Goal: Task Accomplishment & Management: Manage account settings

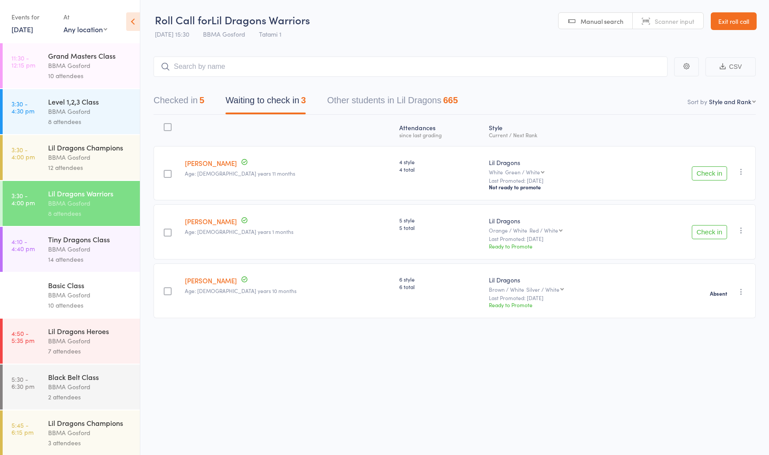
click at [68, 244] on div "Tiny Dragons Class" at bounding box center [90, 239] width 84 height 10
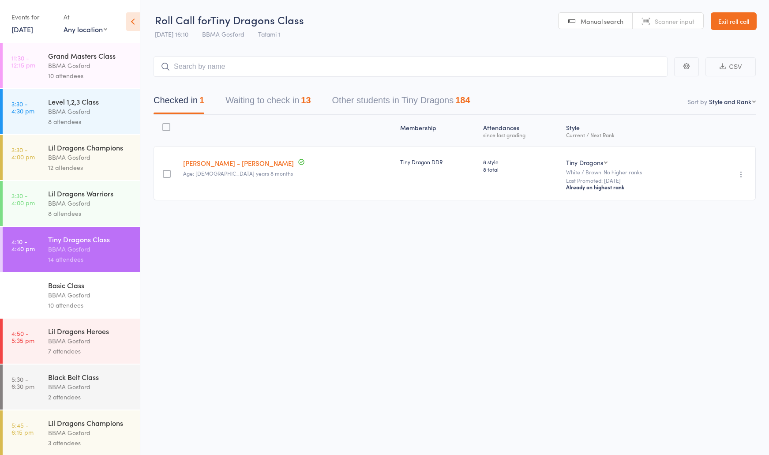
click at [248, 94] on button "Waiting to check in 13" at bounding box center [267, 102] width 85 height 23
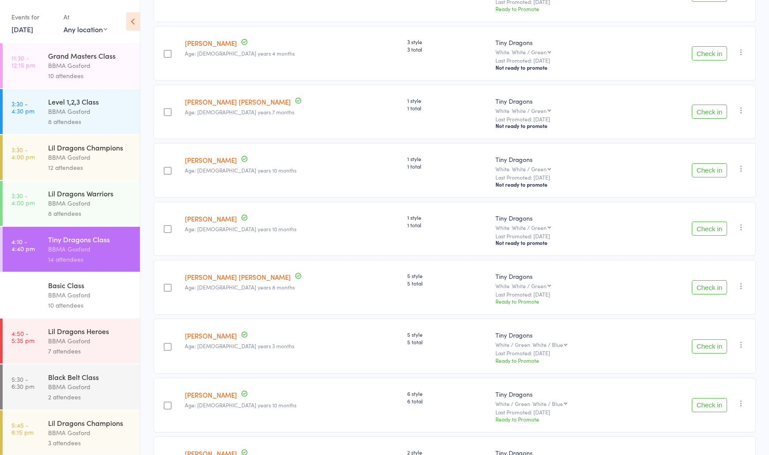
scroll to position [338, 0]
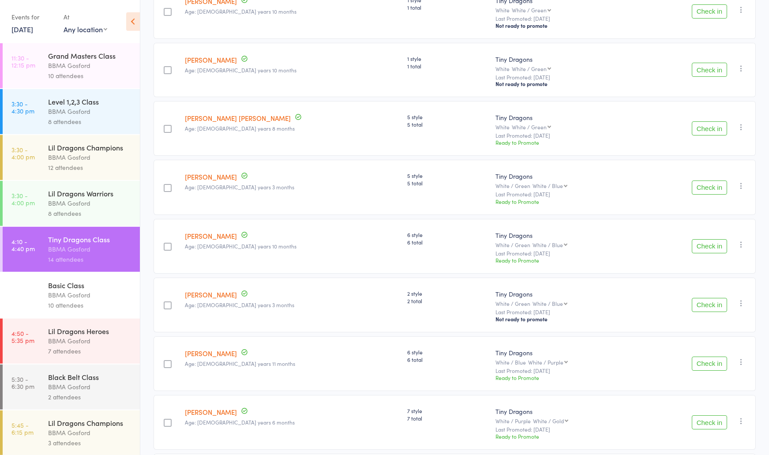
click at [167, 248] on div at bounding box center [168, 247] width 8 height 8
click at [165, 244] on input "checkbox" at bounding box center [165, 244] width 0 height 0
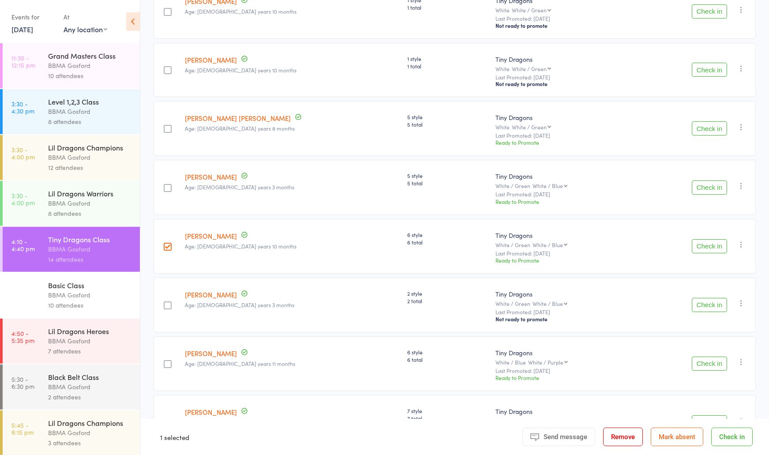
click at [168, 250] on div at bounding box center [168, 247] width 8 height 8
click at [165, 244] on input "checkbox" at bounding box center [165, 244] width 0 height 0
checkbox input "false"
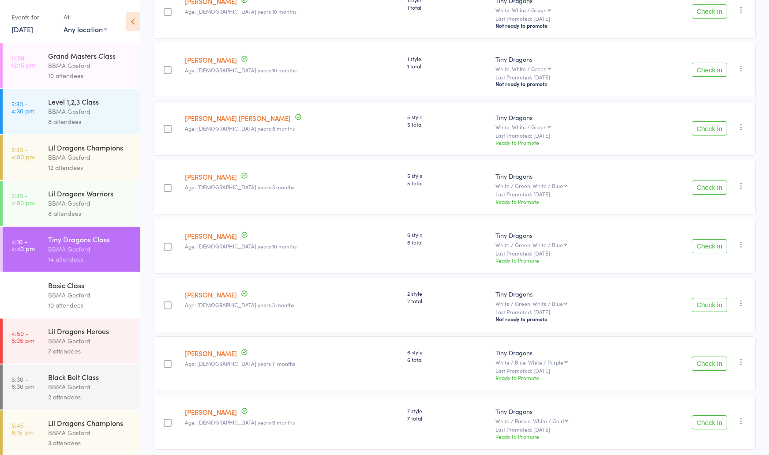
click at [697, 251] on button "Check in" at bounding box center [709, 246] width 35 height 14
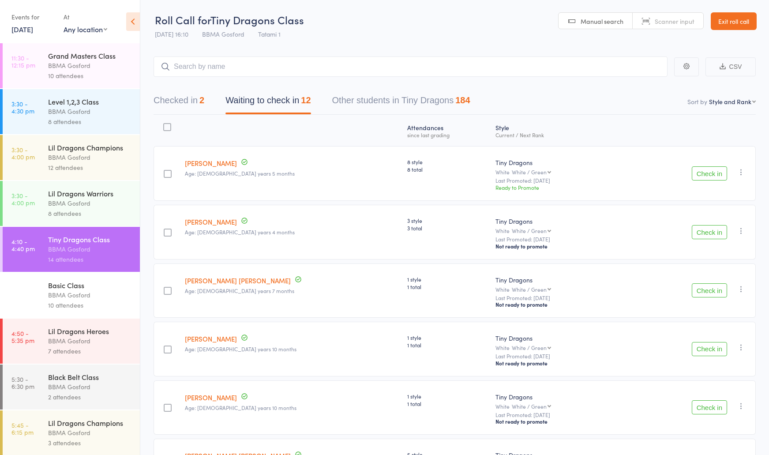
click at [97, 197] on div "Lil Dragons Warriors" at bounding box center [90, 193] width 84 height 10
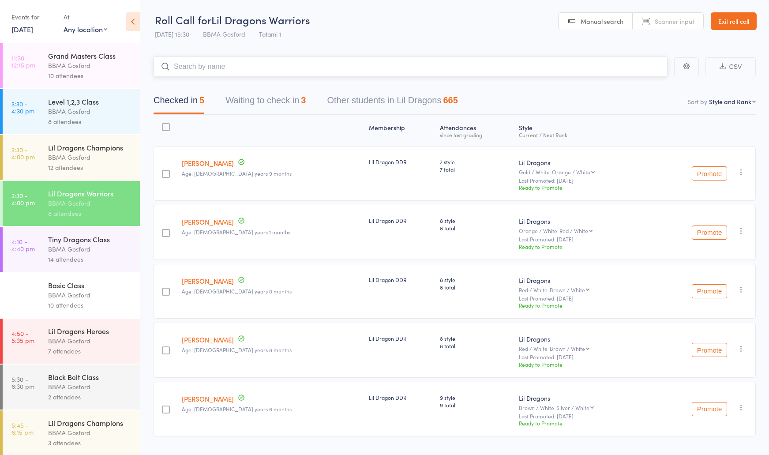
click at [260, 99] on button "Waiting to check in 3" at bounding box center [265, 102] width 80 height 23
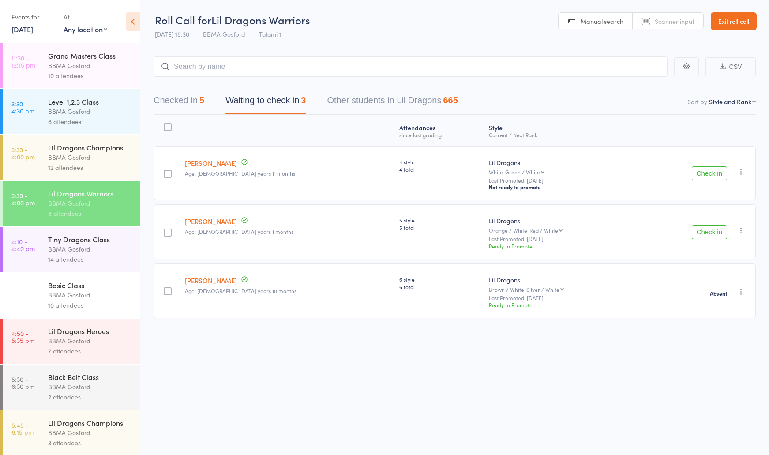
click at [718, 235] on button "Check in" at bounding box center [709, 232] width 35 height 14
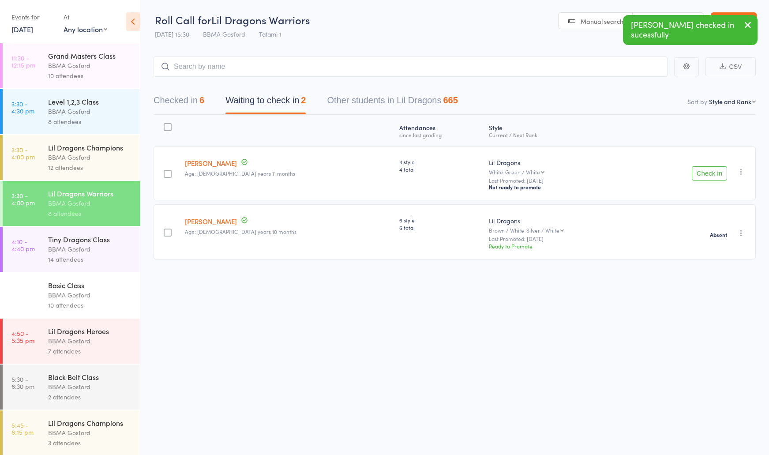
click at [193, 102] on button "Checked in 6" at bounding box center [179, 102] width 51 height 23
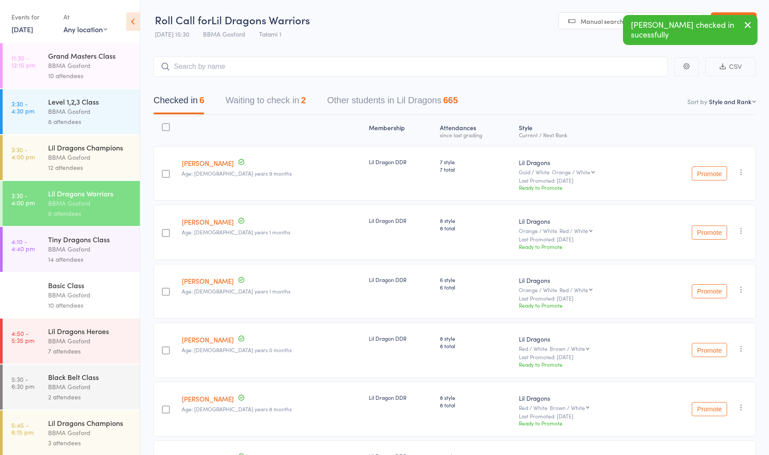
click at [100, 150] on div "Lil Dragons Champions" at bounding box center [90, 148] width 84 height 10
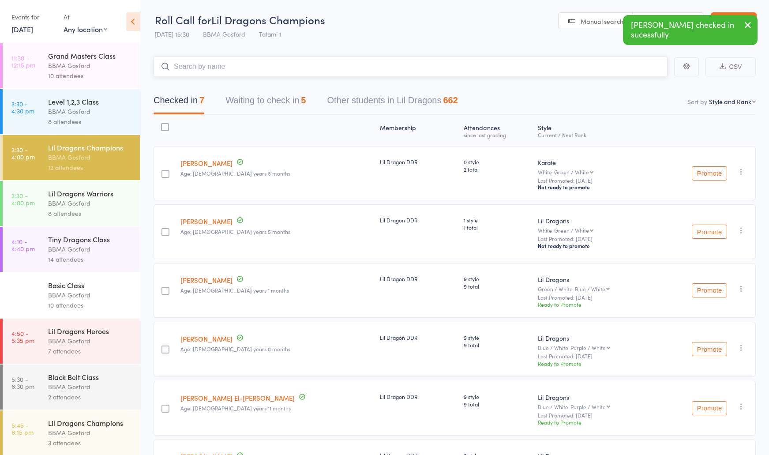
click at [262, 105] on button "Waiting to check in 5" at bounding box center [265, 102] width 80 height 23
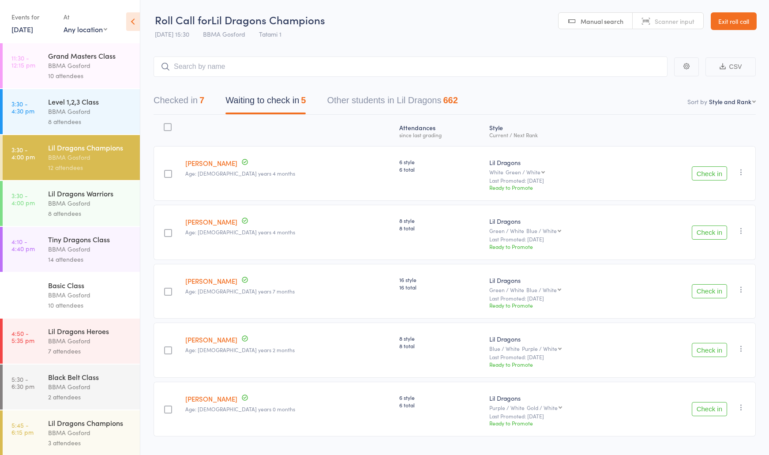
click at [98, 244] on div "Tiny Dragons Class" at bounding box center [90, 239] width 84 height 10
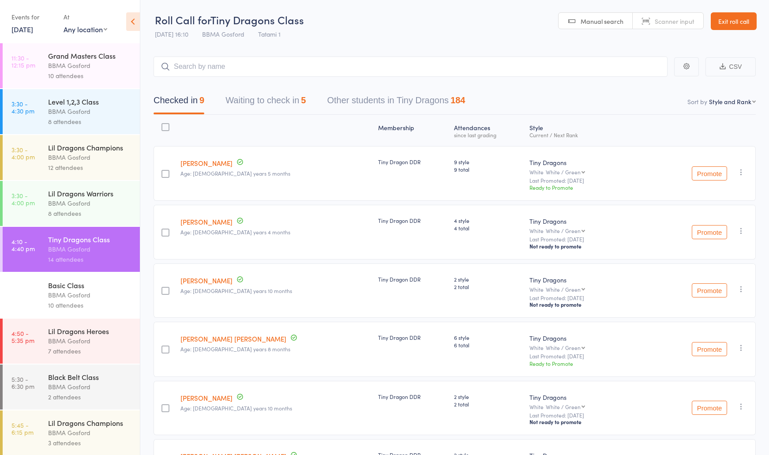
click at [280, 99] on button "Waiting to check in 5" at bounding box center [265, 102] width 80 height 23
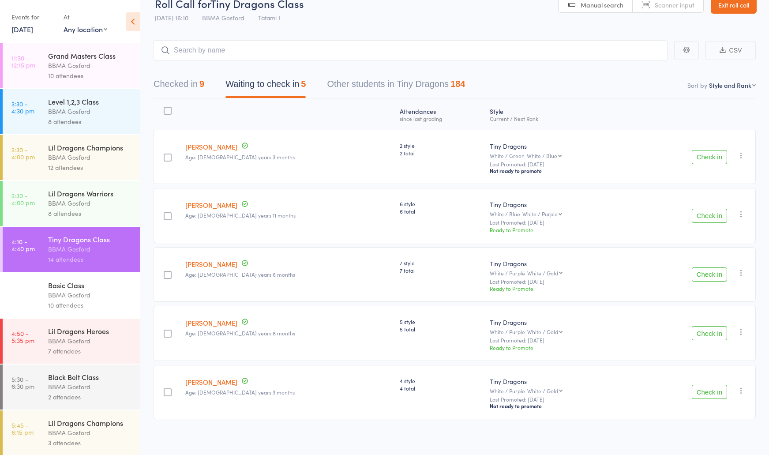
scroll to position [23, 0]
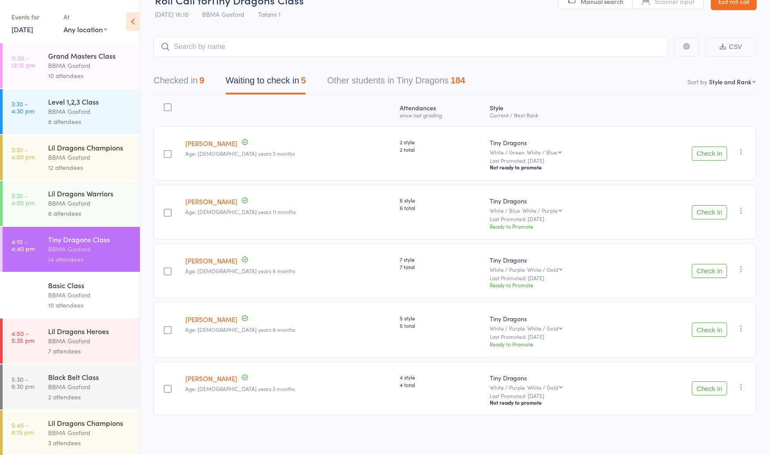
click at [717, 332] on button "Check in" at bounding box center [709, 330] width 35 height 14
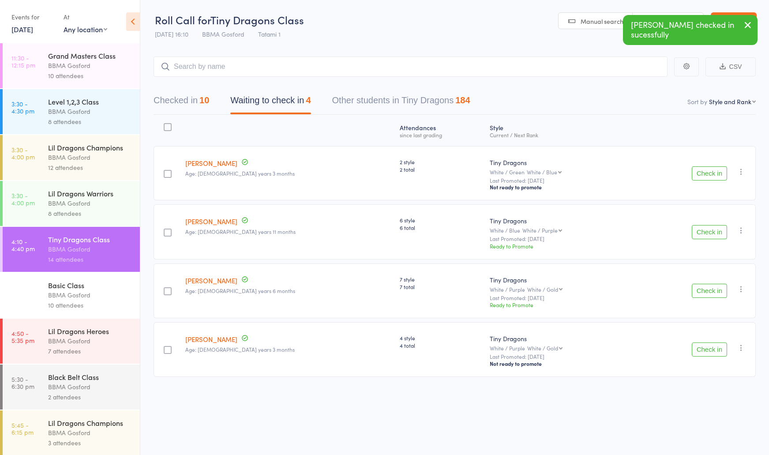
click at [191, 98] on button "Checked in 10" at bounding box center [182, 102] width 56 height 23
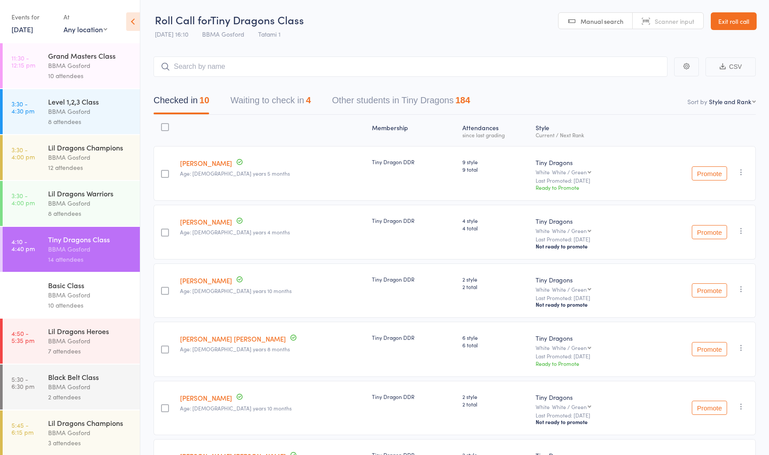
click at [276, 104] on button "Waiting to check in 4" at bounding box center [270, 102] width 80 height 23
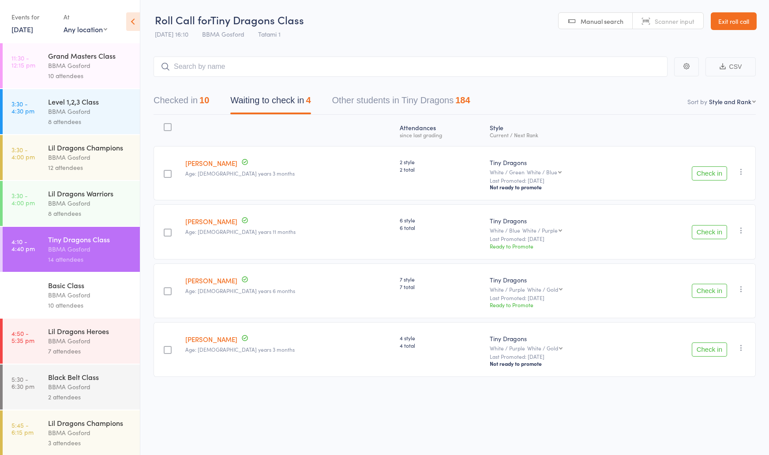
click at [195, 103] on button "Checked in 10" at bounding box center [182, 102] width 56 height 23
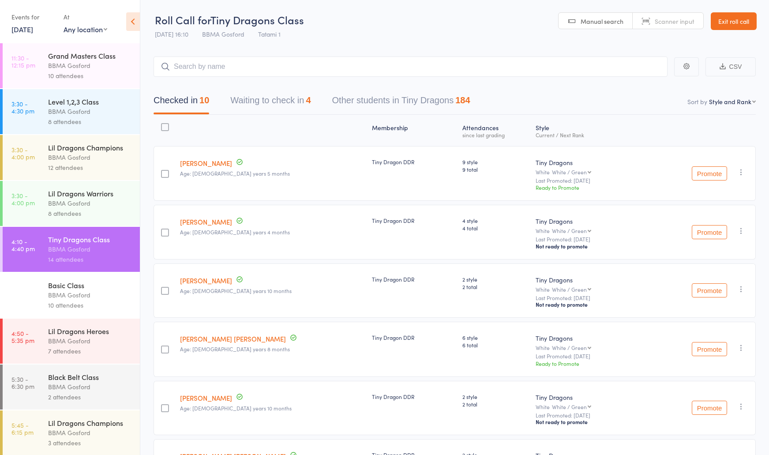
click at [283, 101] on button "Waiting to check in 4" at bounding box center [270, 102] width 80 height 23
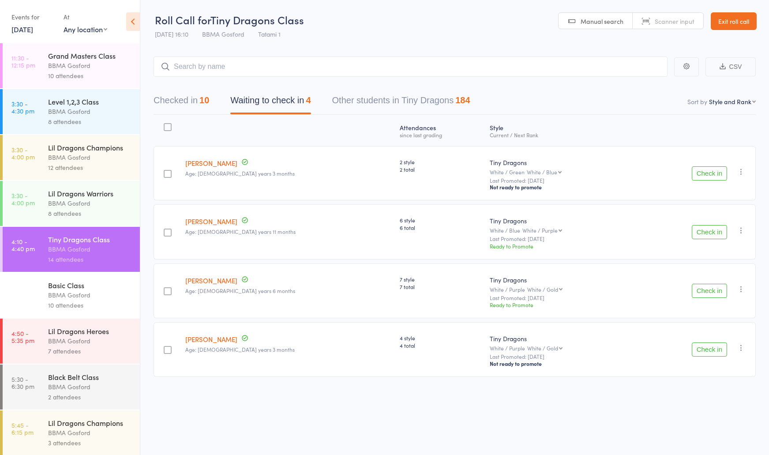
click at [217, 281] on link "Ginger Banoford" at bounding box center [211, 280] width 52 height 9
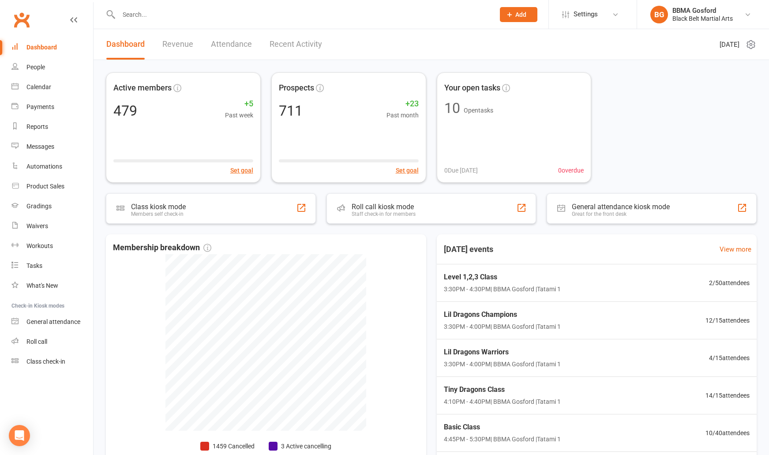
click at [162, 23] on div at bounding box center [297, 14] width 383 height 29
click at [161, 17] on input "text" at bounding box center [302, 14] width 372 height 12
type input "ryder"
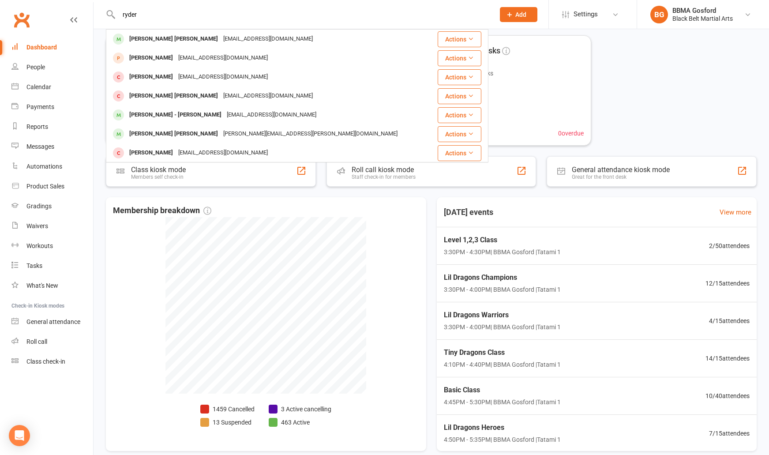
scroll to position [30, 0]
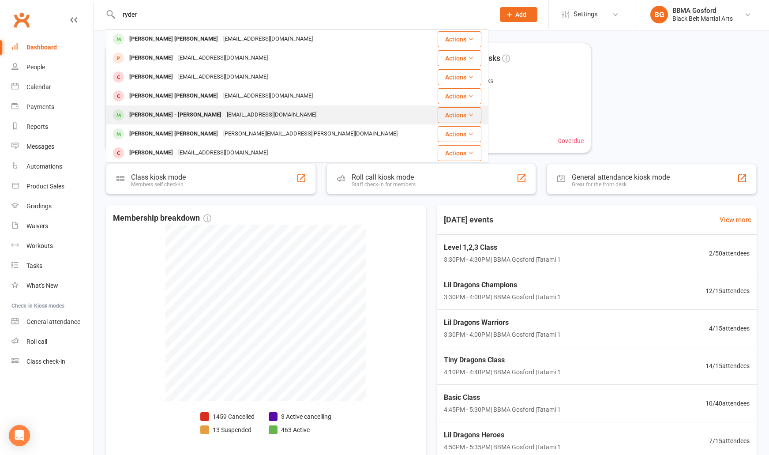
click at [224, 115] on div "francisangela16@gmail.com" at bounding box center [271, 115] width 95 height 13
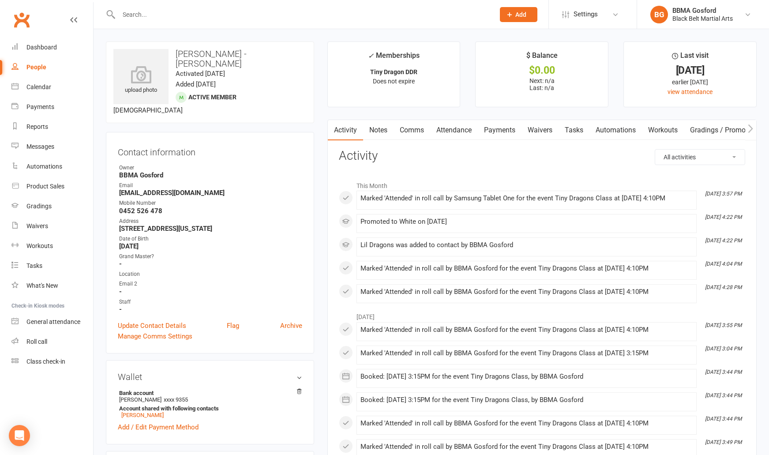
click at [498, 131] on link "Payments" at bounding box center [500, 130] width 44 height 20
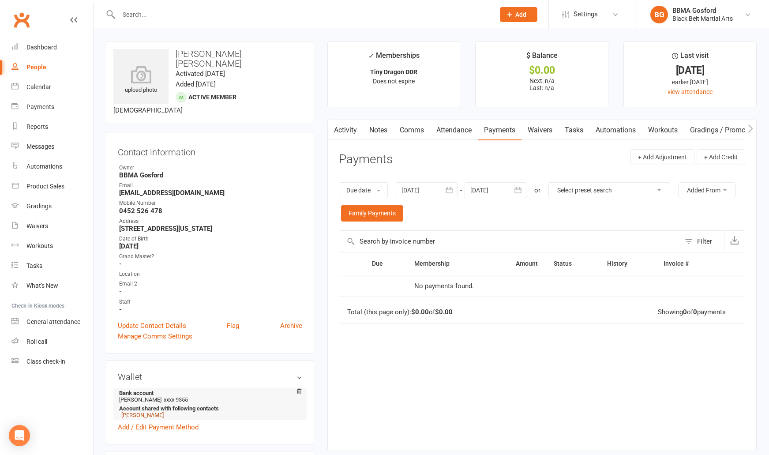
click at [137, 412] on link "Angla Francis" at bounding box center [142, 415] width 42 height 7
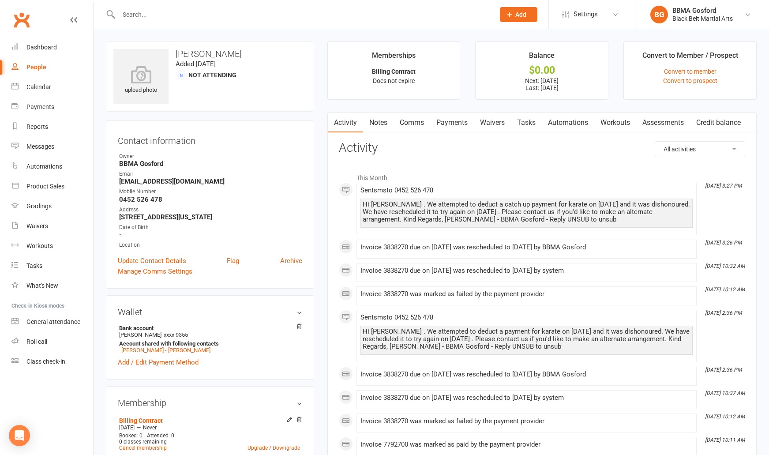
click at [449, 126] on link "Payments" at bounding box center [452, 123] width 44 height 20
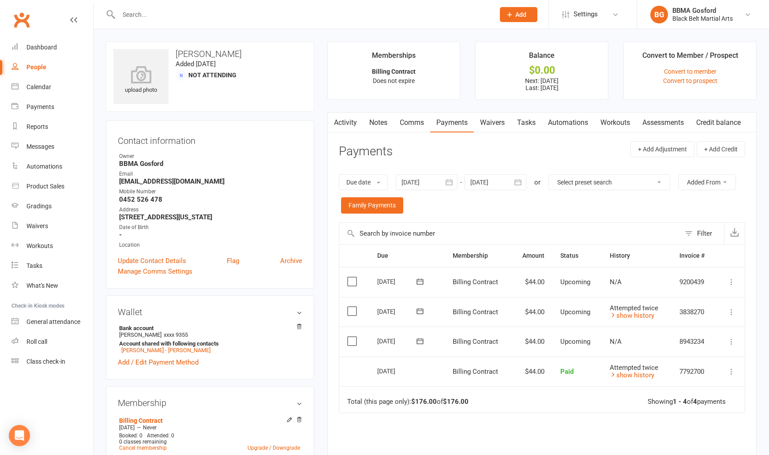
click at [733, 310] on icon at bounding box center [731, 312] width 9 height 9
click at [677, 349] on link "Mark as Paid (POS)" at bounding box center [684, 347] width 104 height 18
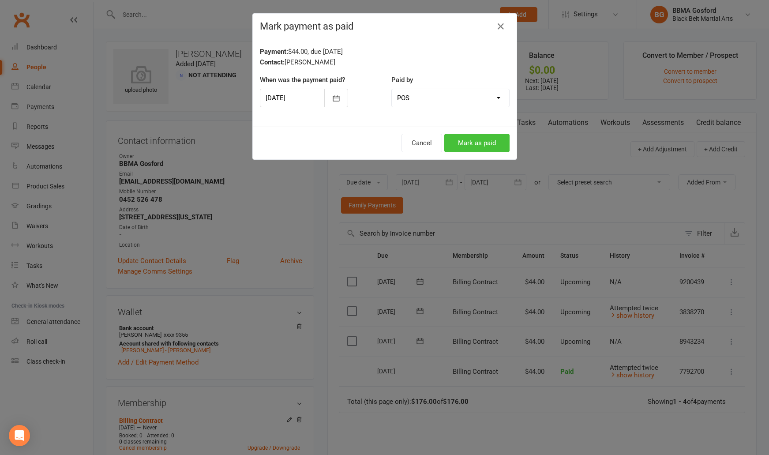
click at [490, 141] on button "Mark as paid" at bounding box center [476, 143] width 65 height 19
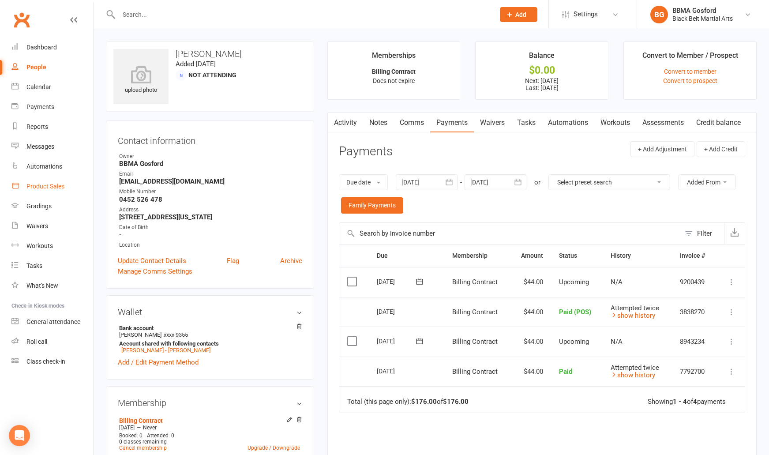
click at [50, 183] on div "Product Sales" at bounding box center [45, 186] width 38 height 7
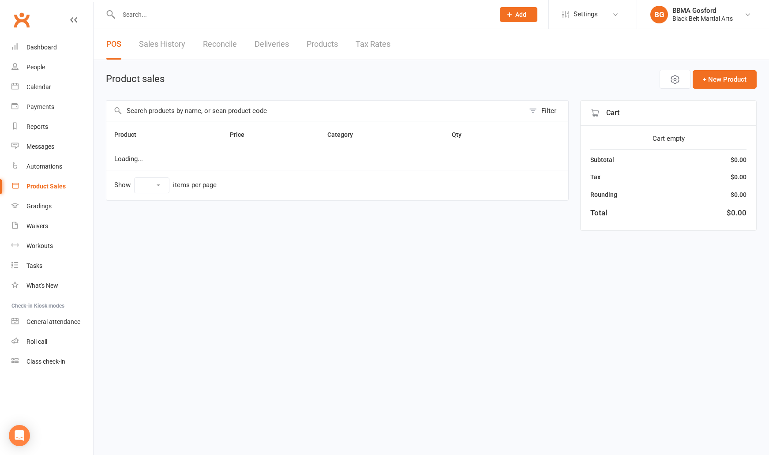
select select "100"
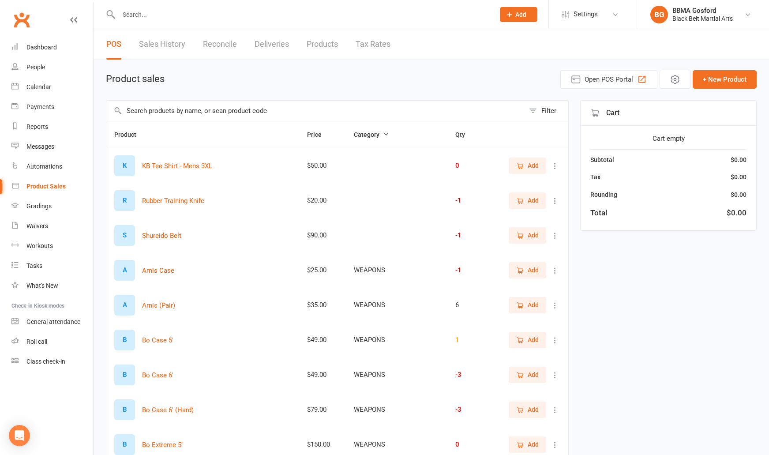
click at [184, 108] on input "text" at bounding box center [315, 111] width 418 height 20
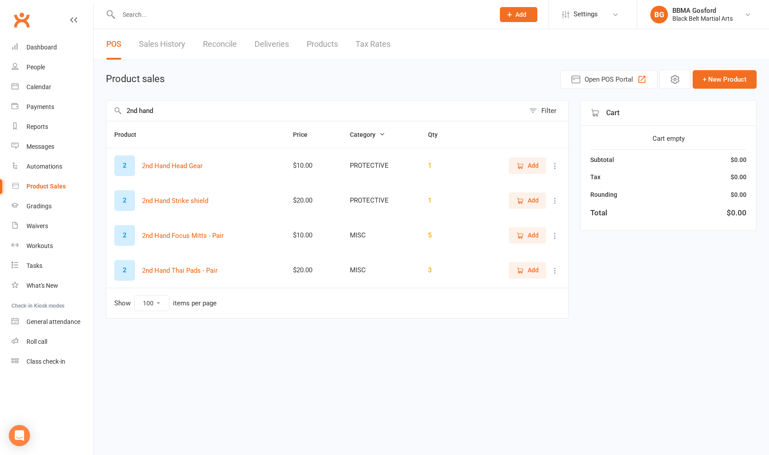
type input "2nd hand"
click at [529, 201] on span "Add" at bounding box center [533, 200] width 11 height 10
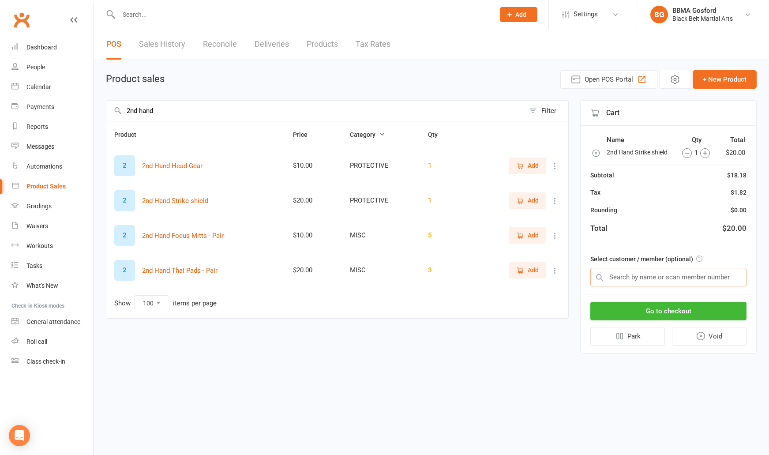
click at [649, 281] on input "text" at bounding box center [668, 277] width 156 height 19
type input "david turner"
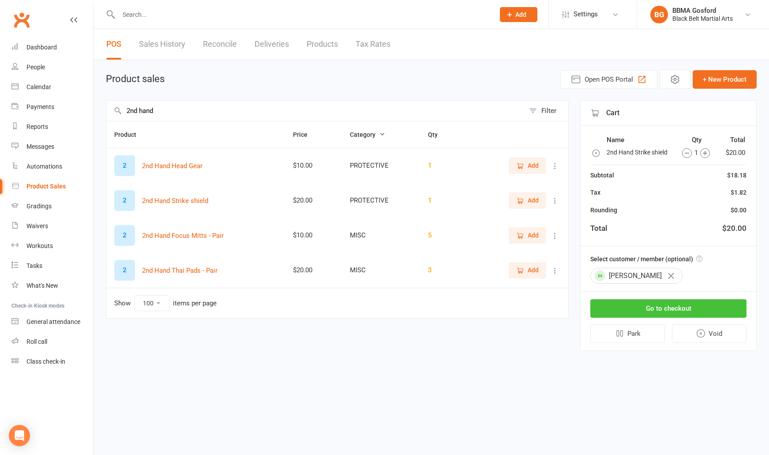
click at [677, 310] on button "Go to checkout" at bounding box center [668, 308] width 156 height 19
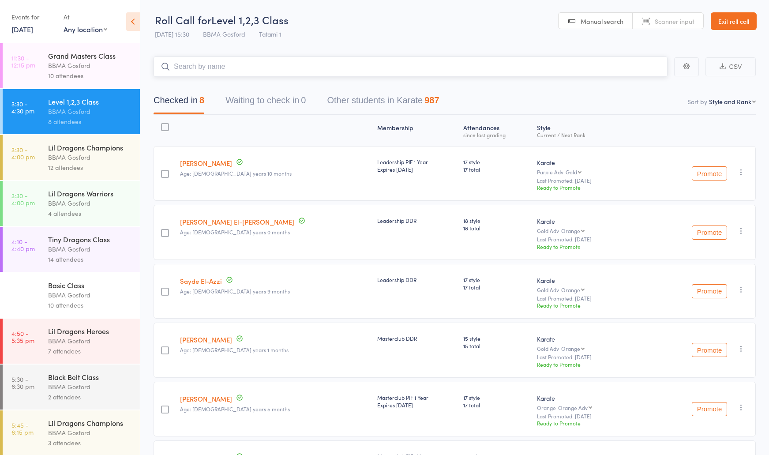
click at [205, 66] on input "search" at bounding box center [411, 66] width 514 height 20
type input "cruz ross"
type input "angelo tambsa"
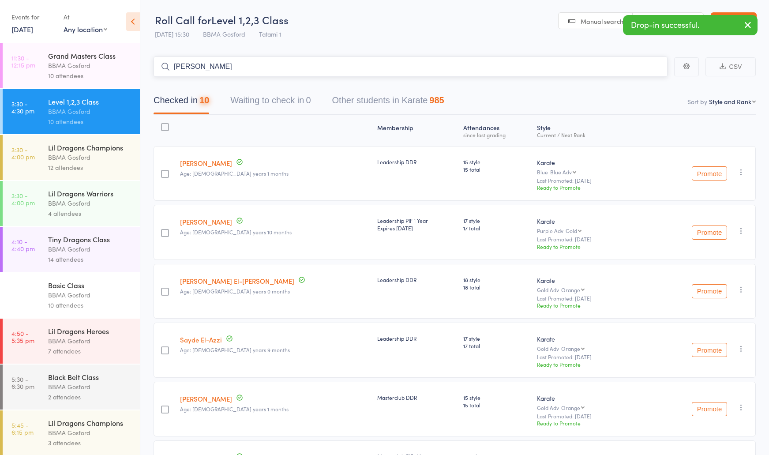
type input "harry djau"
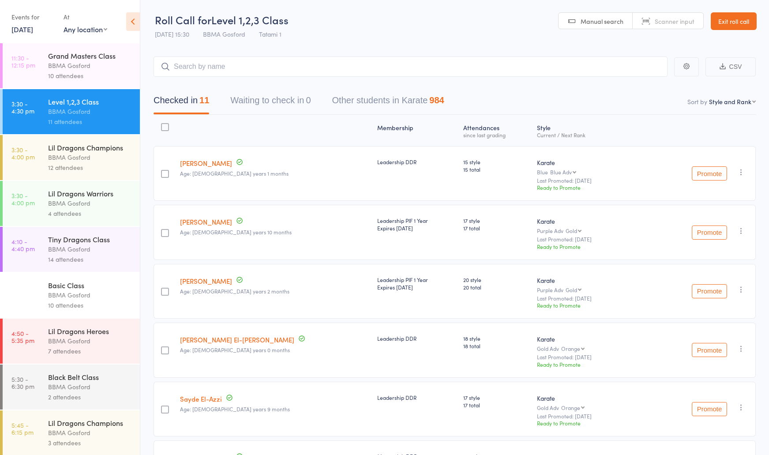
click at [67, 283] on div "Basic Class" at bounding box center [90, 285] width 84 height 10
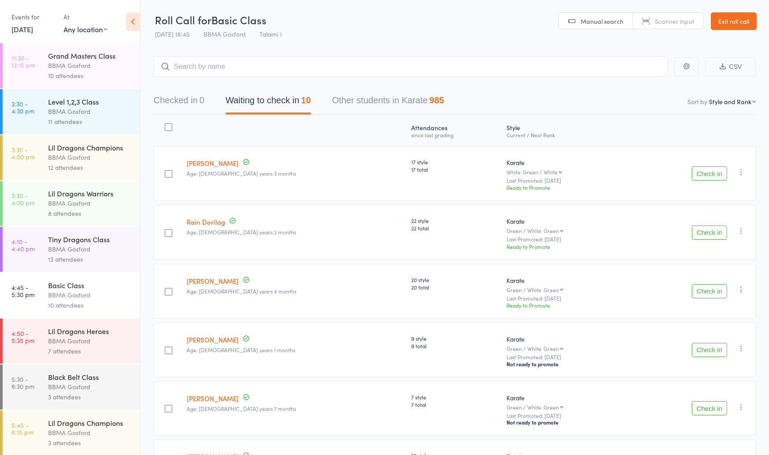
click at [709, 177] on button "Check in" at bounding box center [709, 173] width 35 height 14
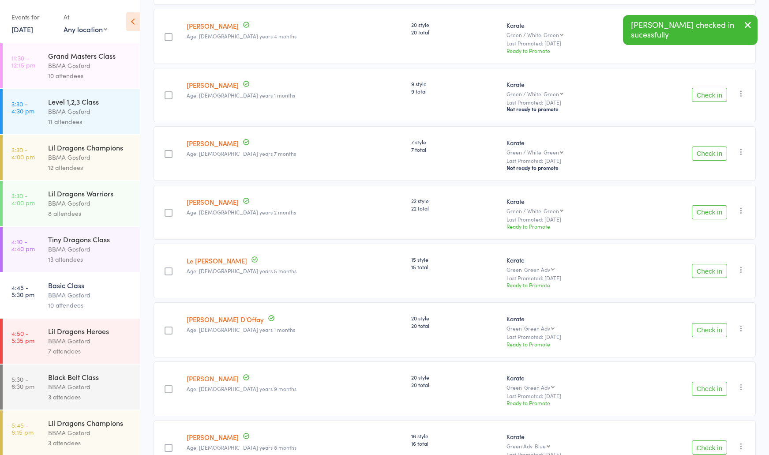
click at [716, 216] on button "Check in" at bounding box center [709, 212] width 35 height 14
click at [714, 271] on button "Check in" at bounding box center [709, 270] width 35 height 14
click at [716, 332] on button "Check in" at bounding box center [709, 329] width 35 height 14
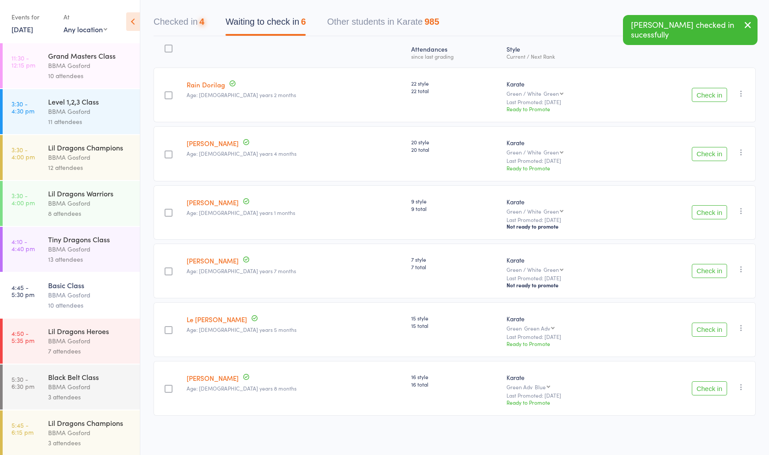
scroll to position [0, 0]
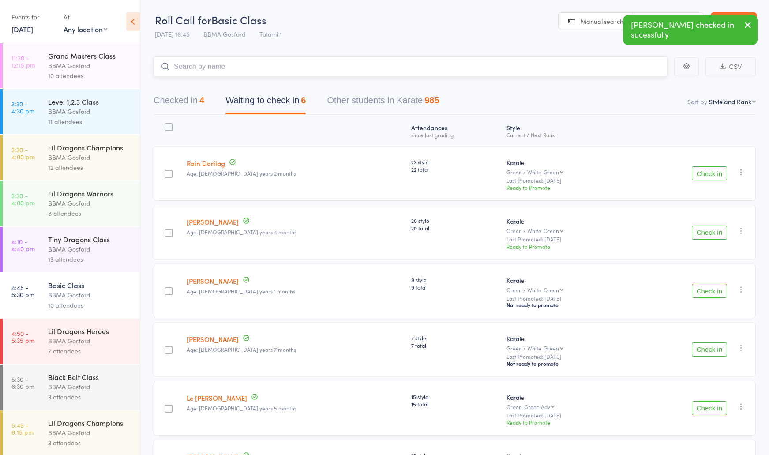
click at [259, 69] on input "search" at bounding box center [411, 66] width 514 height 20
type input "evie hutton"
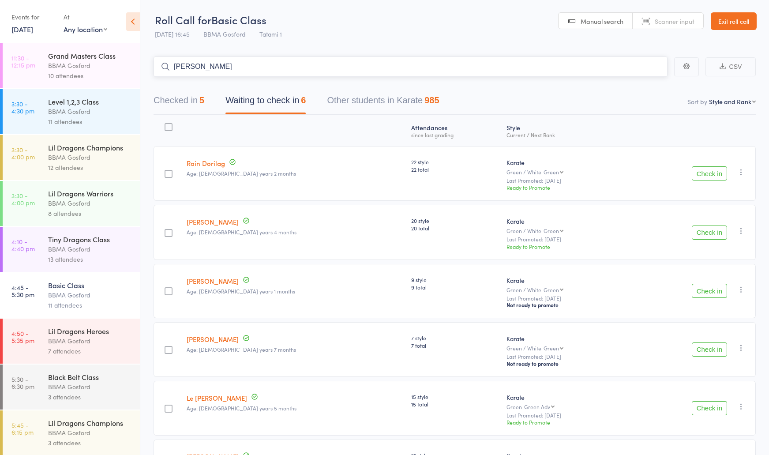
type input "jacob pesce"
type input "ryder joshi"
type input "henry shaddock"
type input "karla rals"
type input "krisha"
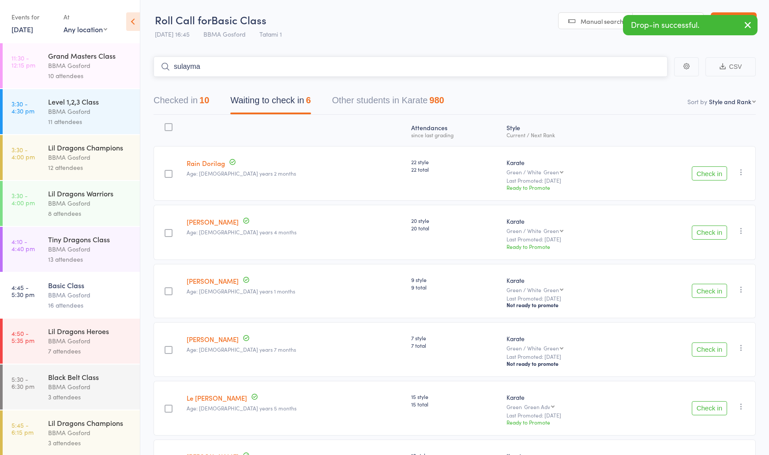
type input "sulayman"
click at [707, 171] on button "Check in" at bounding box center [709, 173] width 35 height 14
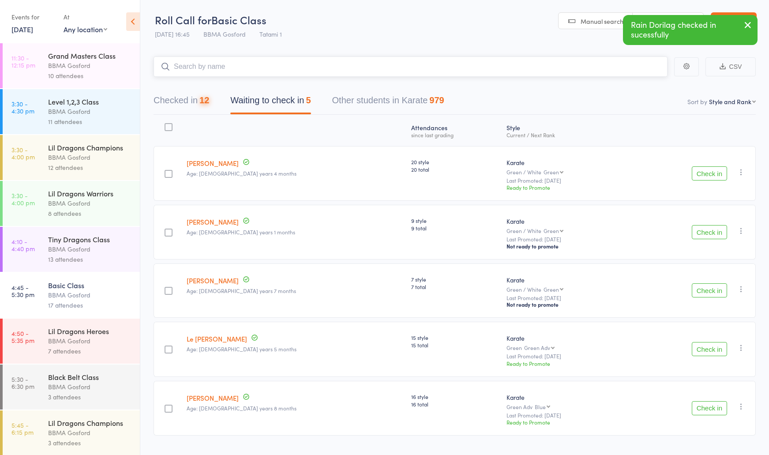
click at [207, 68] on input "search" at bounding box center [411, 66] width 514 height 20
type input "adam dwyer"
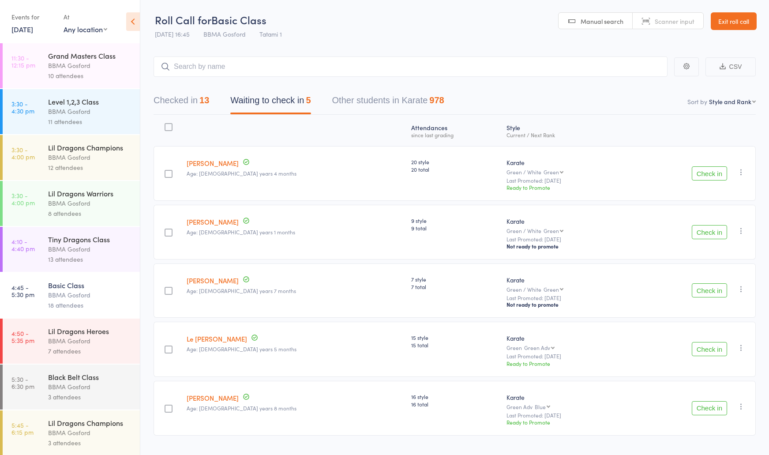
click at [84, 390] on div "BBMA Gosford" at bounding box center [90, 387] width 84 height 10
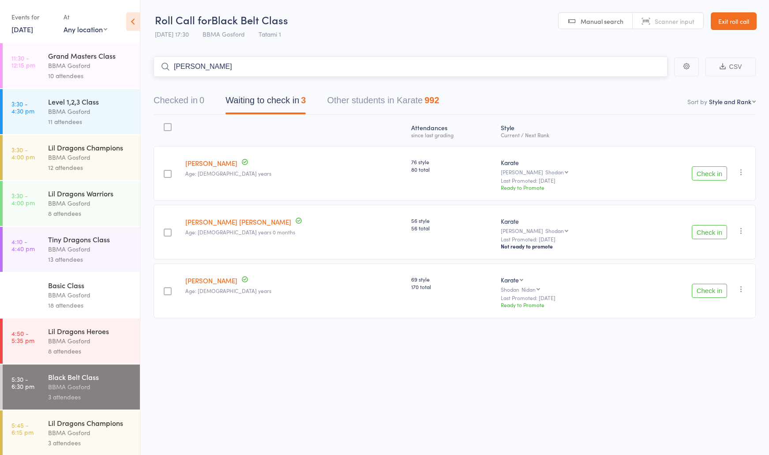
type input "ethan mclean"
type input "dannielle"
click at [705, 175] on button "Check in" at bounding box center [709, 173] width 35 height 14
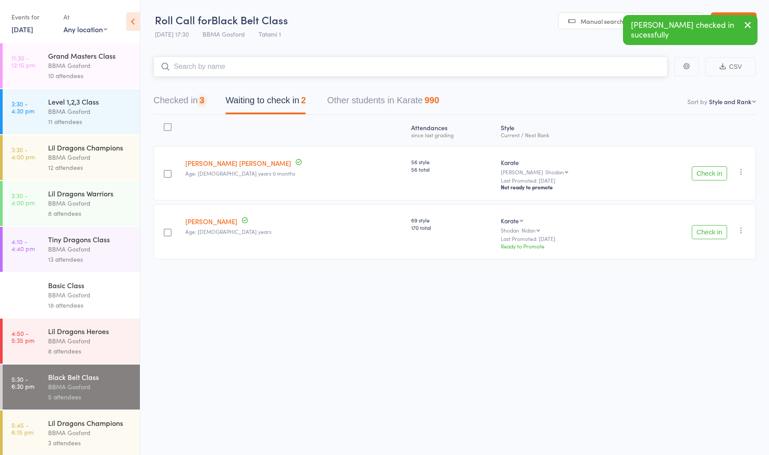
click at [224, 66] on input "search" at bounding box center [411, 66] width 514 height 20
type input "wendy dwyer"
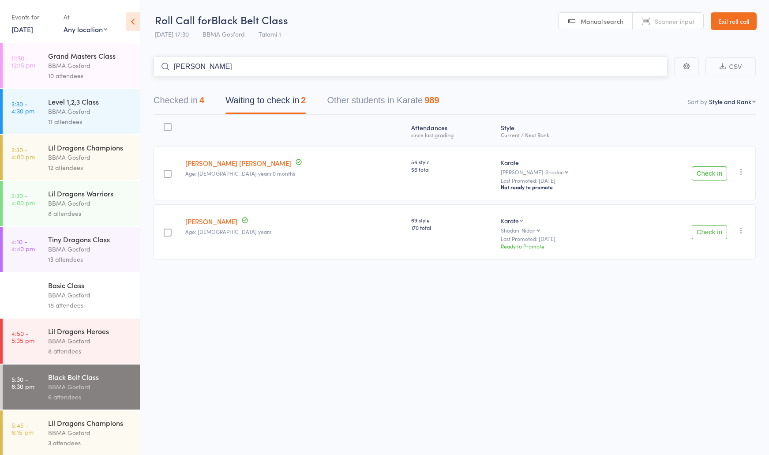
type input "kai borgman"
type input "anthony chirkoff"
click at [705, 236] on button "Check in" at bounding box center [709, 232] width 35 height 14
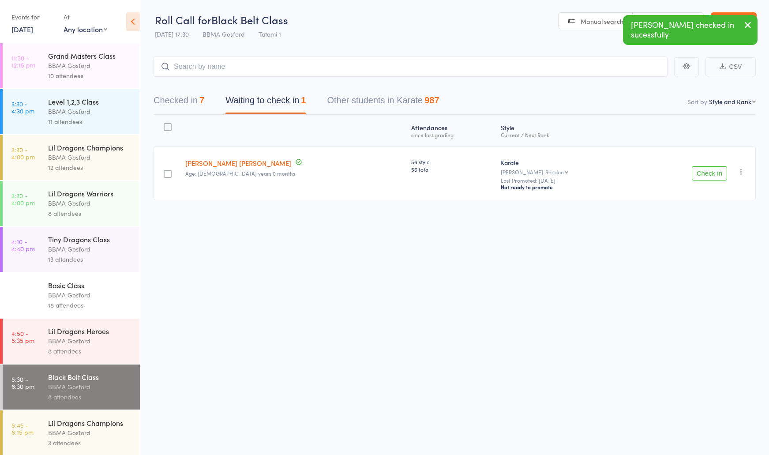
click at [178, 100] on button "Checked in 7" at bounding box center [179, 102] width 51 height 23
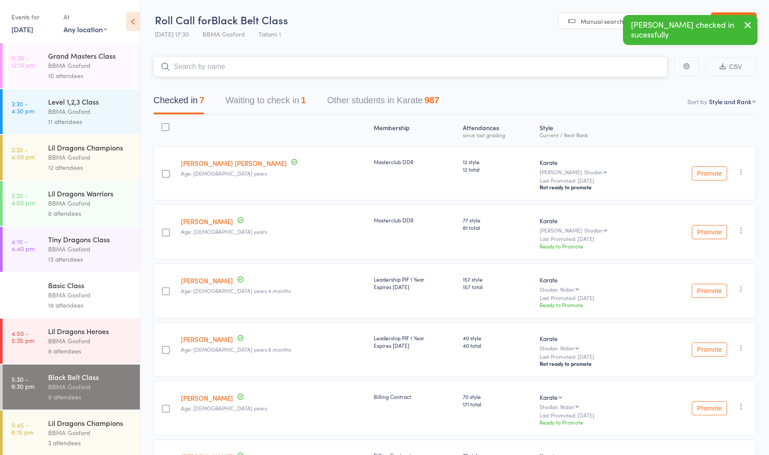
click at [208, 68] on input "search" at bounding box center [411, 66] width 514 height 20
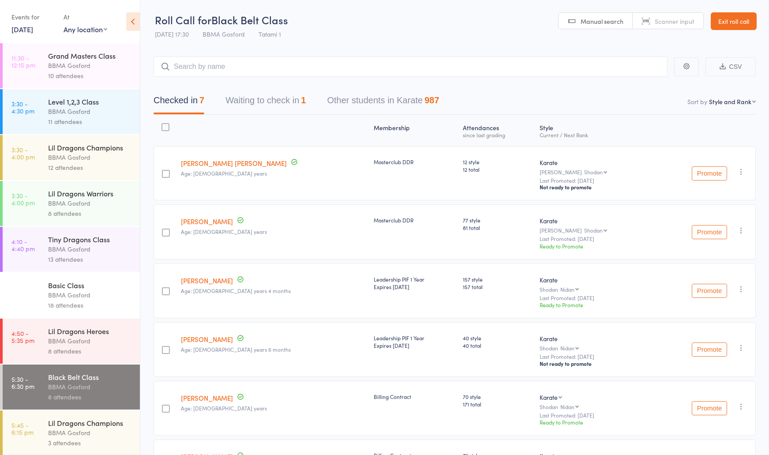
click at [744, 173] on icon "button" at bounding box center [741, 171] width 9 height 9
click at [716, 260] on li "Remove" at bounding box center [709, 260] width 73 height 12
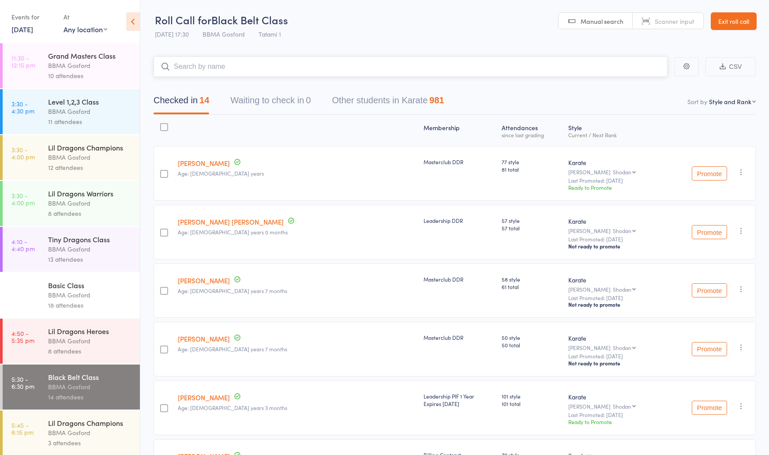
click at [221, 68] on input "search" at bounding box center [411, 66] width 514 height 20
type input "thomas reeves"
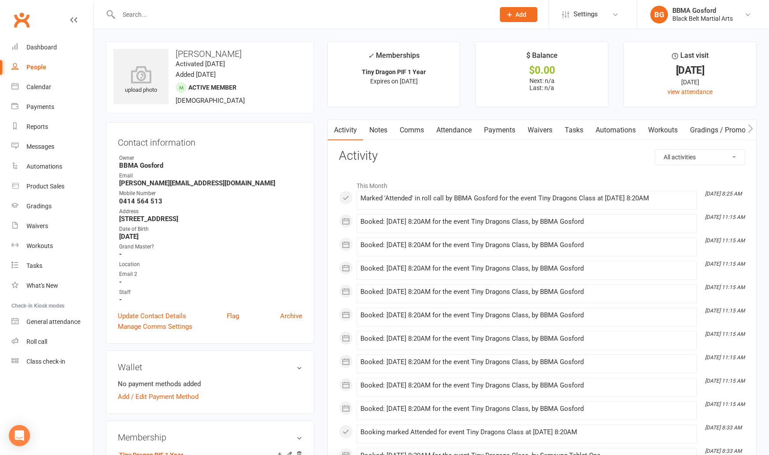
click at [447, 128] on link "Attendance" at bounding box center [454, 130] width 48 height 20
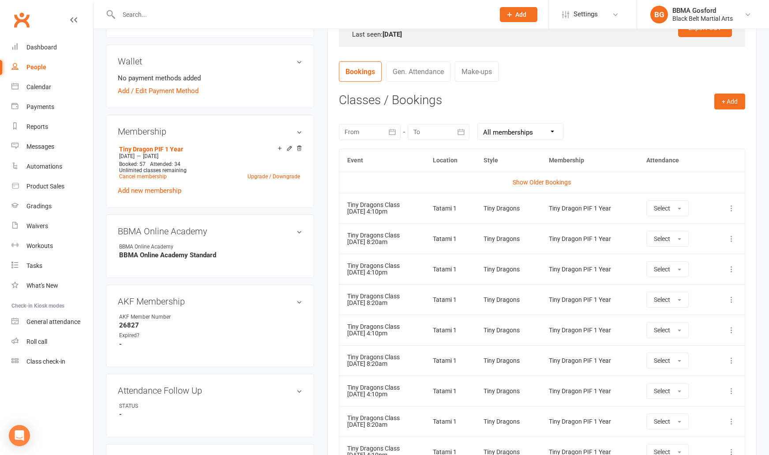
scroll to position [307, 0]
click at [730, 206] on icon at bounding box center [731, 207] width 9 height 9
click at [684, 256] on link "Remove booking" at bounding box center [692, 260] width 87 height 18
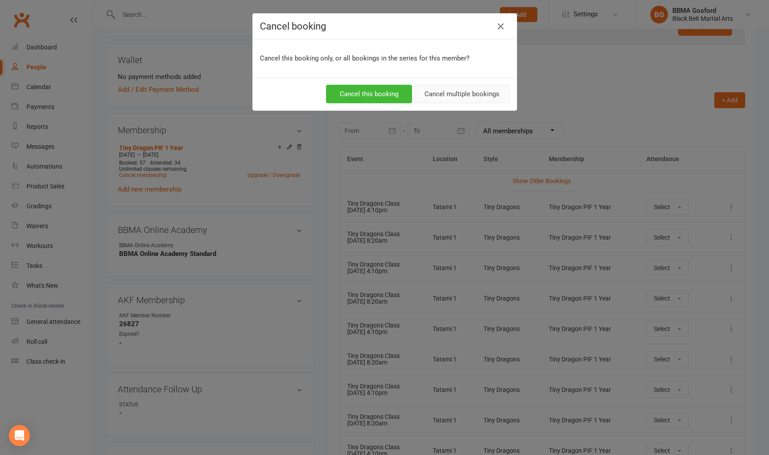
click at [482, 84] on div "Cancel this booking Cancel multiple bookings" at bounding box center [385, 94] width 264 height 33
click at [474, 96] on button "Cancel multiple bookings" at bounding box center [461, 94] width 95 height 19
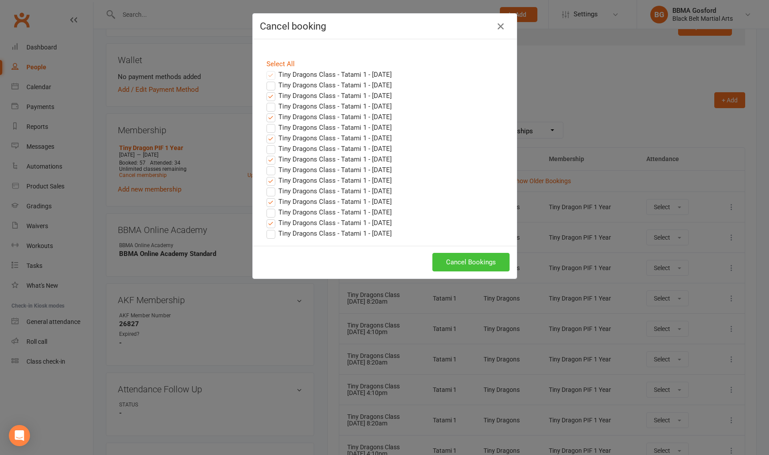
click at [468, 261] on button "Cancel Bookings" at bounding box center [470, 262] width 77 height 19
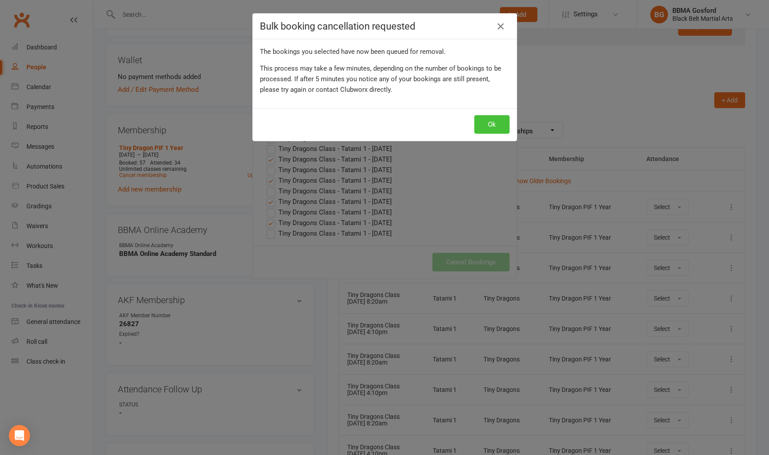
click at [485, 131] on button "Ok" at bounding box center [491, 124] width 35 height 19
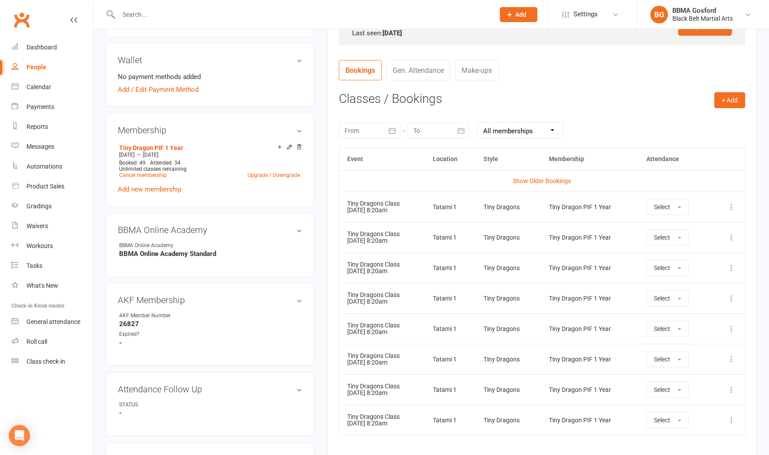
scroll to position [0, 0]
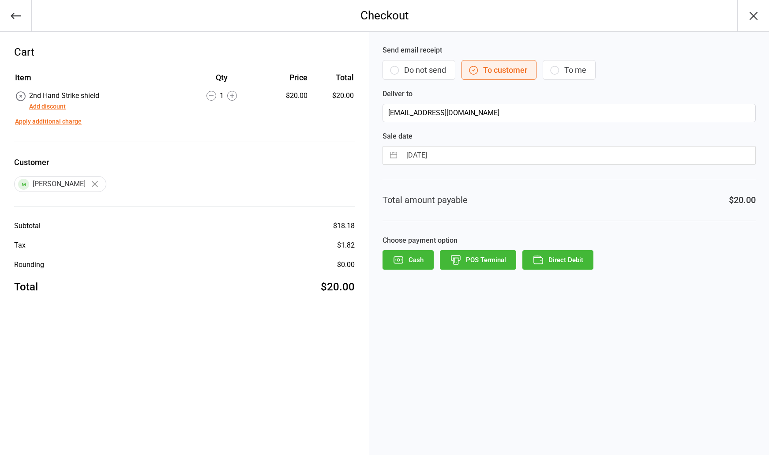
click at [416, 262] on button "Cash" at bounding box center [408, 259] width 51 height 19
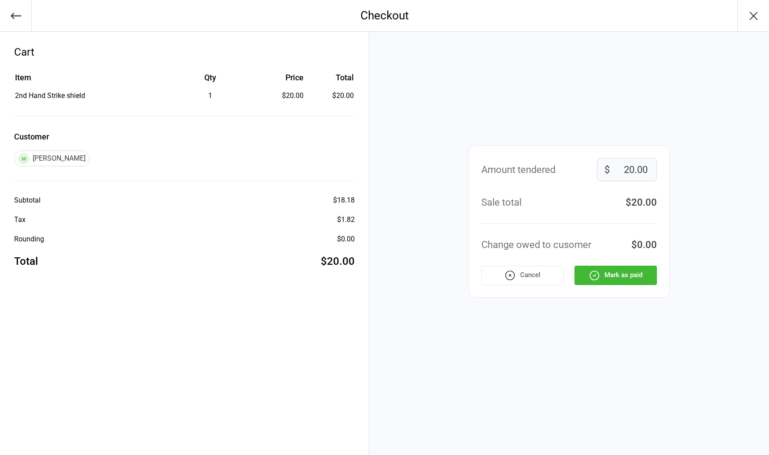
click at [643, 279] on button "Mark as paid" at bounding box center [615, 275] width 83 height 19
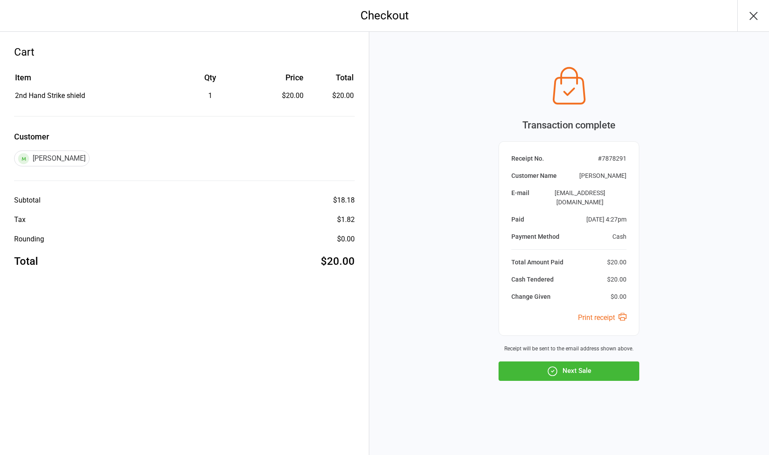
click at [570, 369] on button "Next Sale" at bounding box center [569, 370] width 141 height 19
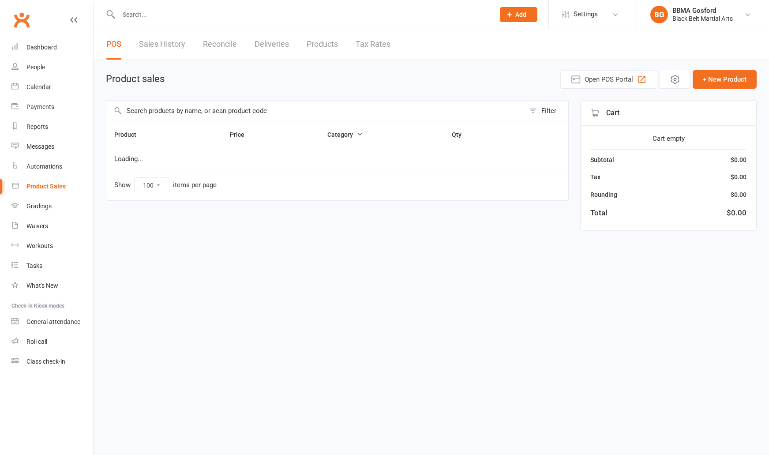
select select "100"
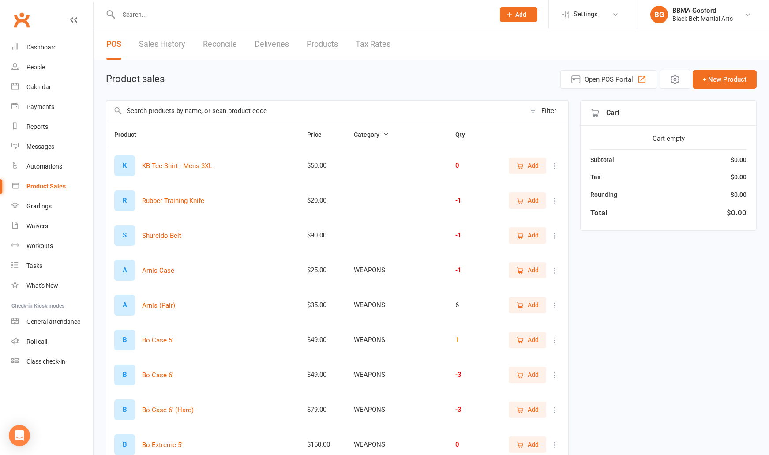
click at [201, 112] on input "text" at bounding box center [315, 111] width 418 height 20
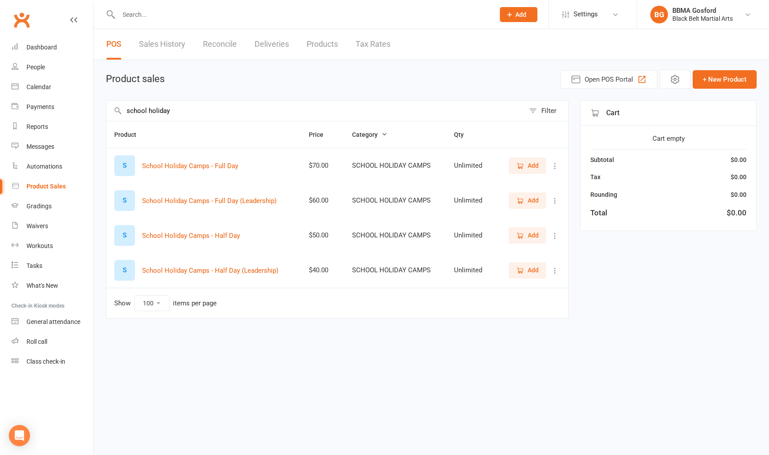
type input "school holiday"
click at [524, 170] on icon "button" at bounding box center [520, 166] width 8 height 8
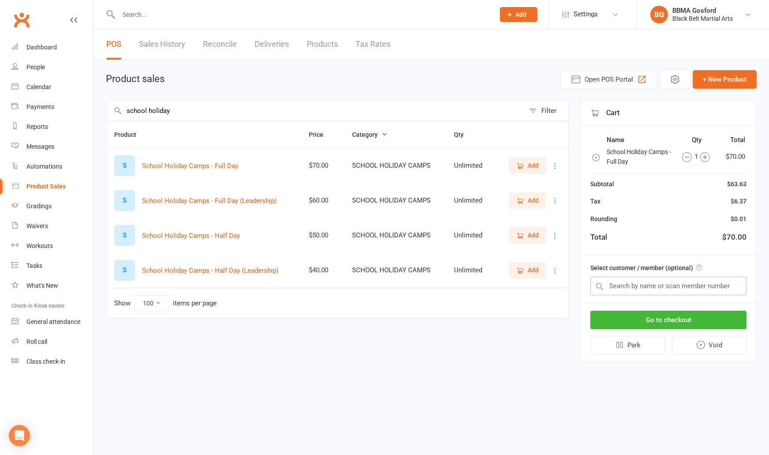
click at [647, 284] on input "text" at bounding box center [668, 286] width 156 height 19
type input "[PERSON_NAME] ruggar"
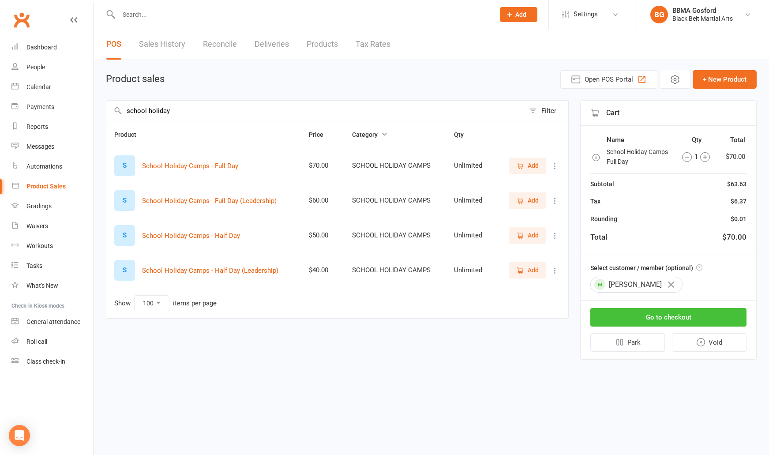
click at [680, 316] on button "Go to checkout" at bounding box center [668, 317] width 156 height 19
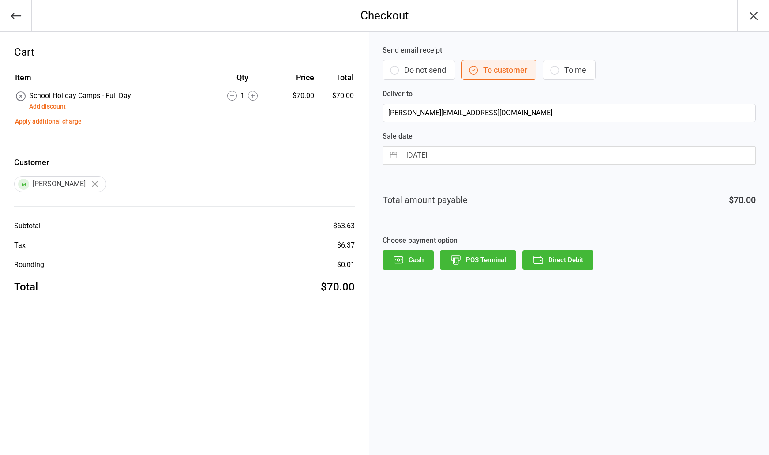
click at [407, 264] on button "Cash" at bounding box center [408, 259] width 51 height 19
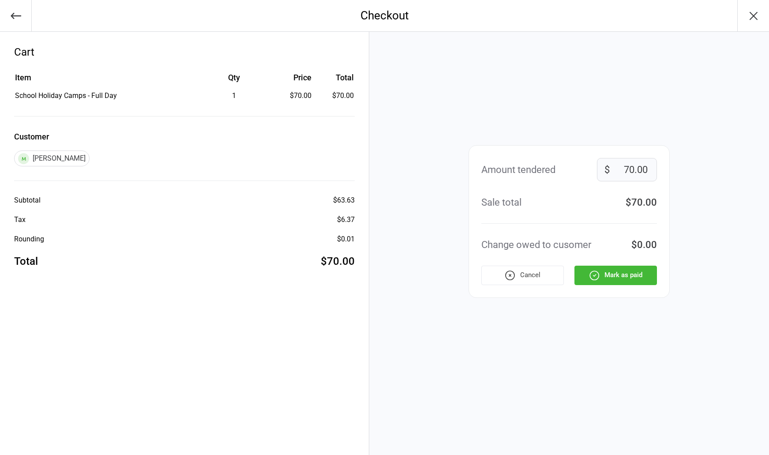
click at [628, 275] on button "Mark as paid" at bounding box center [615, 275] width 83 height 19
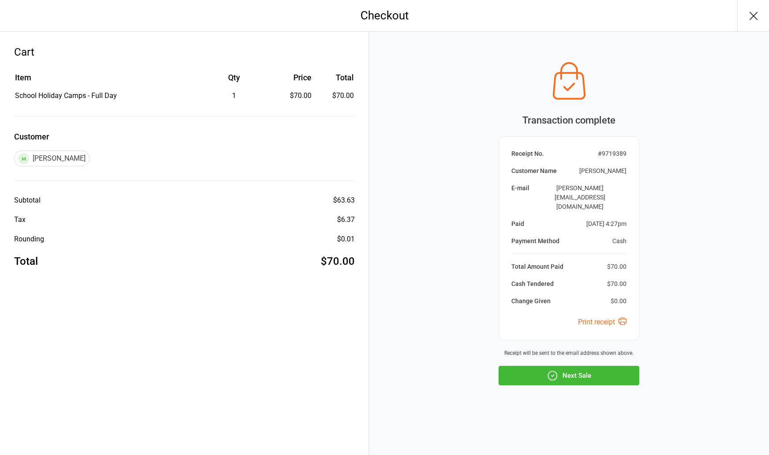
click at [583, 366] on button "Next Sale" at bounding box center [569, 375] width 141 height 19
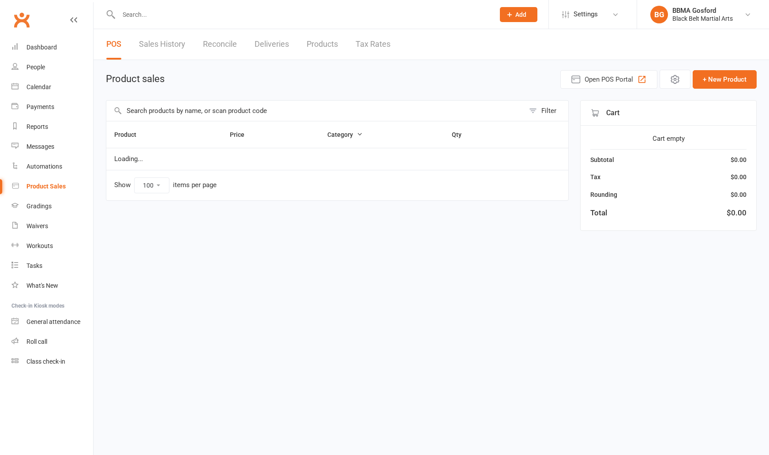
select select "100"
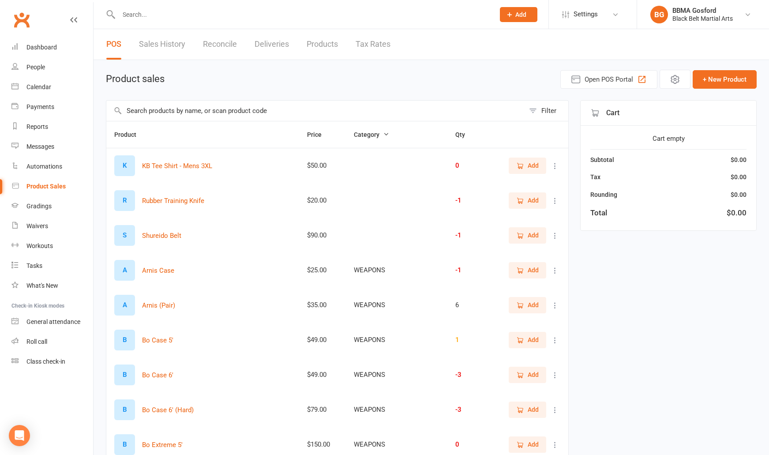
click at [176, 18] on input "text" at bounding box center [302, 14] width 372 height 12
type input "adam dwyer"
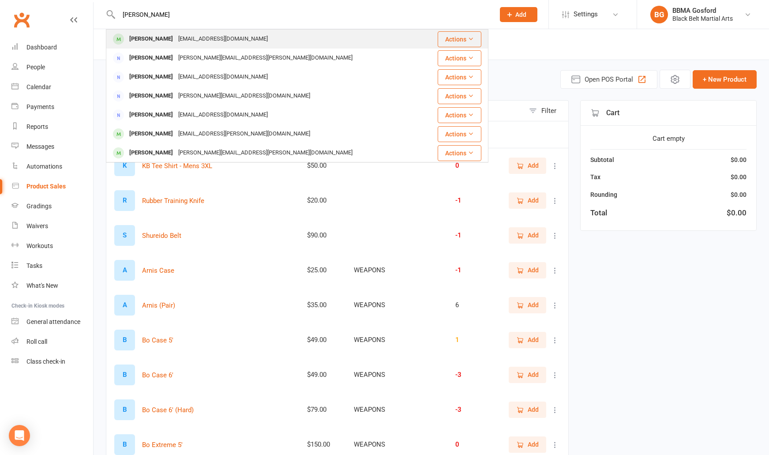
click at [176, 45] on div "dwyeradam900@gmail.com" at bounding box center [223, 39] width 95 height 13
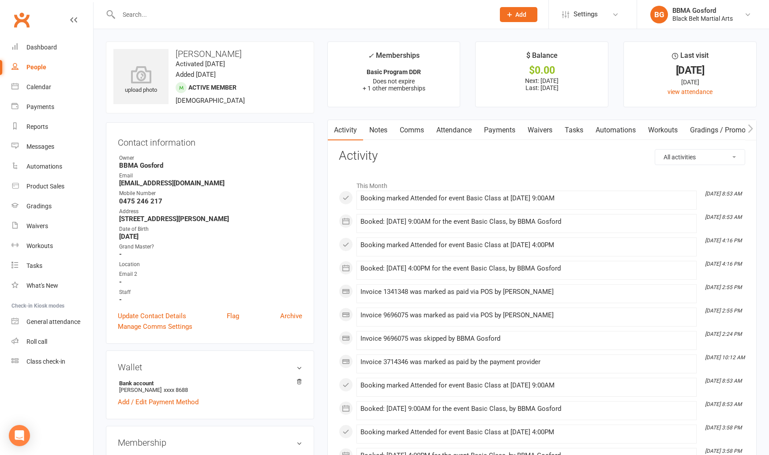
click at [508, 129] on link "Payments" at bounding box center [500, 130] width 44 height 20
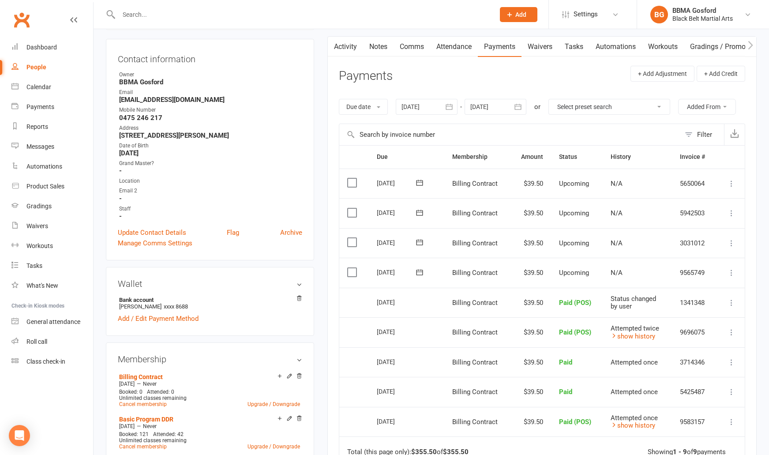
scroll to position [85, 0]
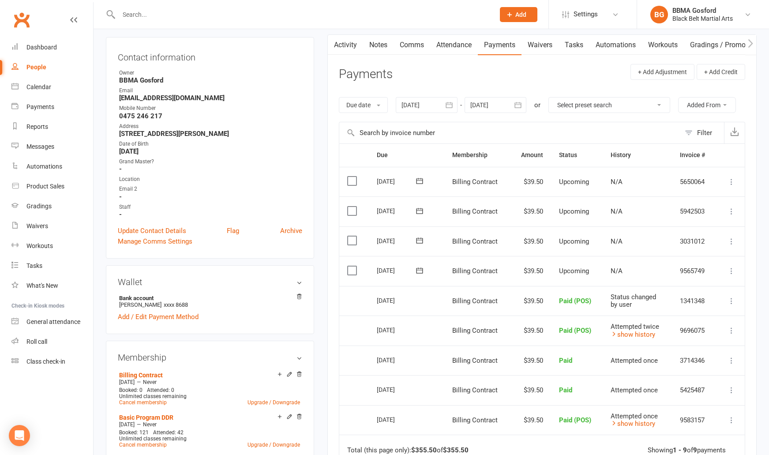
click at [733, 270] on icon at bounding box center [731, 270] width 9 height 9
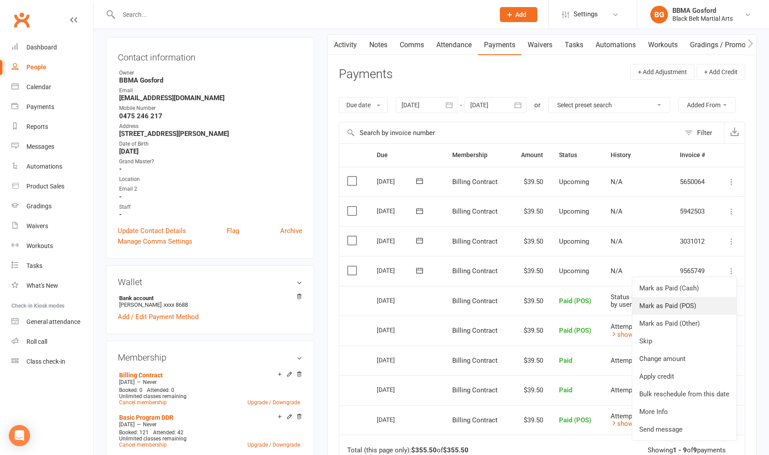
click at [682, 310] on link "Mark as Paid (POS)" at bounding box center [684, 306] width 104 height 18
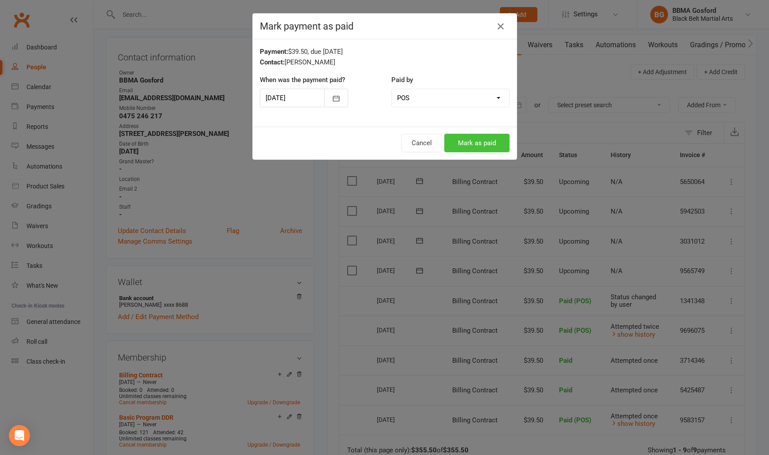
click at [483, 144] on button "Mark as paid" at bounding box center [476, 143] width 65 height 19
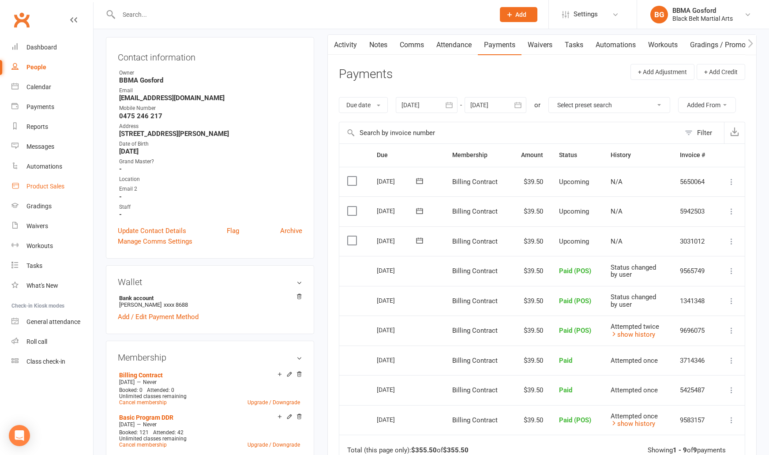
click at [44, 192] on link "Product Sales" at bounding box center [52, 186] width 82 height 20
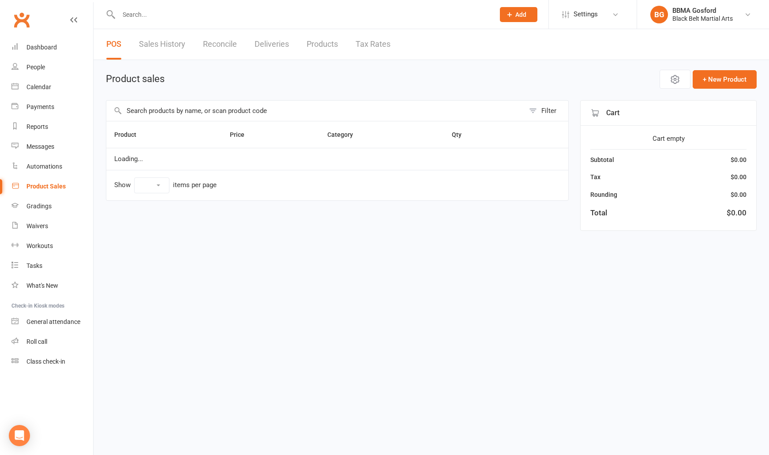
select select "100"
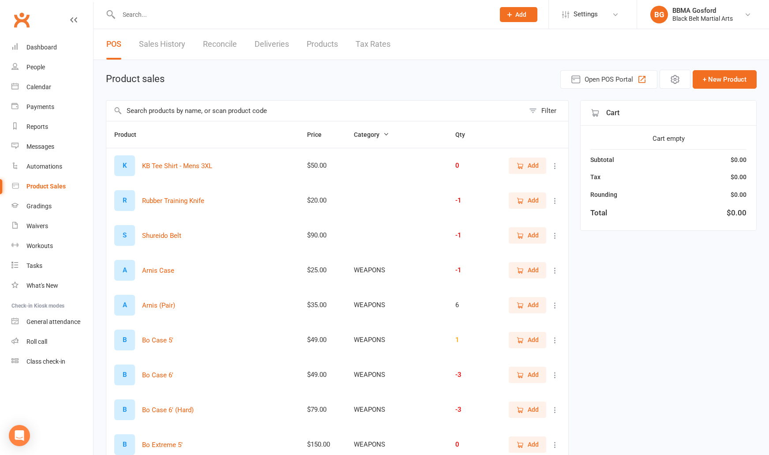
click at [197, 113] on input "text" at bounding box center [315, 111] width 418 height 20
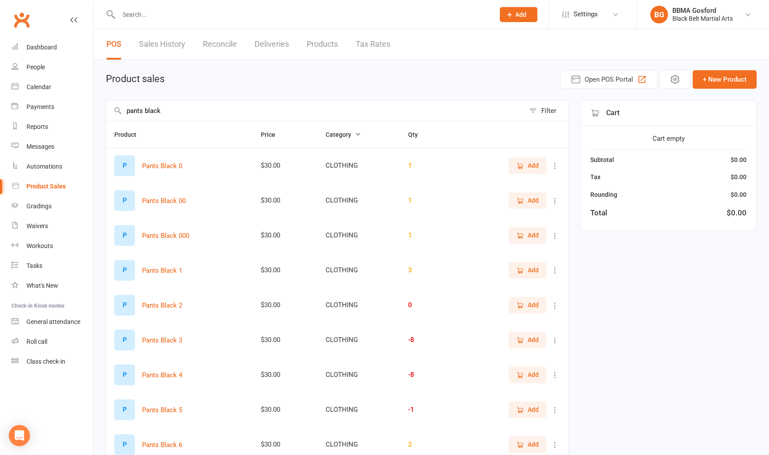
type input "pants black"
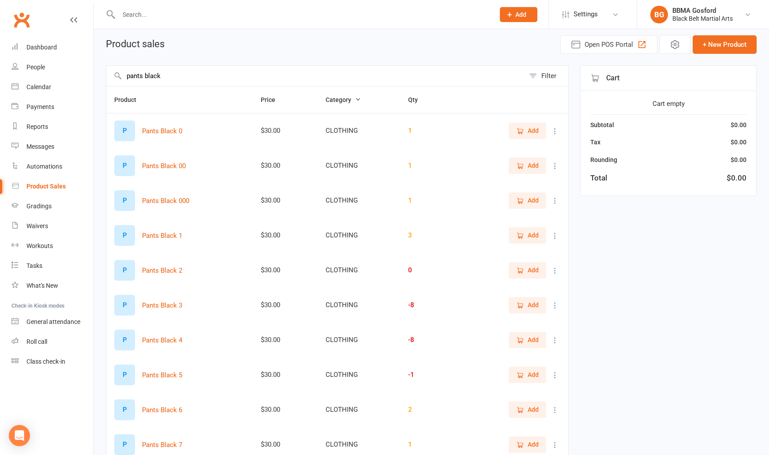
scroll to position [107, 0]
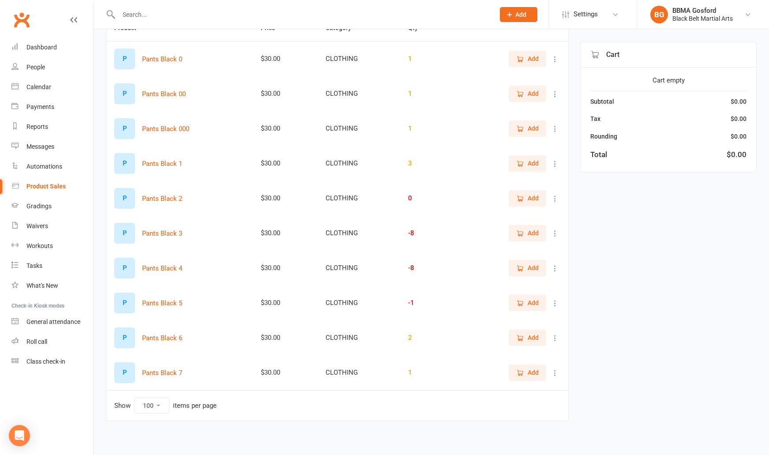
click at [523, 372] on icon "button" at bounding box center [520, 373] width 8 height 8
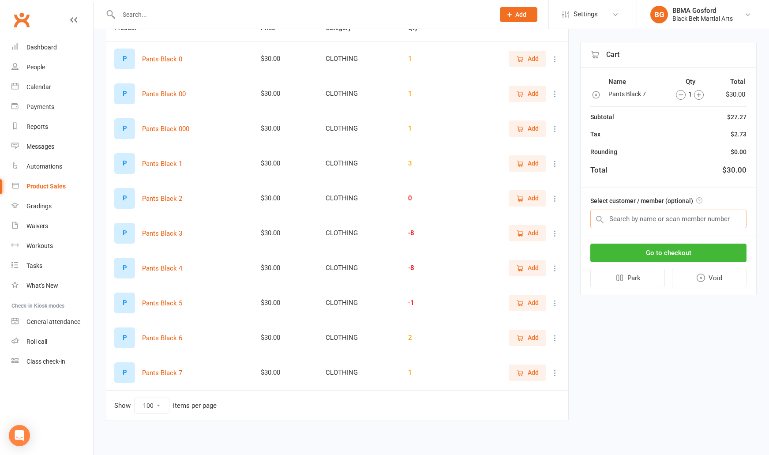
click at [622, 219] on input "text" at bounding box center [668, 219] width 156 height 19
type input "thomas guthrie"
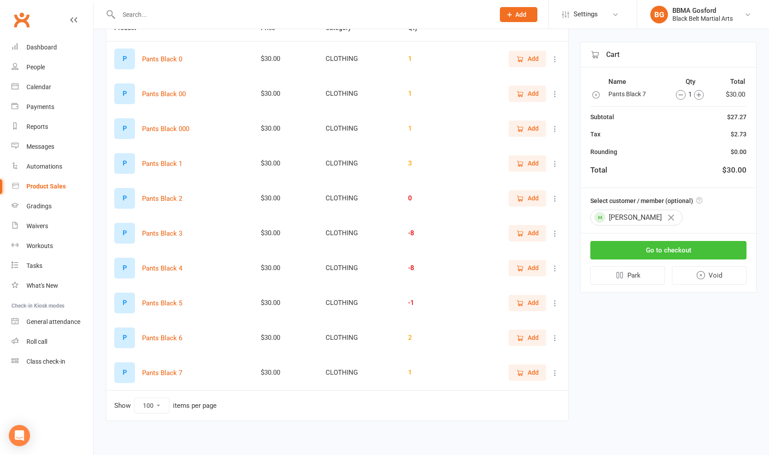
click at [660, 246] on button "Go to checkout" at bounding box center [668, 250] width 156 height 19
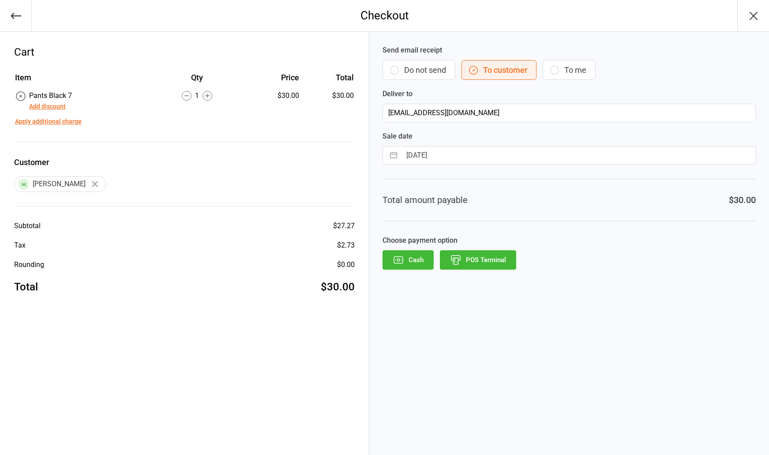
click at [486, 258] on button "POS Terminal" at bounding box center [478, 259] width 76 height 19
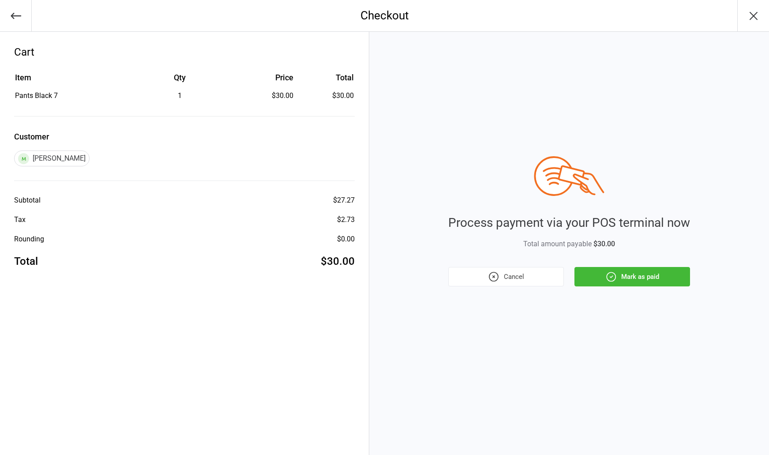
click at [638, 277] on button "Mark as paid" at bounding box center [632, 276] width 116 height 19
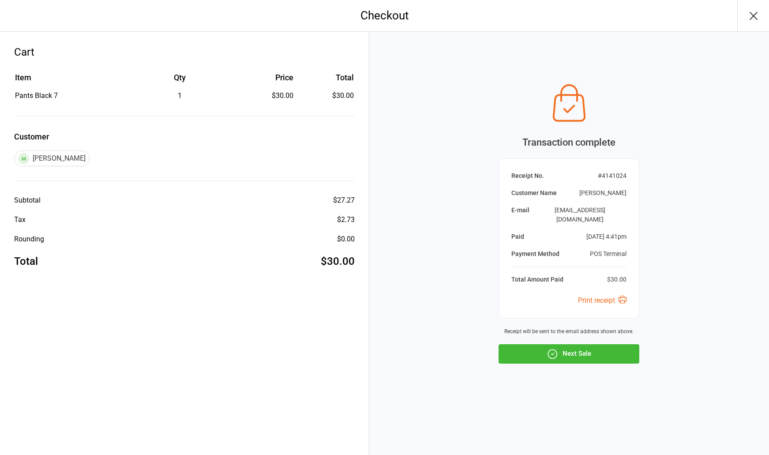
click at [576, 344] on button "Next Sale" at bounding box center [569, 353] width 141 height 19
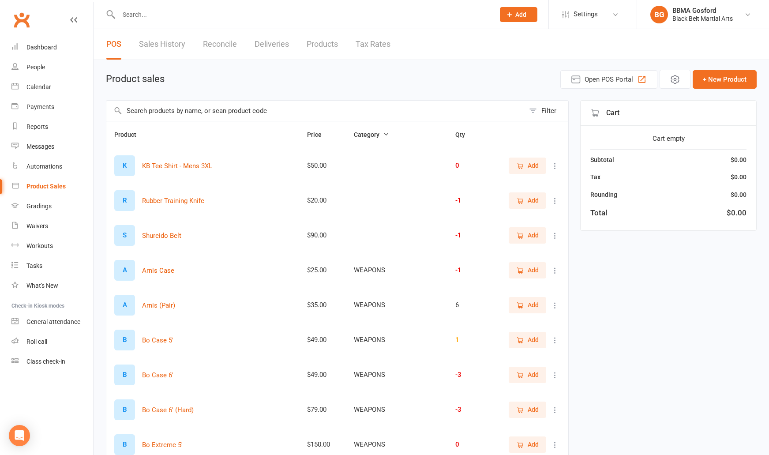
select select "100"
click at [35, 89] on div "Calendar" at bounding box center [38, 86] width 25 height 7
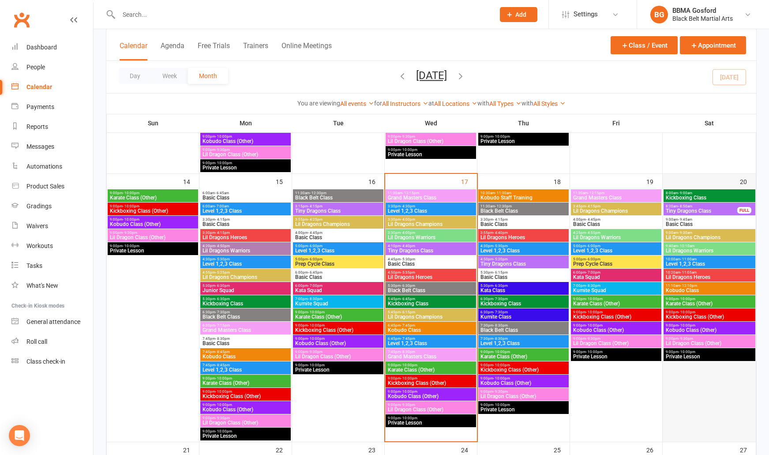
scroll to position [529, 0]
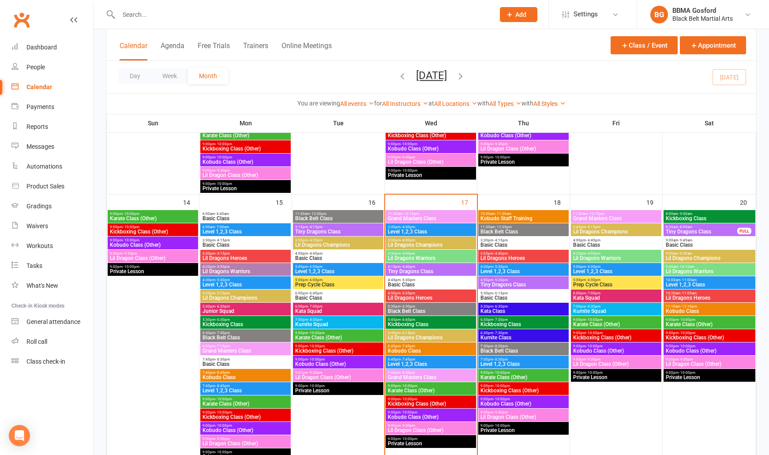
click at [720, 256] on span "Lil Dragons Champions" at bounding box center [709, 257] width 88 height 5
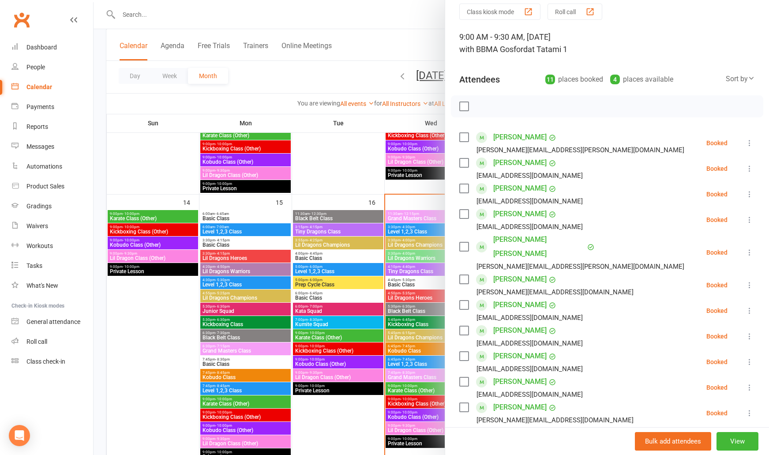
scroll to position [0, 0]
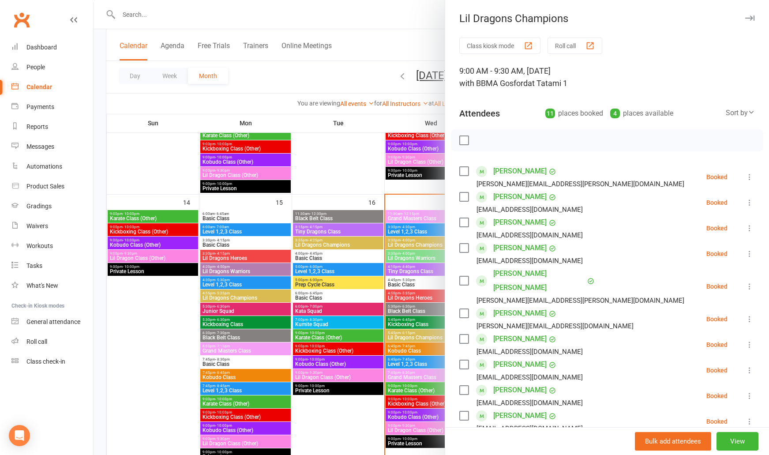
click at [306, 88] on div at bounding box center [431, 227] width 675 height 455
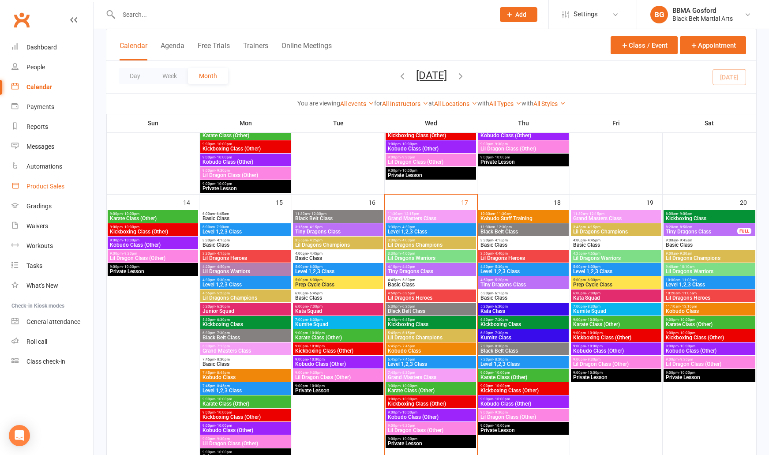
click at [50, 188] on div "Product Sales" at bounding box center [45, 186] width 38 height 7
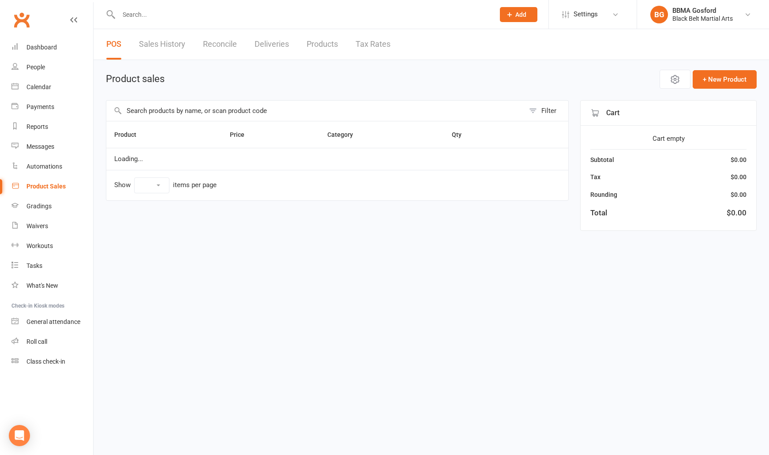
select select "100"
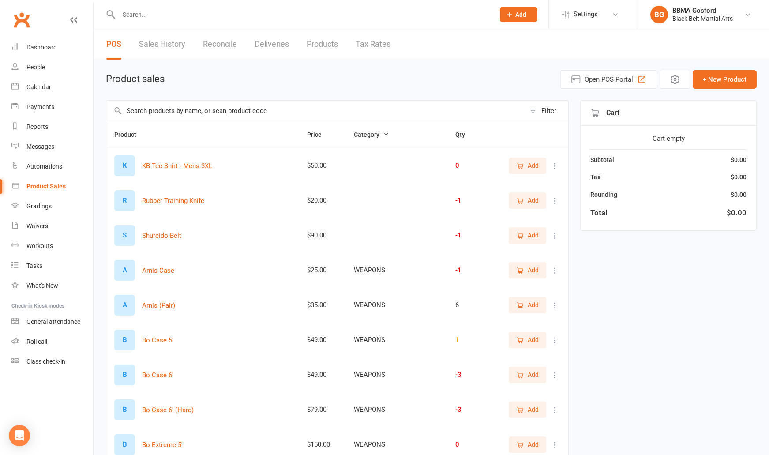
click at [319, 46] on link "Products" at bounding box center [322, 44] width 31 height 30
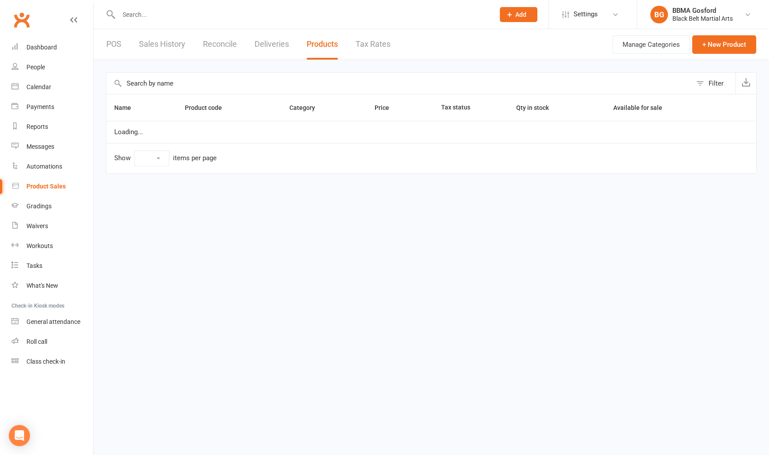
select select "100"
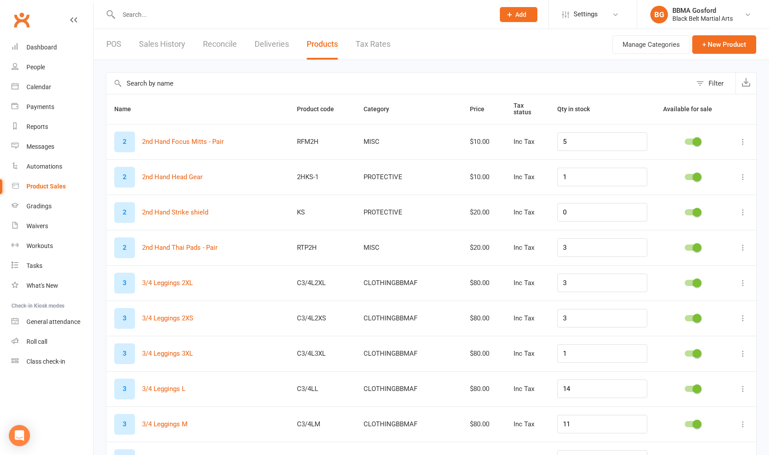
click at [741, 174] on icon at bounding box center [743, 177] width 9 height 9
click at [724, 210] on link "Duplicate product" at bounding box center [703, 212] width 87 height 18
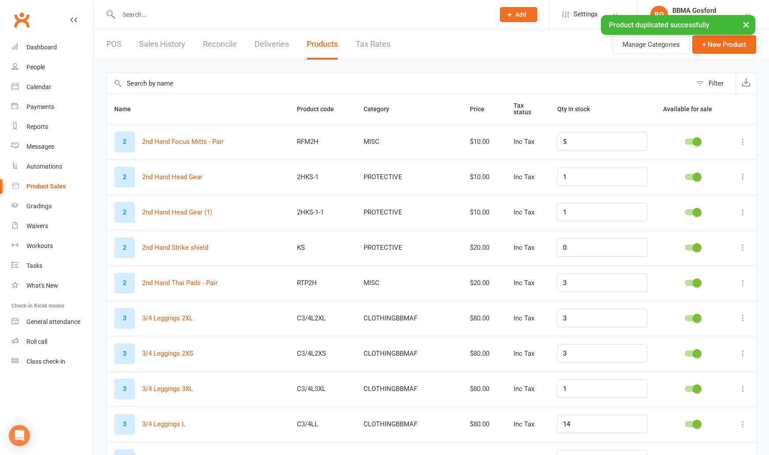
click at [744, 211] on icon at bounding box center [743, 212] width 9 height 9
click at [713, 231] on link "Edit product" at bounding box center [703, 230] width 87 height 18
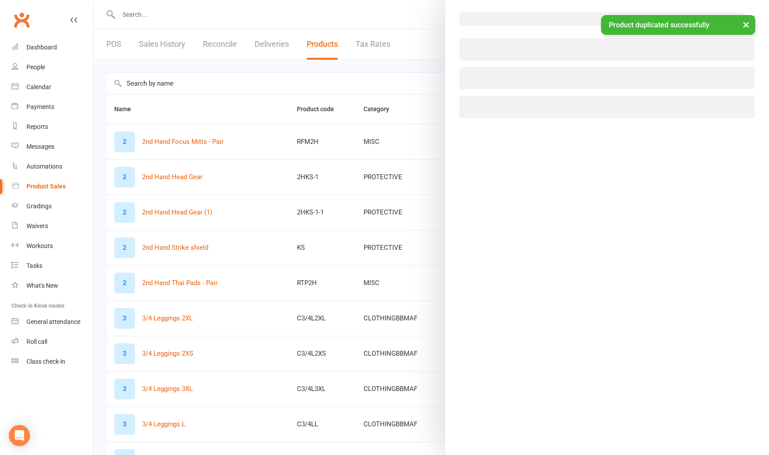
select select "568"
select select "512"
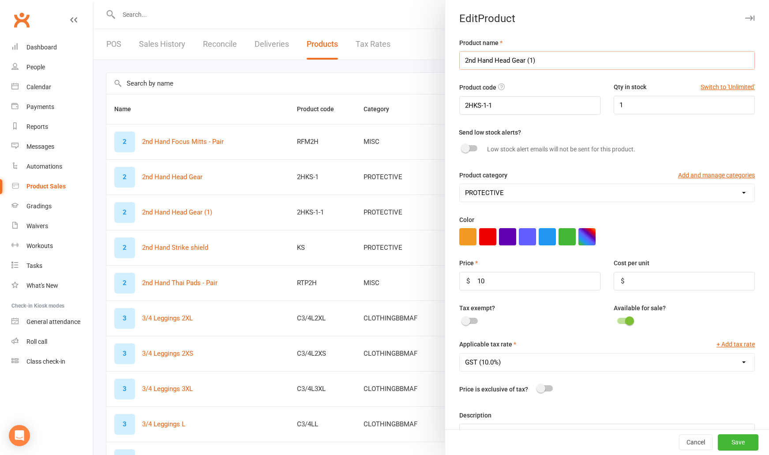
drag, startPoint x: 496, startPoint y: 61, endPoint x: 603, endPoint y: 65, distance: 107.3
click at [603, 65] on input "2nd Hand Head Gear (1)" at bounding box center [607, 60] width 296 height 19
type input "2nd Hand [PERSON_NAME]"
type input "2HC"
drag, startPoint x: 623, startPoint y: 105, endPoint x: 609, endPoint y: 105, distance: 13.2
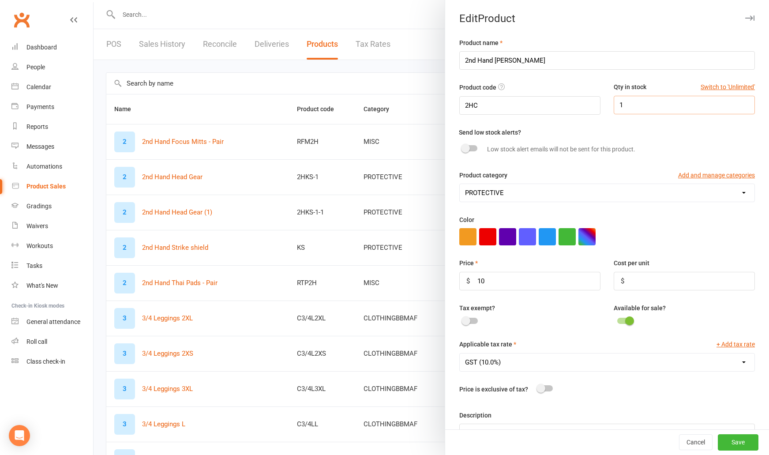
click at [614, 105] on input "1" at bounding box center [684, 105] width 141 height 19
type input "3"
type input "2"
click option "PROTECTIVE" at bounding box center [0, 0] width 0 height 0
drag, startPoint x: 481, startPoint y: 279, endPoint x: 458, endPoint y: 278, distance: 23.4
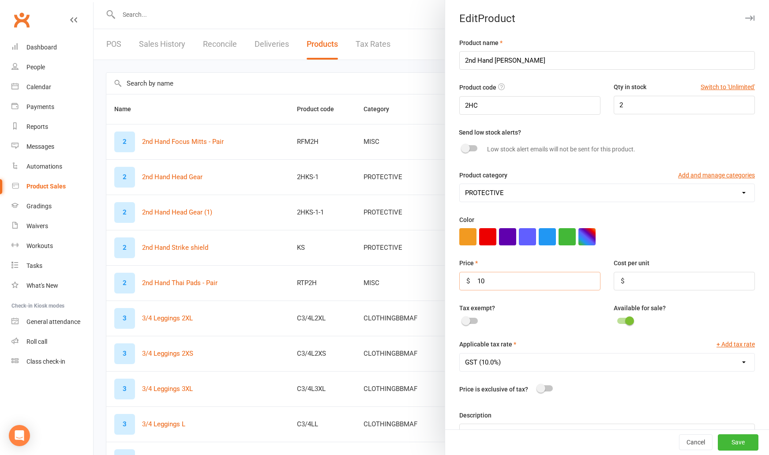
click at [459, 278] on input "10" at bounding box center [529, 281] width 141 height 19
type input "5"
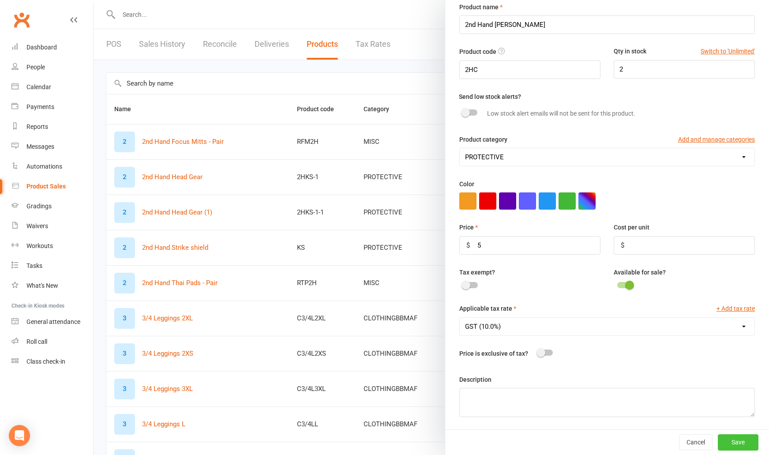
click at [741, 445] on button "Save" at bounding box center [738, 442] width 41 height 16
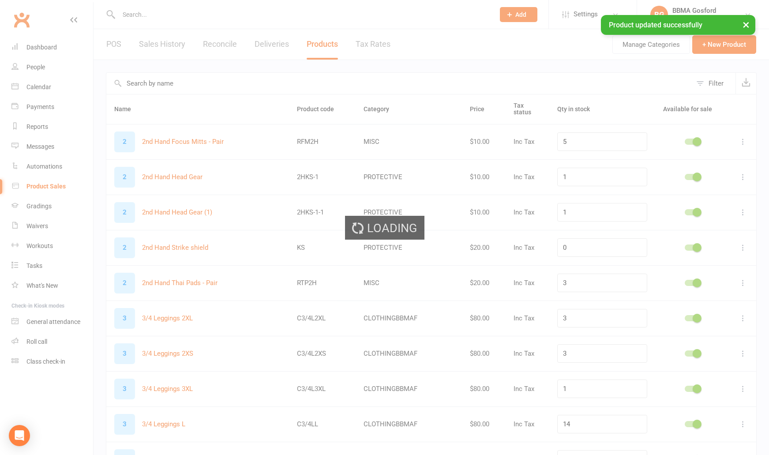
scroll to position [0, 0]
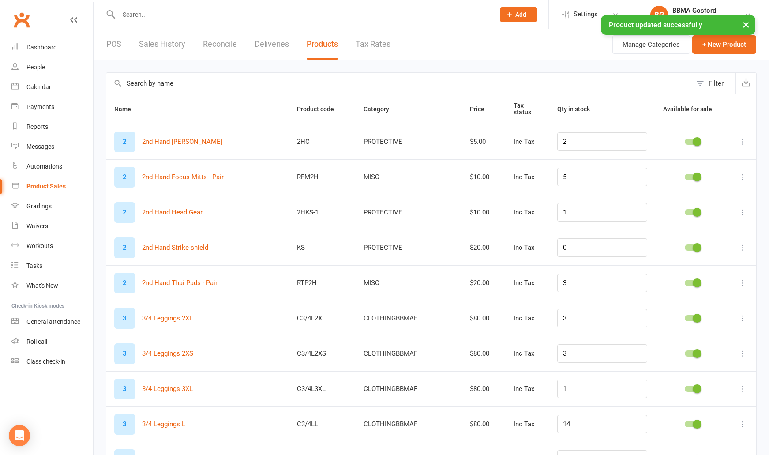
click at [109, 43] on link "POS" at bounding box center [113, 44] width 15 height 30
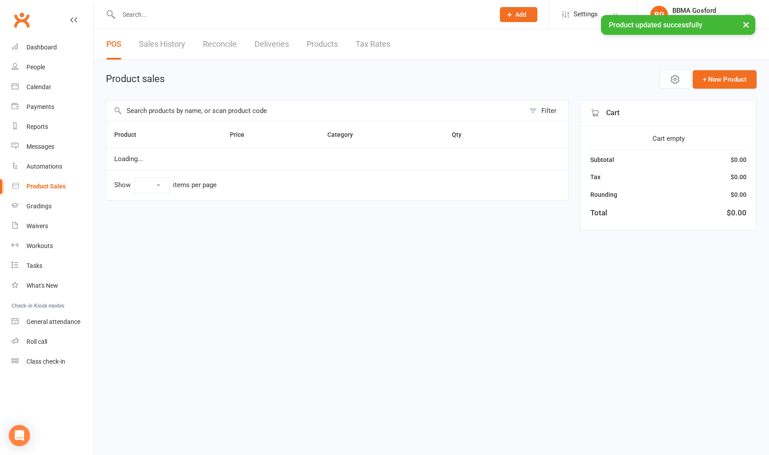
select select "100"
click at [221, 109] on input "text" at bounding box center [315, 111] width 418 height 20
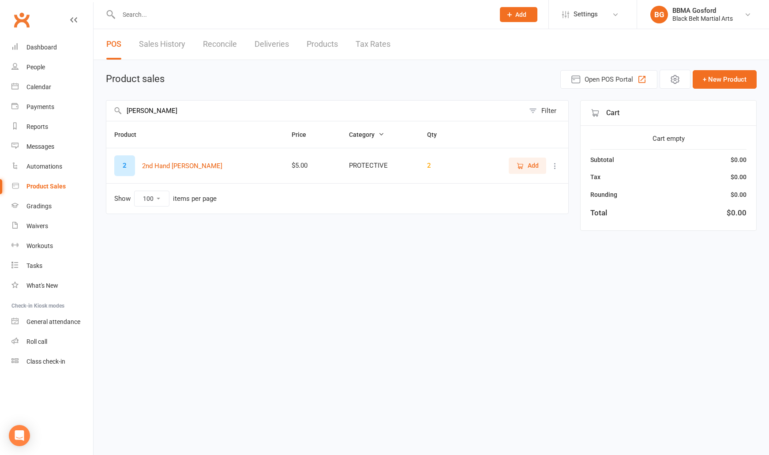
click at [532, 168] on span "Add" at bounding box center [533, 166] width 11 height 10
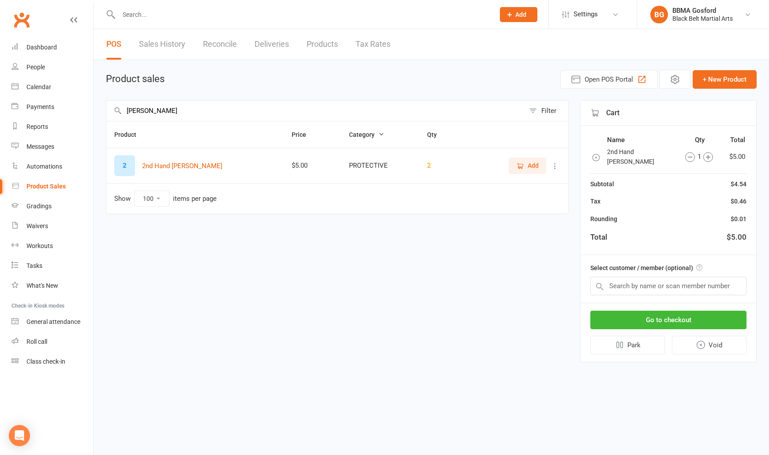
click at [708, 154] on icon "button" at bounding box center [708, 157] width 10 height 10
click at [171, 109] on input "clapp" at bounding box center [315, 111] width 418 height 20
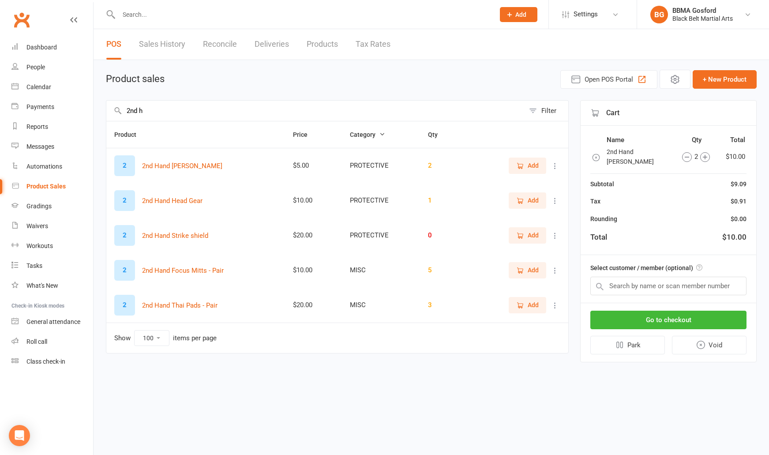
type input "2nd h"
click at [522, 273] on icon "button" at bounding box center [520, 270] width 5 height 4
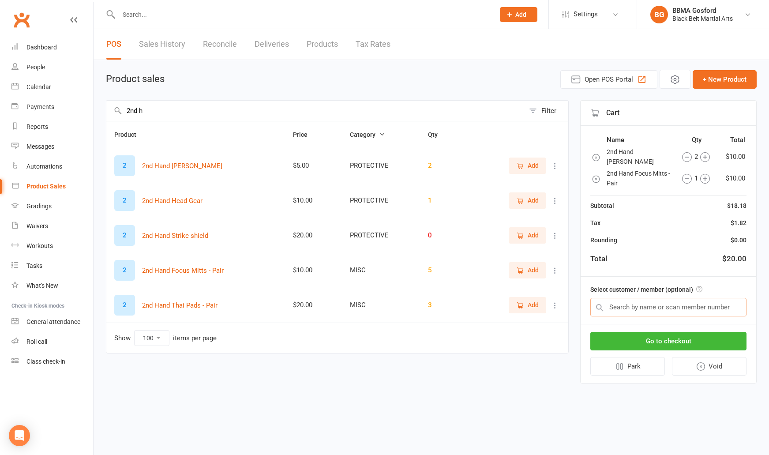
click at [661, 298] on input "text" at bounding box center [668, 307] width 156 height 19
type input "harrison morris"
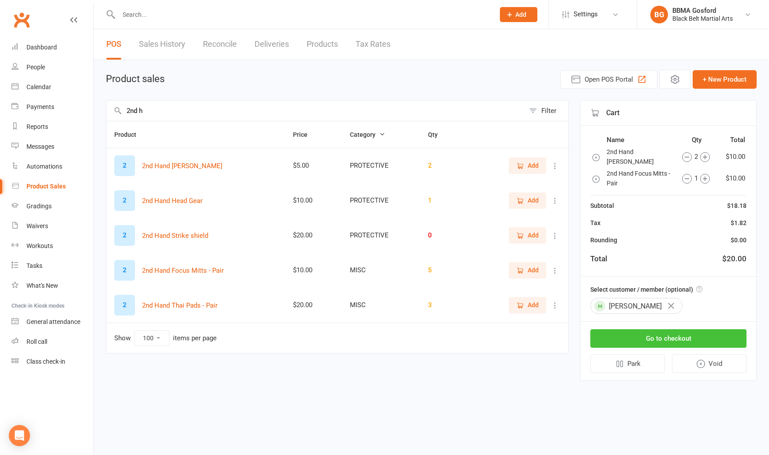
click at [672, 332] on button "Go to checkout" at bounding box center [668, 338] width 156 height 19
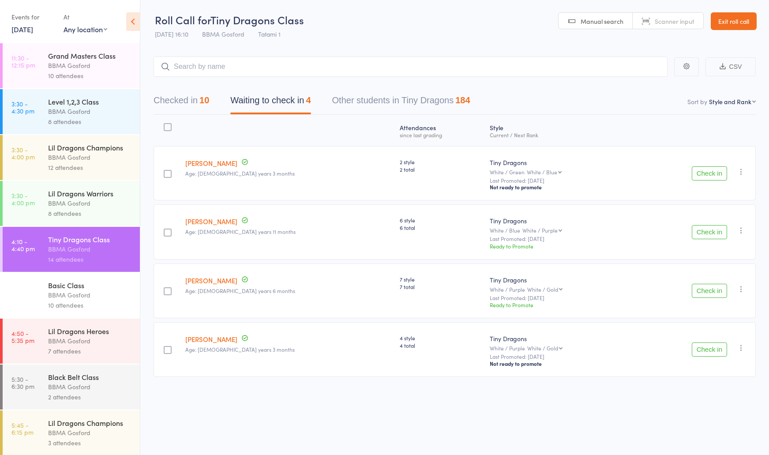
click at [87, 349] on div "7 attendees" at bounding box center [90, 351] width 84 height 10
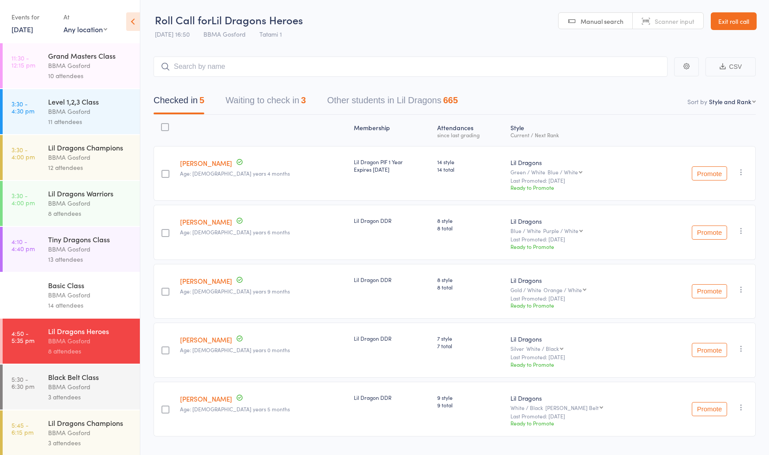
click at [60, 158] on div "BBMA Gosford" at bounding box center [90, 157] width 84 height 10
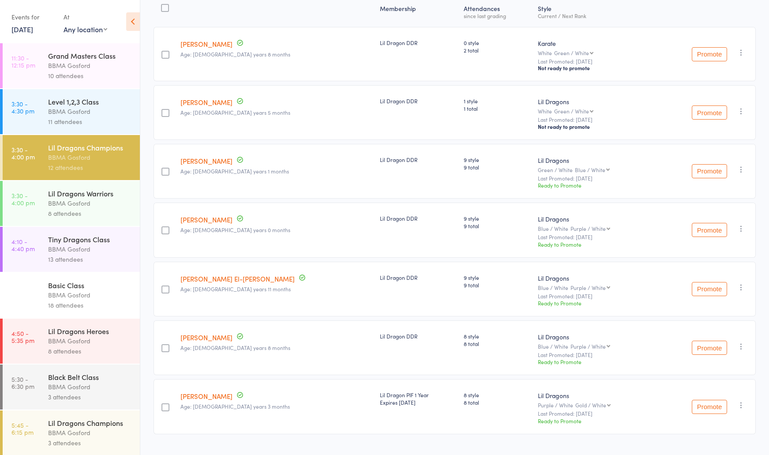
scroll to position [141, 0]
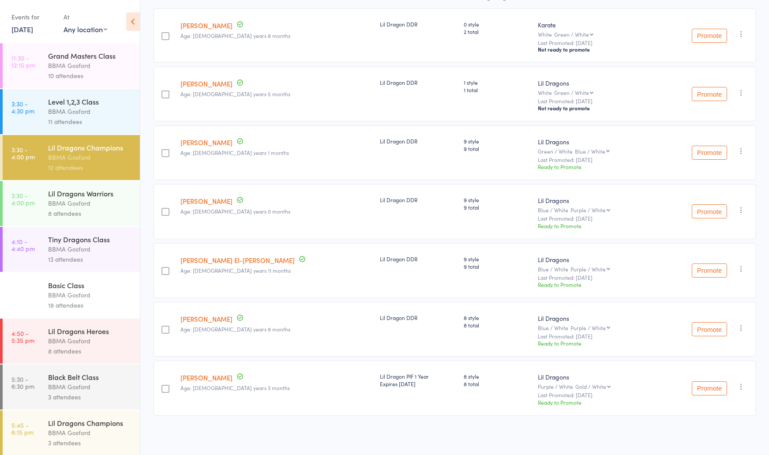
click at [77, 248] on div "BBMA Gosford" at bounding box center [90, 249] width 84 height 10
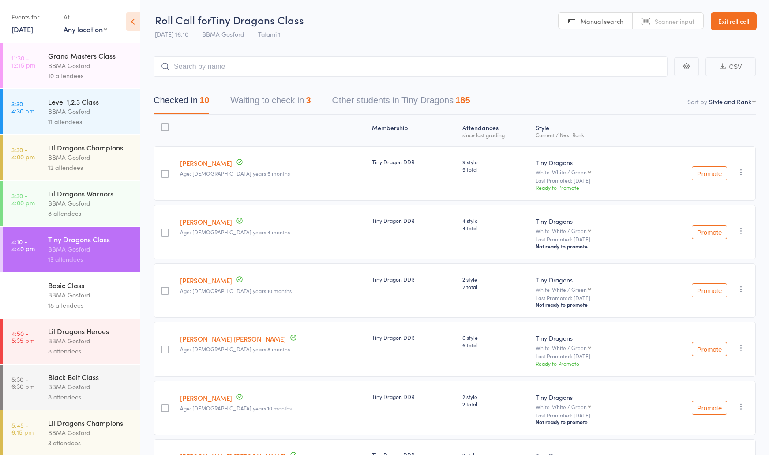
drag, startPoint x: 540, startPoint y: 7, endPoint x: 77, endPoint y: 342, distance: 571.3
click at [77, 342] on div "BBMA Gosford" at bounding box center [90, 341] width 84 height 10
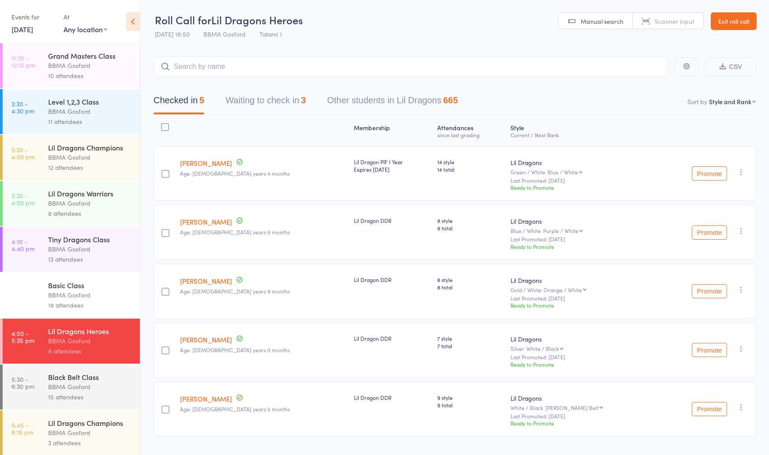
click at [78, 207] on div "BBMA Gosford" at bounding box center [90, 203] width 84 height 10
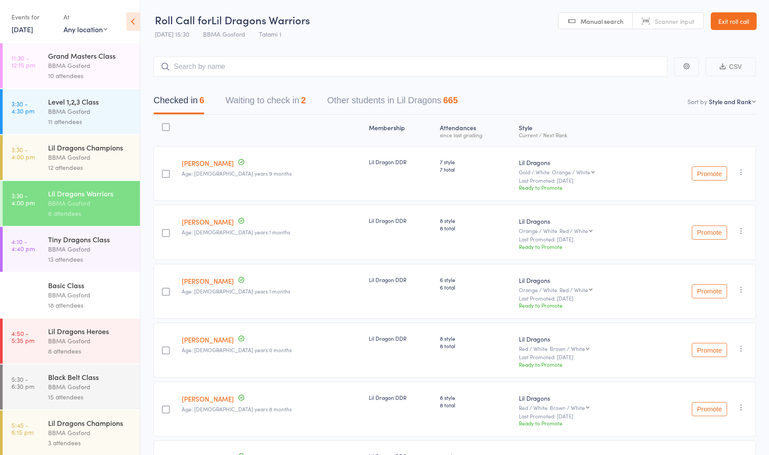
click at [86, 165] on div "12 attendees" at bounding box center [90, 167] width 84 height 10
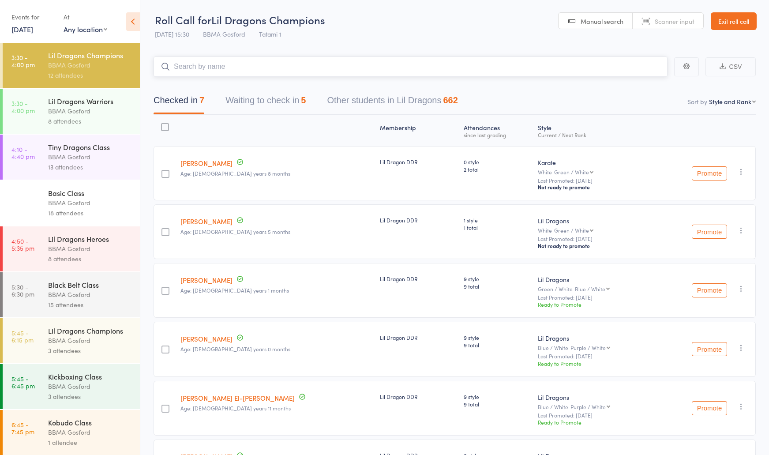
scroll to position [94, 0]
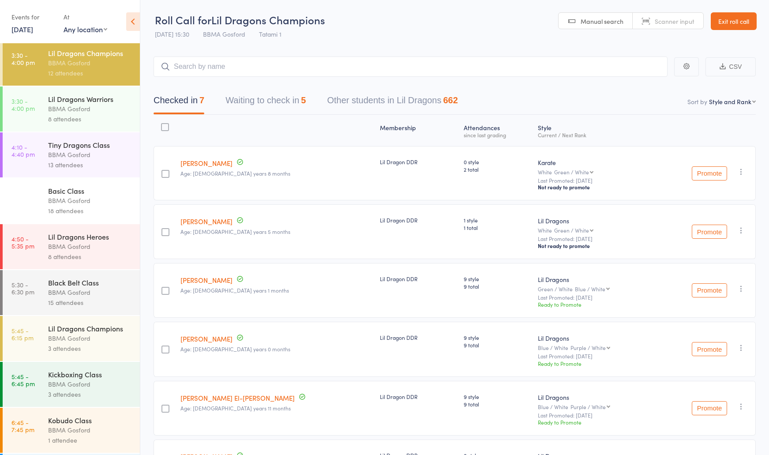
click at [90, 379] on div "Kickboxing Class" at bounding box center [90, 374] width 84 height 10
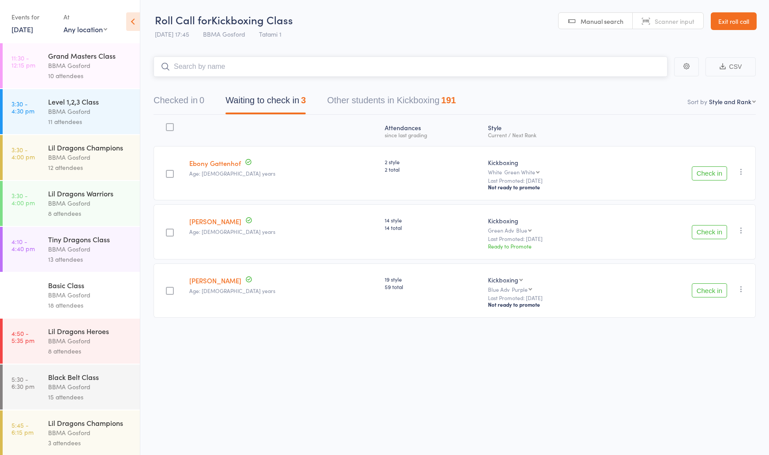
click at [238, 71] on input "search" at bounding box center [411, 66] width 514 height 20
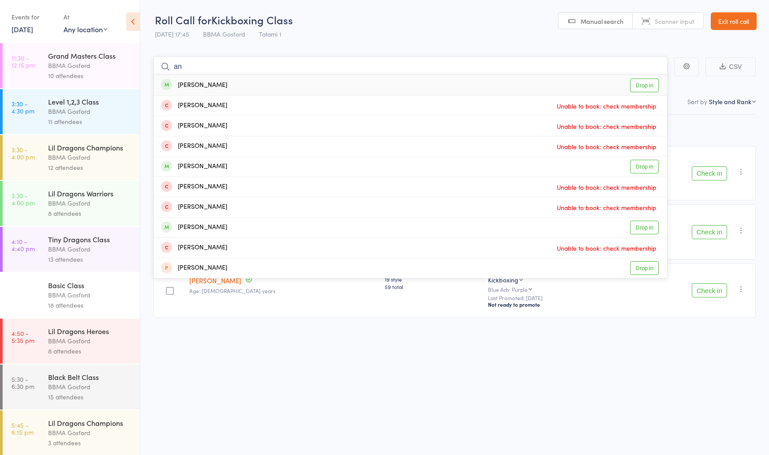
type input "a"
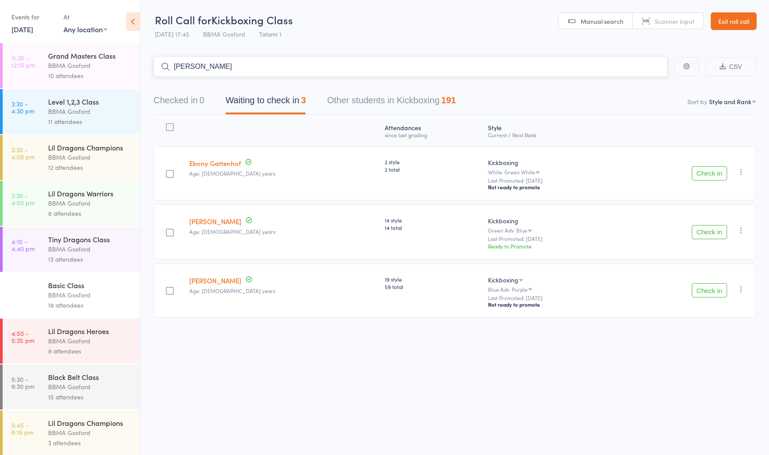
type input "shane britten"
type input "scott edmunds"
type input "kay hunt"
type input "kate brown"
type input "alexander fatone"
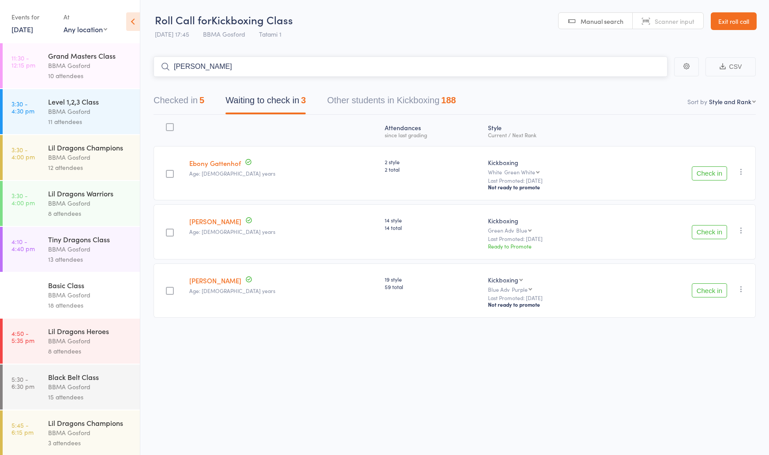
type input "janpal singh"
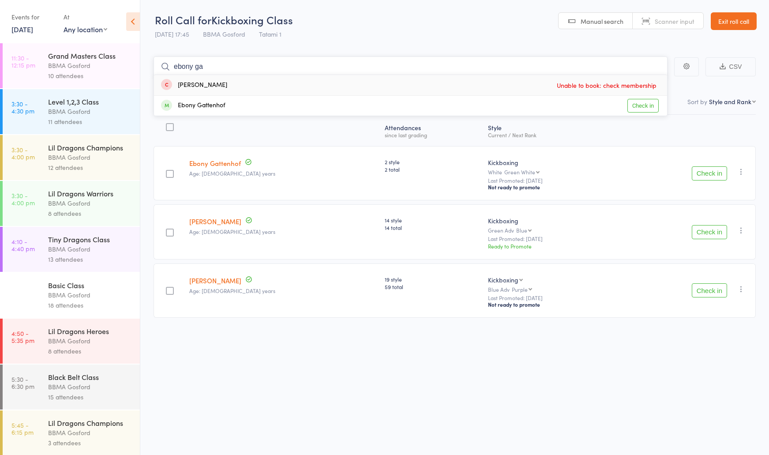
type input "ebony gat"
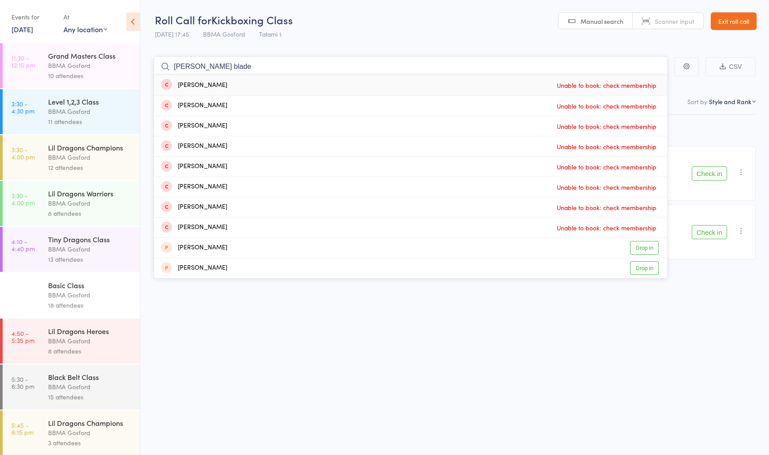
type input "mariza blader"
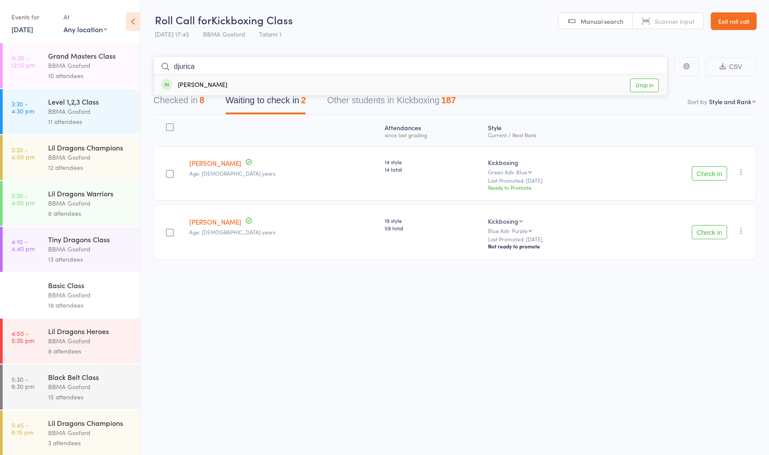
type input "djurica"
click at [285, 85] on div "Djurica Brayovic Drop in" at bounding box center [410, 85] width 513 height 20
type input "mat mcd"
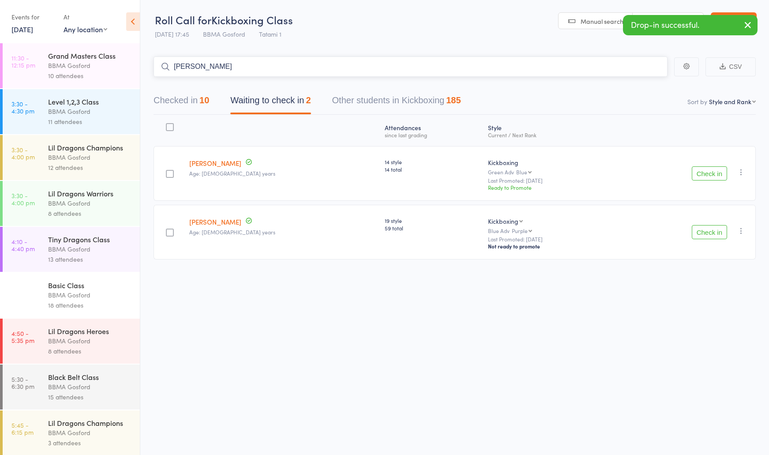
type input "gordon swinford"
type input "hannah thompson"
type input "lucia mandile"
type input "breanna murphy"
type input "jess jenkin"
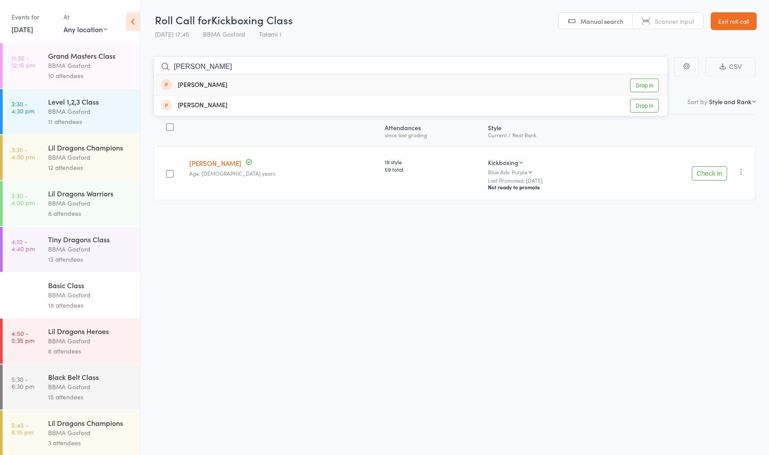
type input "kay hunt"
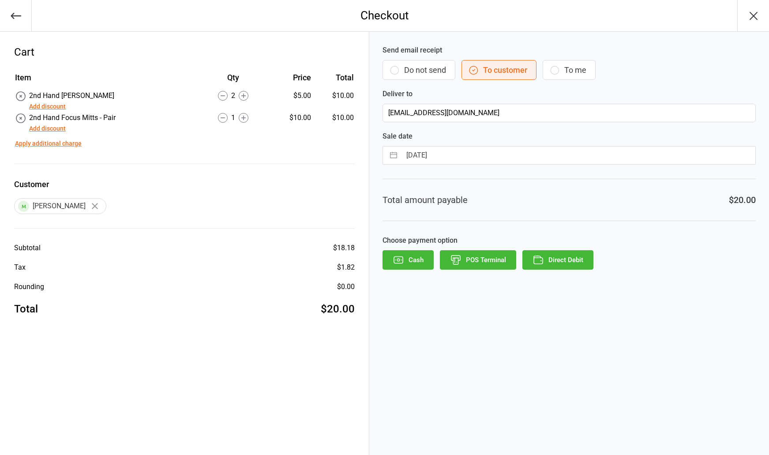
click at [489, 268] on button "POS Terminal" at bounding box center [478, 259] width 76 height 19
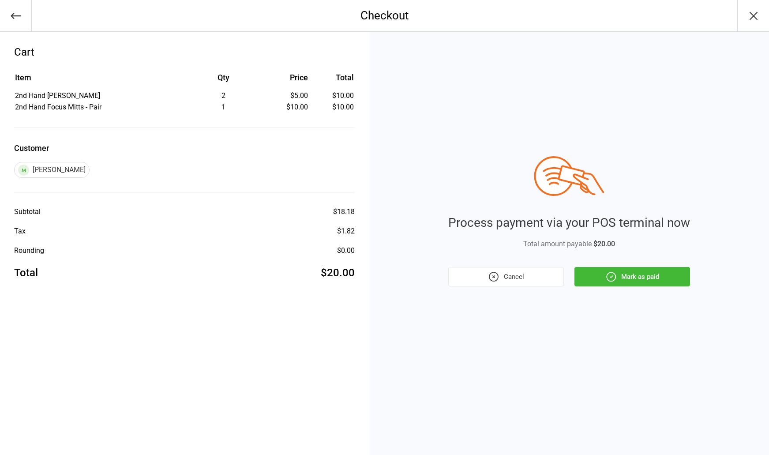
click at [649, 277] on button "Mark as paid" at bounding box center [632, 276] width 116 height 19
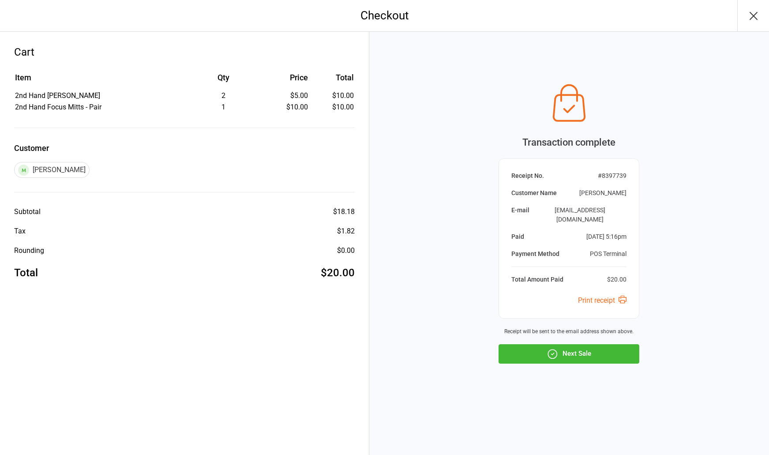
click at [595, 351] on button "Next Sale" at bounding box center [569, 353] width 141 height 19
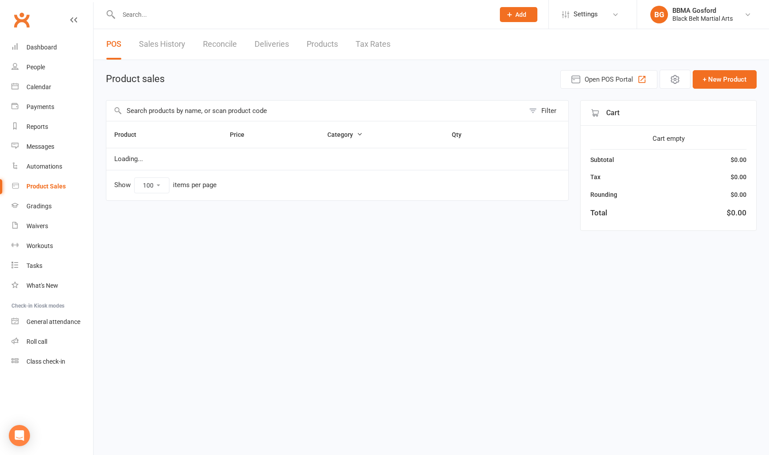
select select "100"
click at [213, 110] on input "text" at bounding box center [315, 111] width 418 height 20
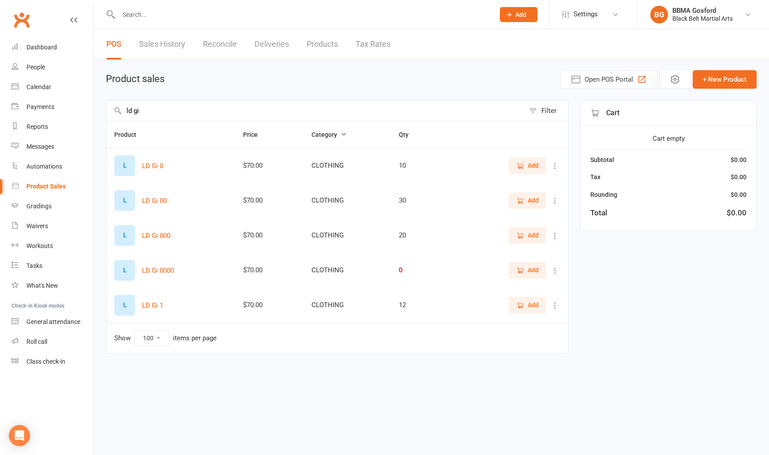
type input "ld gi"
click at [529, 309] on span "Add" at bounding box center [533, 305] width 11 height 10
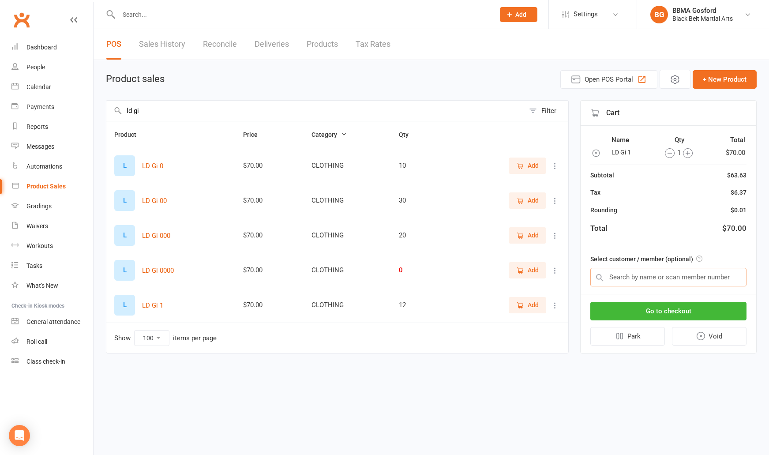
click at [639, 275] on input "text" at bounding box center [668, 277] width 156 height 19
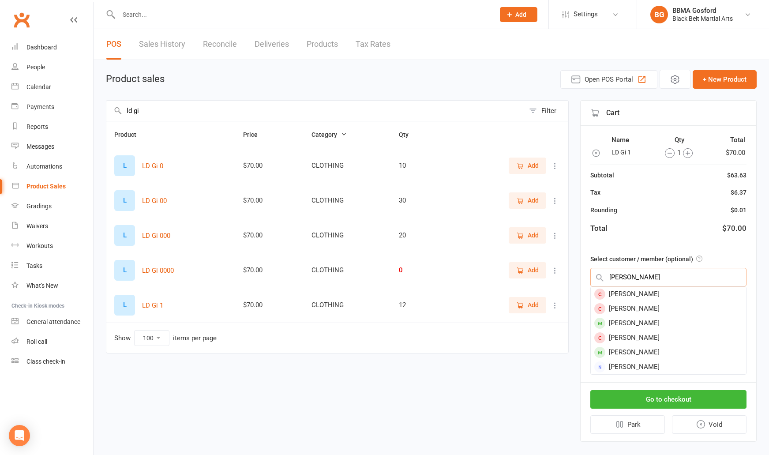
scroll to position [11, 0]
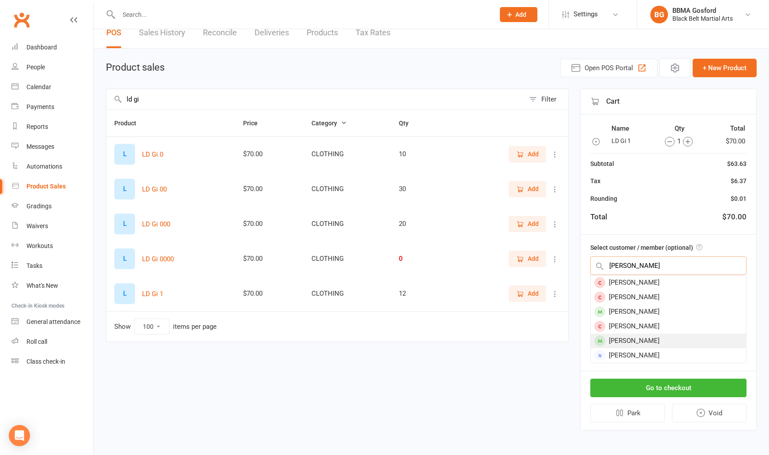
type input "[PERSON_NAME]"
click at [642, 341] on div "[PERSON_NAME]" at bounding box center [668, 341] width 155 height 15
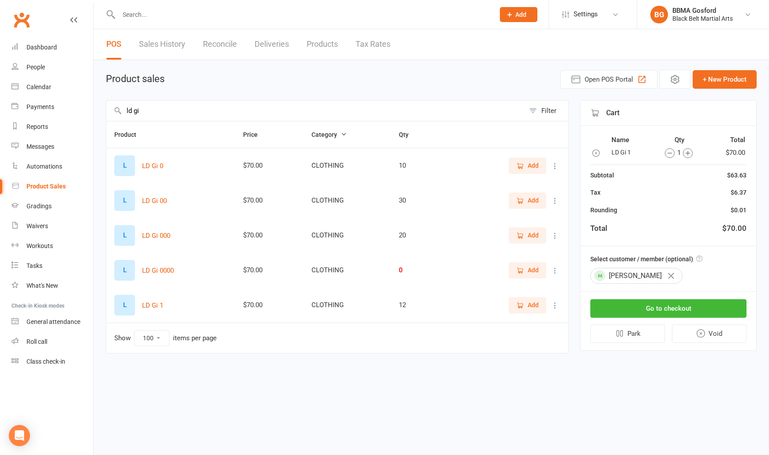
click at [668, 277] on icon "button" at bounding box center [671, 276] width 6 height 6
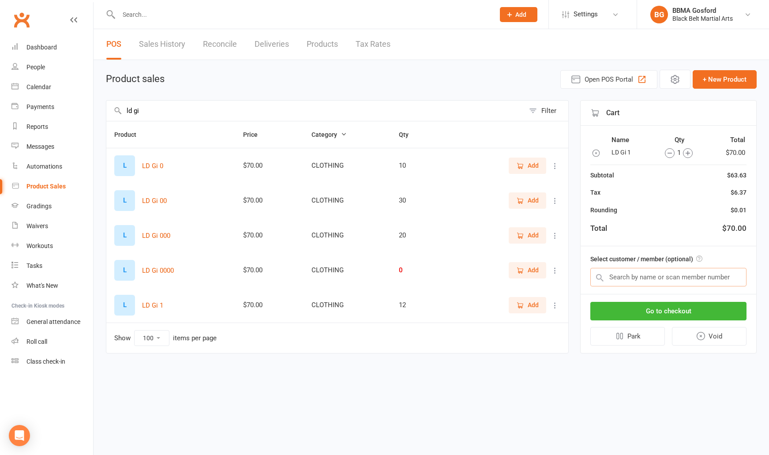
click at [655, 277] on input "text" at bounding box center [668, 277] width 156 height 19
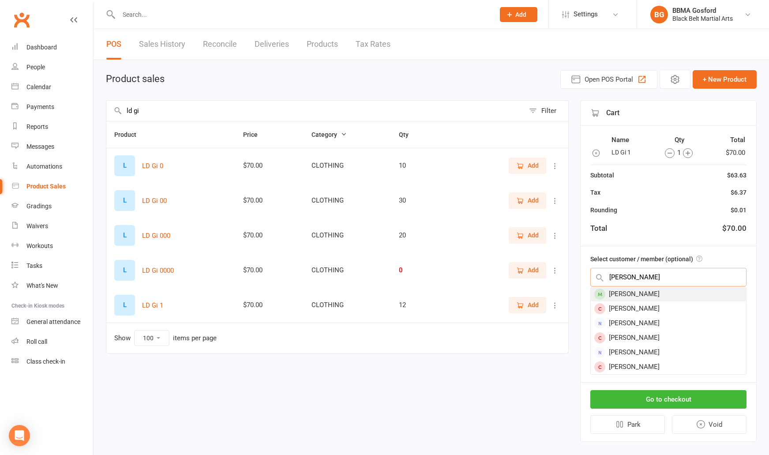
type input "[PERSON_NAME]"
click at [648, 290] on div "[PERSON_NAME]" at bounding box center [668, 294] width 155 height 15
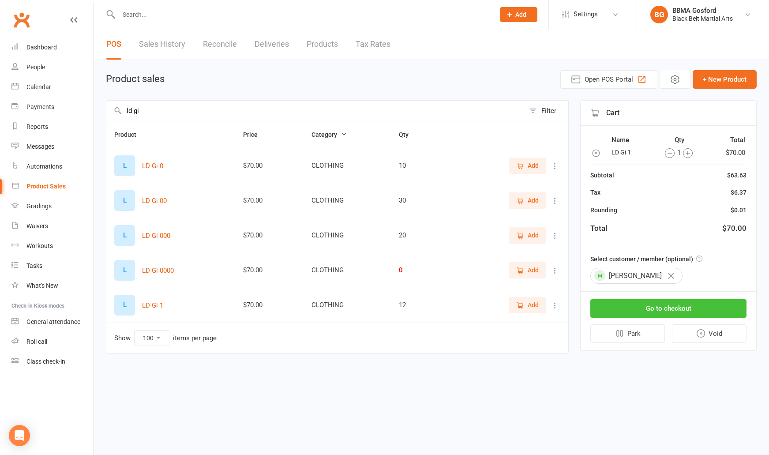
click at [676, 309] on button "Go to checkout" at bounding box center [668, 308] width 156 height 19
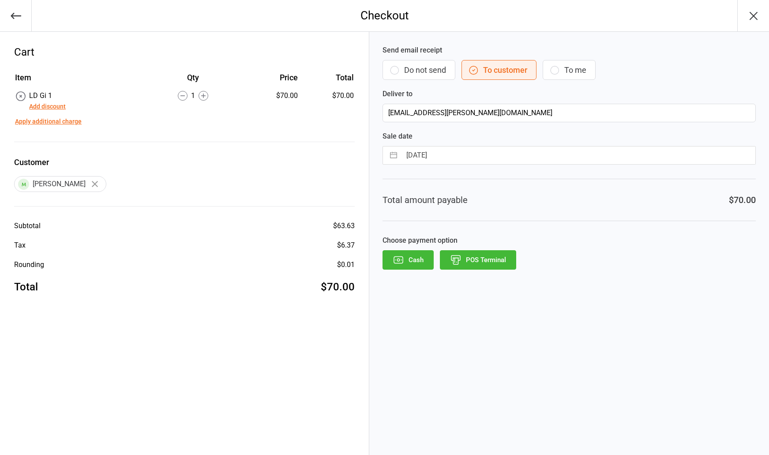
click at [489, 259] on button "POS Terminal" at bounding box center [478, 259] width 76 height 19
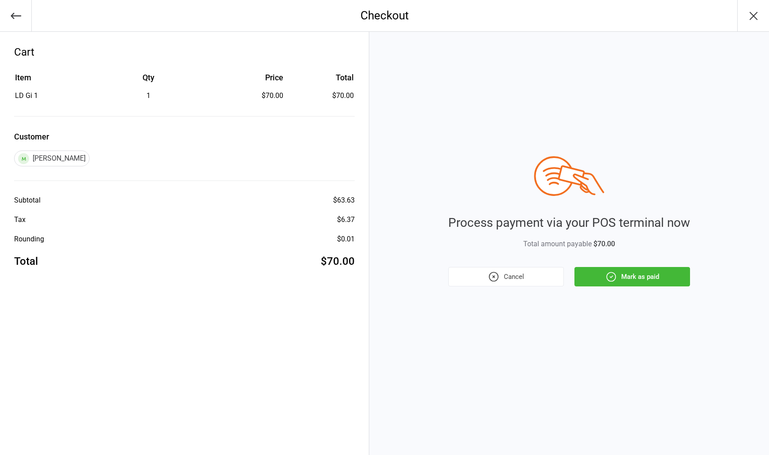
click at [627, 278] on button "Mark as paid" at bounding box center [632, 276] width 116 height 19
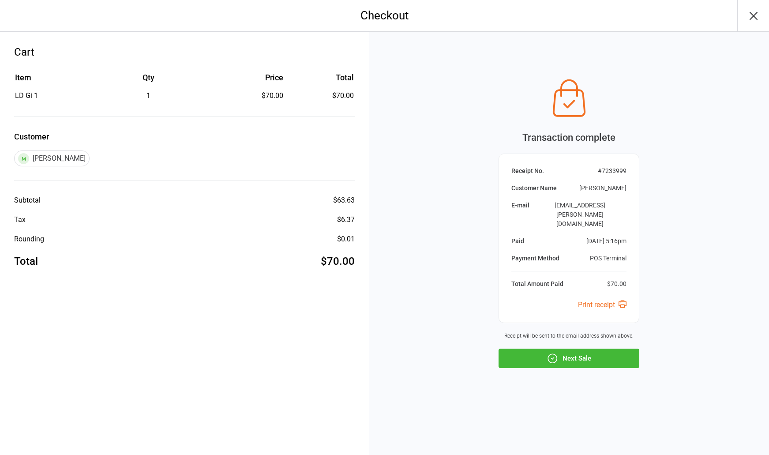
click at [575, 350] on button "Next Sale" at bounding box center [569, 358] width 141 height 19
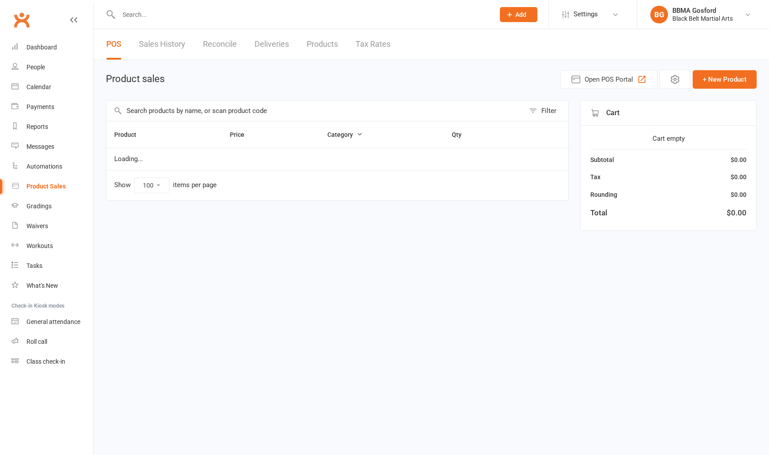
select select "100"
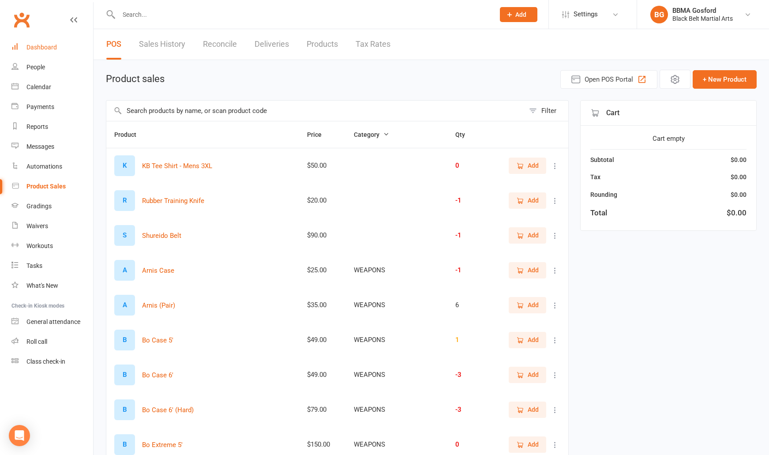
click at [41, 48] on div "Dashboard" at bounding box center [41, 47] width 30 height 7
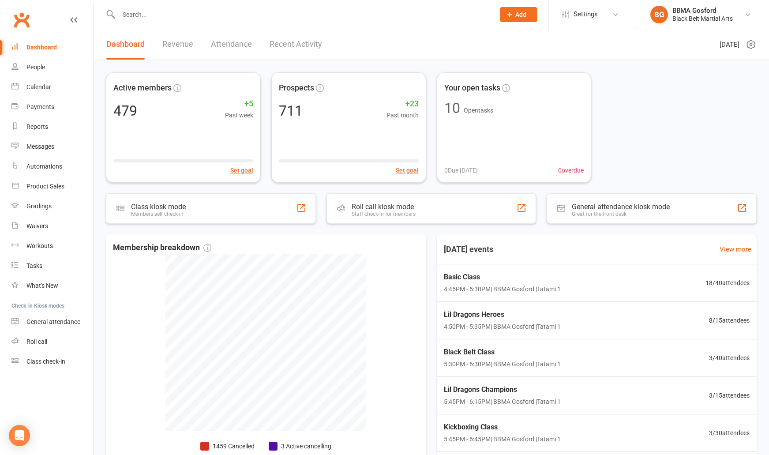
click at [147, 12] on input "text" at bounding box center [302, 14] width 372 height 12
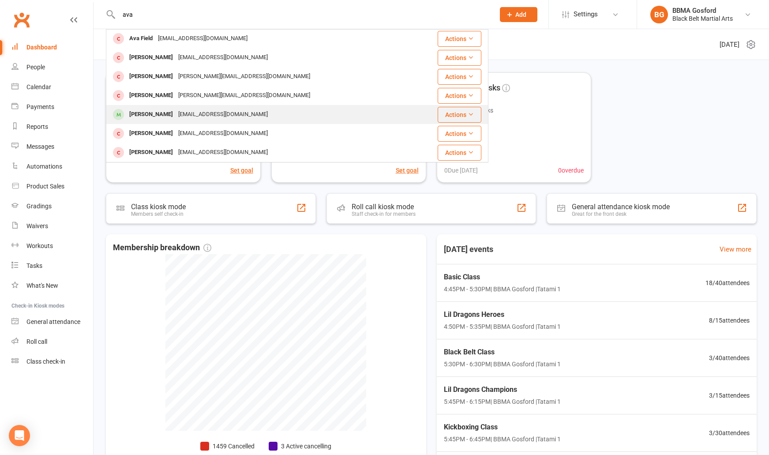
type input "ava"
click at [179, 110] on div "emmakateboyd@hotmail.com" at bounding box center [223, 114] width 95 height 13
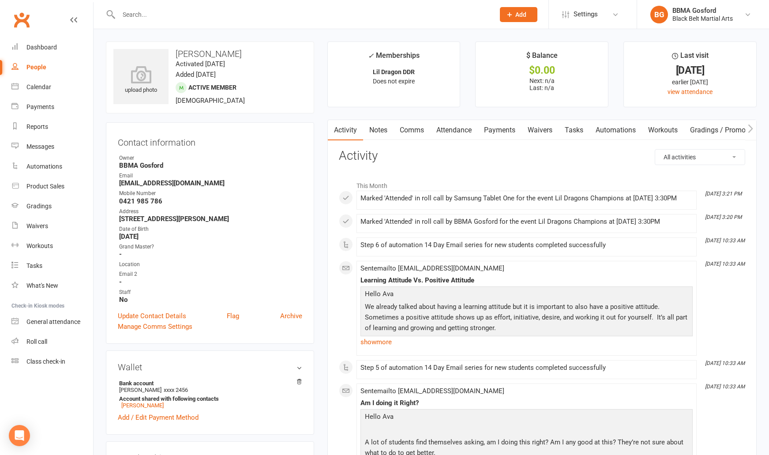
click at [36, 59] on link "People" at bounding box center [52, 67] width 82 height 20
select select "100"
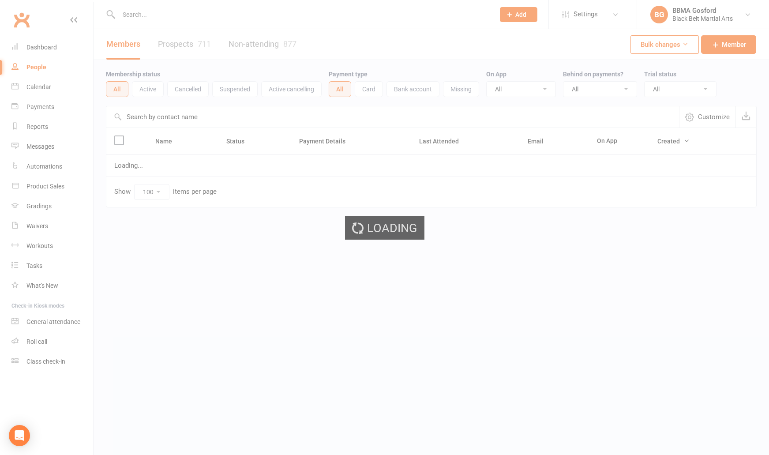
click at [46, 50] on div "Loading" at bounding box center [384, 227] width 769 height 455
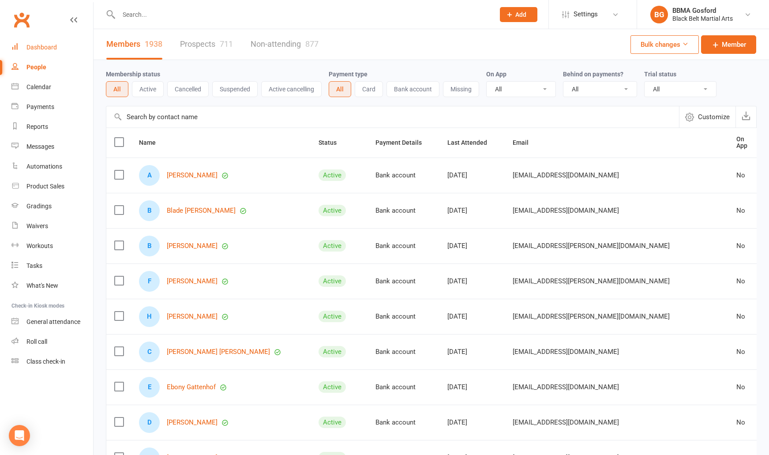
click at [44, 48] on div "Dashboard" at bounding box center [41, 47] width 30 height 7
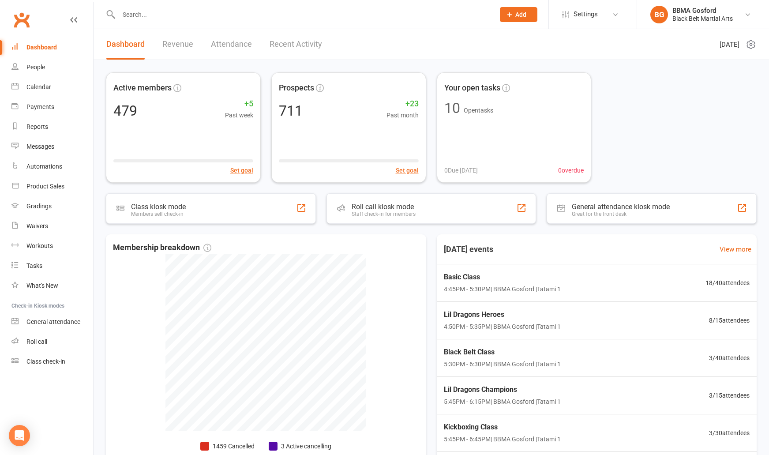
click at [142, 19] on input "text" at bounding box center [302, 14] width 372 height 12
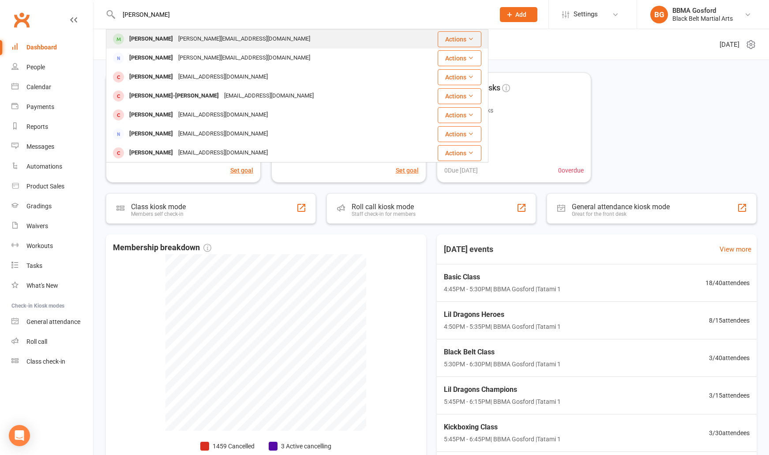
type input "byron ruggari"
click at [151, 47] on div "Byron Ruggari angela.ruggari@gmail.com" at bounding box center [265, 39] width 317 height 18
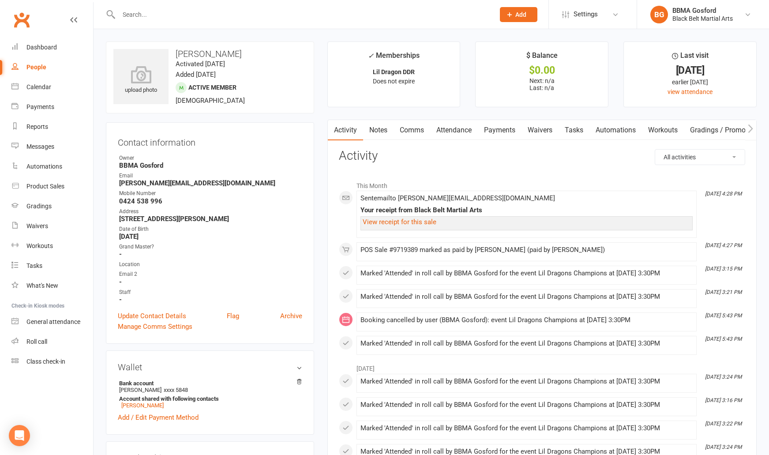
click at [172, 185] on strong "angela.ruggari@gmail.com" at bounding box center [210, 183] width 183 height 8
click at [137, 201] on strong "0424 538 996" at bounding box center [210, 201] width 183 height 8
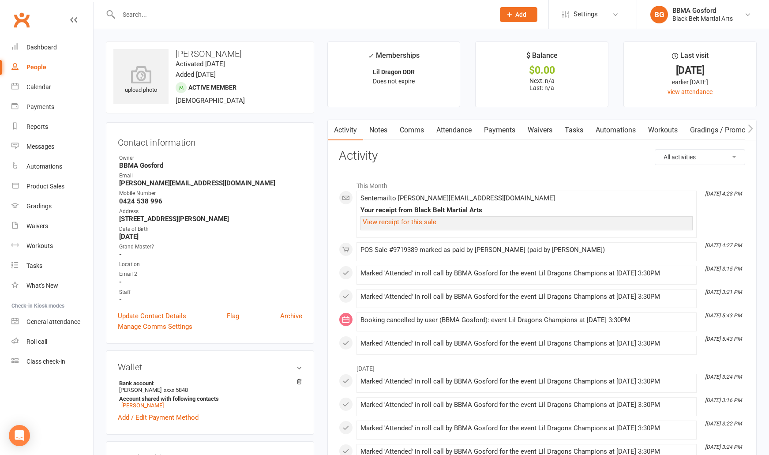
click at [137, 201] on strong "0424 538 996" at bounding box center [210, 201] width 183 height 8
click at [46, 182] on link "Product Sales" at bounding box center [52, 186] width 82 height 20
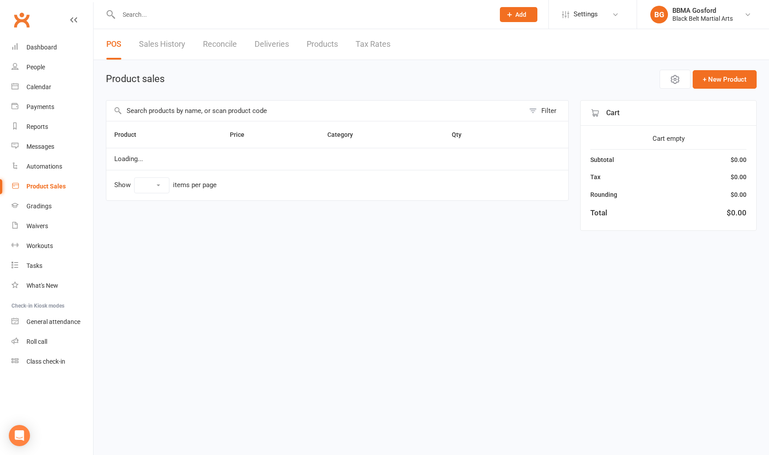
select select "100"
click at [205, 112] on input "text" at bounding box center [315, 111] width 418 height 20
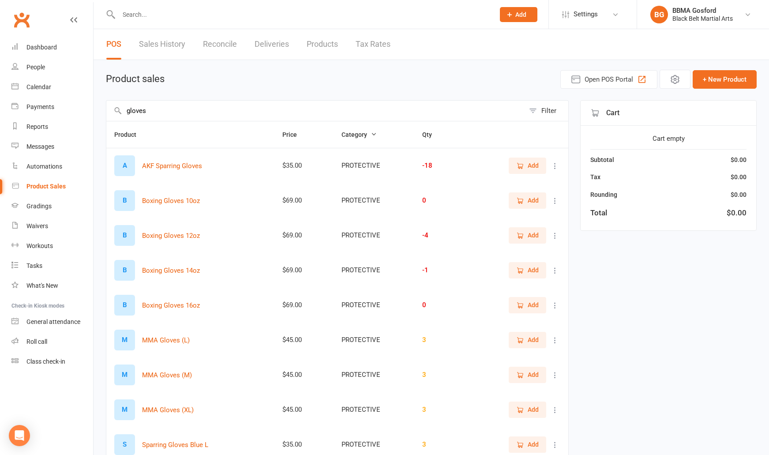
type input "gloves"
click at [530, 235] on span "Add" at bounding box center [533, 235] width 11 height 10
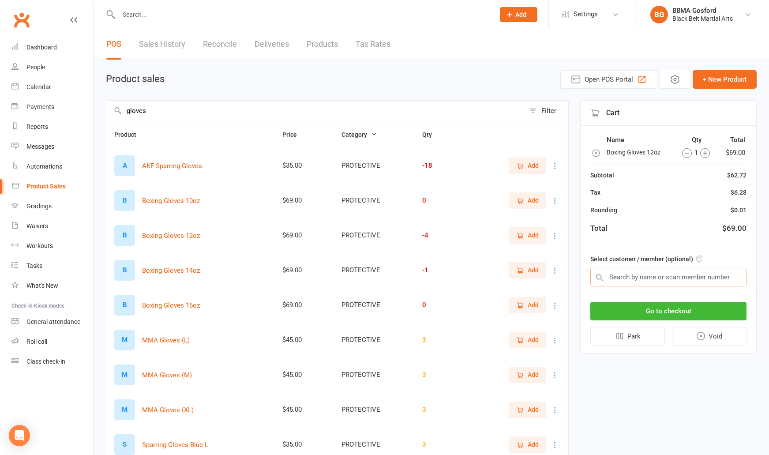
click at [660, 278] on input "text" at bounding box center [668, 277] width 156 height 19
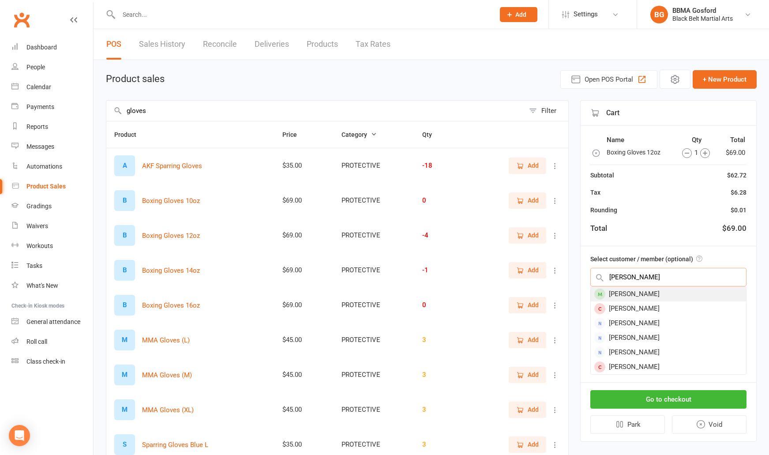
type input "scott edmunds"
click at [647, 292] on div "Scott Edmunds" at bounding box center [668, 294] width 155 height 15
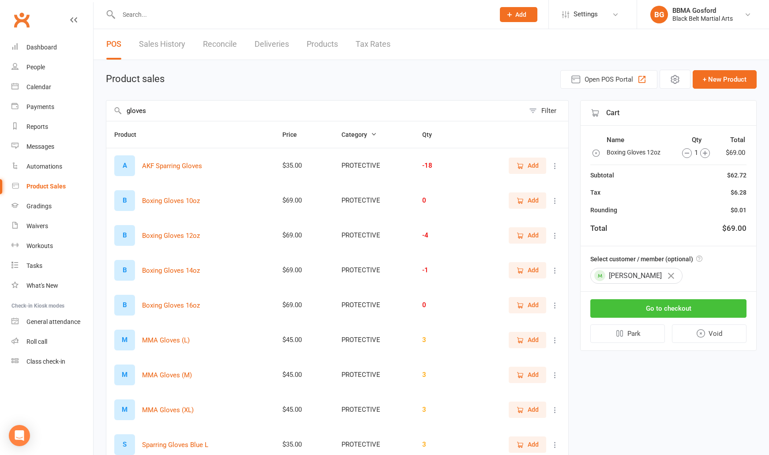
click at [678, 310] on button "Go to checkout" at bounding box center [668, 308] width 156 height 19
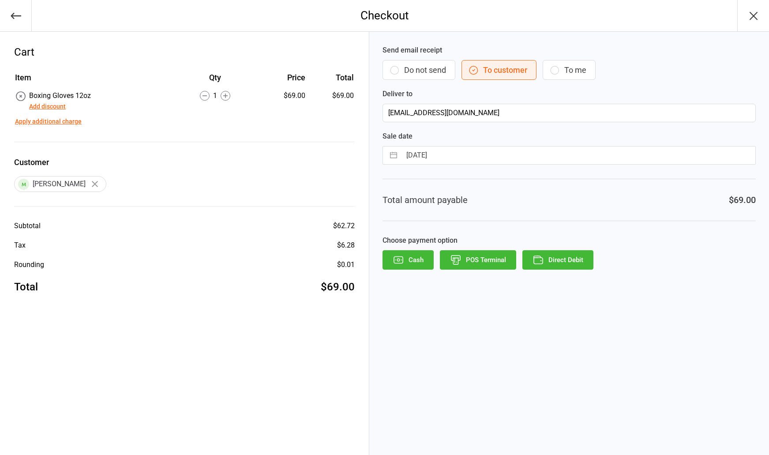
click at [56, 105] on button "Add discount" at bounding box center [47, 106] width 37 height 9
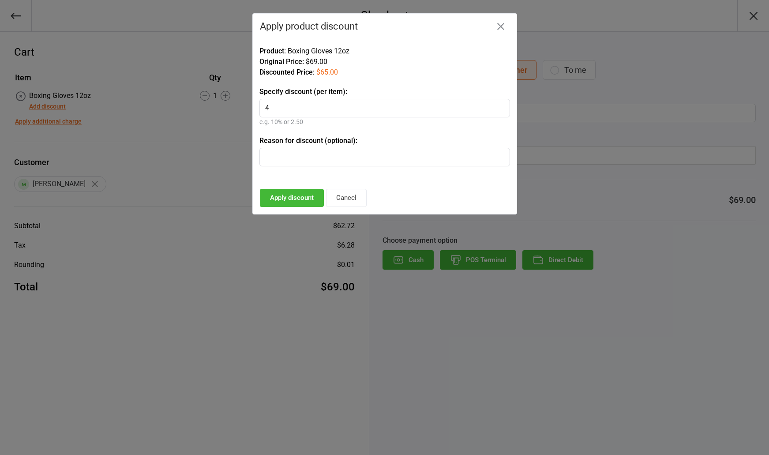
type input "4"
click at [291, 199] on button "Apply discount" at bounding box center [292, 198] width 64 height 18
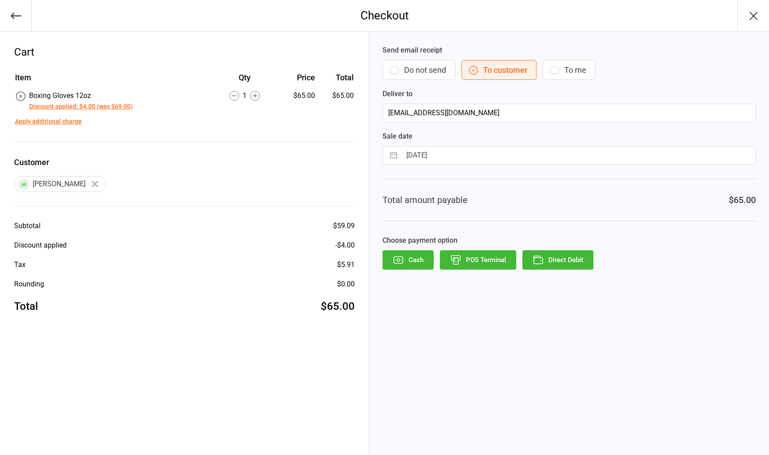
click at [477, 263] on button "POS Terminal" at bounding box center [478, 259] width 76 height 19
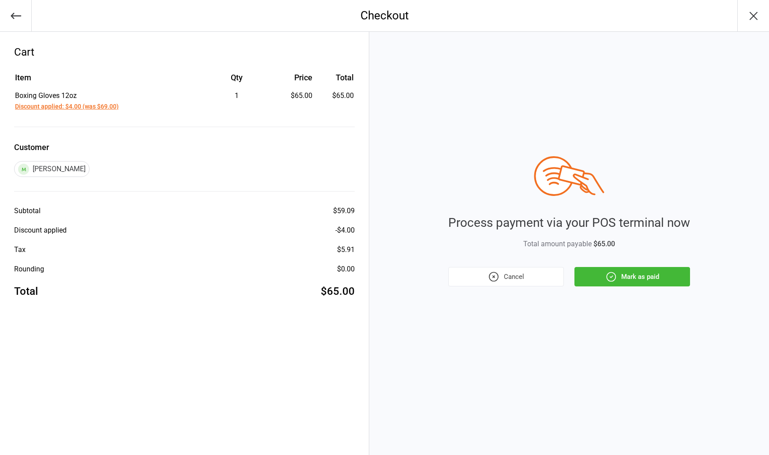
click at [655, 279] on button "Mark as paid" at bounding box center [632, 276] width 116 height 19
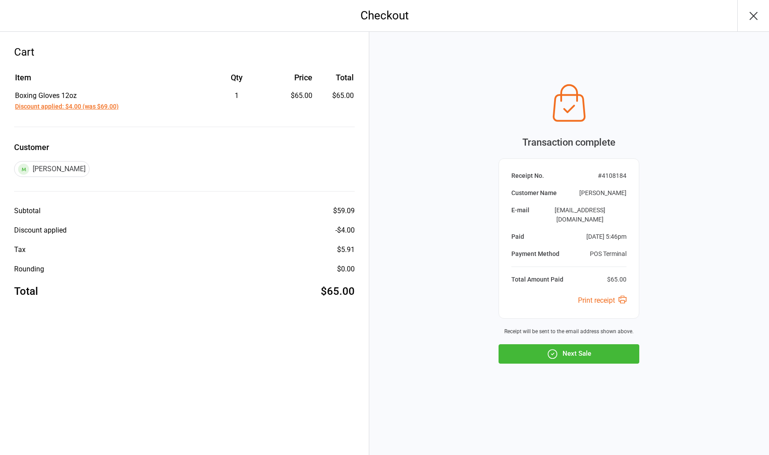
click at [593, 348] on button "Next Sale" at bounding box center [569, 353] width 141 height 19
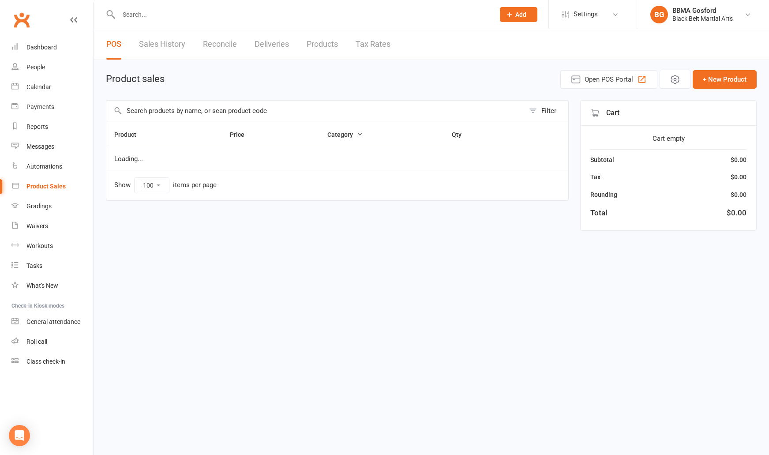
select select "100"
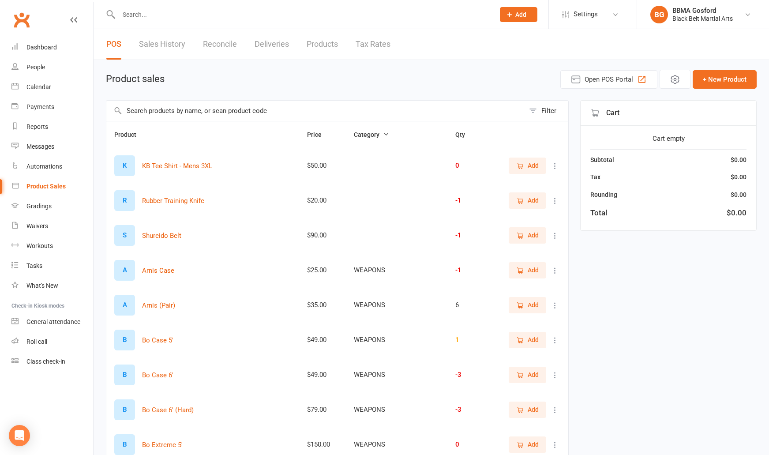
click at [170, 16] on input "text" at bounding box center [302, 14] width 372 height 12
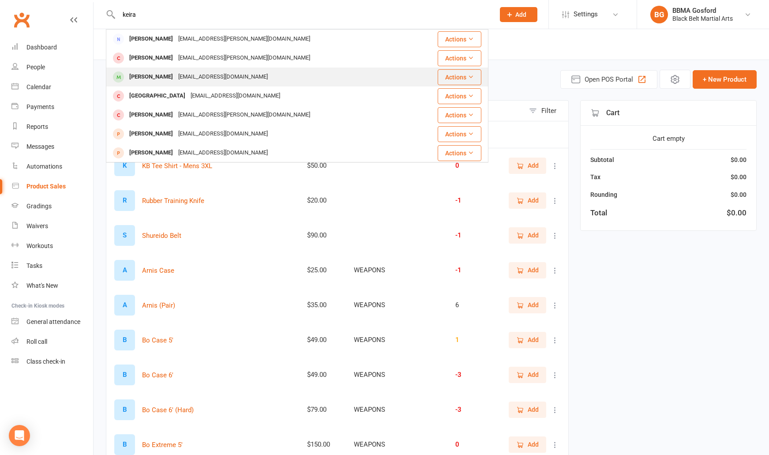
type input "keira"
click at [165, 82] on div "[PERSON_NAME]" at bounding box center [151, 77] width 49 height 13
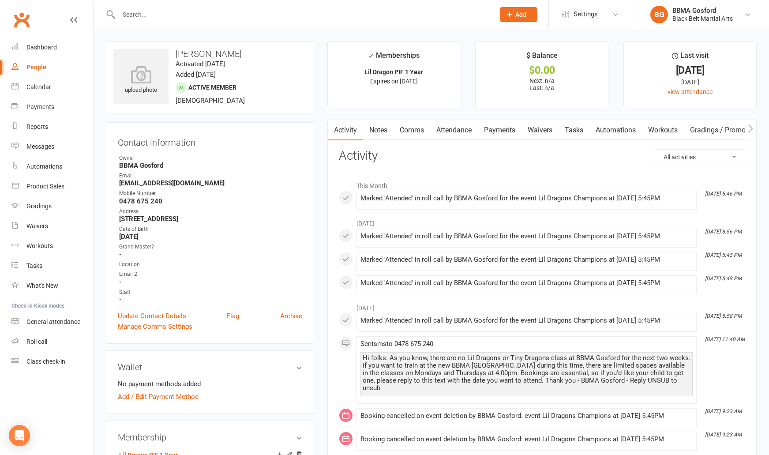
click at [512, 15] on icon at bounding box center [510, 15] width 8 height 8
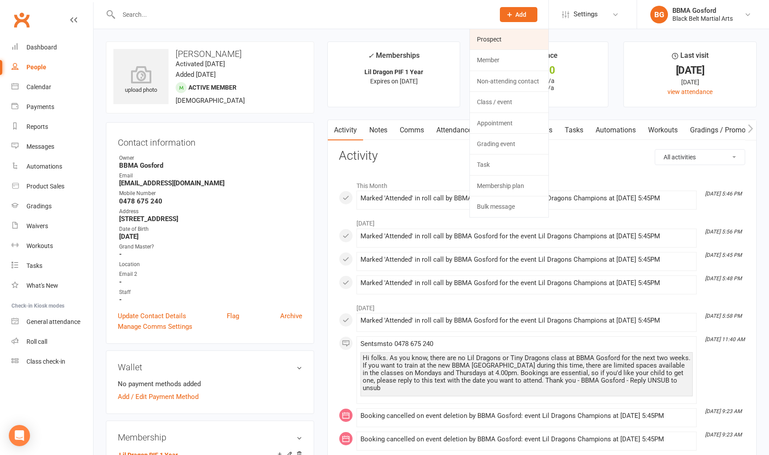
click at [502, 40] on link "Prospect" at bounding box center [509, 39] width 79 height 20
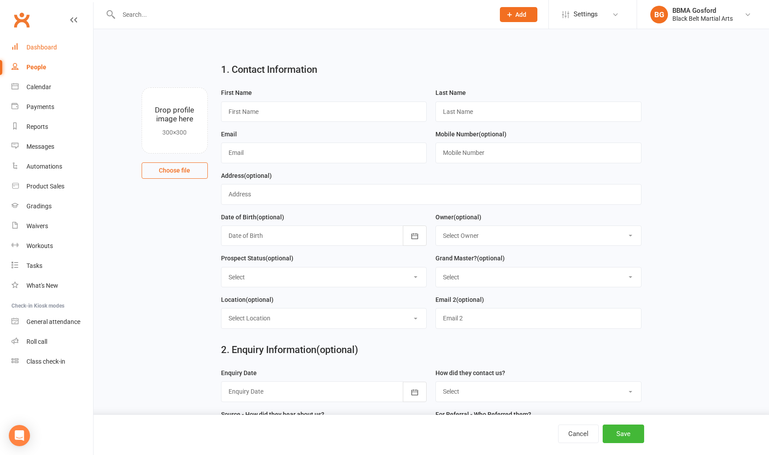
click at [47, 50] on div "Dashboard" at bounding box center [41, 47] width 30 height 7
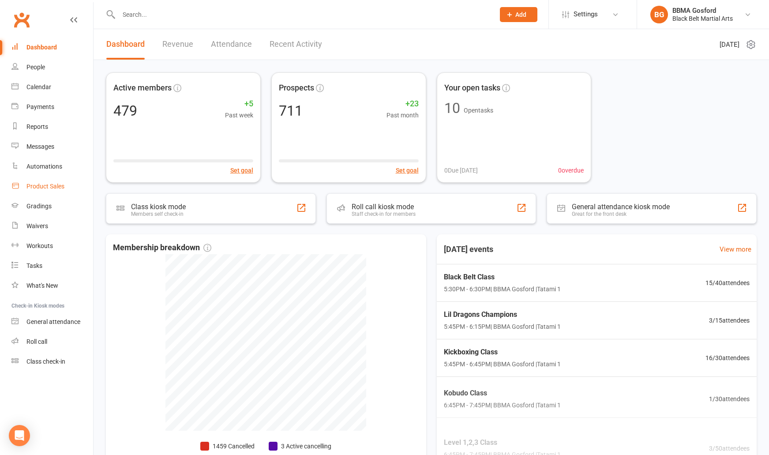
click at [48, 185] on div "Product Sales" at bounding box center [45, 186] width 38 height 7
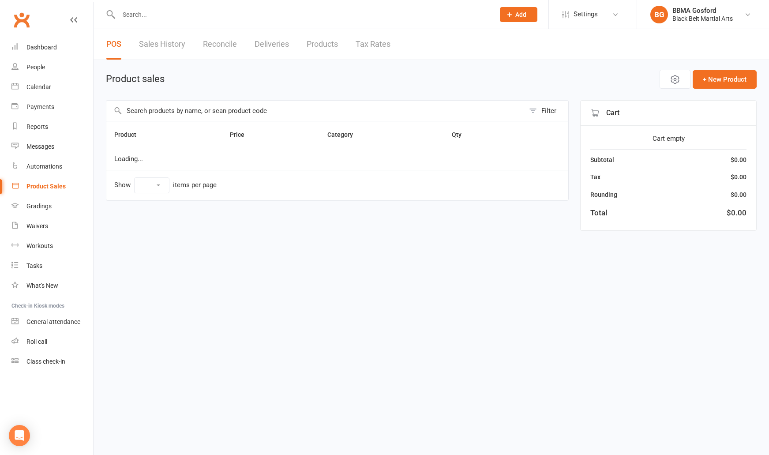
select select "100"
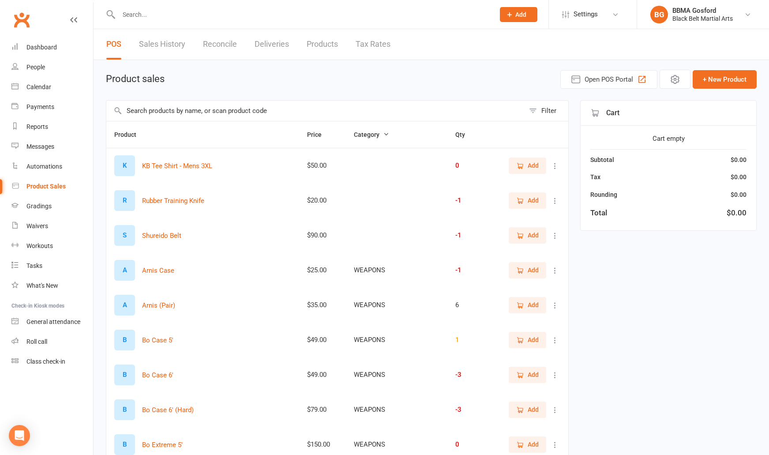
click at [158, 111] on input "text" at bounding box center [315, 111] width 418 height 20
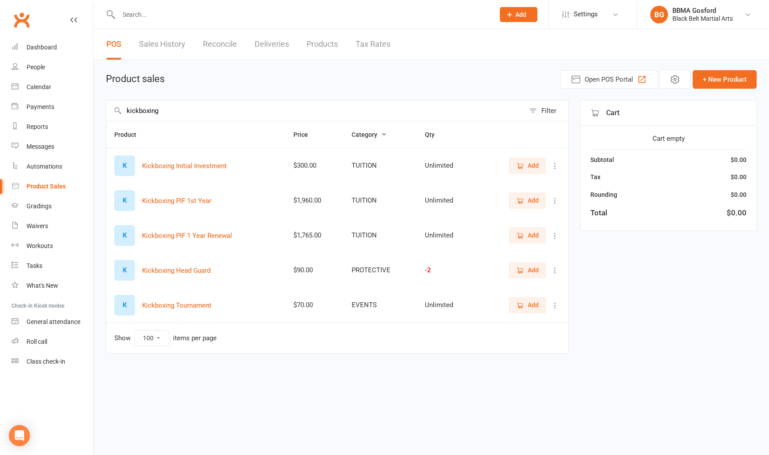
type input "kickboxing"
click at [531, 169] on span "Add" at bounding box center [533, 166] width 11 height 10
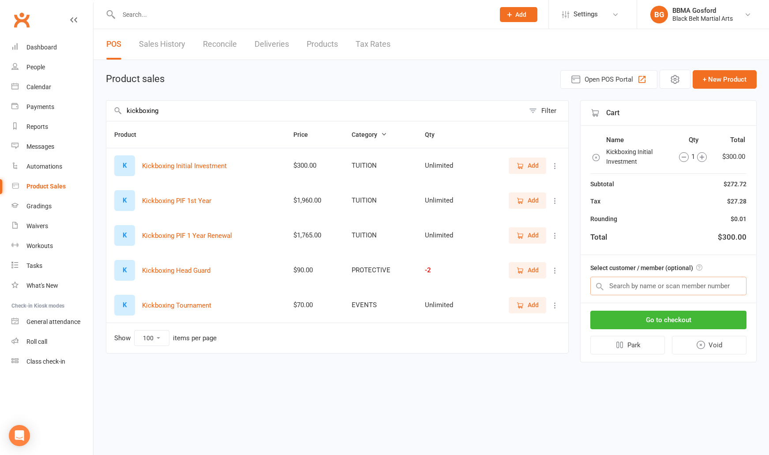
click at [635, 289] on input "text" at bounding box center [668, 286] width 156 height 19
type input "marisa blader"
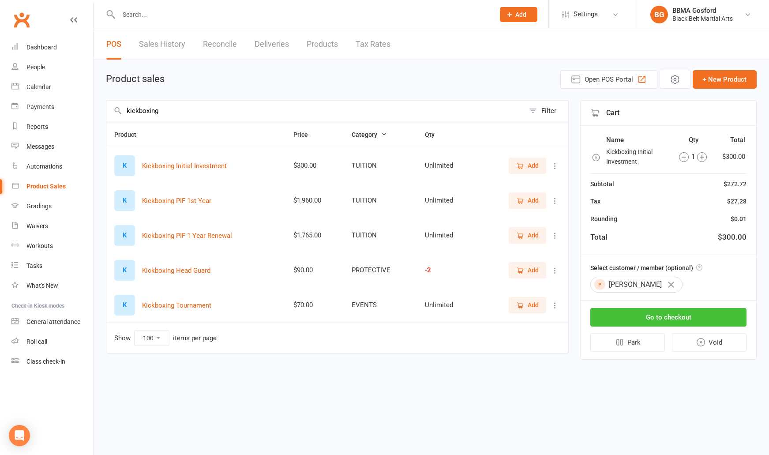
click at [683, 312] on button "Go to checkout" at bounding box center [668, 317] width 156 height 19
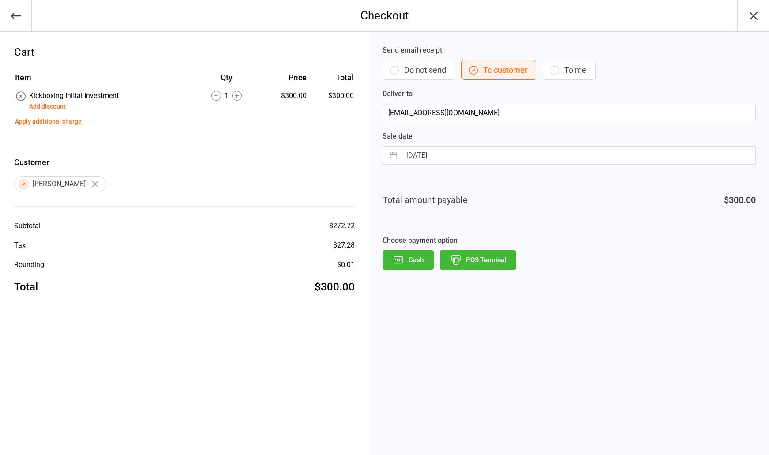
click at [45, 105] on button "Add discount" at bounding box center [47, 106] width 37 height 9
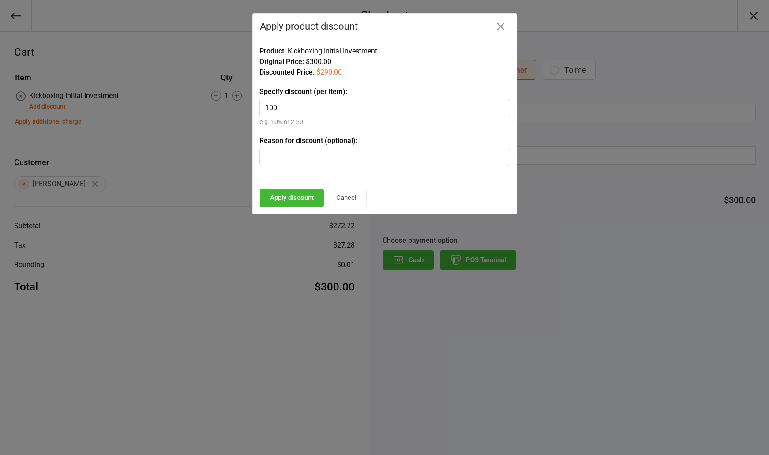
type input "100"
click at [281, 196] on button "Apply discount" at bounding box center [292, 198] width 64 height 18
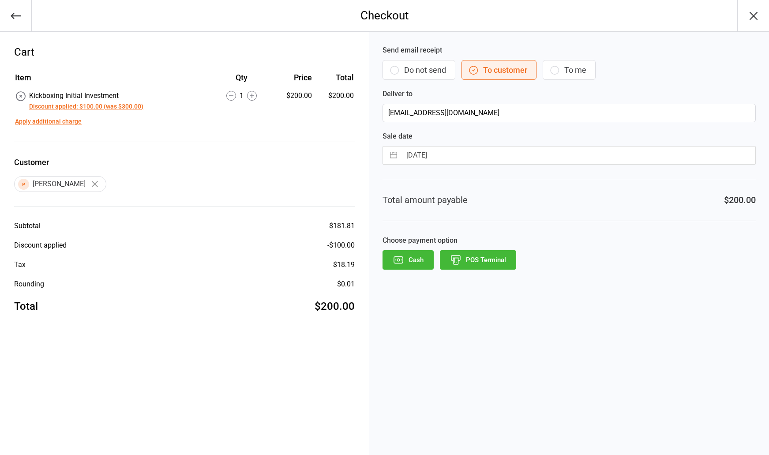
click at [473, 259] on button "POS Terminal" at bounding box center [478, 259] width 76 height 19
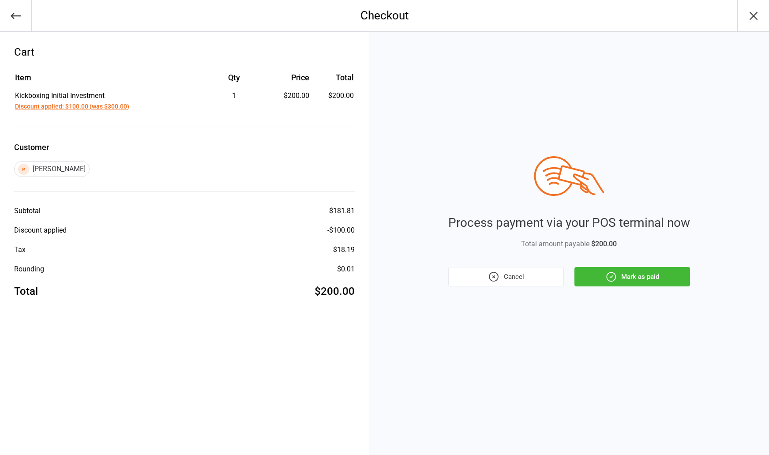
click at [639, 275] on button "Mark as paid" at bounding box center [632, 276] width 116 height 19
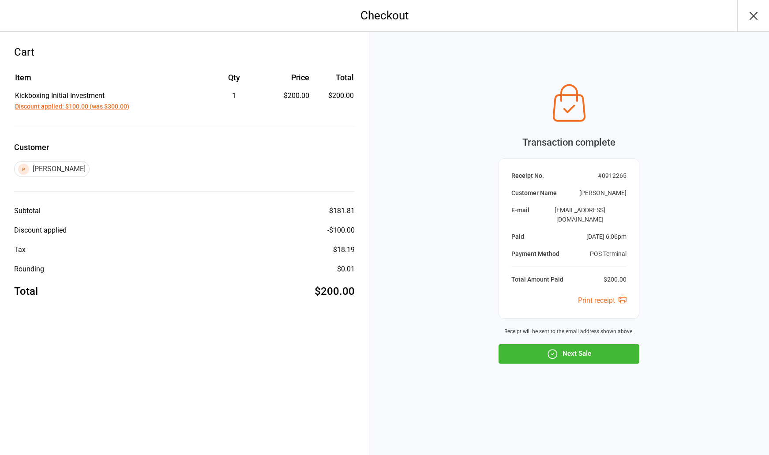
click at [582, 349] on button "Next Sale" at bounding box center [569, 353] width 141 height 19
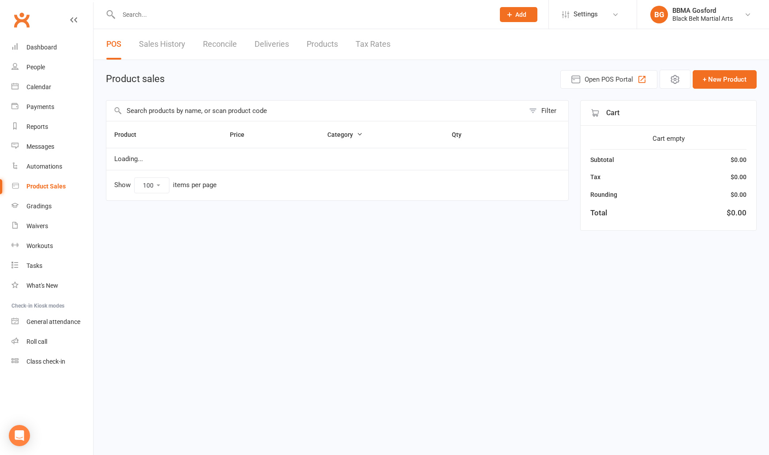
select select "100"
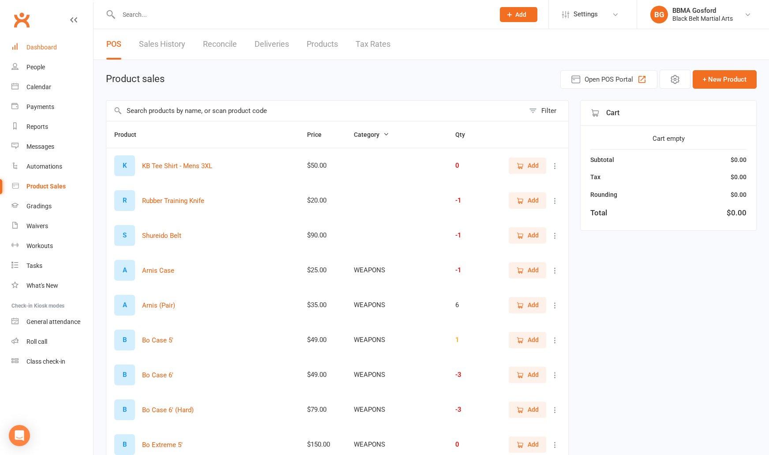
click at [41, 48] on div "Dashboard" at bounding box center [41, 47] width 30 height 7
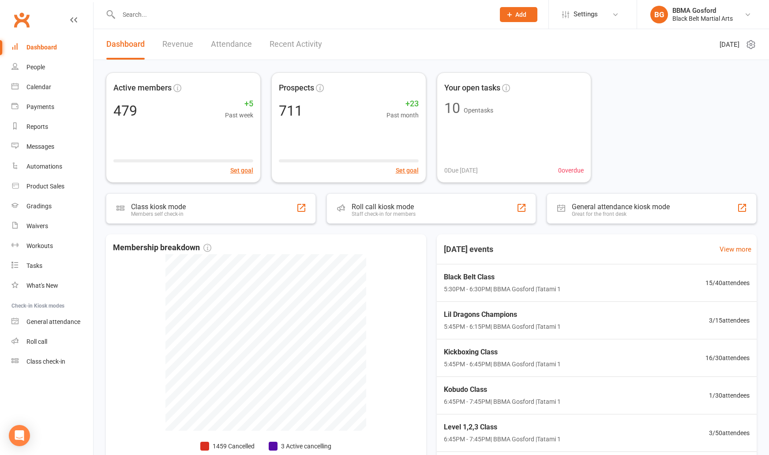
click at [156, 14] on input "text" at bounding box center [302, 14] width 372 height 12
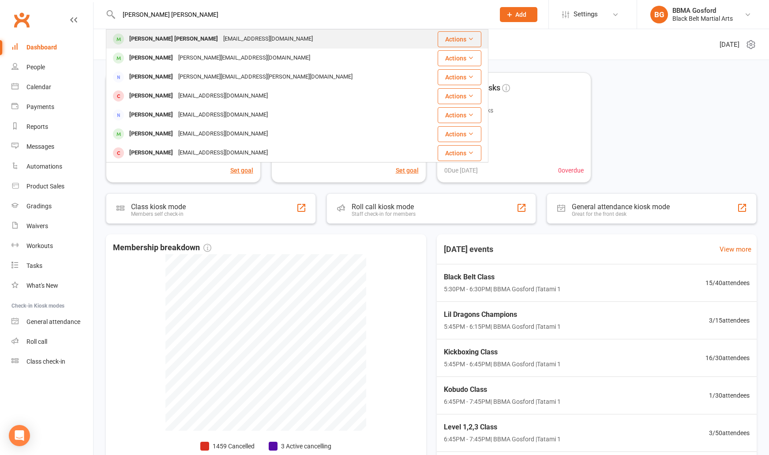
type input "david arun"
click at [141, 43] on div "David-Tom Arun" at bounding box center [174, 39] width 94 height 13
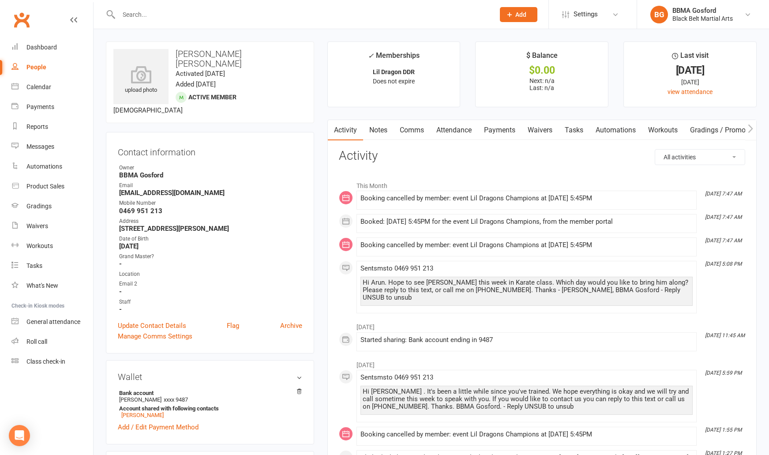
click at [146, 12] on input "text" at bounding box center [302, 14] width 372 height 12
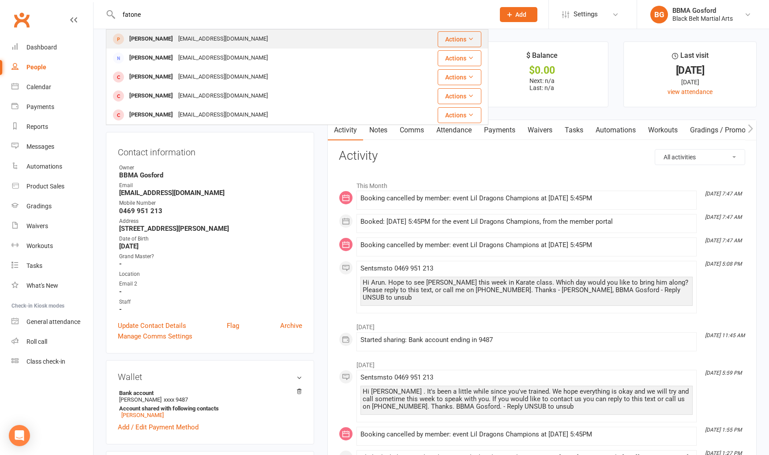
type input "fatone"
click at [177, 36] on div "contempo.painting@gmail.com" at bounding box center [223, 39] width 95 height 13
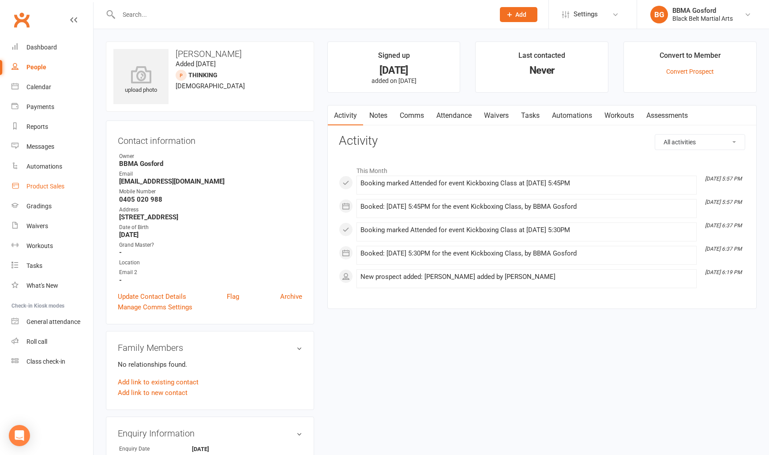
click at [49, 188] on div "Product Sales" at bounding box center [45, 186] width 38 height 7
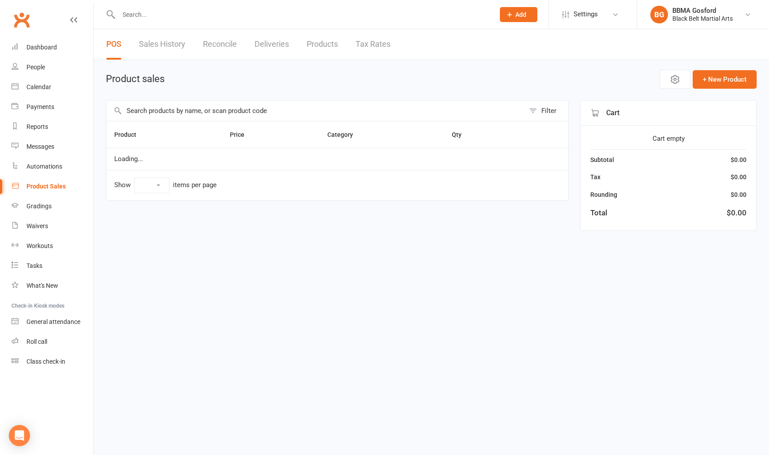
select select "100"
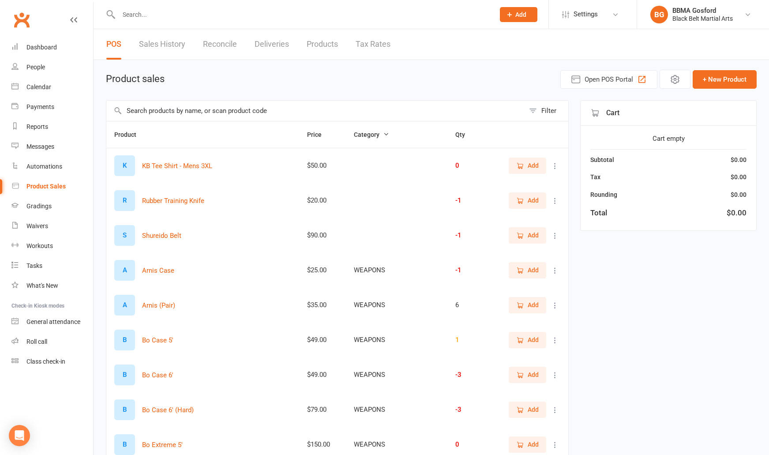
click at [175, 114] on input "text" at bounding box center [315, 111] width 418 height 20
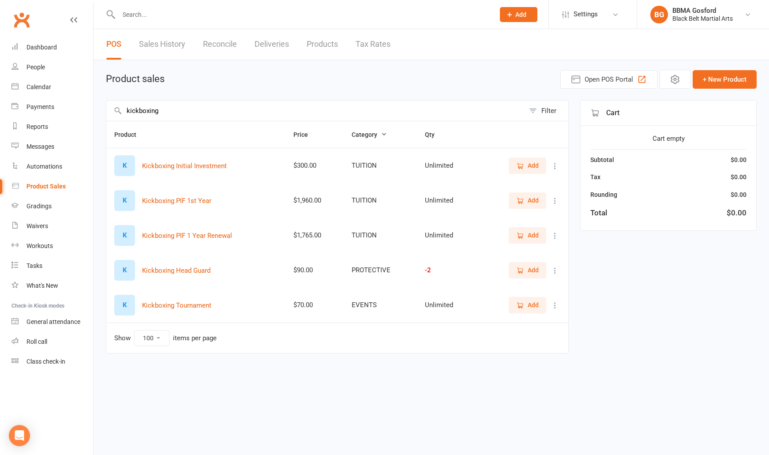
type input "kickboxing"
click at [535, 171] on button "Add" at bounding box center [528, 166] width 38 height 16
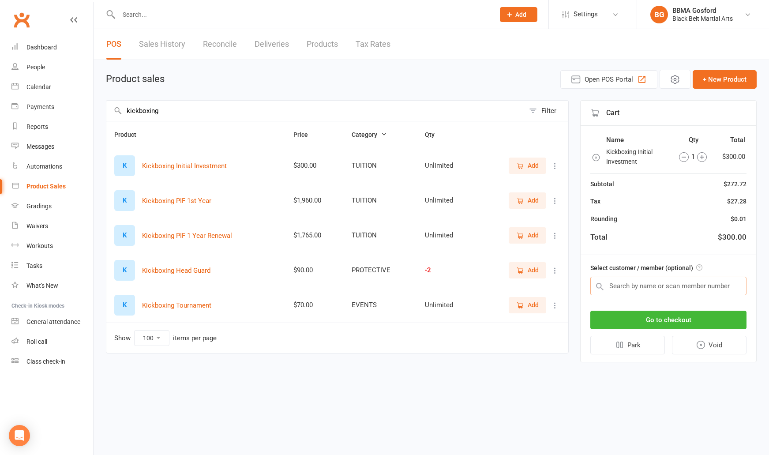
click at [652, 285] on input "text" at bounding box center [668, 286] width 156 height 19
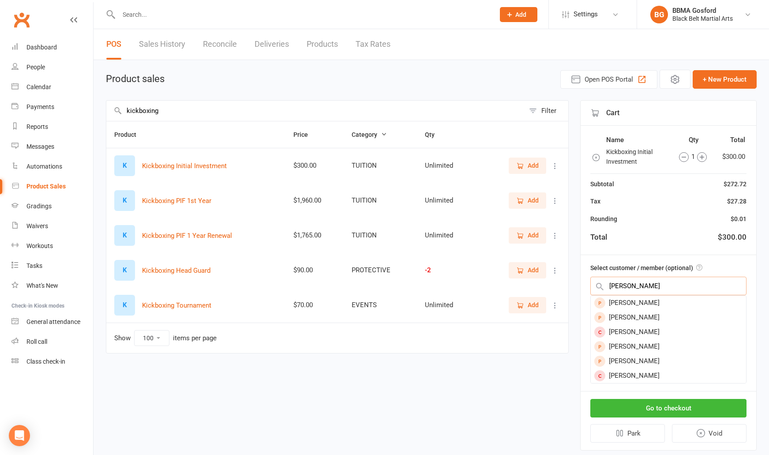
type input "alexander faone"
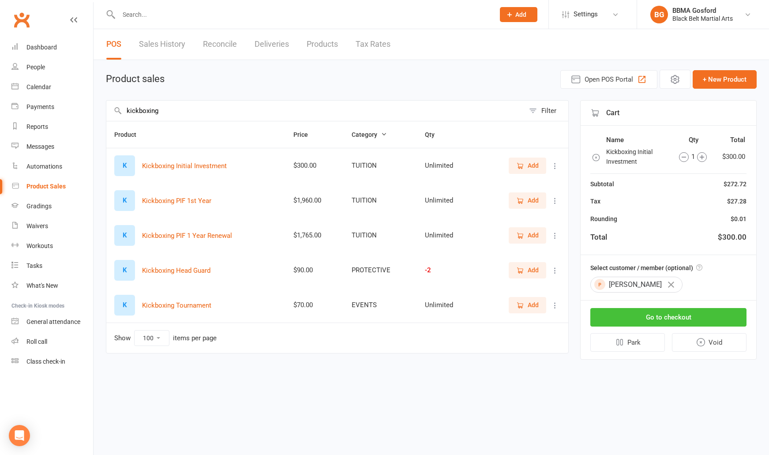
click at [686, 315] on button "Go to checkout" at bounding box center [668, 317] width 156 height 19
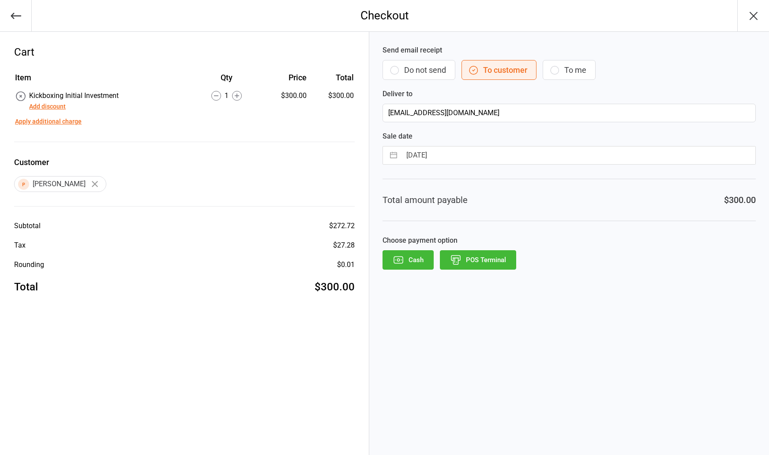
click at [49, 106] on button "Add discount" at bounding box center [47, 106] width 37 height 9
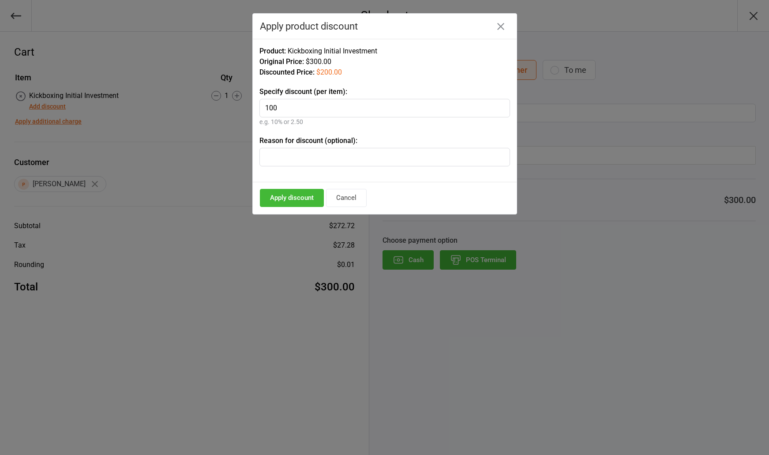
type input "100"
click at [306, 199] on button "Apply discount" at bounding box center [292, 198] width 64 height 18
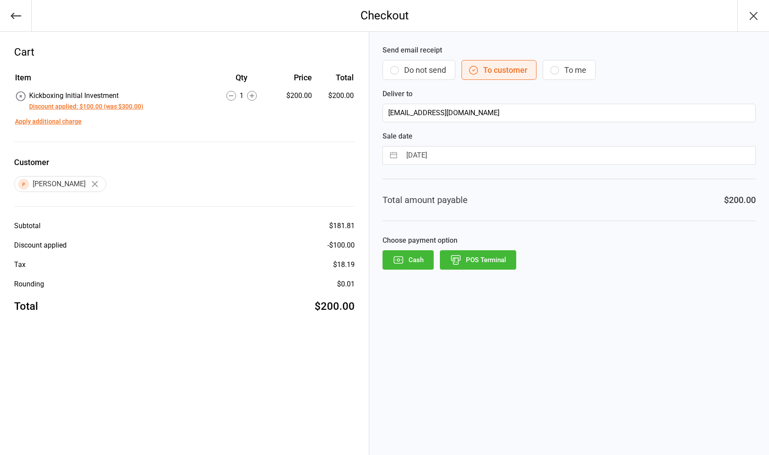
click at [480, 263] on button "POS Terminal" at bounding box center [478, 259] width 76 height 19
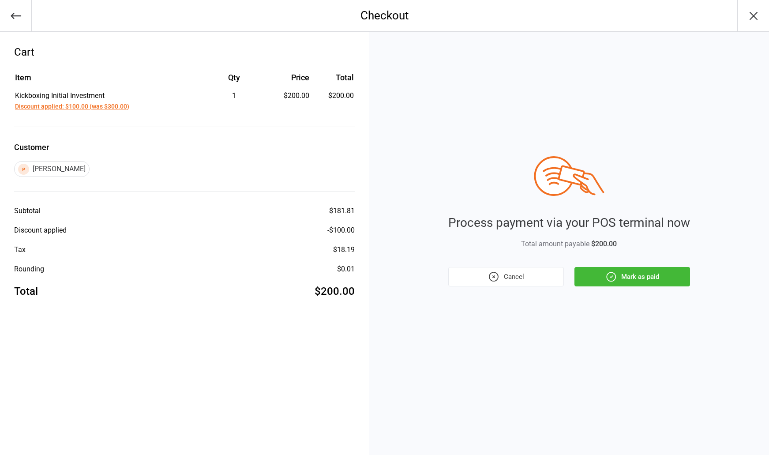
click at [633, 278] on button "Mark as paid" at bounding box center [632, 276] width 116 height 19
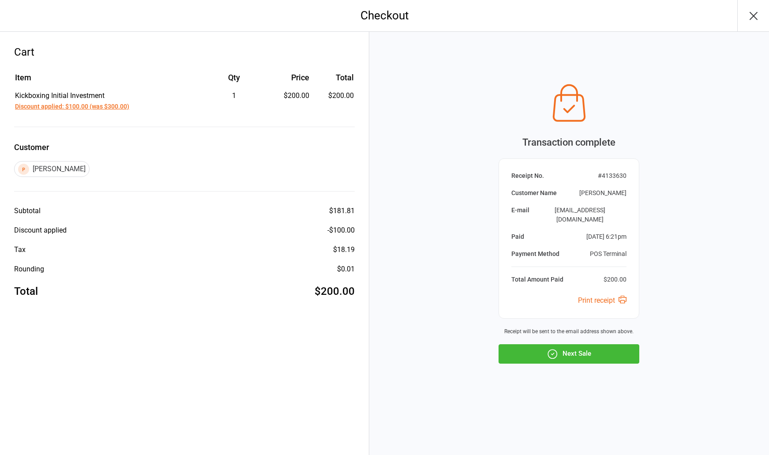
click at [567, 348] on button "Next Sale" at bounding box center [569, 353] width 141 height 19
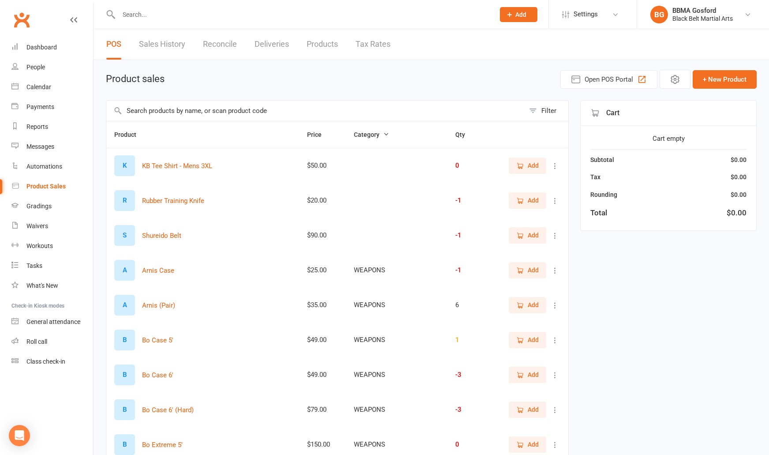
select select "100"
click at [48, 50] on div "Dashboard" at bounding box center [41, 47] width 30 height 7
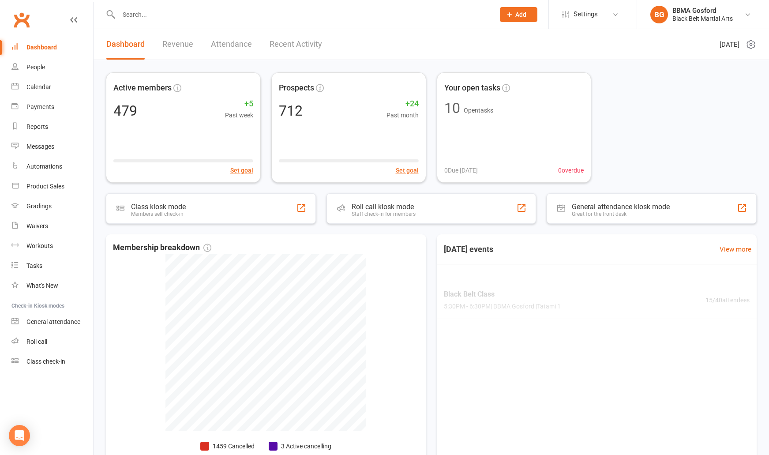
click at [169, 15] on input "text" at bounding box center [302, 14] width 372 height 12
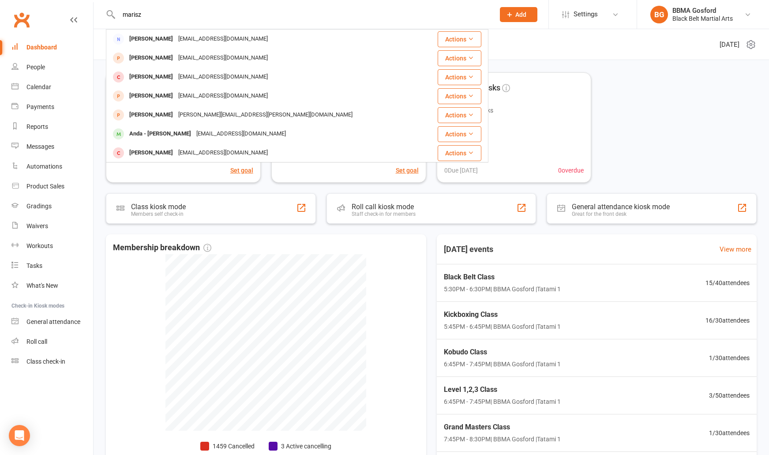
type input "marisz"
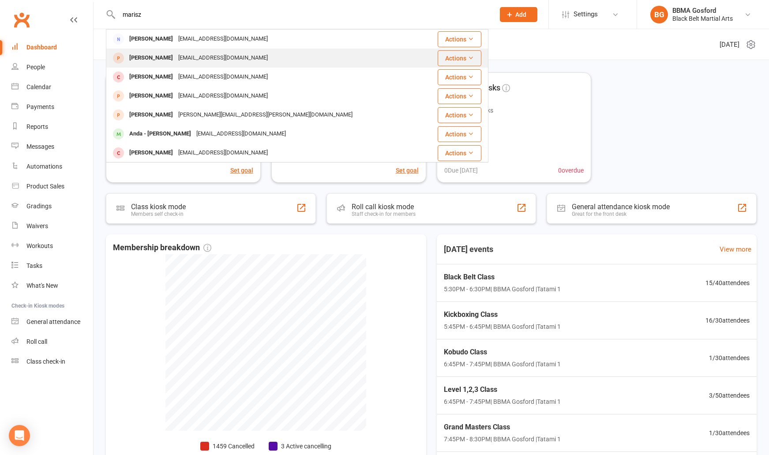
click at [159, 60] on div "Marisa Bladergroen" at bounding box center [151, 58] width 49 height 13
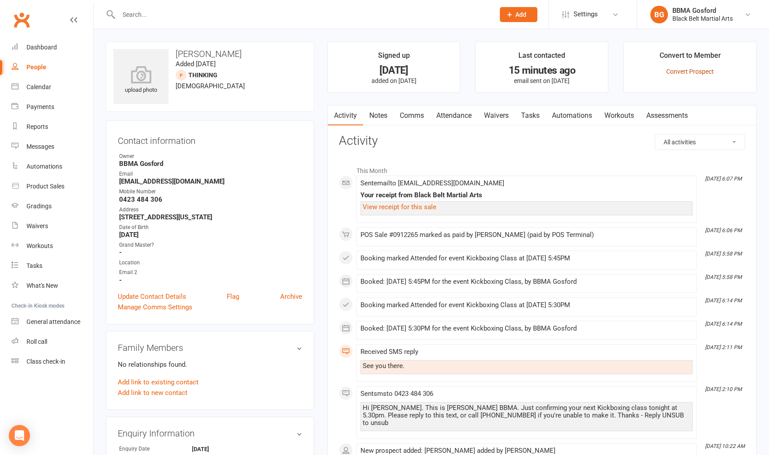
click at [690, 71] on link "Convert Prospect" at bounding box center [690, 71] width 48 height 7
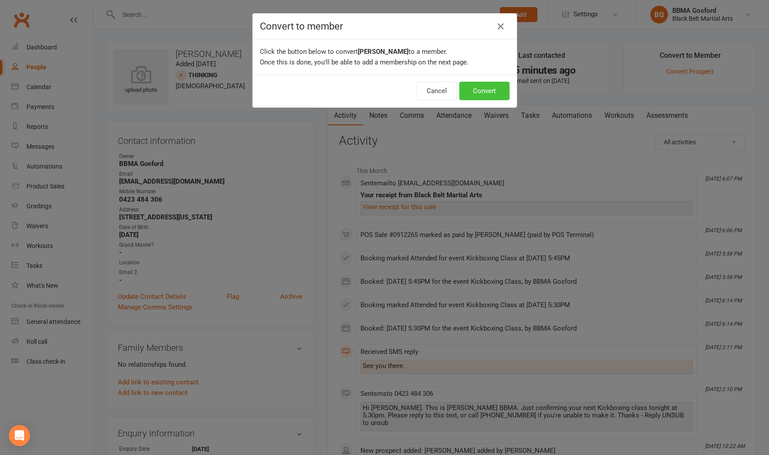
click at [490, 90] on button "Convert" at bounding box center [484, 91] width 50 height 19
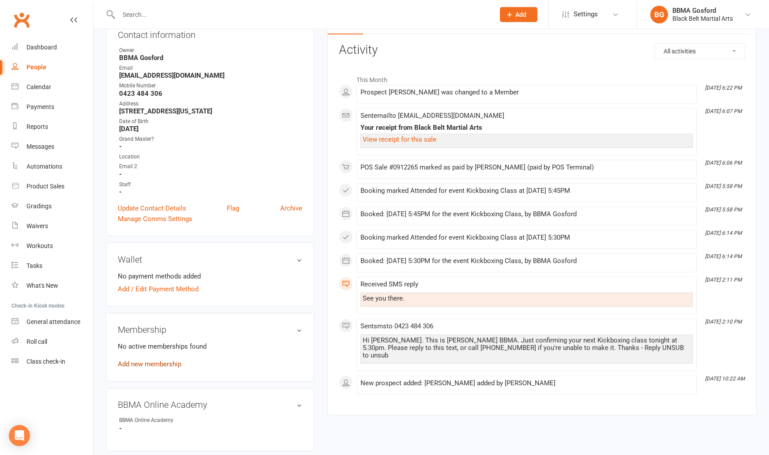
scroll to position [106, 0]
click at [149, 363] on link "Add new membership" at bounding box center [150, 364] width 64 height 8
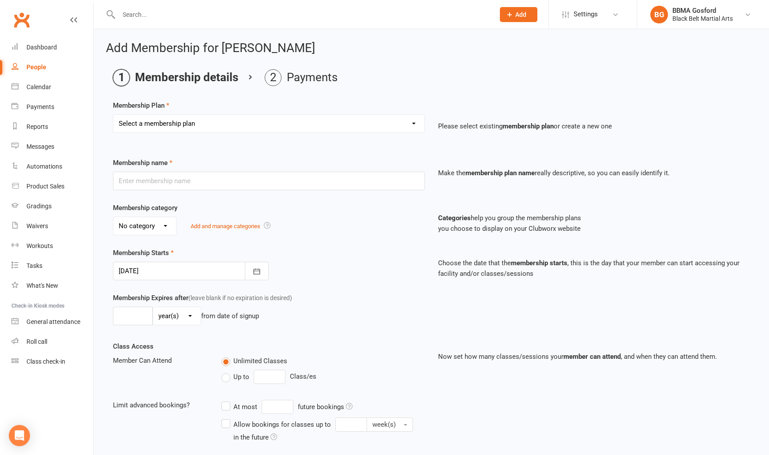
select select "14"
click option "Kickboxing DDR" at bounding box center [0, 0] width 0 height 0
type input "Kickboxing DDR"
select select "0"
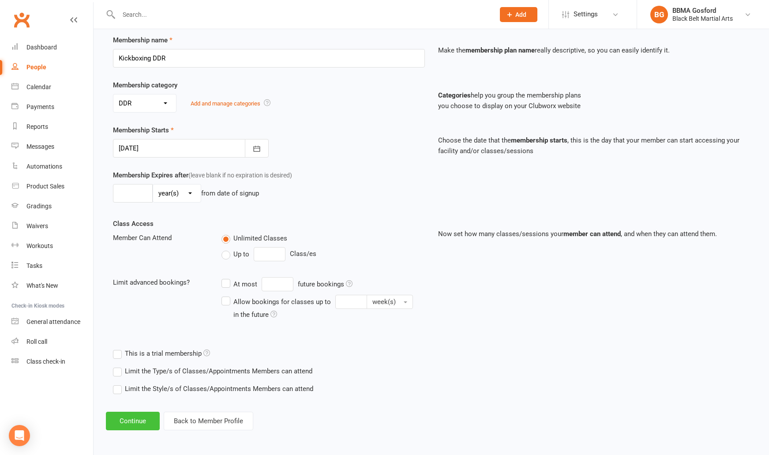
click at [139, 420] on button "Continue" at bounding box center [133, 421] width 54 height 19
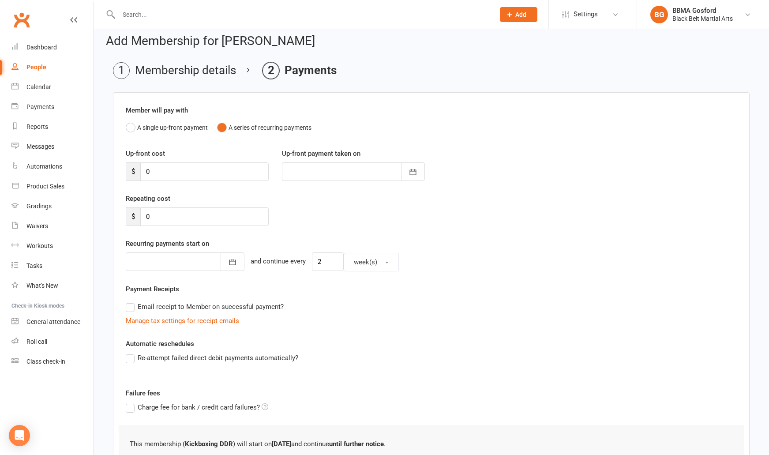
scroll to position [80, 0]
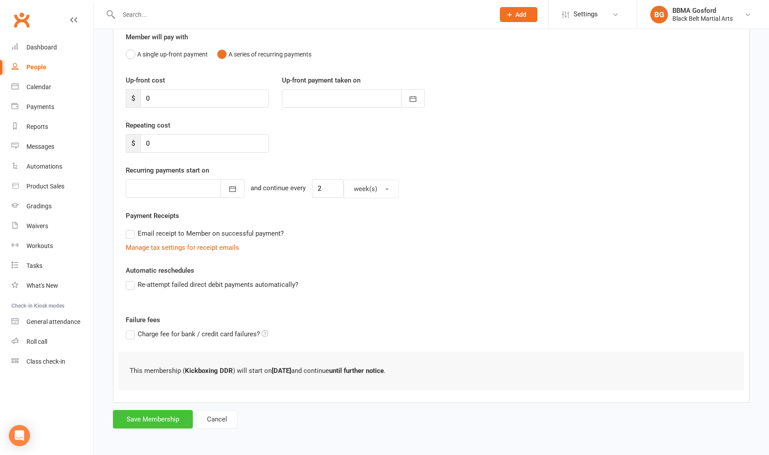
click at [138, 421] on button "Save Membership" at bounding box center [153, 419] width 80 height 19
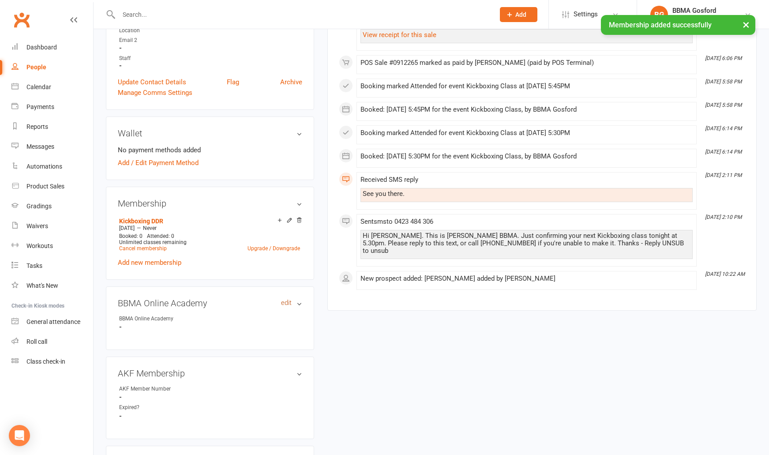
click at [285, 305] on link "edit" at bounding box center [286, 303] width 11 height 8
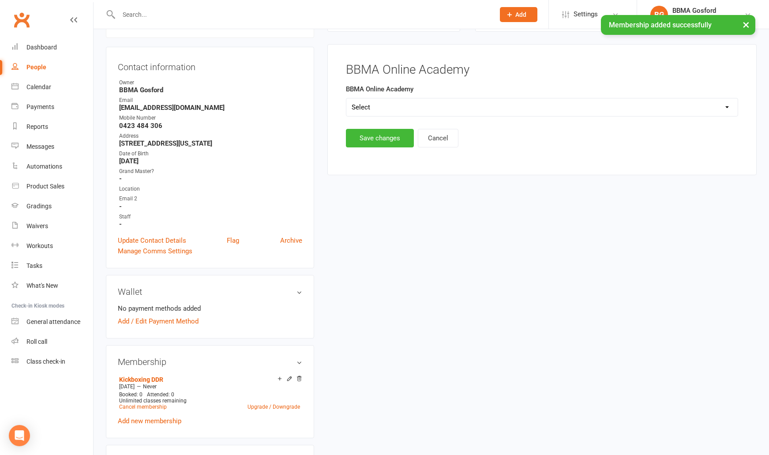
scroll to position [75, 0]
select select "BBMA Online Academy Standard"
click option "BBMA Online Academy Standard" at bounding box center [0, 0] width 0 height 0
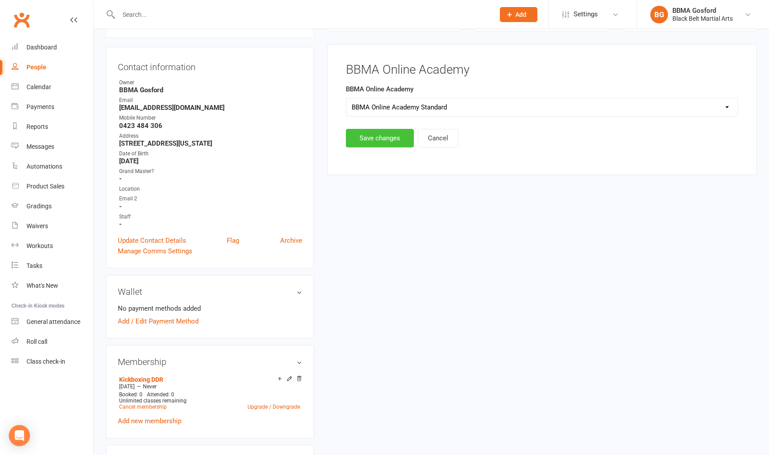
click at [380, 135] on button "Save changes" at bounding box center [380, 138] width 68 height 19
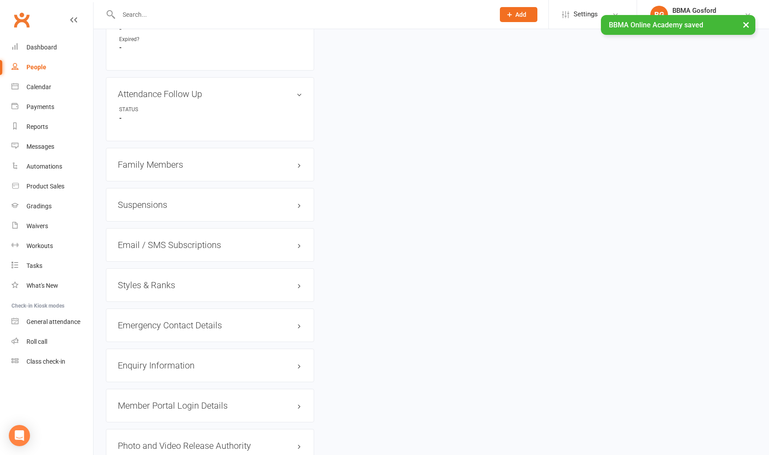
click at [148, 163] on h3 "Family Members" at bounding box center [210, 165] width 184 height 10
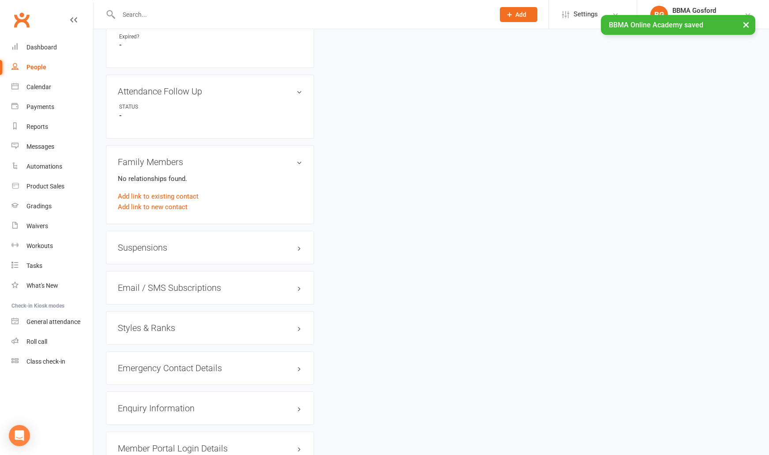
click at [155, 323] on h3 "Styles & Ranks" at bounding box center [210, 328] width 184 height 10
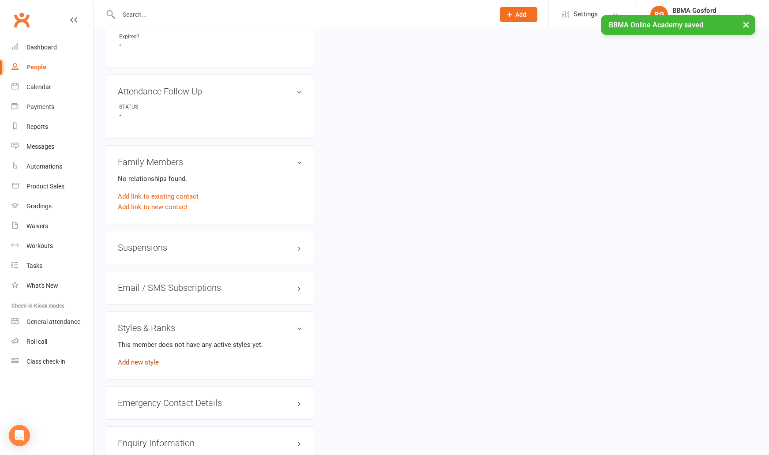
click at [138, 362] on link "Add new style" at bounding box center [138, 362] width 41 height 8
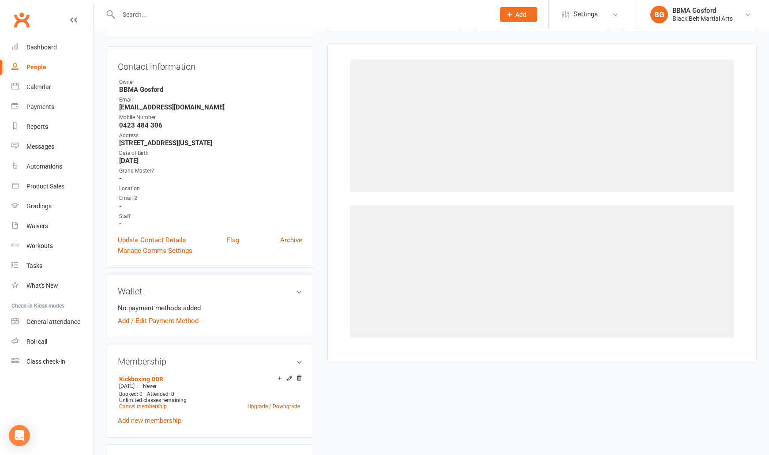
scroll to position [75, 0]
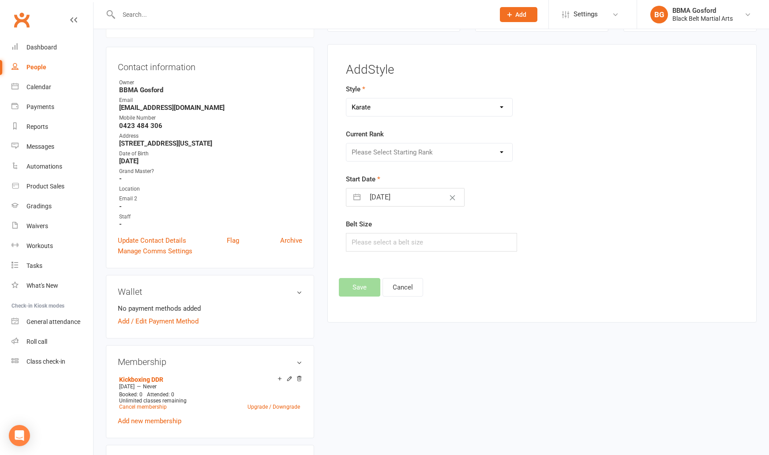
click option "Karate" at bounding box center [0, 0] width 0 height 0
select select "779"
click option "Kickboxing" at bounding box center [0, 0] width 0 height 0
select select "7099"
click option "White" at bounding box center [0, 0] width 0 height 0
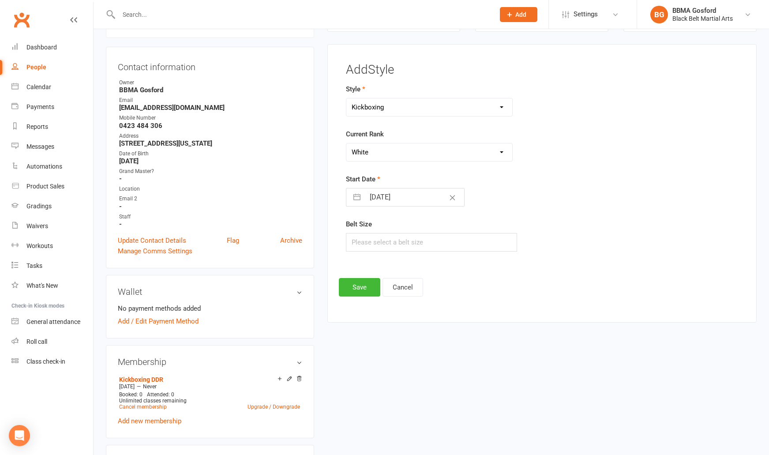
select select "7"
select select "2025"
select select "8"
select select "2025"
select select "9"
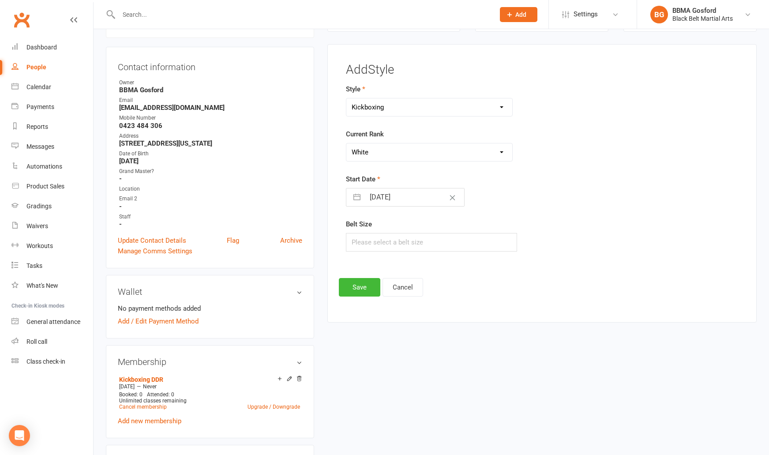
select select "2025"
click at [389, 199] on input "17 Sep 2025" at bounding box center [414, 197] width 99 height 18
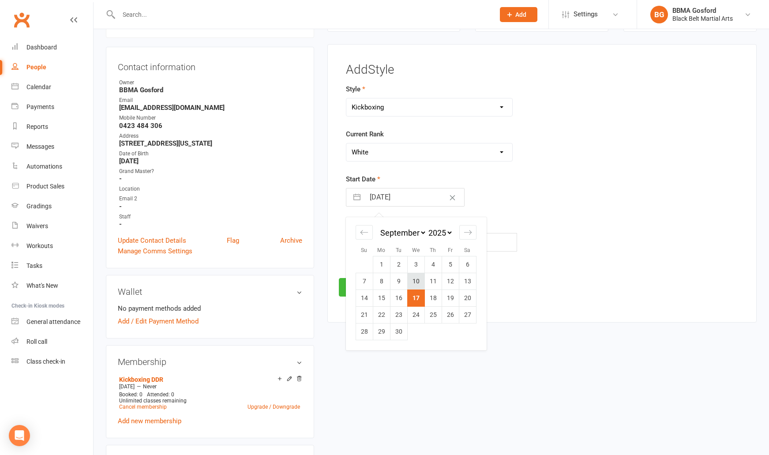
click at [418, 281] on td "10" at bounding box center [415, 281] width 17 height 17
type input "10 Sep 2025"
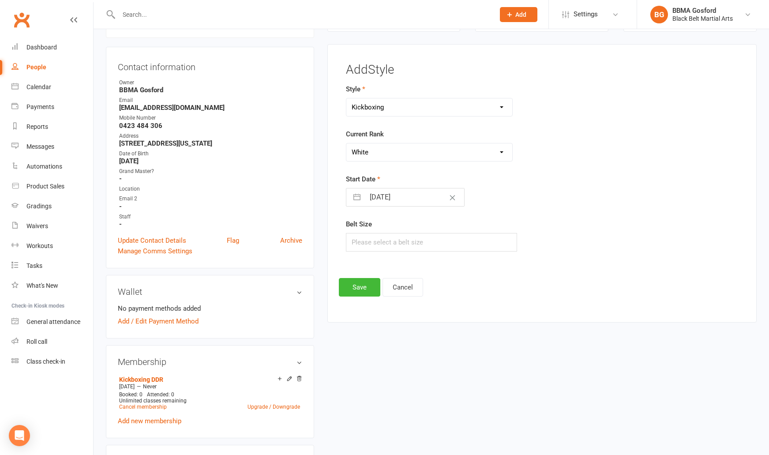
click at [386, 197] on input "10 Sep 2025" at bounding box center [414, 197] width 99 height 18
select select "7"
select select "2025"
select select "8"
select select "2025"
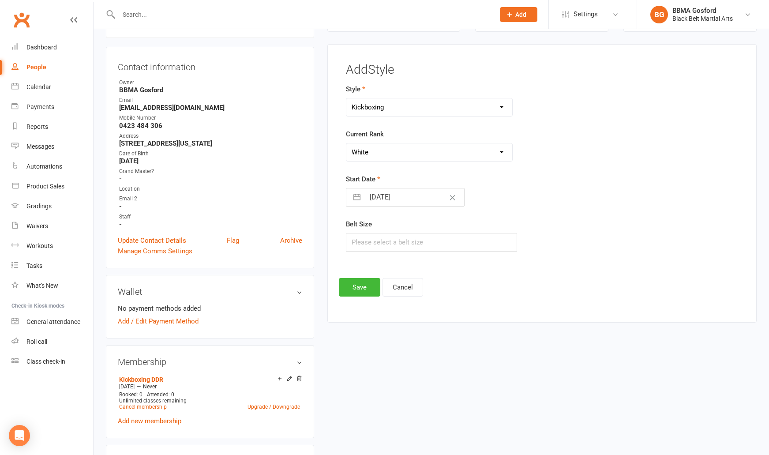
select select "9"
select select "2025"
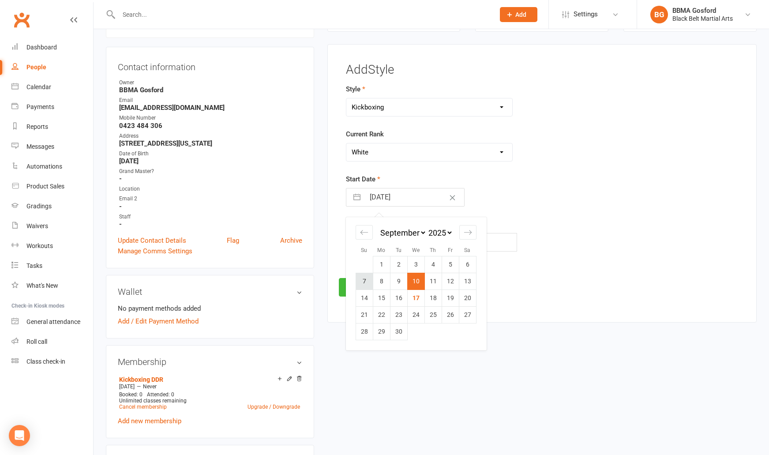
click at [364, 284] on td "7" at bounding box center [364, 281] width 17 height 17
type input "07 Sep 2025"
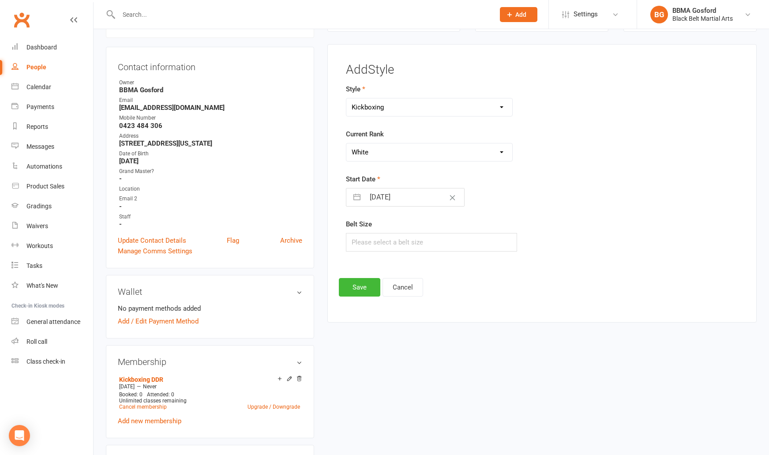
click at [390, 196] on input "07 Sep 2025" at bounding box center [414, 197] width 99 height 18
select select "7"
select select "2025"
select select "8"
select select "2025"
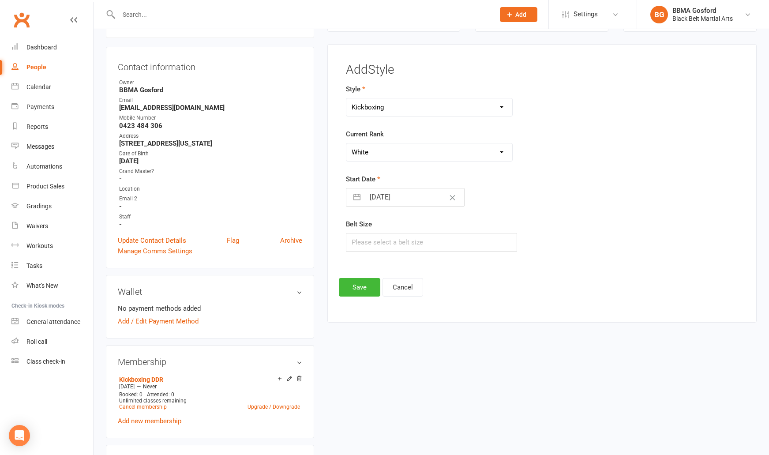
select select "9"
select select "2025"
click at [412, 278] on td "10" at bounding box center [415, 281] width 17 height 17
type input "10 Sep 2025"
click at [412, 246] on input "text" at bounding box center [432, 242] width 172 height 19
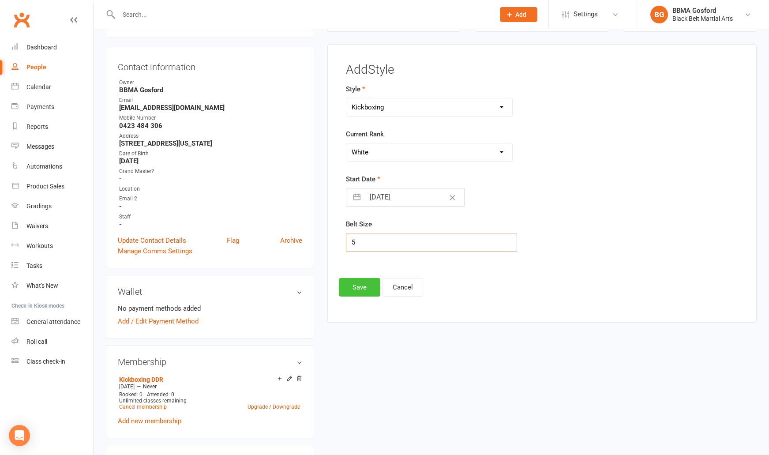
type input "5"
click at [360, 290] on button "Save" at bounding box center [359, 287] width 41 height 19
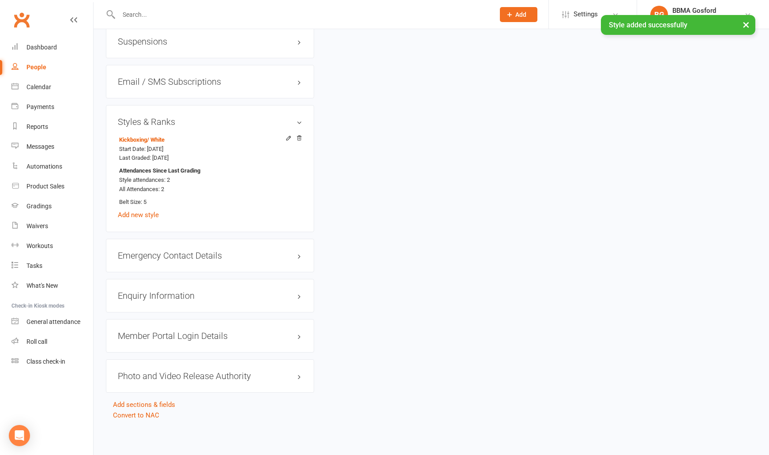
scroll to position [781, 0]
click at [288, 136] on icon at bounding box center [288, 138] width 4 height 4
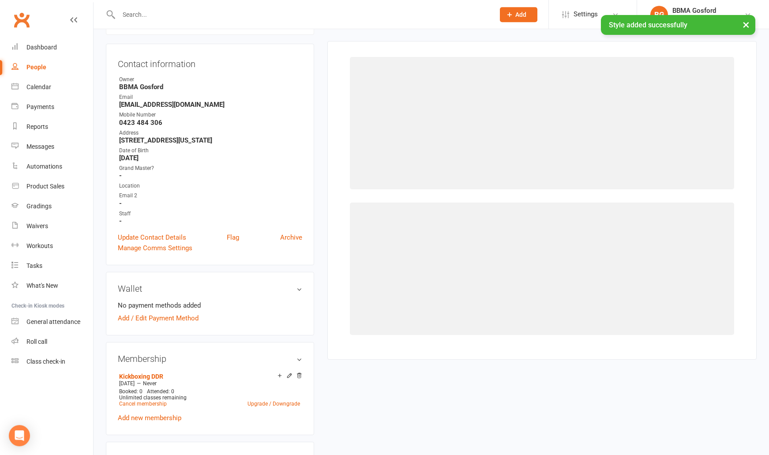
scroll to position [75, 0]
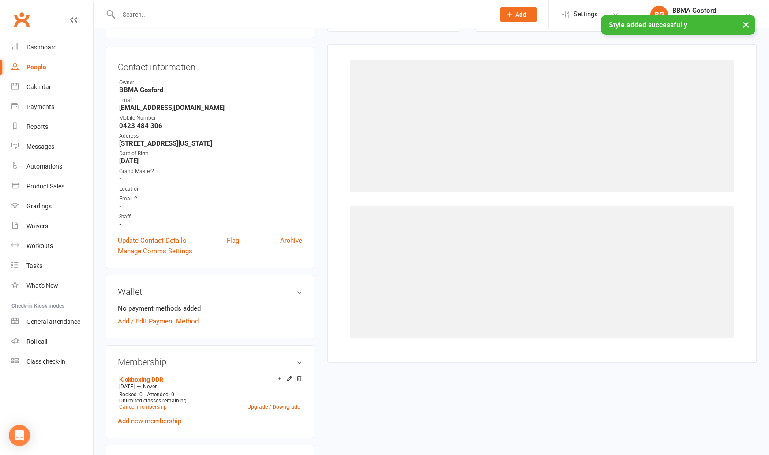
select select "779"
select select "7099"
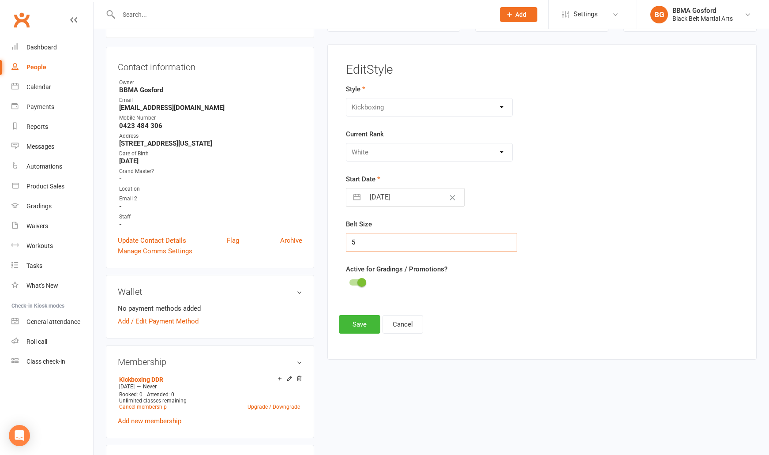
drag, startPoint x: 360, startPoint y: 241, endPoint x: 342, endPoint y: 240, distance: 18.6
click at [346, 240] on input "5" at bounding box center [432, 242] width 172 height 19
type input "7"
click at [351, 322] on button "Save" at bounding box center [359, 324] width 41 height 19
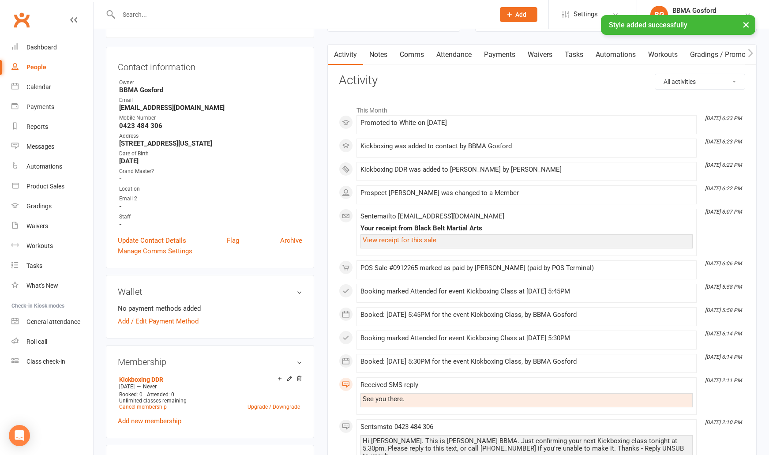
scroll to position [0, 0]
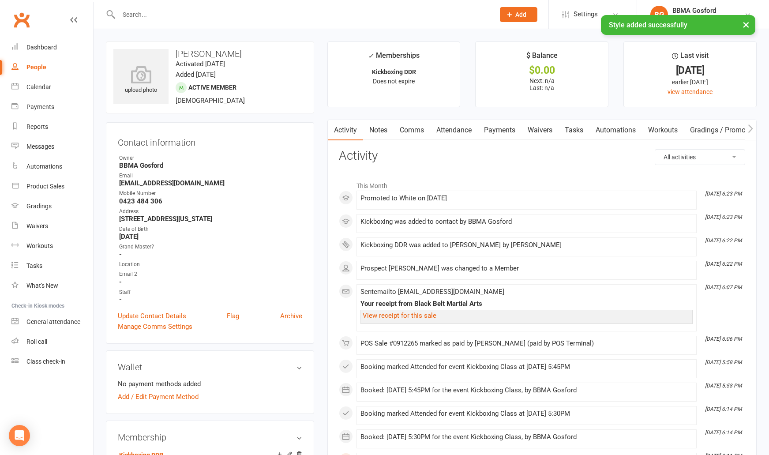
click at [462, 129] on link "Attendance" at bounding box center [454, 130] width 48 height 20
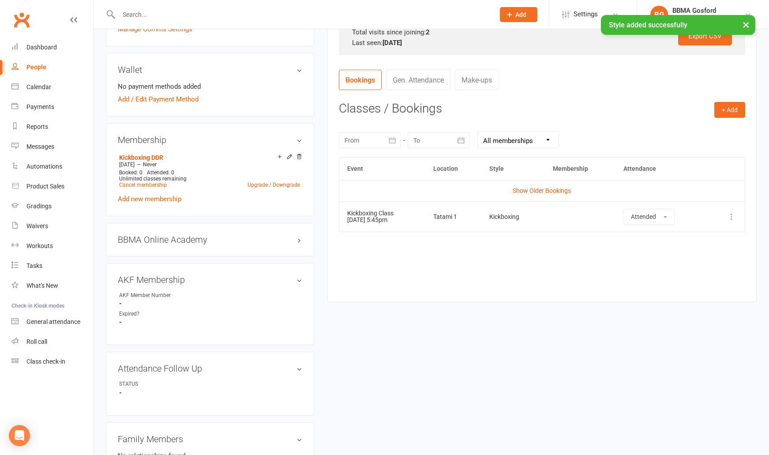
scroll to position [262, 0]
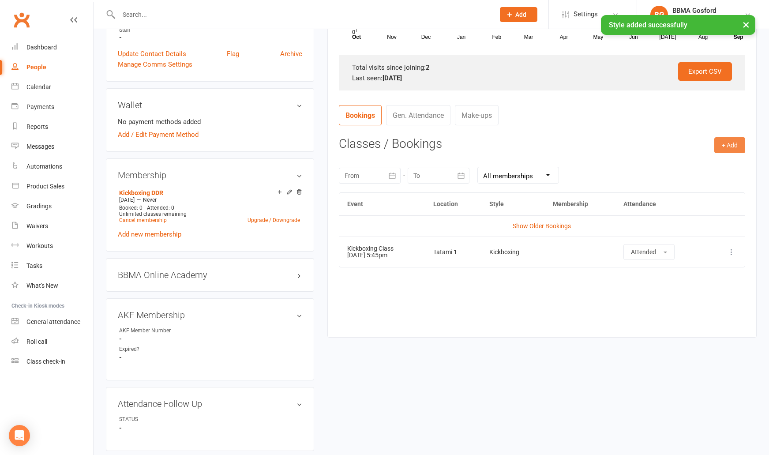
click at [731, 147] on button "+ Add" at bounding box center [729, 145] width 31 height 16
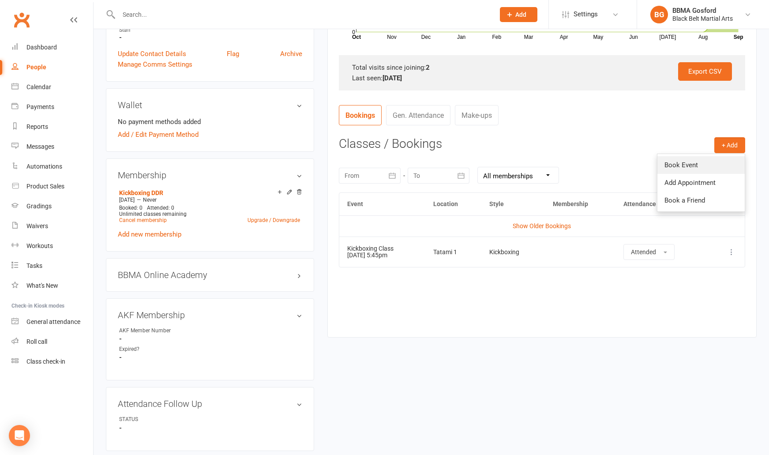
click at [700, 163] on link "Book Event" at bounding box center [700, 165] width 87 height 18
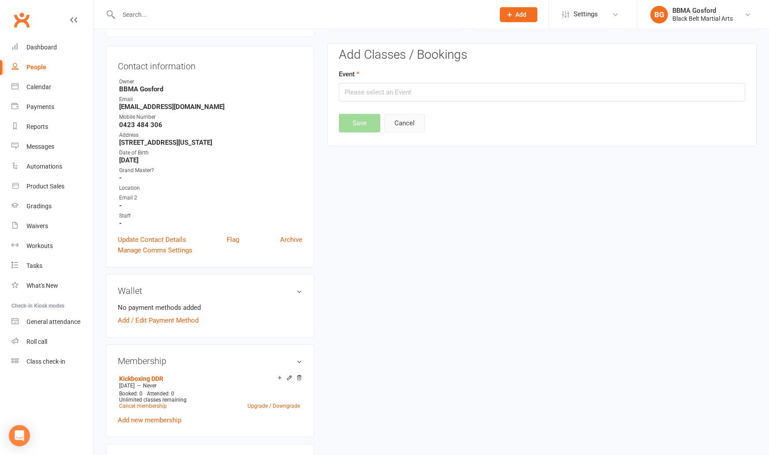
scroll to position [75, 0]
click at [385, 96] on input "text" at bounding box center [542, 93] width 406 height 19
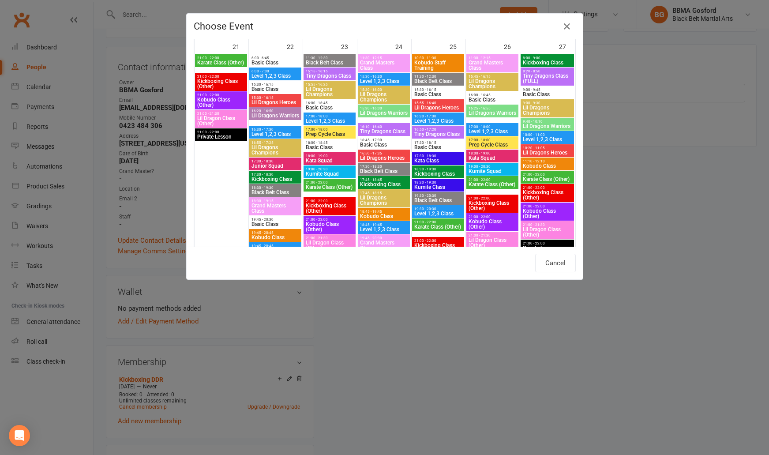
scroll to position [985, 0]
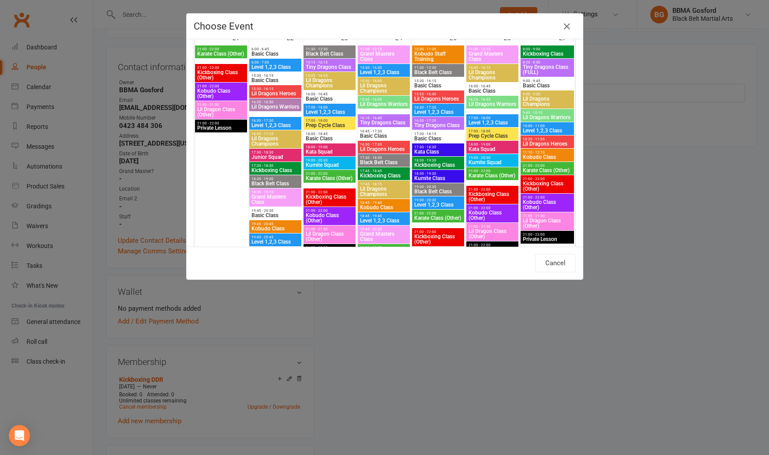
click at [278, 169] on span "Kickboxing Class" at bounding box center [275, 170] width 49 height 5
type input "Kickboxing Class - Sep 22, 2025 5:30:00 PM"
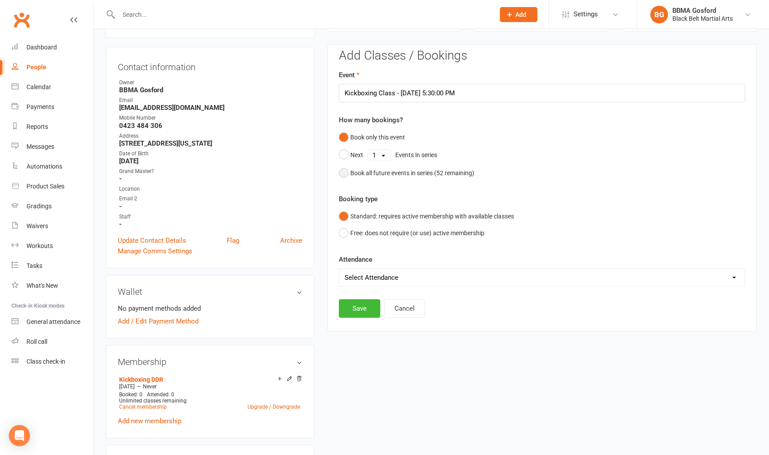
click at [343, 176] on button "Book all future events in series ( 52 remaining)" at bounding box center [406, 173] width 135 height 17
click at [364, 265] on button "Save" at bounding box center [359, 263] width 41 height 19
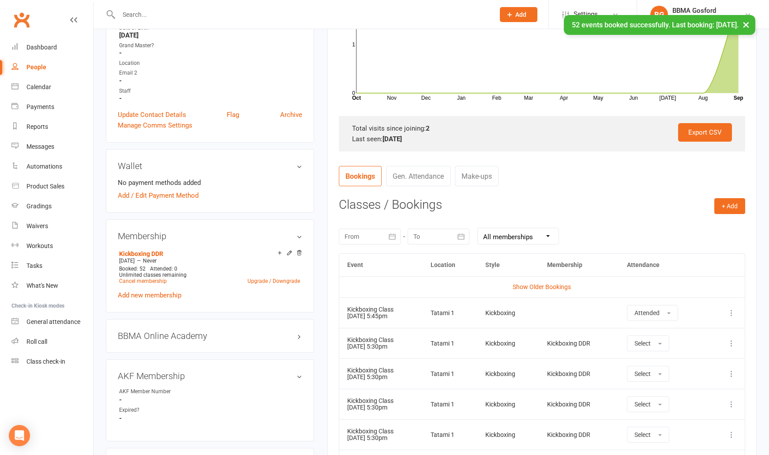
scroll to position [202, 0]
click at [733, 199] on button "+ Add" at bounding box center [729, 205] width 31 height 16
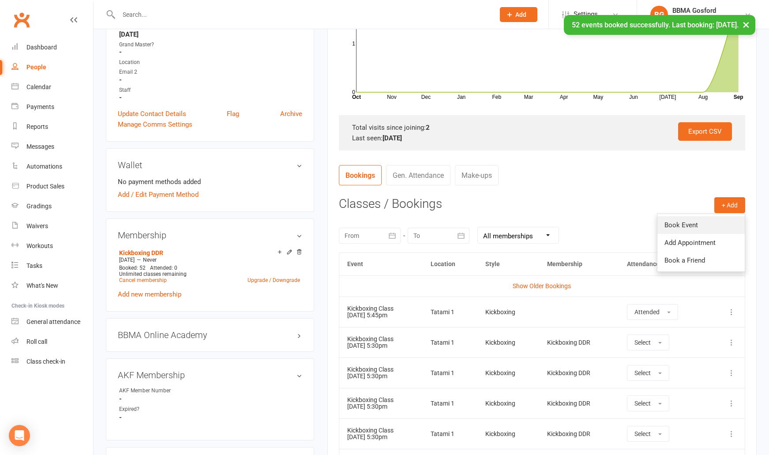
click at [695, 221] on link "Book Event" at bounding box center [700, 225] width 87 height 18
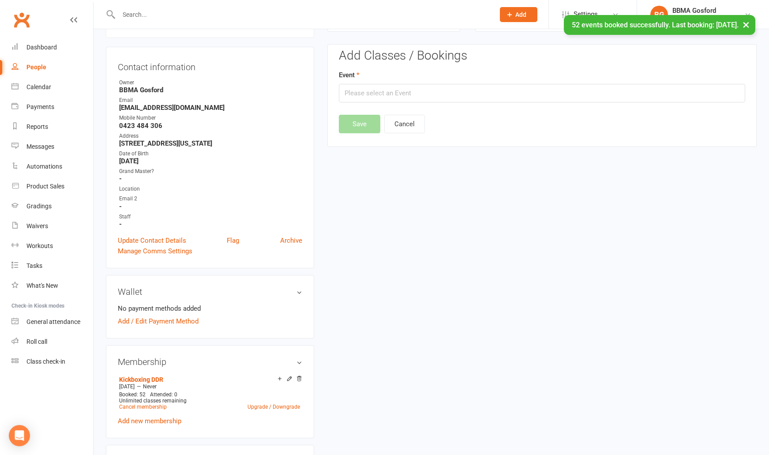
scroll to position [75, 0]
click at [382, 92] on input "text" at bounding box center [542, 93] width 406 height 19
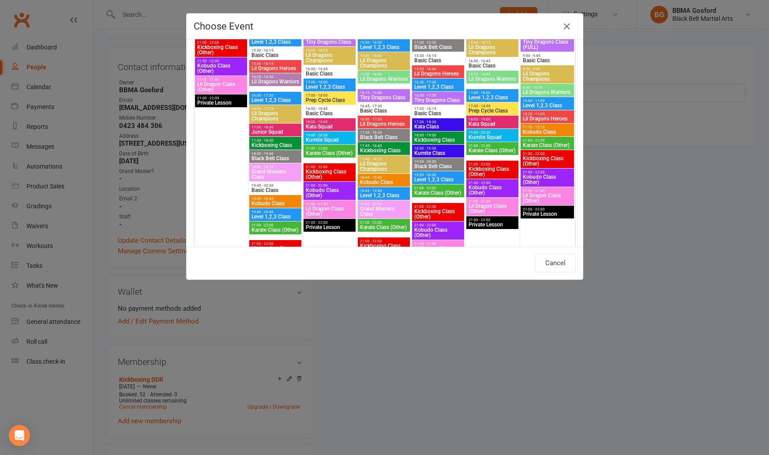
scroll to position [1011, 0]
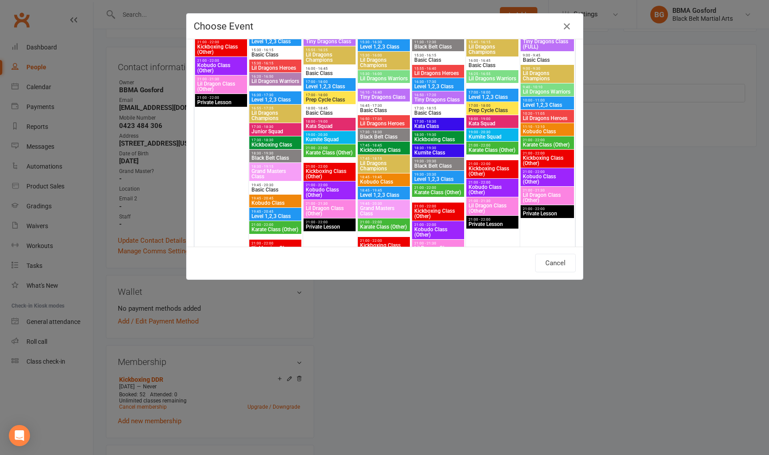
click at [376, 149] on span "Kickboxing Class" at bounding box center [384, 149] width 49 height 5
type input "Kickboxing Class - Sep 24, 2025 5:45:00 PM"
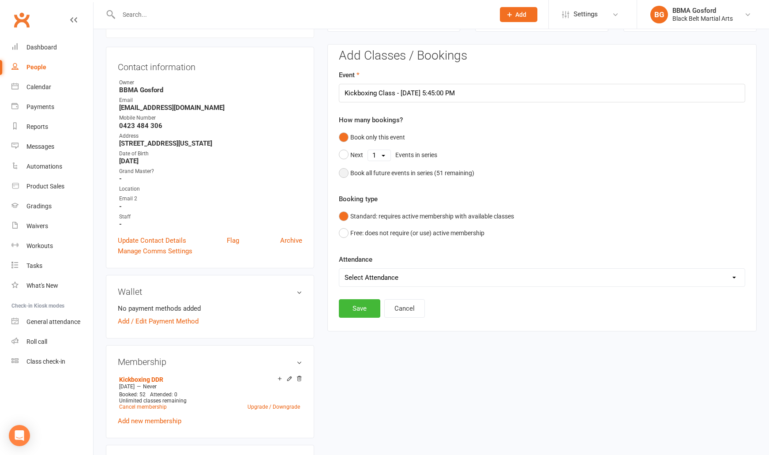
click at [344, 172] on button "Book all future events in series ( 51 remaining)" at bounding box center [406, 173] width 135 height 17
click at [357, 264] on button "Save" at bounding box center [359, 263] width 41 height 19
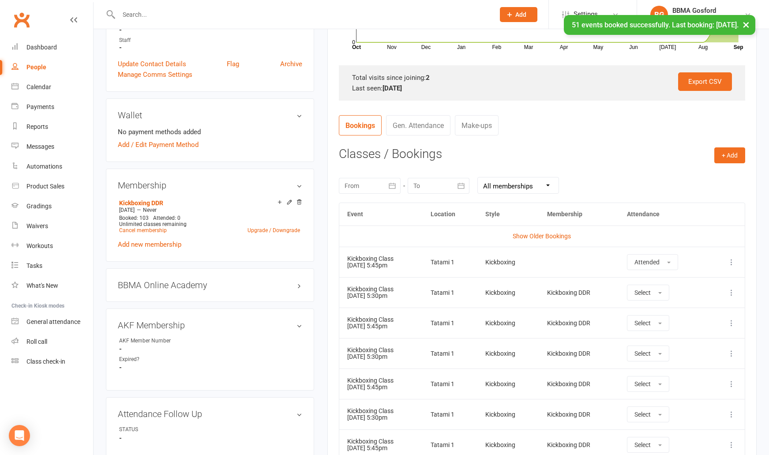
scroll to position [0, 0]
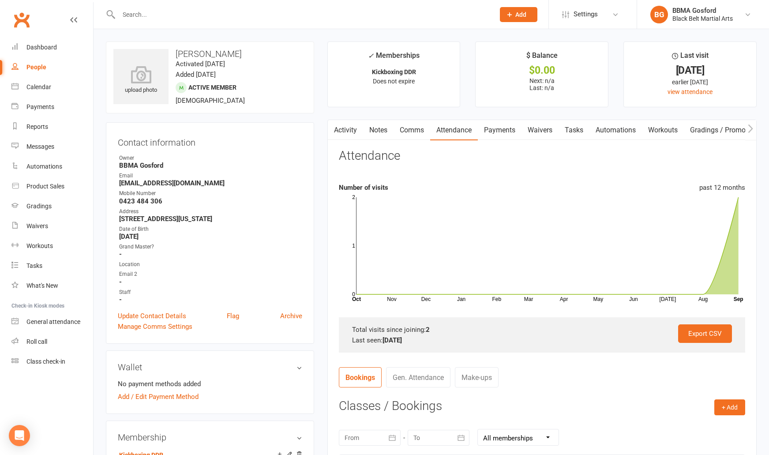
click at [403, 128] on link "Comms" at bounding box center [412, 130] width 37 height 20
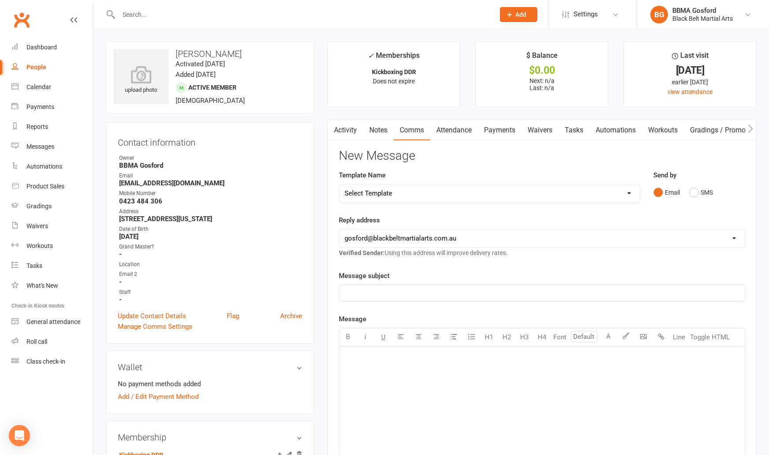
click at [339, 184] on select "Select Template [Email] Active Kids Voucher [Email] Black Belt Camp [Email] Bla…" at bounding box center [489, 193] width 300 height 18
click at [438, 196] on select "Select Template [Email] Active Kids Voucher [Email] Black Belt Camp [Email] Bla…" at bounding box center [489, 193] width 300 height 18
select select "20"
click option "[Email] Welcome Email" at bounding box center [0, 0] width 0 height 0
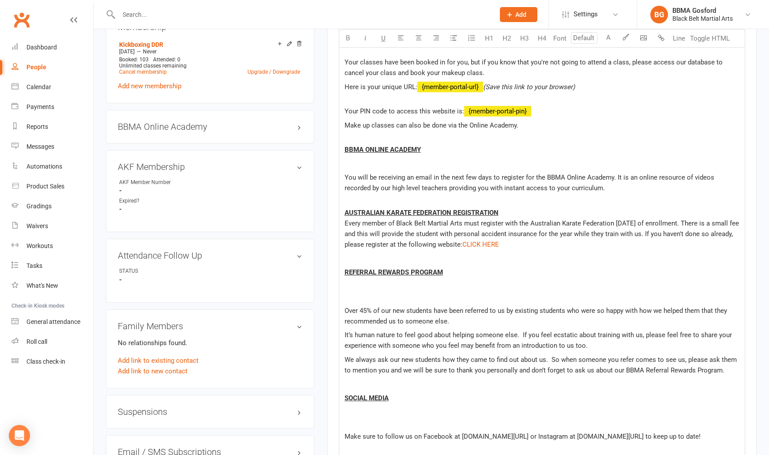
scroll to position [409, 0]
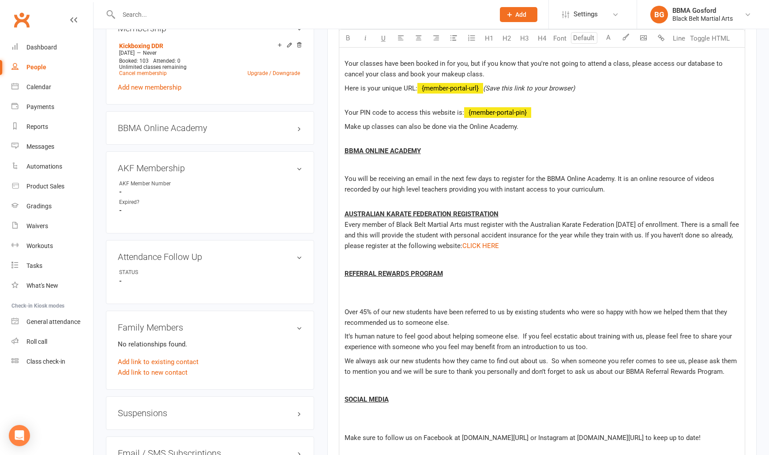
click at [361, 169] on p at bounding box center [542, 165] width 395 height 11
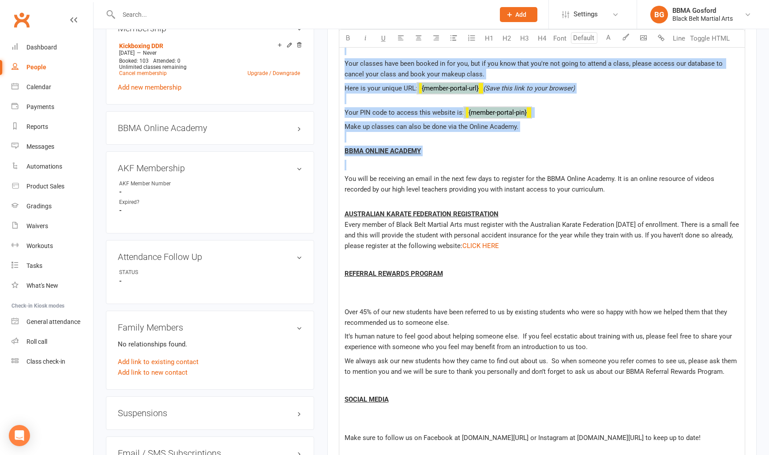
click at [354, 171] on div "Hi ﻿ {contact-first-name} Welcome to the BBMA Family! We're glad that you have …" at bounding box center [541, 238] width 405 height 602
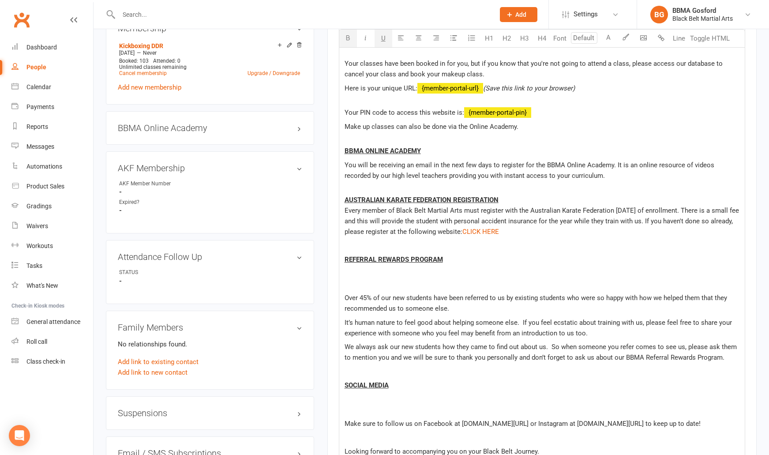
click at [353, 285] on p at bounding box center [542, 284] width 395 height 11
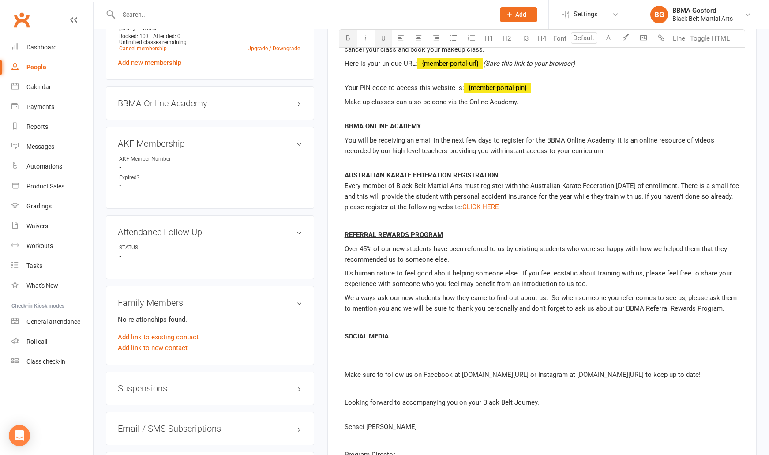
scroll to position [475, 0]
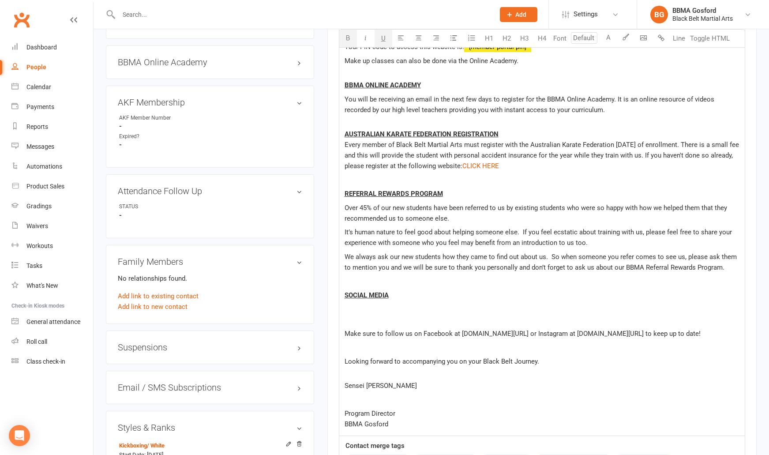
click at [360, 321] on p at bounding box center [542, 319] width 395 height 11
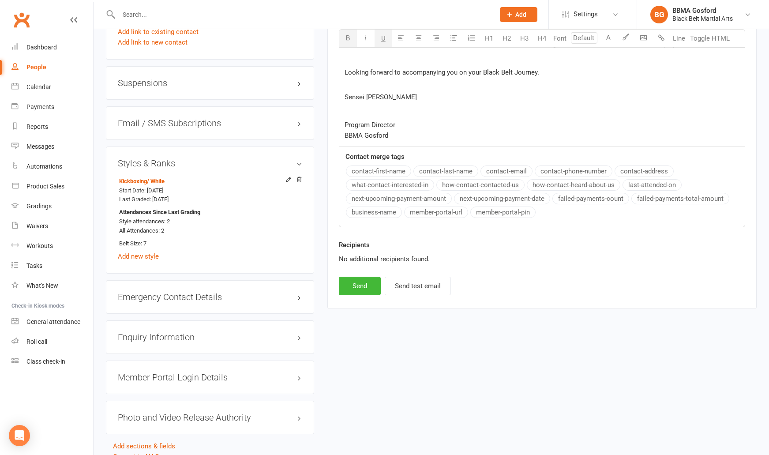
scroll to position [741, 0]
click at [353, 114] on p at bounding box center [542, 109] width 395 height 11
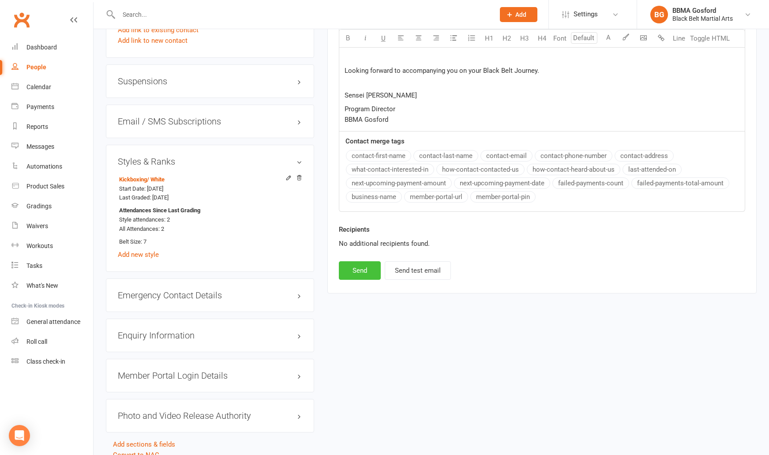
click at [357, 280] on button "Send" at bounding box center [360, 270] width 42 height 19
select select
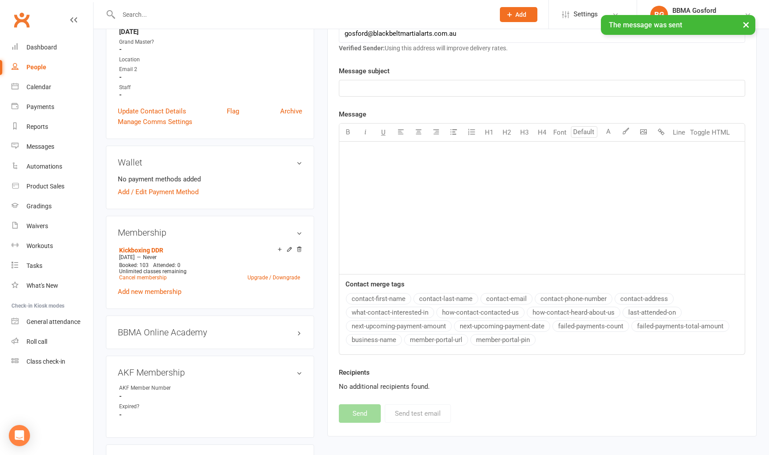
scroll to position [206, 0]
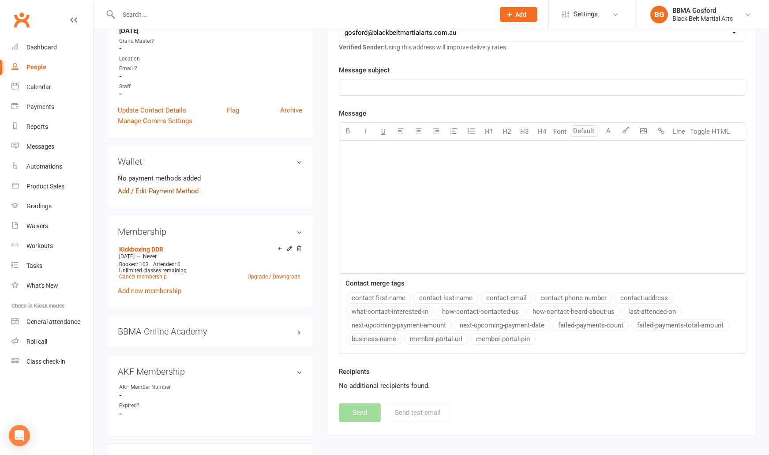
click at [173, 189] on link "Add / Edit Payment Method" at bounding box center [158, 191] width 81 height 11
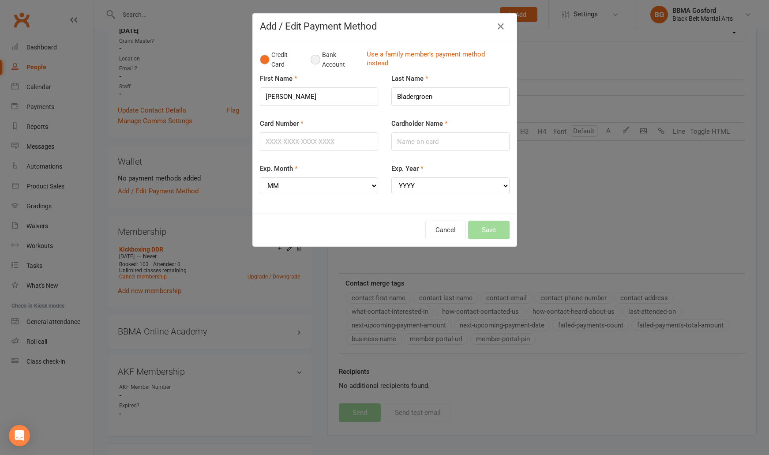
click at [318, 61] on button "Bank Account" at bounding box center [335, 59] width 49 height 27
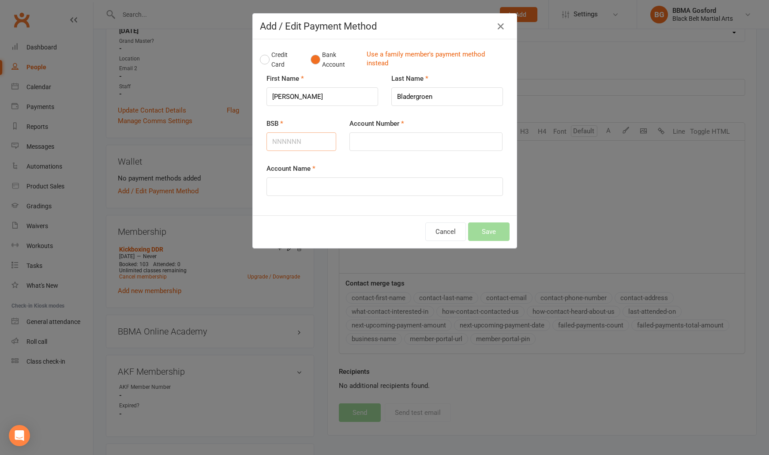
click at [290, 146] on input "BSB" at bounding box center [301, 141] width 70 height 19
type input "062028"
type input "11539451"
type input "Marisa Bladergroen"
click at [496, 232] on button "Save" at bounding box center [488, 231] width 41 height 19
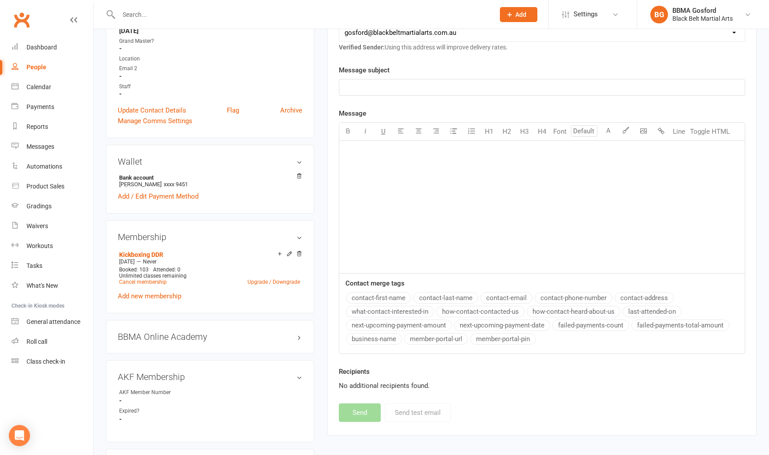
scroll to position [281, 0]
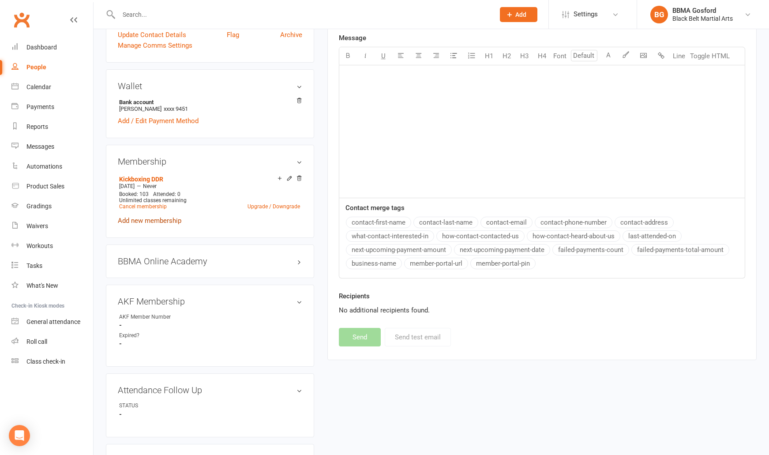
click at [148, 220] on link "Add new membership" at bounding box center [150, 221] width 64 height 8
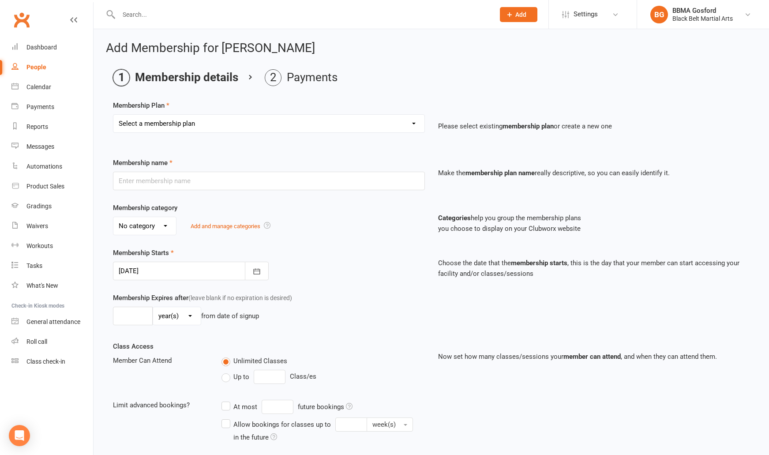
select select "1"
click option "Billing Contract" at bounding box center [0, 0] width 0 height 0
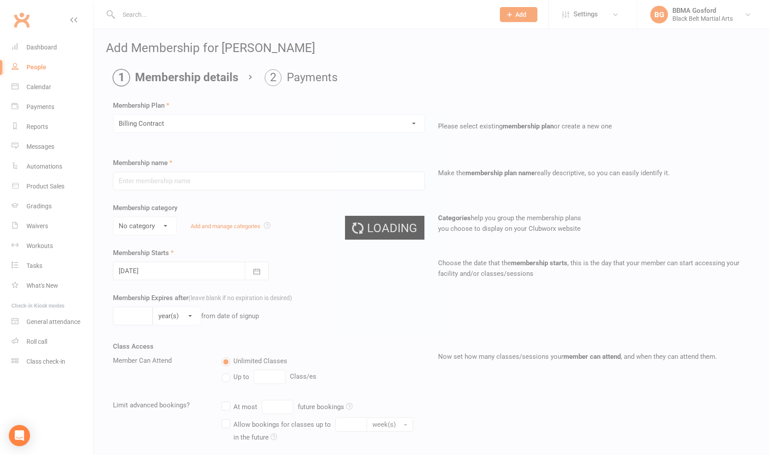
type input "Billing Contract"
select select "0"
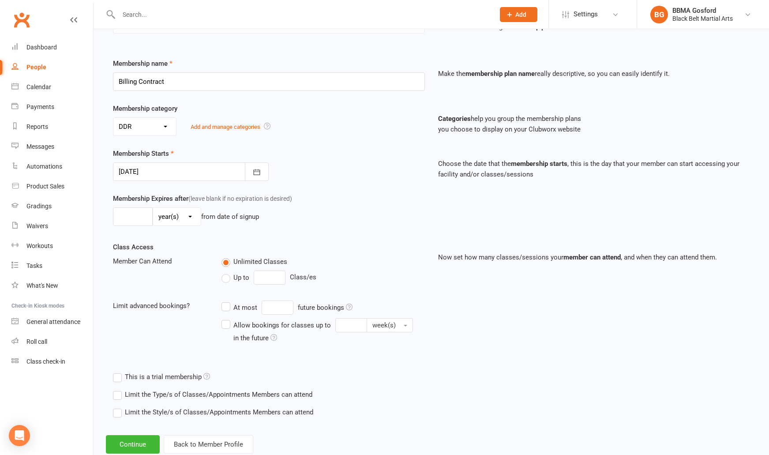
scroll to position [123, 0]
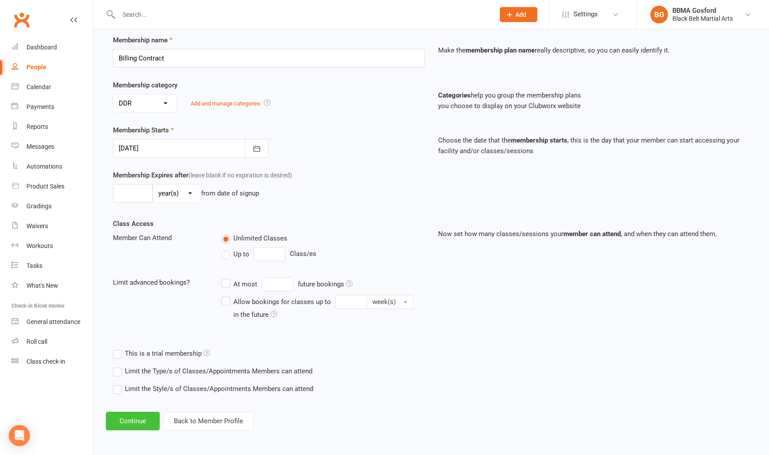
click at [133, 418] on button "Continue" at bounding box center [133, 421] width 54 height 19
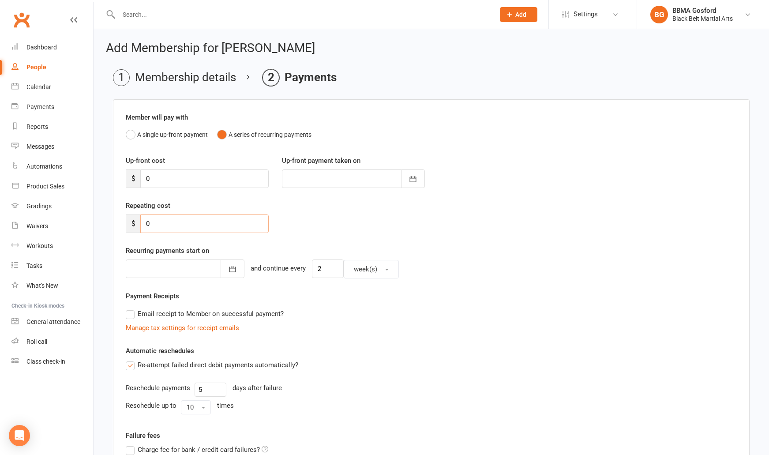
click at [177, 222] on input "0" at bounding box center [204, 223] width 128 height 19
type input "89"
click at [235, 273] on button "button" at bounding box center [233, 268] width 24 height 19
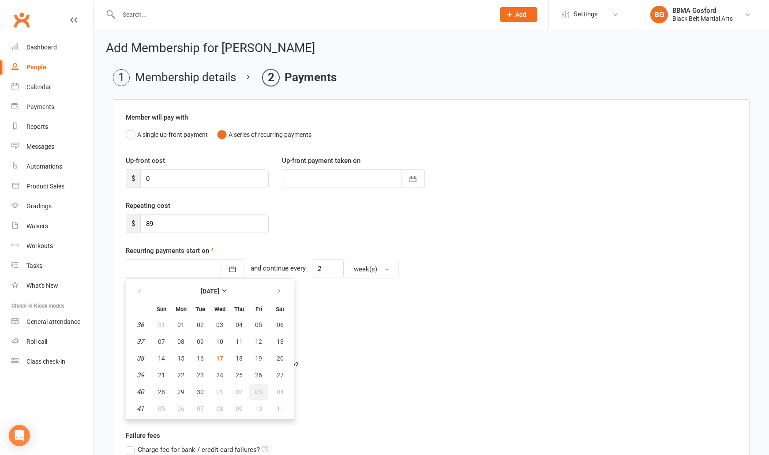
drag, startPoint x: 260, startPoint y: 390, endPoint x: 275, endPoint y: 388, distance: 15.1
click at [260, 390] on span "03" at bounding box center [258, 391] width 7 height 7
type input "03 Oct 2025"
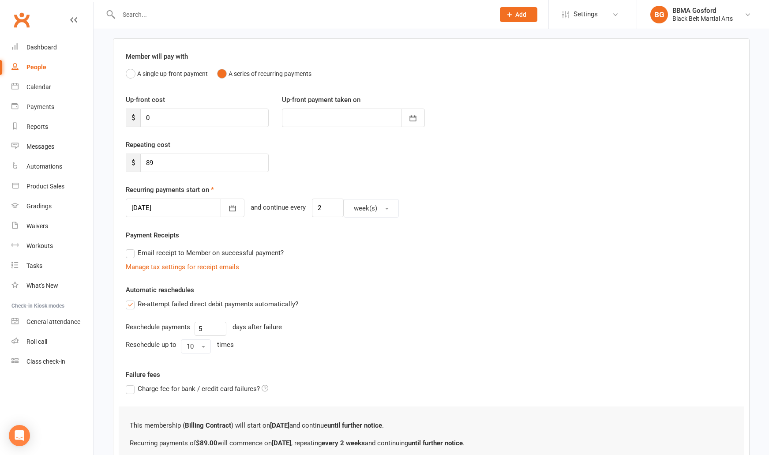
scroll to position [151, 0]
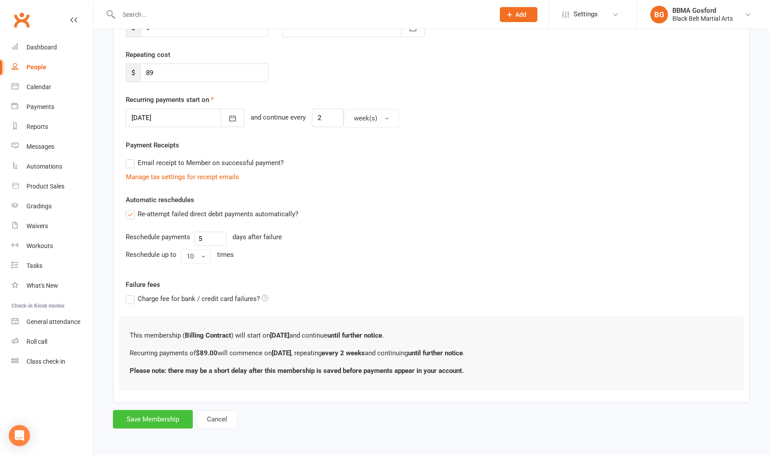
click at [161, 423] on button "Save Membership" at bounding box center [153, 419] width 80 height 19
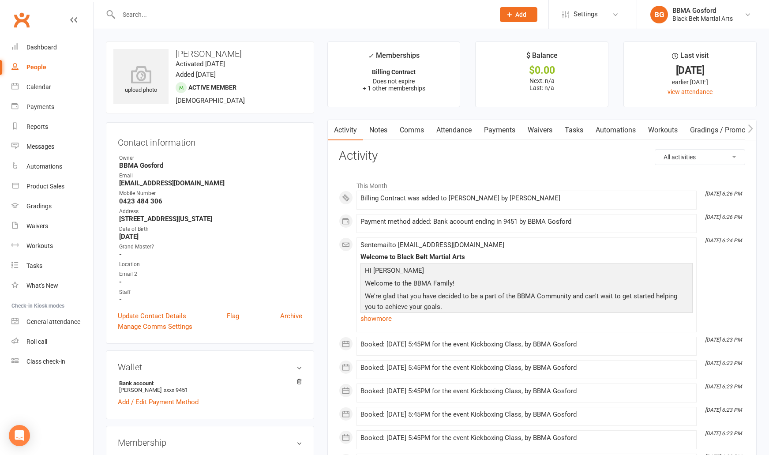
click at [506, 130] on link "Payments" at bounding box center [500, 130] width 44 height 20
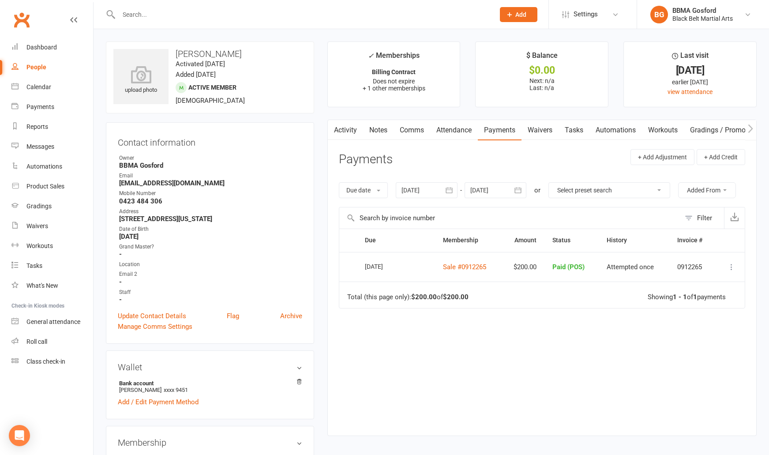
click at [345, 133] on link "Activity" at bounding box center [345, 130] width 35 height 20
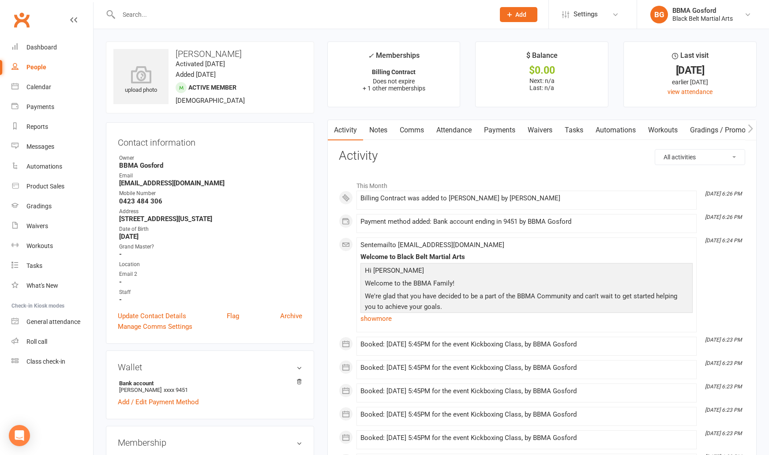
click at [152, 183] on strong "mlbladergroen@gmail.com" at bounding box center [210, 183] width 183 height 8
click at [172, 17] on input "text" at bounding box center [302, 14] width 372 height 12
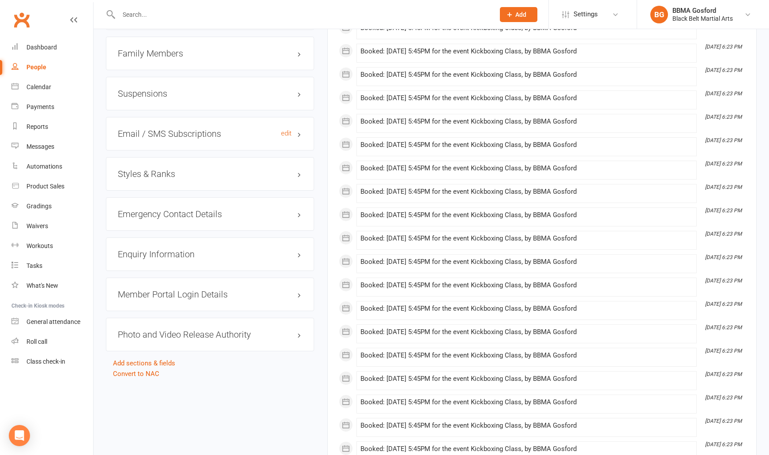
scroll to position [762, 0]
click at [151, 57] on h3 "Family Members" at bounding box center [210, 53] width 184 height 10
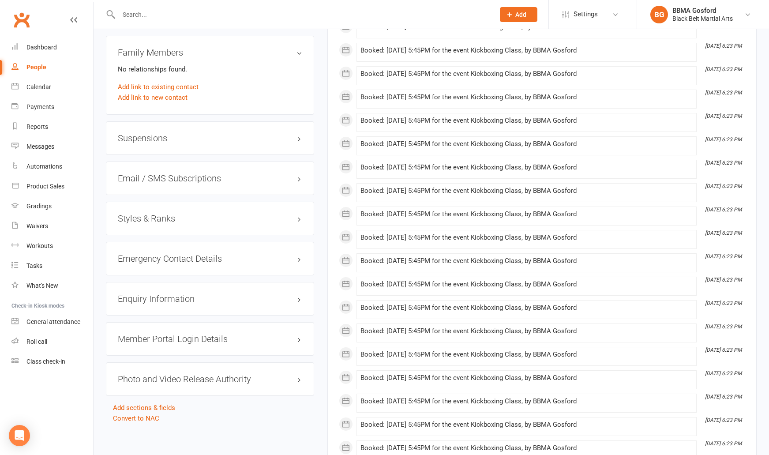
click at [149, 212] on div "Styles & Ranks" at bounding box center [210, 219] width 208 height 34
click at [151, 219] on h3 "Styles & Ranks" at bounding box center [210, 219] width 184 height 10
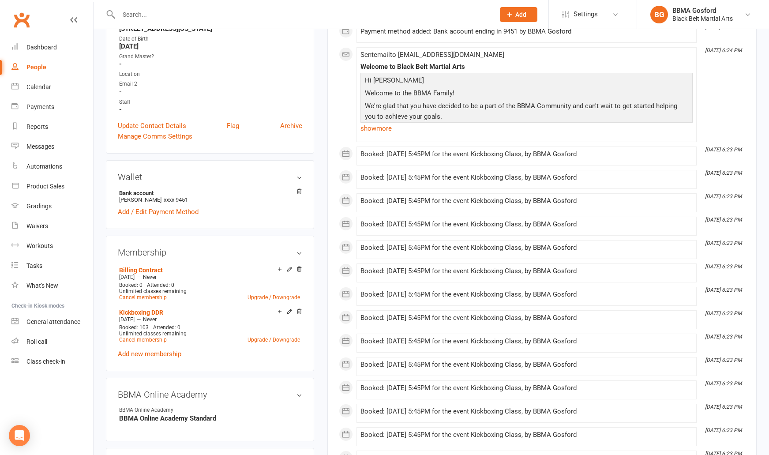
scroll to position [0, 0]
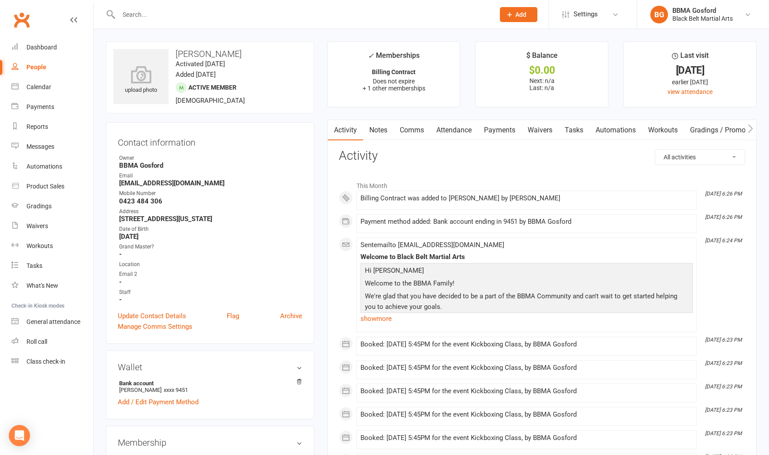
click at [164, 15] on input "text" at bounding box center [302, 14] width 372 height 12
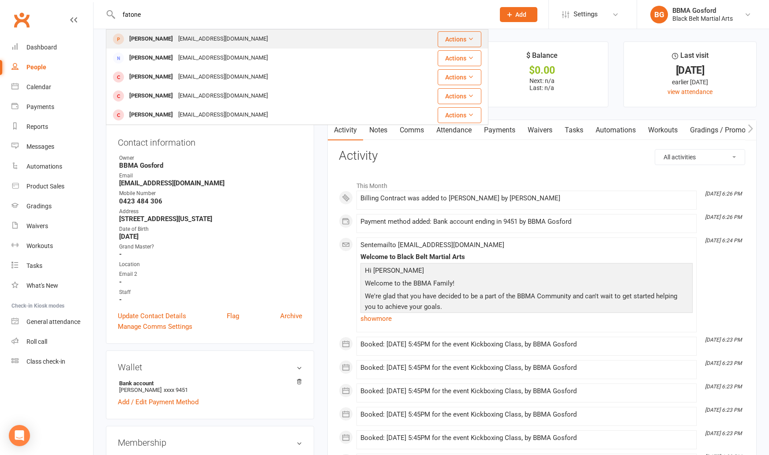
type input "fatone"
click at [173, 38] on div "Alexander Fatone" at bounding box center [151, 39] width 49 height 13
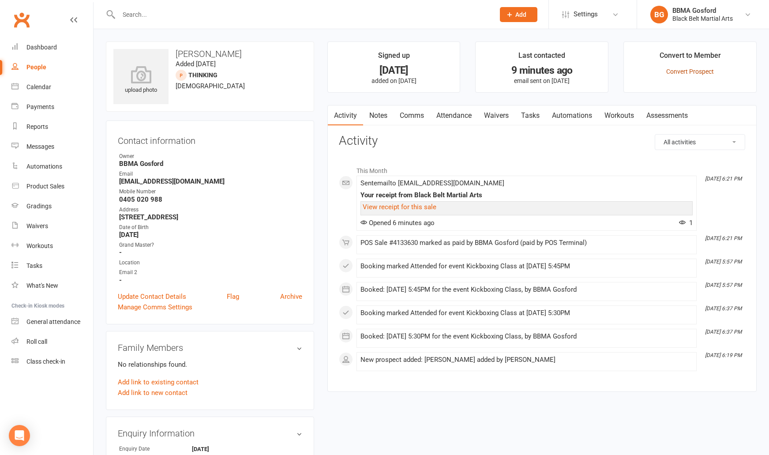
click at [690, 69] on link "Convert Prospect" at bounding box center [690, 71] width 48 height 7
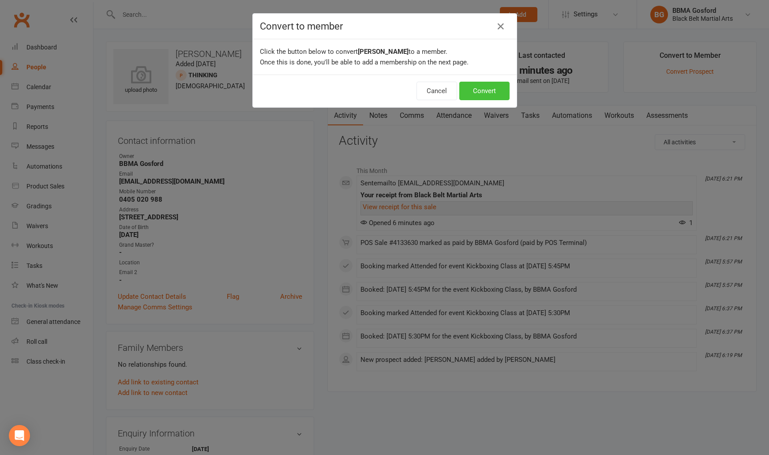
click at [490, 92] on button "Convert" at bounding box center [484, 91] width 50 height 19
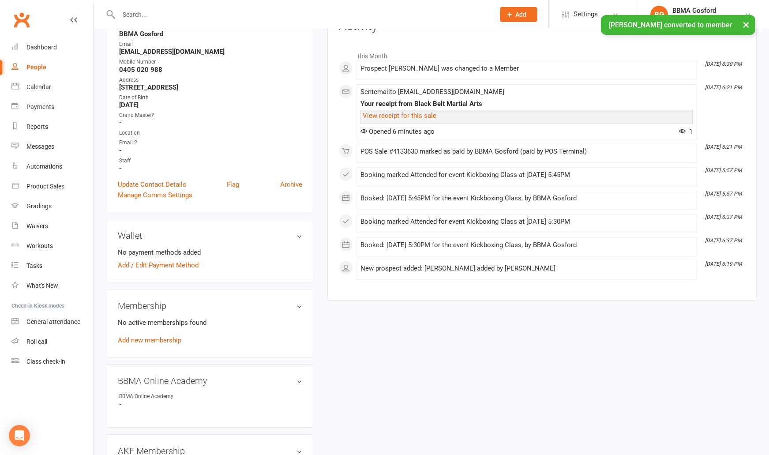
scroll to position [135, 0]
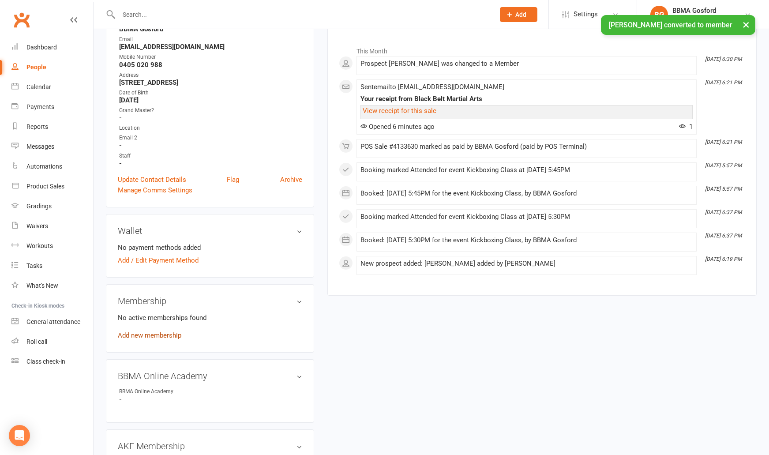
click at [149, 336] on link "Add new membership" at bounding box center [150, 335] width 64 height 8
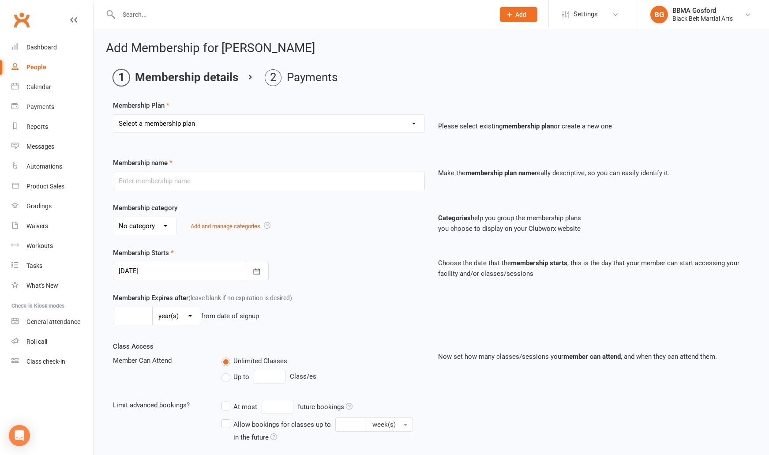
select select "14"
click option "Kickboxing DDR" at bounding box center [0, 0] width 0 height 0
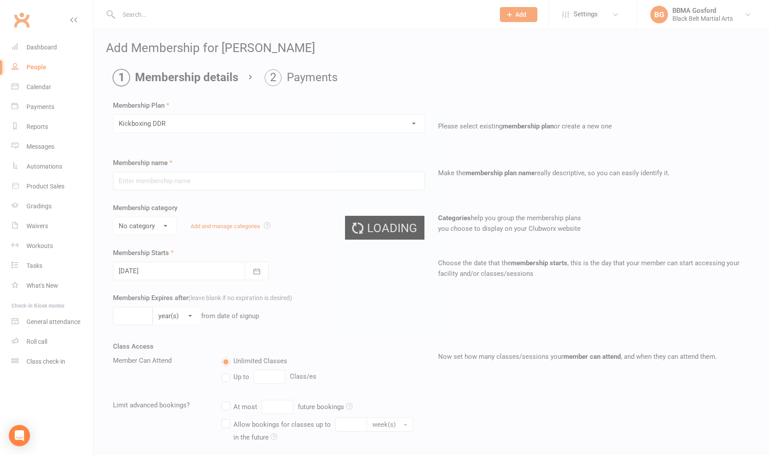
type input "Kickboxing DDR"
select select "0"
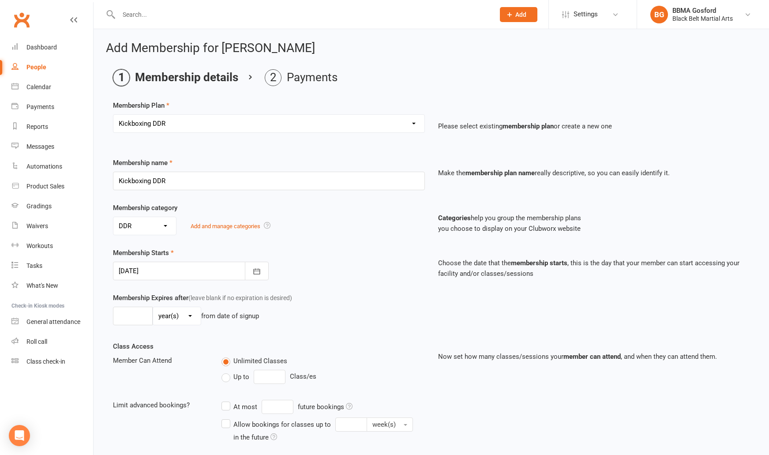
scroll to position [123, 0]
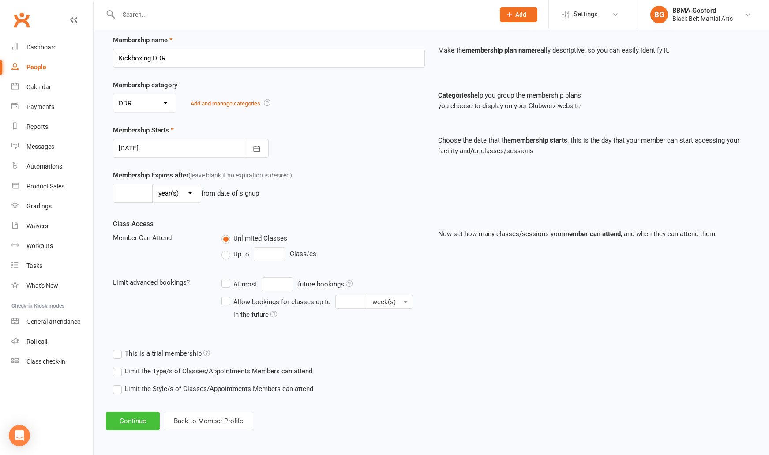
click at [133, 418] on button "Continue" at bounding box center [133, 421] width 54 height 19
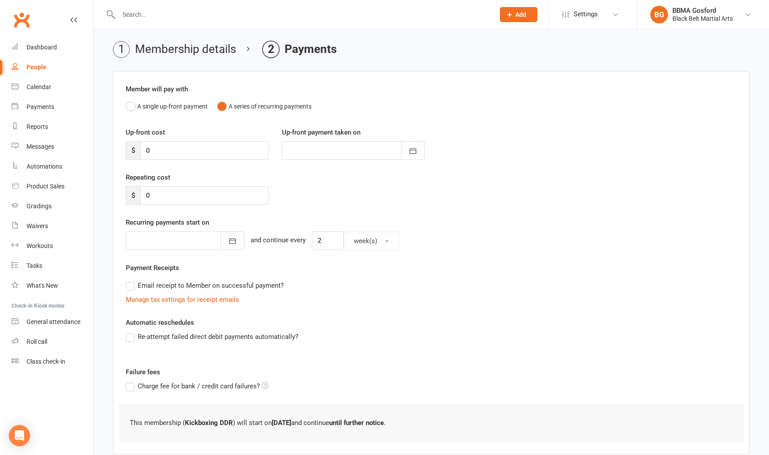
scroll to position [80, 0]
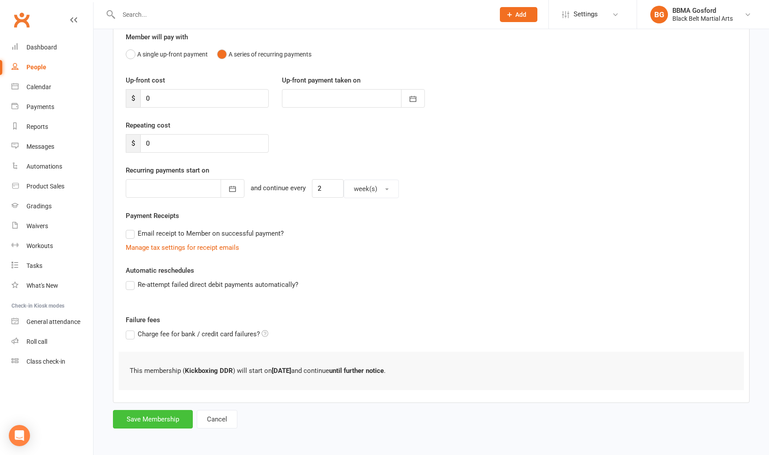
click at [165, 422] on button "Save Membership" at bounding box center [153, 419] width 80 height 19
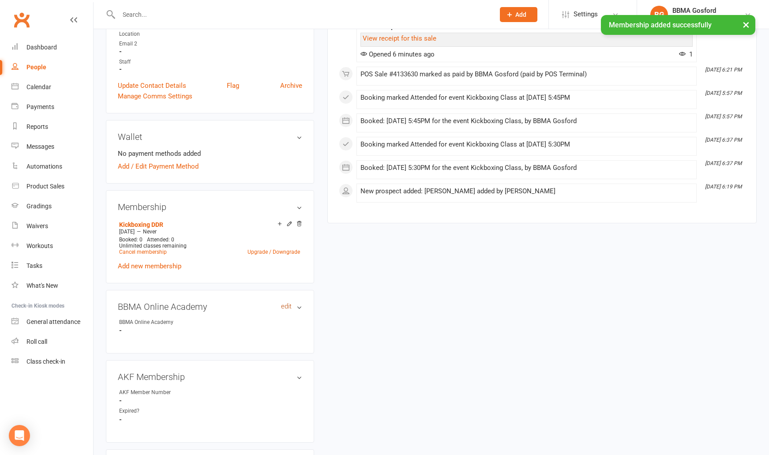
click at [282, 306] on link "edit" at bounding box center [286, 307] width 11 height 8
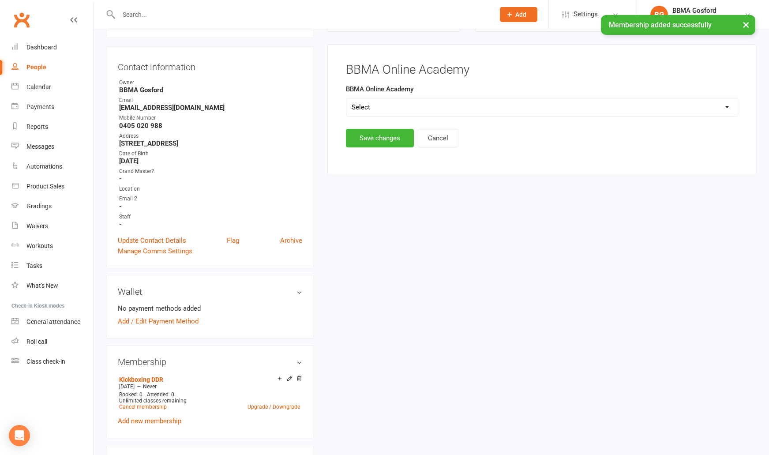
scroll to position [75, 0]
select select "BBMA Online Academy Standard"
click option "BBMA Online Academy Standard" at bounding box center [0, 0] width 0 height 0
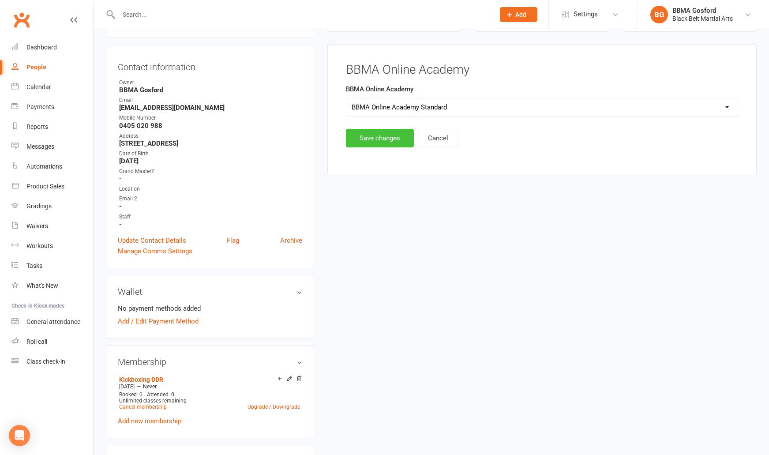
click at [371, 139] on button "Save changes" at bounding box center [380, 138] width 68 height 19
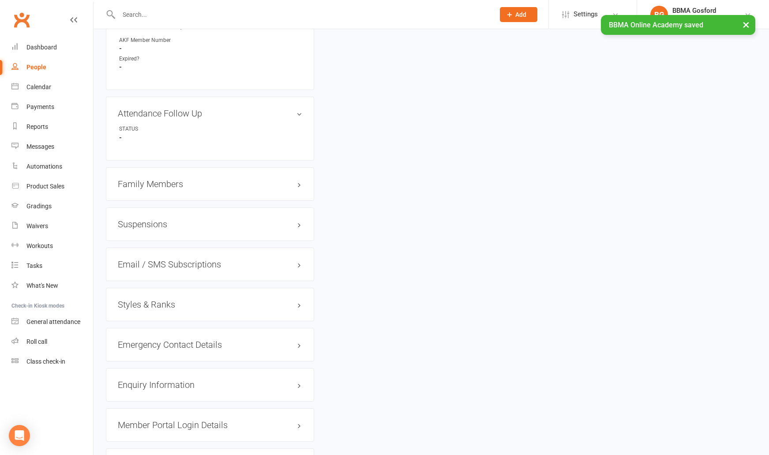
scroll to position [554, 0]
click at [160, 302] on h3 "Styles & Ranks" at bounding box center [210, 303] width 184 height 10
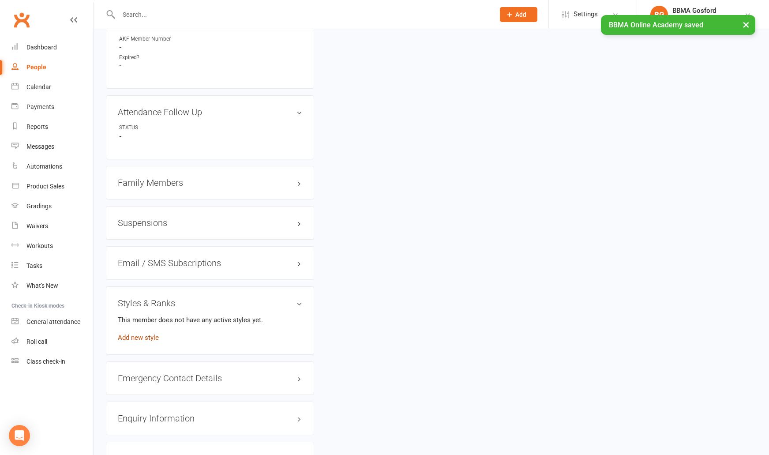
click at [141, 339] on link "Add new style" at bounding box center [138, 338] width 41 height 8
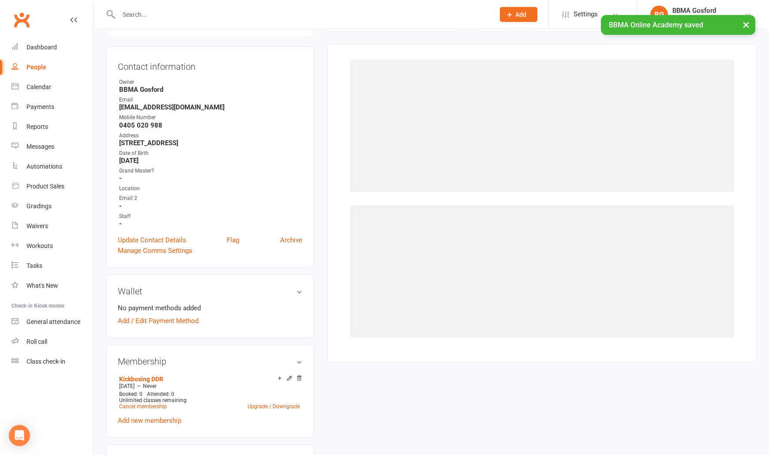
scroll to position [75, 0]
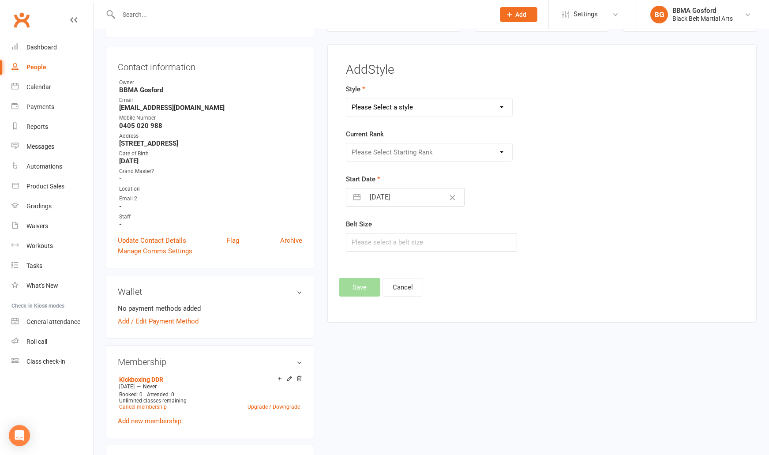
select select "779"
click option "Kickboxing" at bounding box center [0, 0] width 0 height 0
select select "7099"
click option "White" at bounding box center [0, 0] width 0 height 0
click at [385, 200] on input "17 Sep 2025" at bounding box center [414, 197] width 99 height 18
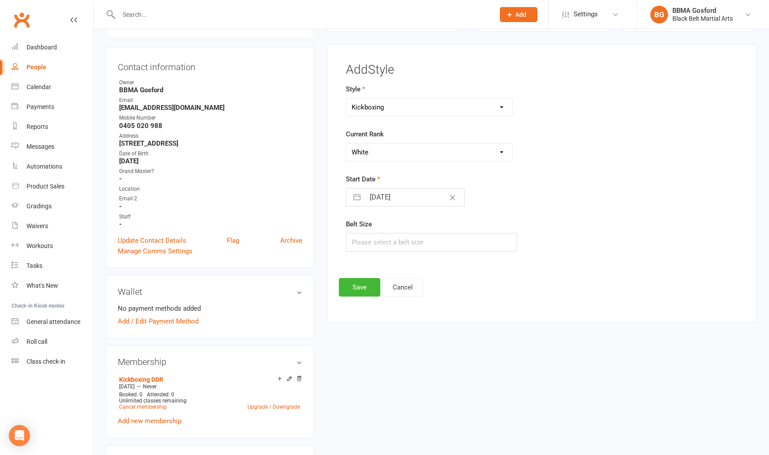
select select "7"
select select "2025"
select select "8"
select select "2025"
select select "9"
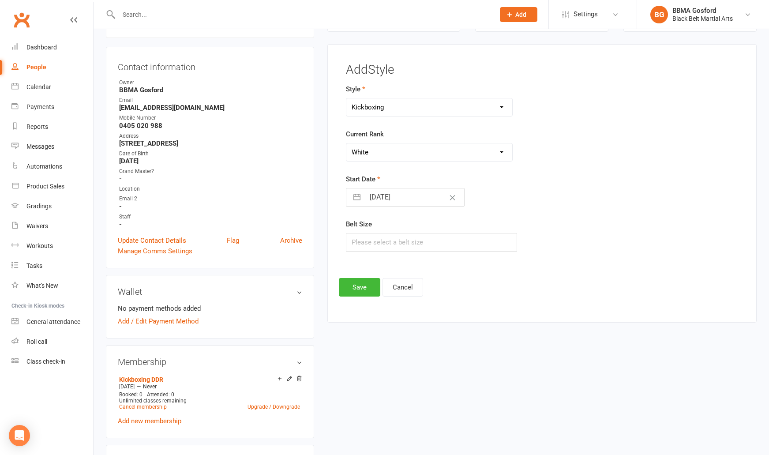
select select "2025"
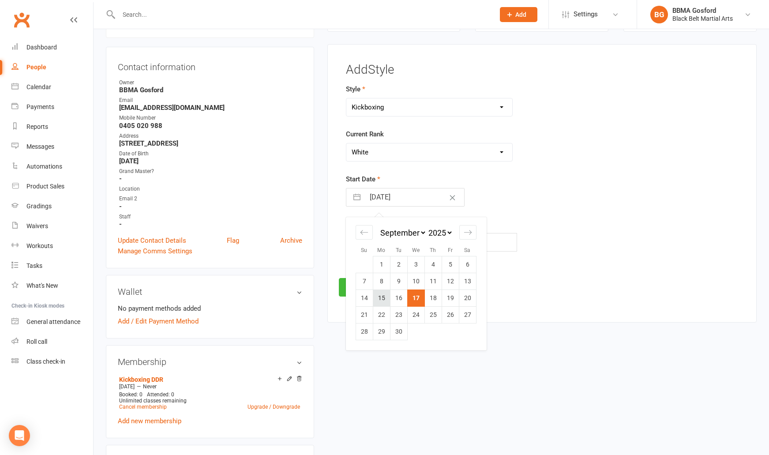
click at [379, 299] on td "15" at bounding box center [381, 297] width 17 height 17
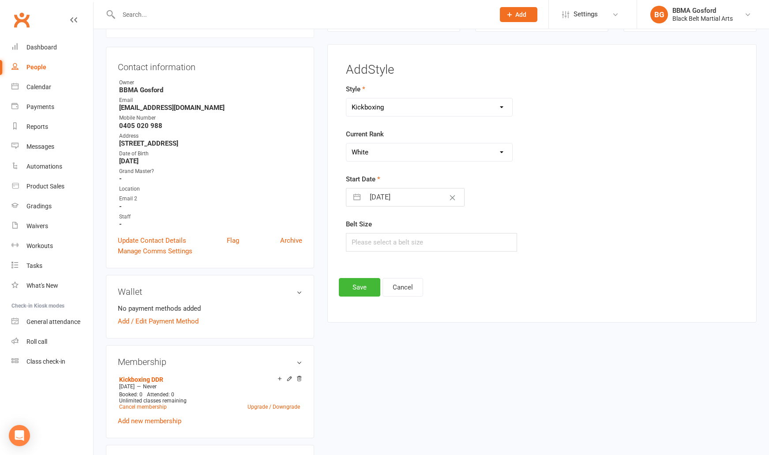
type input "15 Sep 2025"
click at [362, 234] on input "text" at bounding box center [432, 242] width 172 height 19
type input "5"
click at [363, 285] on button "Save" at bounding box center [359, 287] width 41 height 19
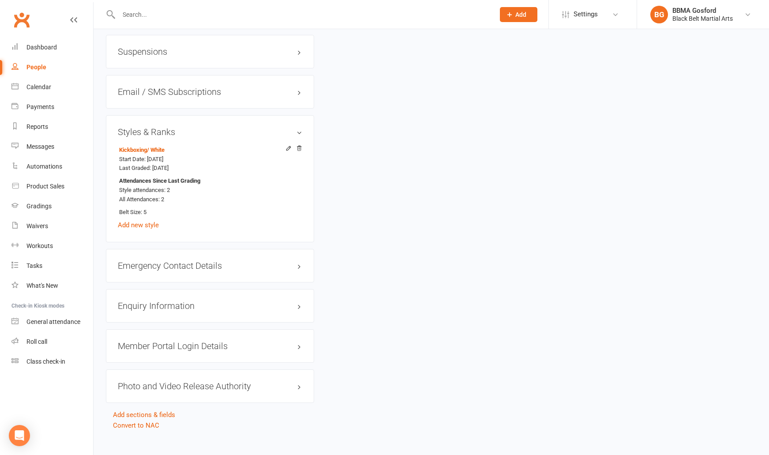
scroll to position [736, 0]
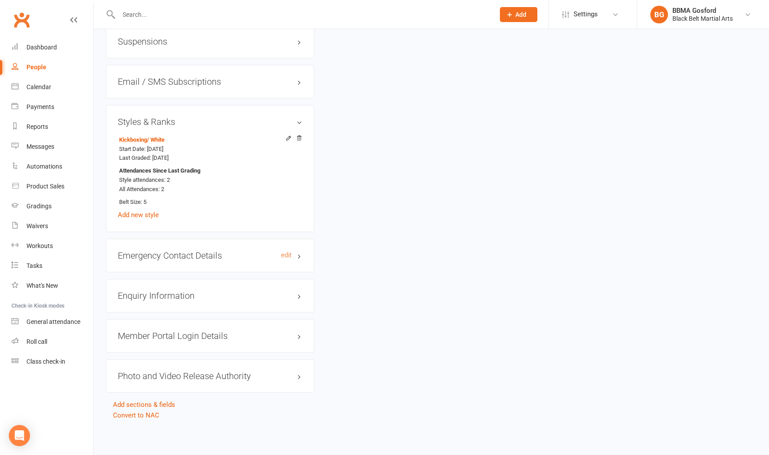
click at [181, 255] on h3 "Emergency Contact Details edit" at bounding box center [210, 256] width 184 height 10
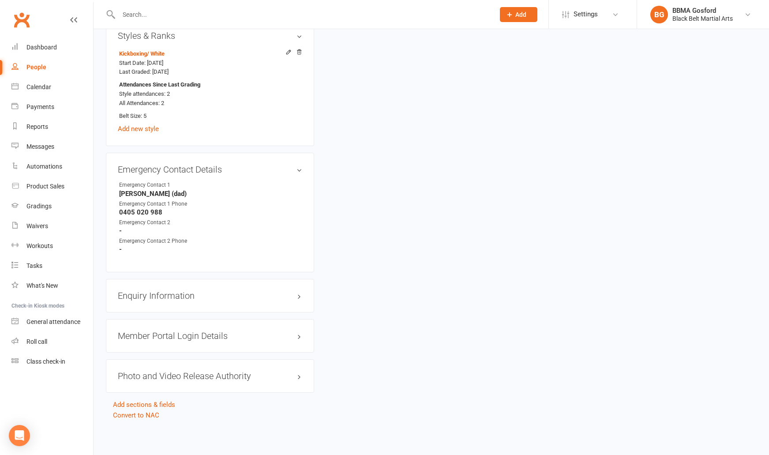
scroll to position [822, 0]
click at [177, 299] on h3 "Enquiry Information edit" at bounding box center [210, 296] width 184 height 10
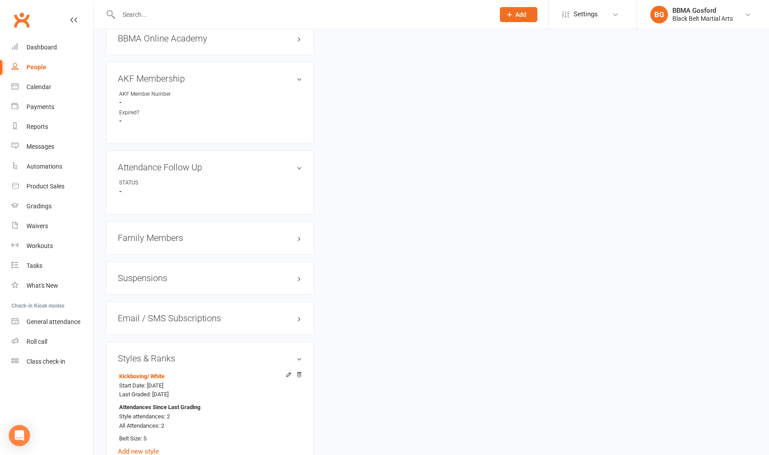
scroll to position [498, 0]
click at [149, 235] on h3 "Family Members" at bounding box center [210, 239] width 184 height 10
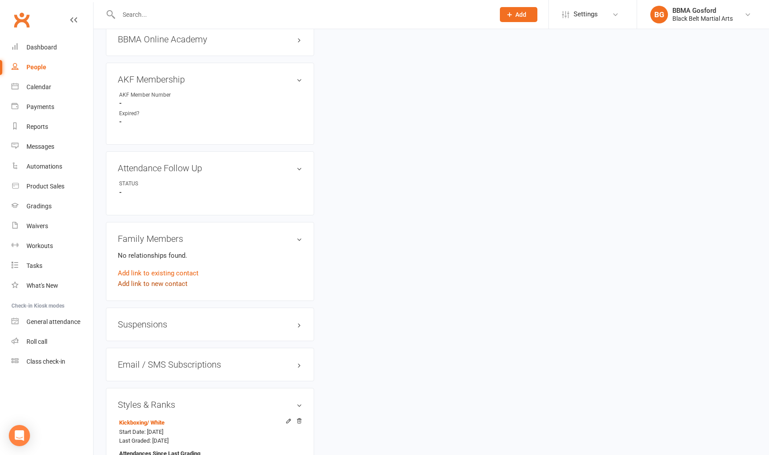
click at [148, 285] on link "Add link to new contact" at bounding box center [153, 283] width 70 height 11
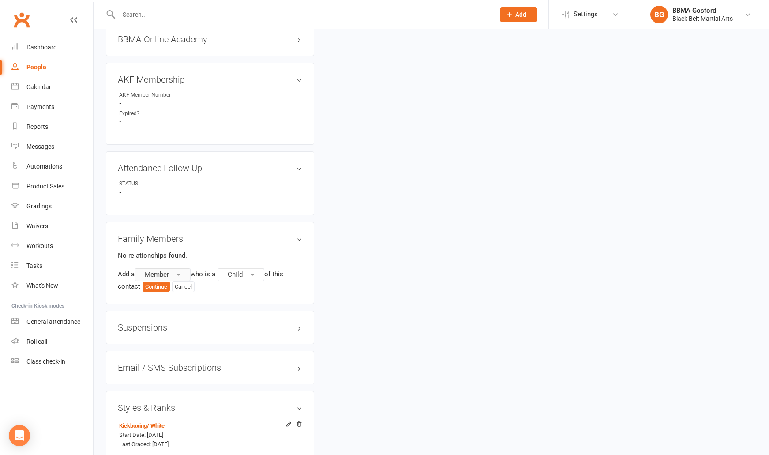
click at [176, 272] on button "Member" at bounding box center [163, 274] width 56 height 13
click at [178, 329] on span "Non-attending contact" at bounding box center [175, 328] width 66 height 8
click at [148, 291] on button "Child" at bounding box center [143, 287] width 47 height 13
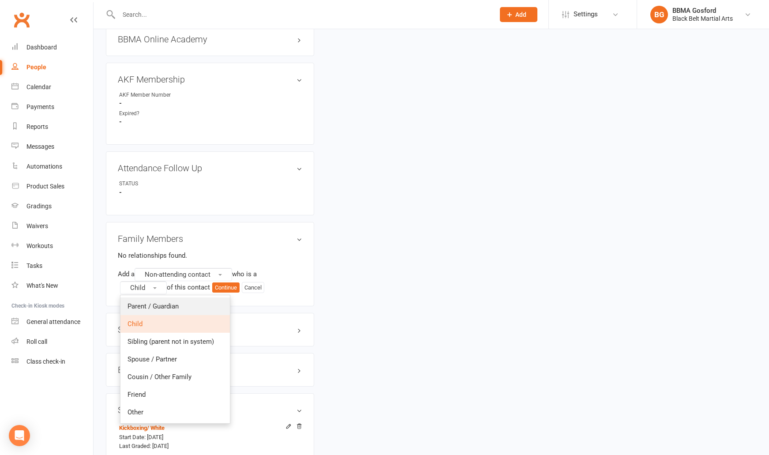
click at [144, 304] on span "Parent / Guardian" at bounding box center [153, 306] width 51 height 8
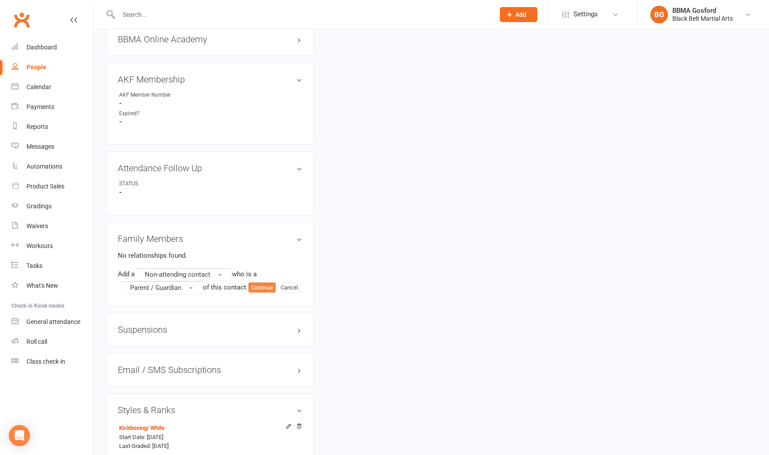
click at [266, 286] on button "Continue" at bounding box center [261, 287] width 27 height 11
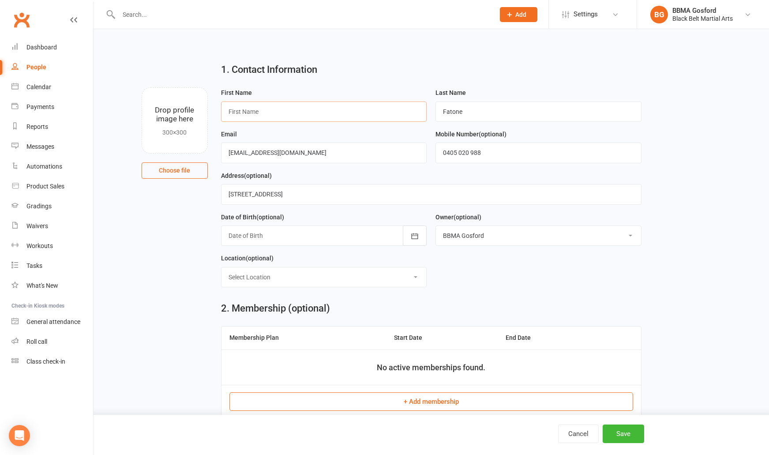
click at [255, 107] on input "text" at bounding box center [324, 111] width 206 height 20
type input "Joe"
click at [402, 408] on button "+ Add membership" at bounding box center [431, 401] width 404 height 19
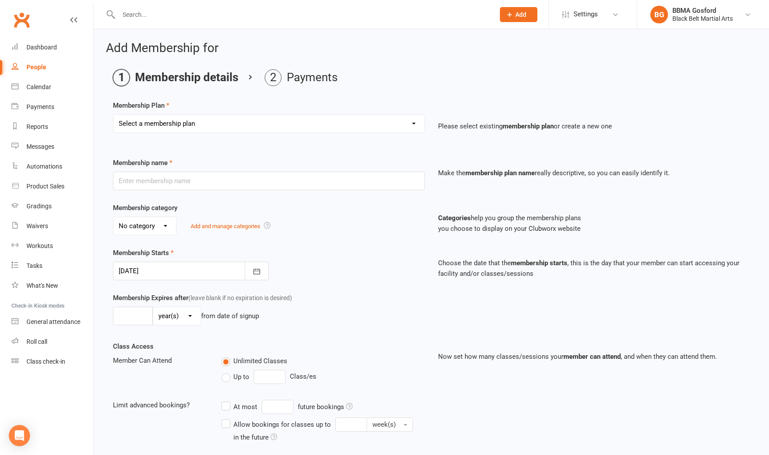
select select "1"
click option "Billing Contract" at bounding box center [0, 0] width 0 height 0
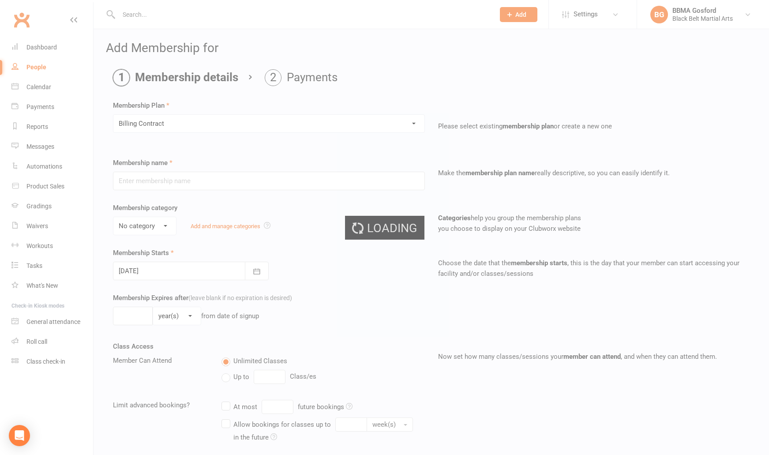
type input "Billing Contract"
select select "0"
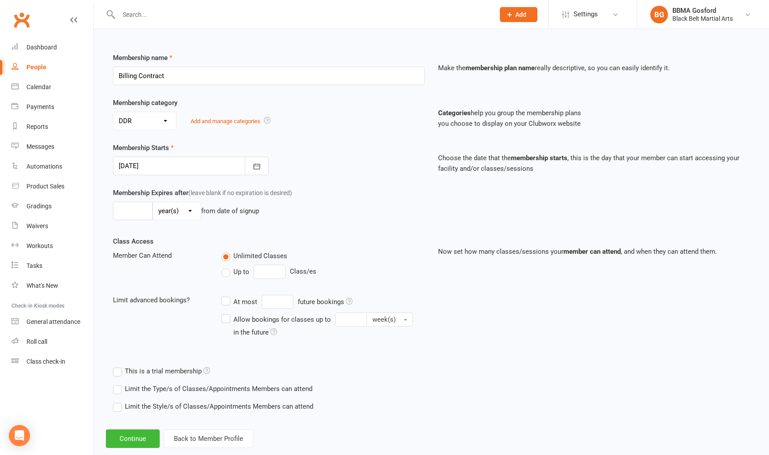
scroll to position [123, 0]
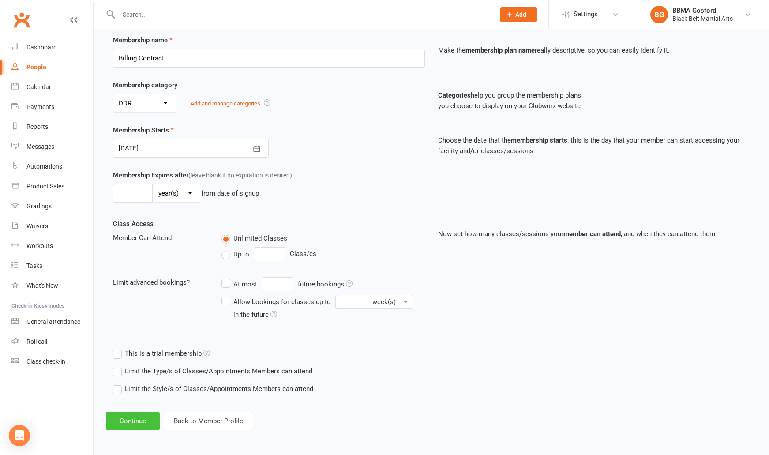
click at [131, 425] on button "Continue" at bounding box center [133, 421] width 54 height 19
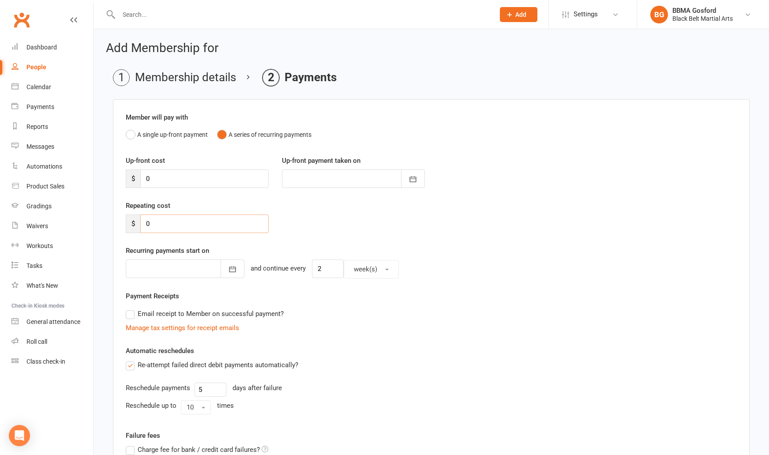
click at [168, 225] on input "0" at bounding box center [204, 223] width 128 height 19
type input "89"
click at [221, 268] on button "button" at bounding box center [233, 268] width 24 height 19
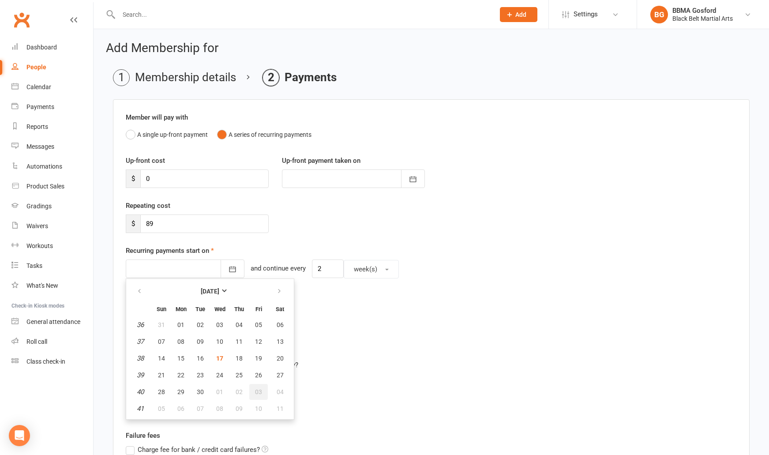
click at [255, 394] on span "03" at bounding box center [258, 391] width 7 height 7
type input "03 Oct 2025"
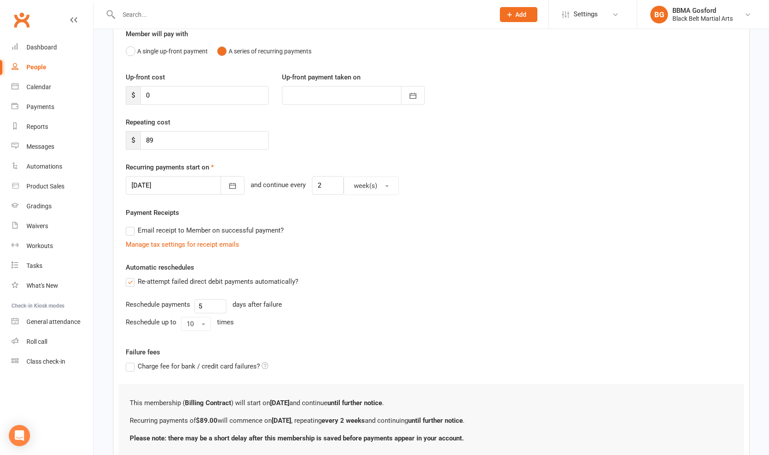
scroll to position [151, 0]
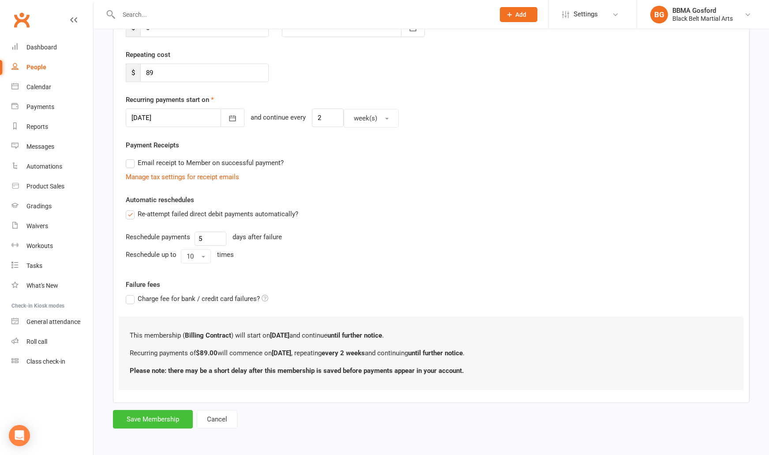
click at [141, 420] on button "Save Membership" at bounding box center [153, 419] width 80 height 19
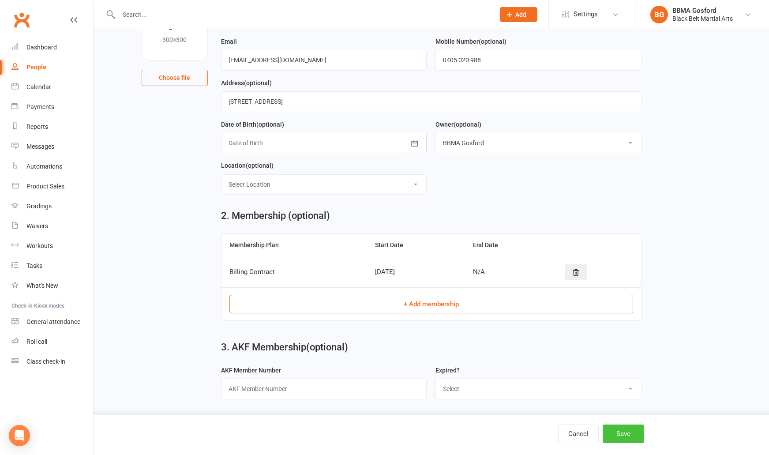
click at [625, 440] on button "Save" at bounding box center [623, 433] width 41 height 19
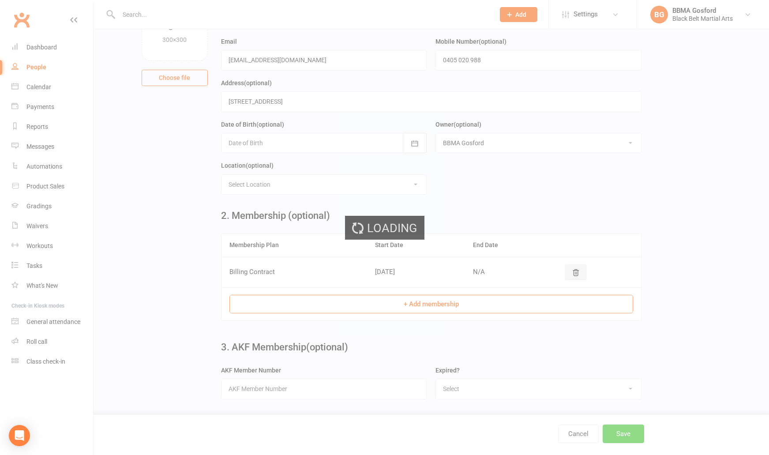
scroll to position [0, 0]
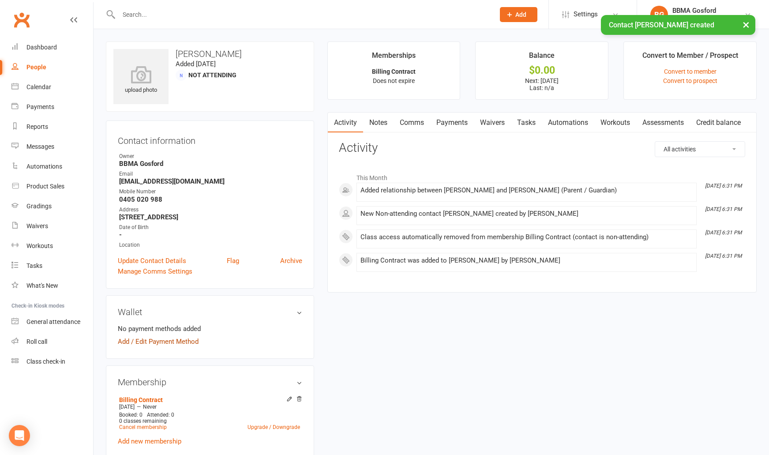
click at [157, 345] on link "Add / Edit Payment Method" at bounding box center [158, 341] width 81 height 11
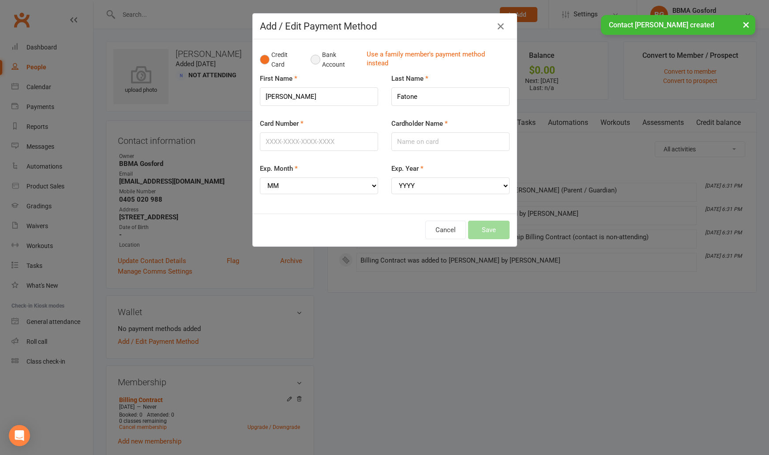
click at [315, 61] on button "Bank Account" at bounding box center [335, 59] width 49 height 27
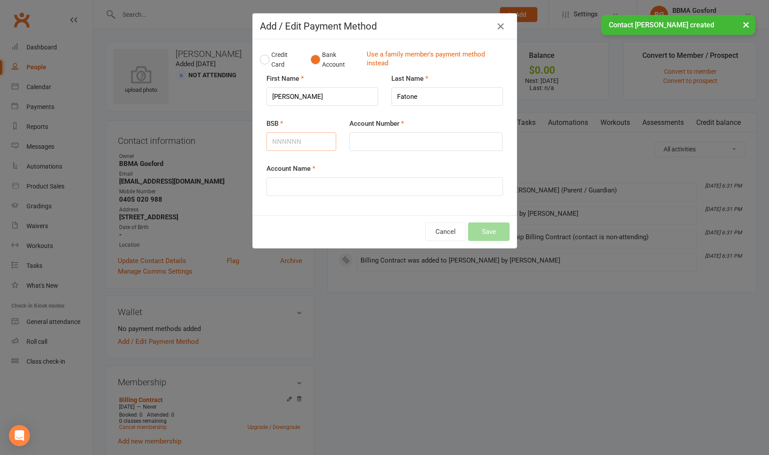
click at [279, 142] on input "BSB" at bounding box center [301, 141] width 70 height 19
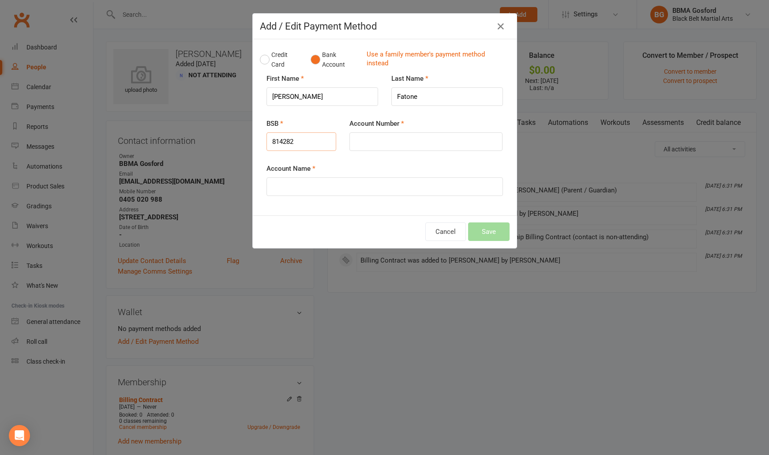
type input "814282"
type input "52095993"
type input "Stephanie Fatone"
click at [492, 235] on button "Save" at bounding box center [488, 231] width 41 height 19
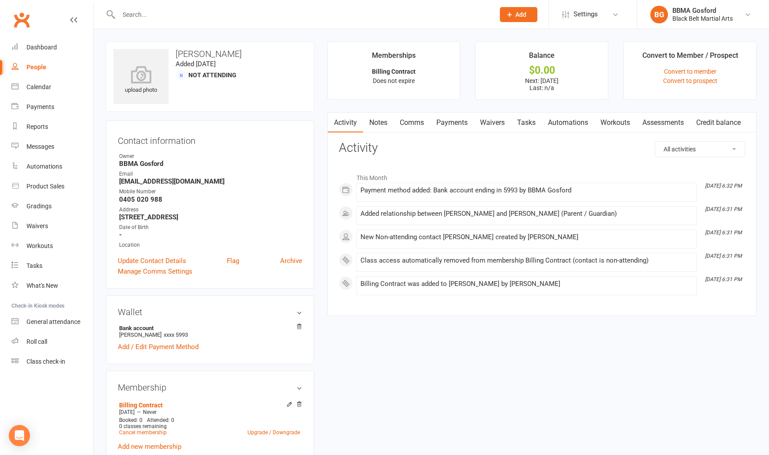
click at [458, 125] on link "Payments" at bounding box center [452, 123] width 44 height 20
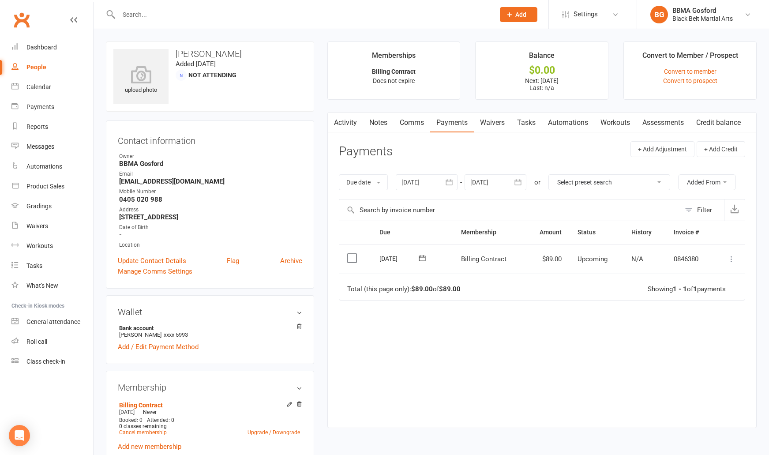
click at [516, 182] on icon "button" at bounding box center [518, 182] width 9 height 9
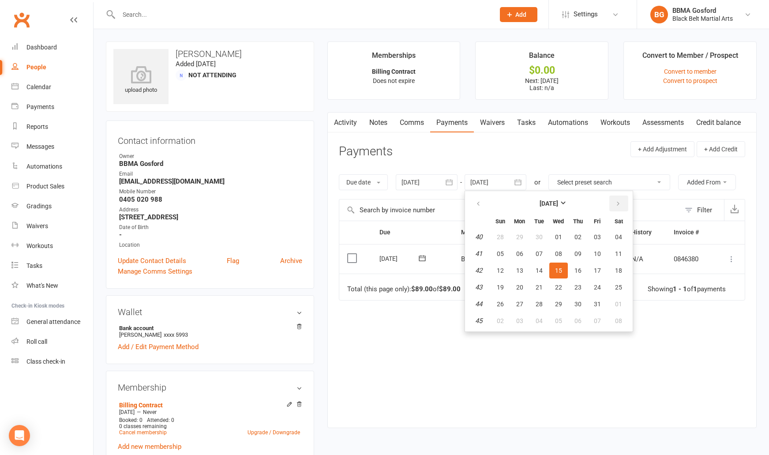
click at [624, 207] on button "button" at bounding box center [618, 203] width 19 height 16
click at [622, 286] on span "22" at bounding box center [618, 287] width 7 height 7
type input "22 Nov 2025"
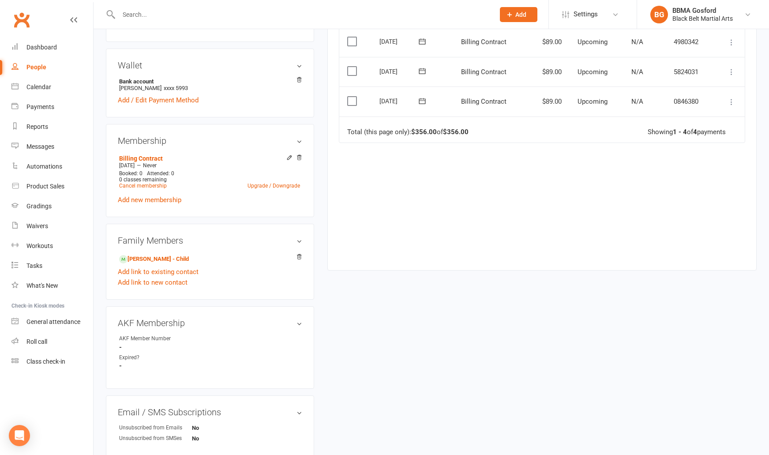
scroll to position [250, 0]
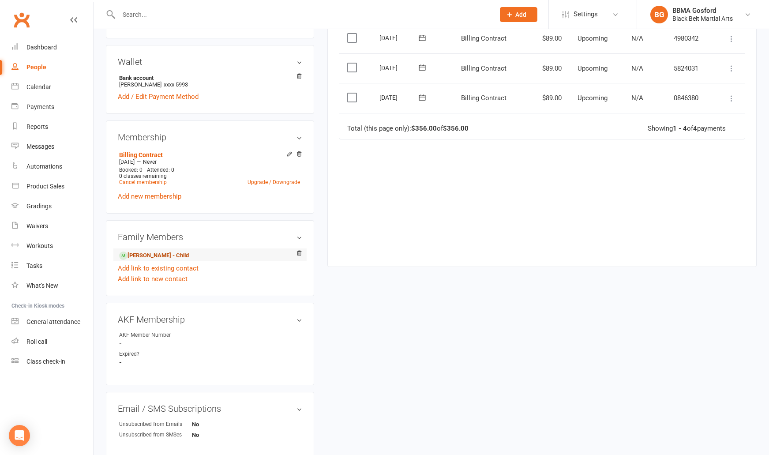
click at [148, 253] on link "Alexander Fatone - Child" at bounding box center [154, 255] width 70 height 9
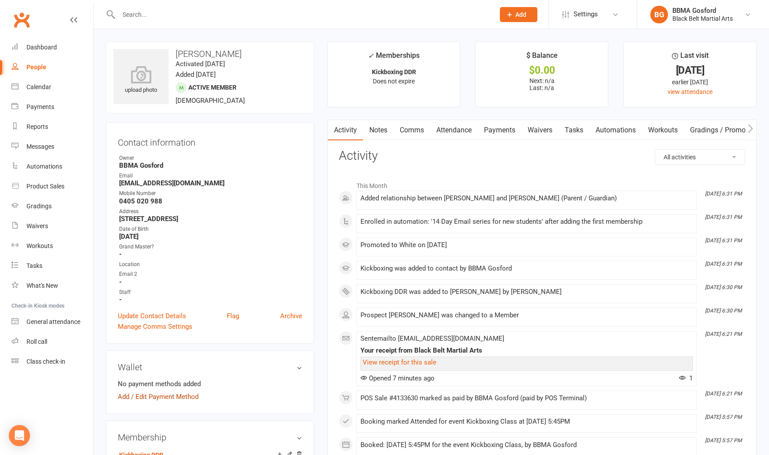
click at [155, 397] on link "Add / Edit Payment Method" at bounding box center [158, 396] width 81 height 11
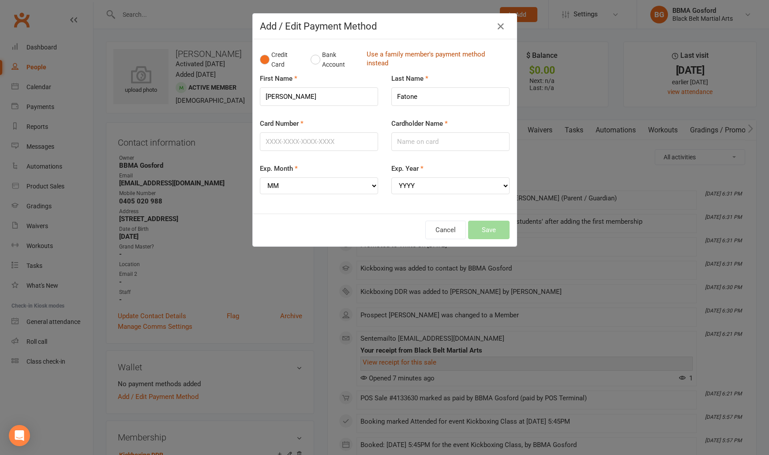
click at [379, 58] on link "Use a family member's payment method instead" at bounding box center [436, 60] width 139 height 20
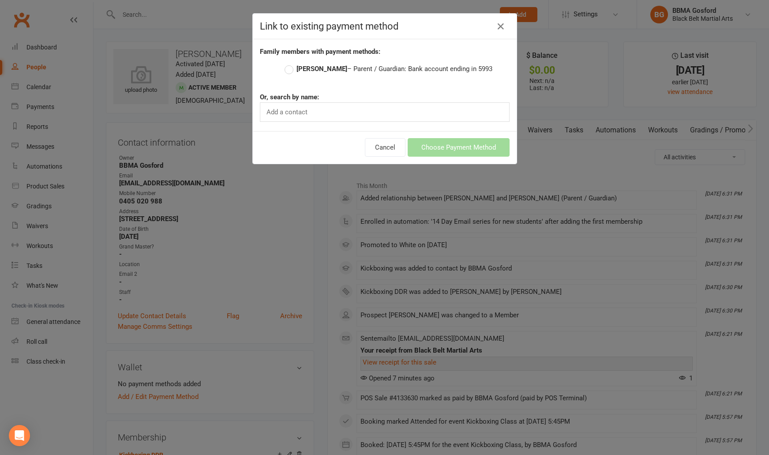
drag, startPoint x: 289, startPoint y: 70, endPoint x: 302, endPoint y: 78, distance: 15.3
click at [289, 70] on label "Joe Fatone – Parent / Guardian: Bank account ending in 5993" at bounding box center [389, 69] width 208 height 11
click at [289, 64] on input "Joe Fatone – Parent / Guardian: Bank account ending in 5993" at bounding box center [288, 64] width 6 height 0
radio input "true"
click at [467, 151] on button "Choose Payment Method" at bounding box center [459, 147] width 102 height 19
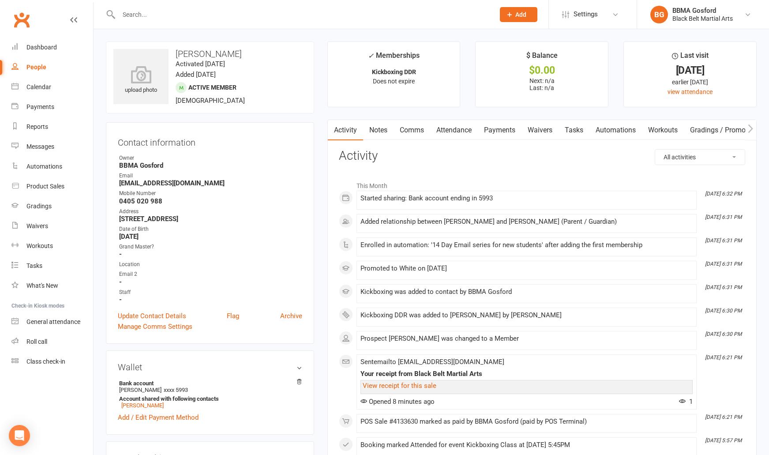
click at [459, 131] on link "Attendance" at bounding box center [454, 130] width 48 height 20
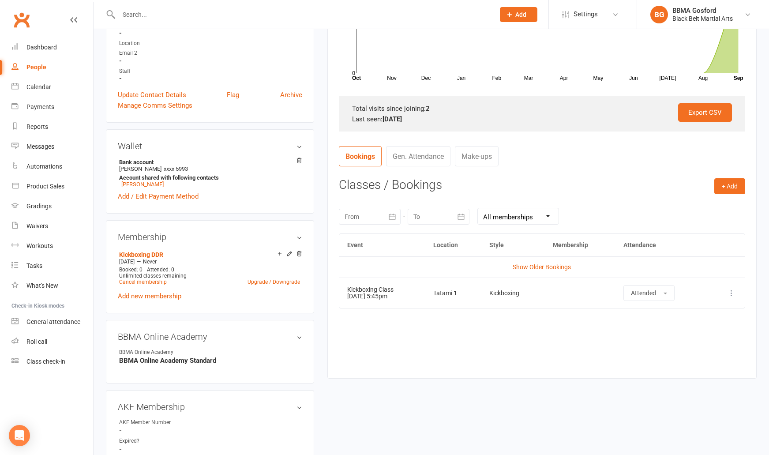
scroll to position [225, 0]
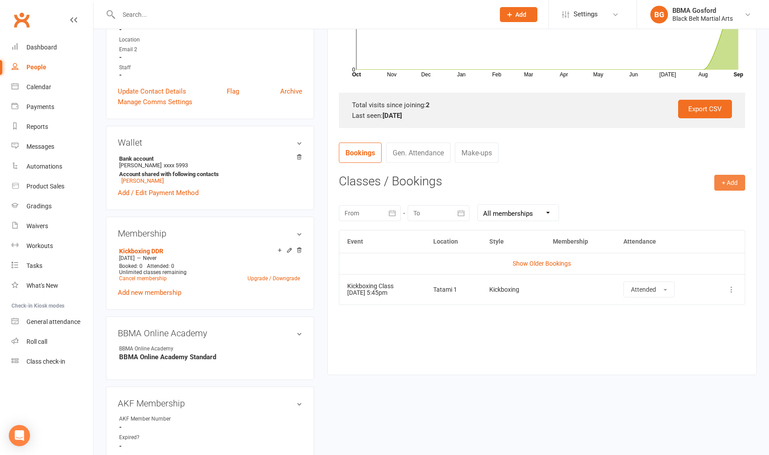
click at [731, 185] on button "+ Add" at bounding box center [729, 183] width 31 height 16
click at [670, 200] on link "Book Event" at bounding box center [700, 203] width 87 height 18
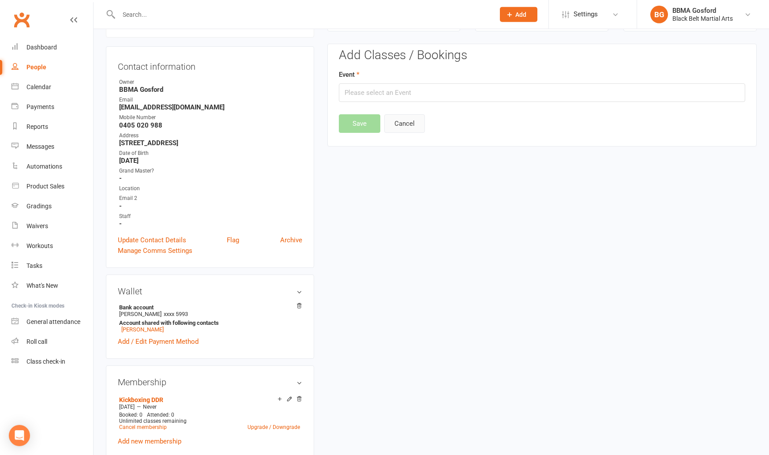
scroll to position [75, 0]
click at [387, 95] on input "text" at bounding box center [542, 93] width 406 height 19
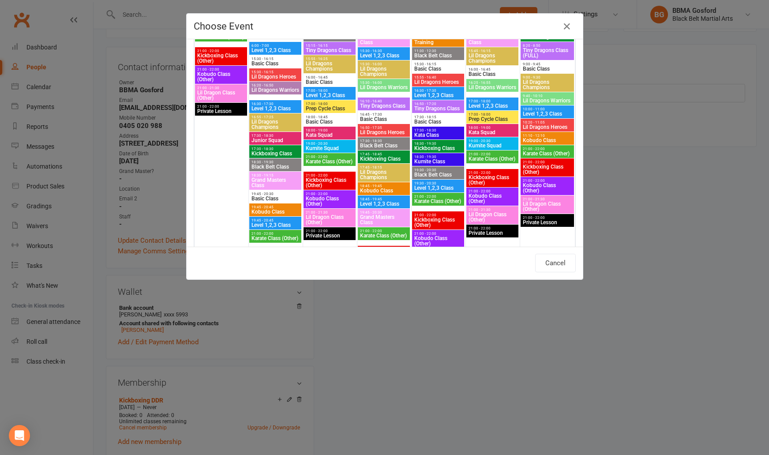
scroll to position [1003, 0]
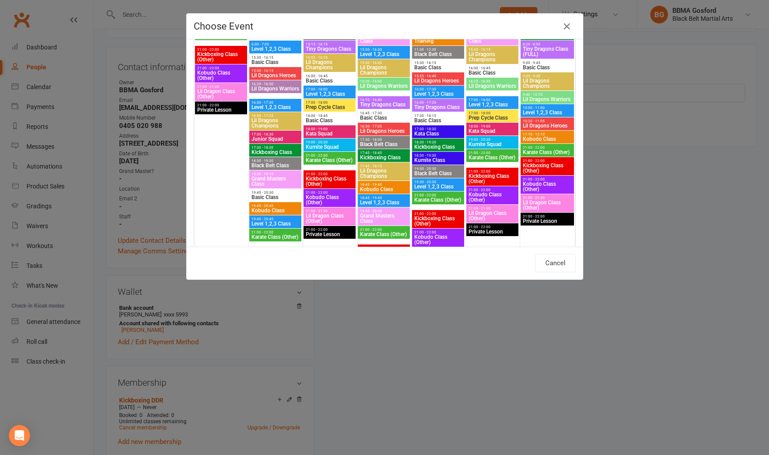
click at [278, 151] on span "Kickboxing Class" at bounding box center [275, 152] width 49 height 5
type input "Kickboxing Class - Sep 22, 2025 5:30:00 PM"
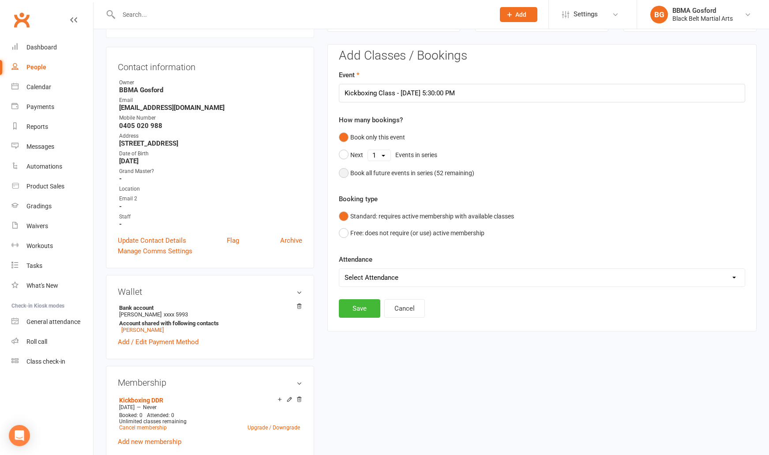
click at [344, 171] on button "Book all future events in series ( 52 remaining)" at bounding box center [406, 173] width 135 height 17
click at [355, 263] on button "Save" at bounding box center [359, 263] width 41 height 19
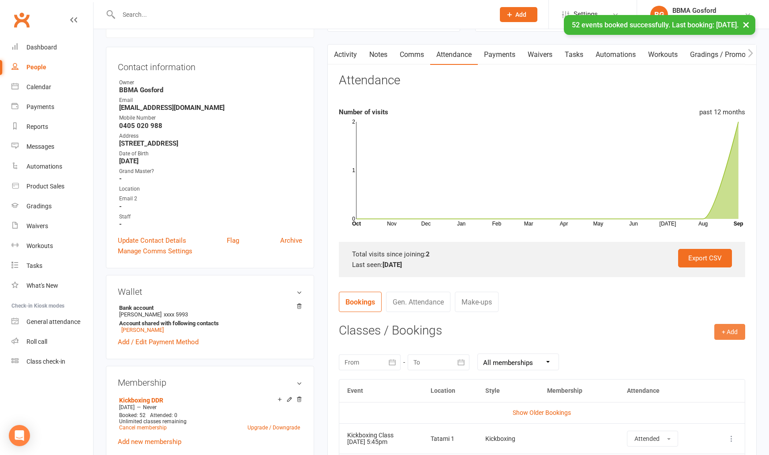
click at [732, 332] on button "+ Add" at bounding box center [729, 332] width 31 height 16
click at [699, 353] on link "Book Event" at bounding box center [700, 352] width 87 height 18
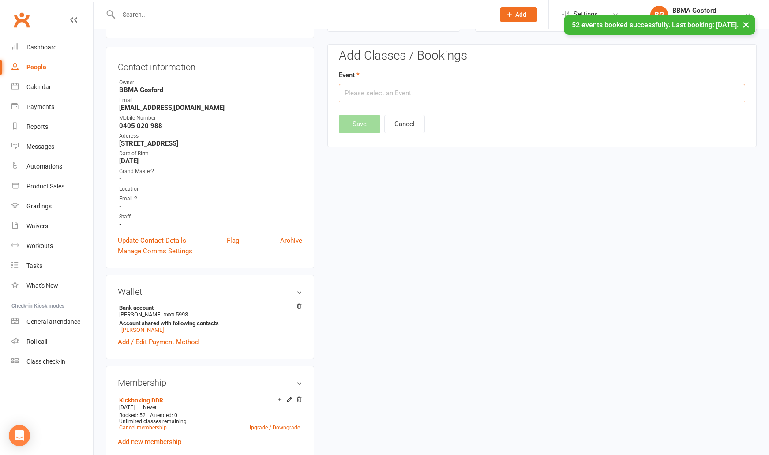
click at [394, 90] on input "text" at bounding box center [542, 93] width 406 height 19
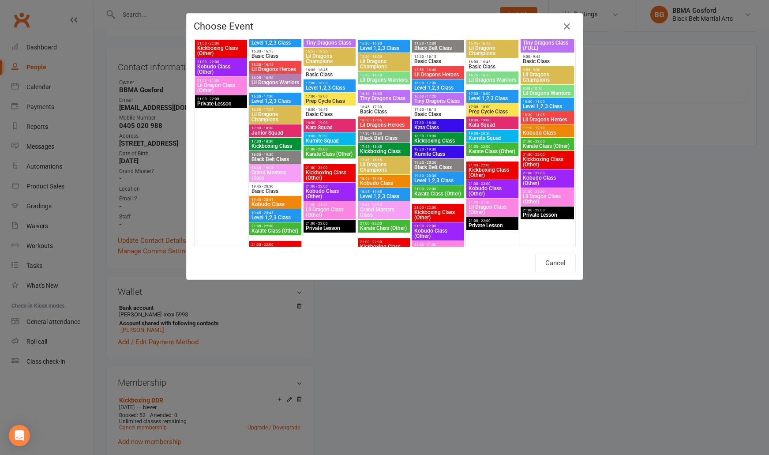
scroll to position [1019, 0]
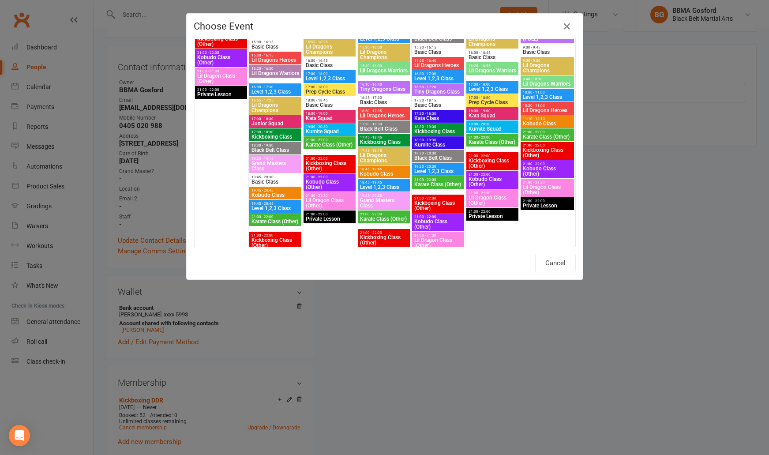
click at [376, 141] on span "Kickboxing Class" at bounding box center [384, 141] width 49 height 5
type input "Kickboxing Class - Sep 24, 2025 5:45:00 PM"
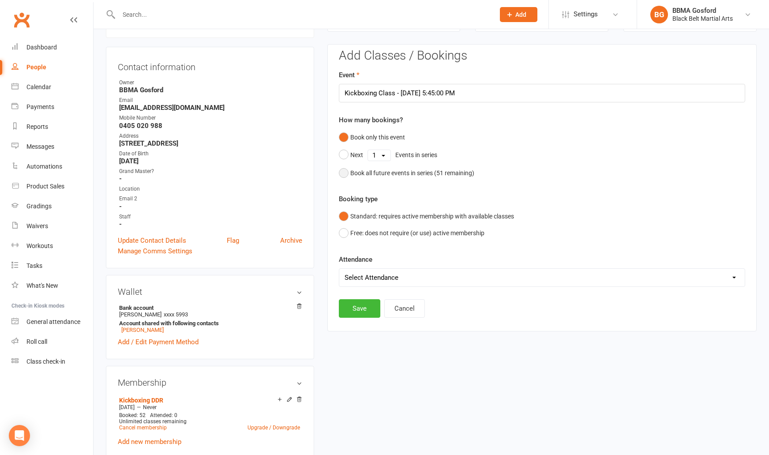
click at [345, 173] on button "Book all future events in series ( 51 remaining)" at bounding box center [406, 173] width 135 height 17
click at [363, 266] on button "Save" at bounding box center [359, 263] width 41 height 19
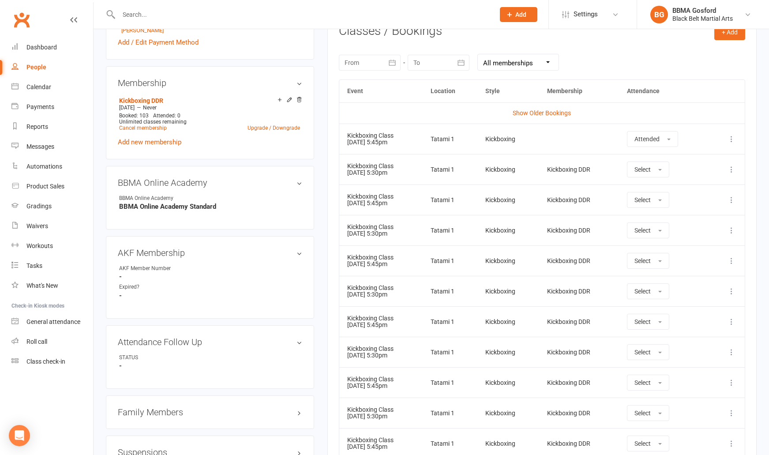
scroll to position [0, 0]
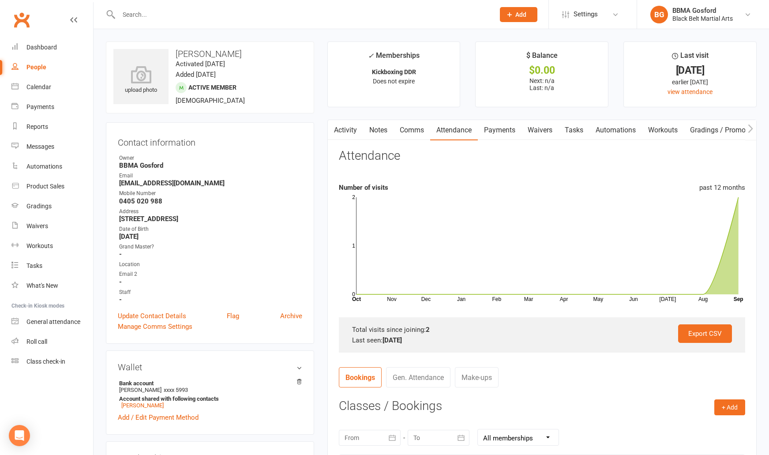
click at [423, 131] on link "Comms" at bounding box center [412, 130] width 37 height 20
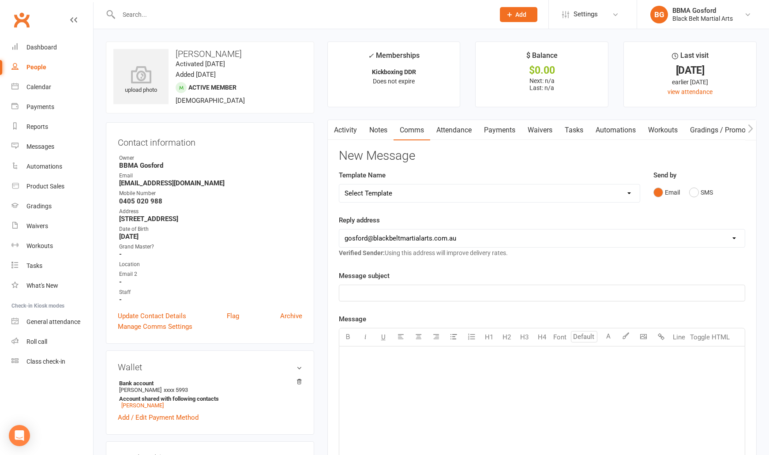
click at [339, 184] on select "Select Template [Email] Active Kids Voucher [Email] Black Belt Camp [Email] Bla…" at bounding box center [489, 193] width 300 height 18
select select "20"
click option "[Email] Welcome Email" at bounding box center [0, 0] width 0 height 0
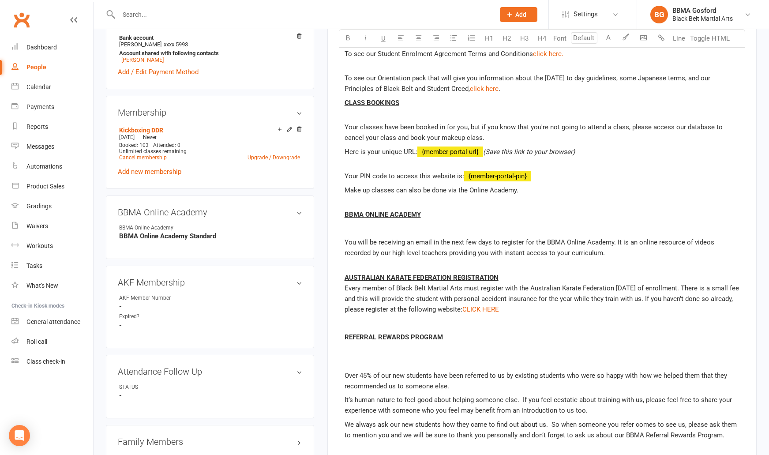
scroll to position [348, 0]
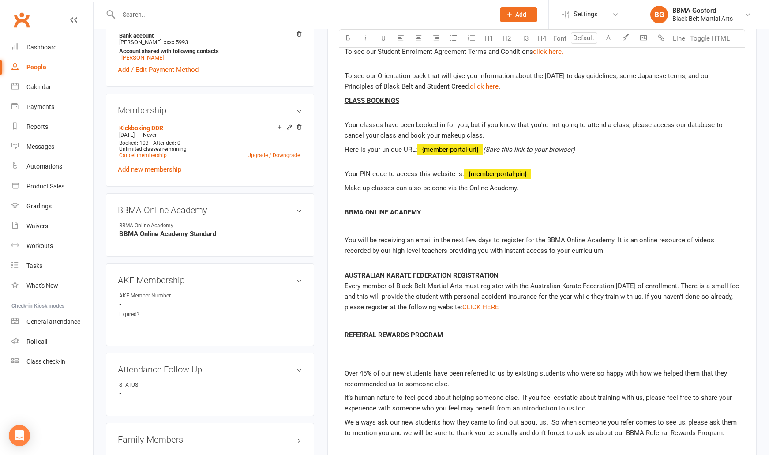
click at [363, 231] on p at bounding box center [542, 226] width 395 height 11
click at [354, 229] on p at bounding box center [542, 226] width 395 height 11
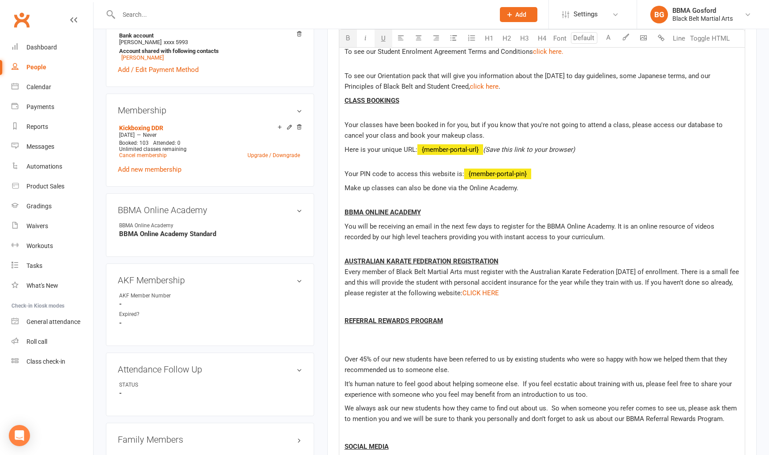
click at [365, 351] on div "Hi ﻿ {contact-first-name} Welcome to the BBMA Family! We're glad that you have …" at bounding box center [541, 293] width 405 height 589
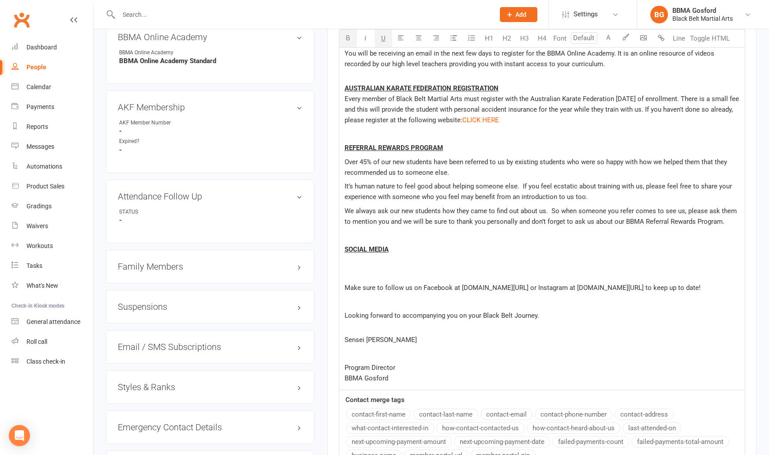
scroll to position [522, 0]
click at [368, 273] on p at bounding box center [542, 272] width 395 height 11
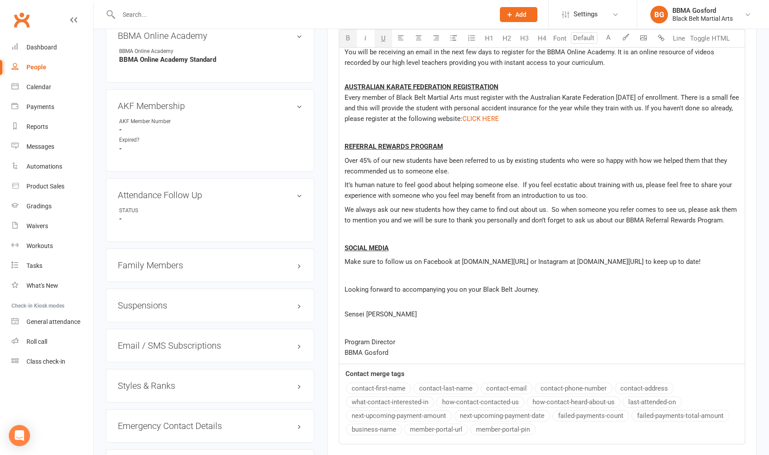
click at [357, 333] on p at bounding box center [542, 328] width 395 height 11
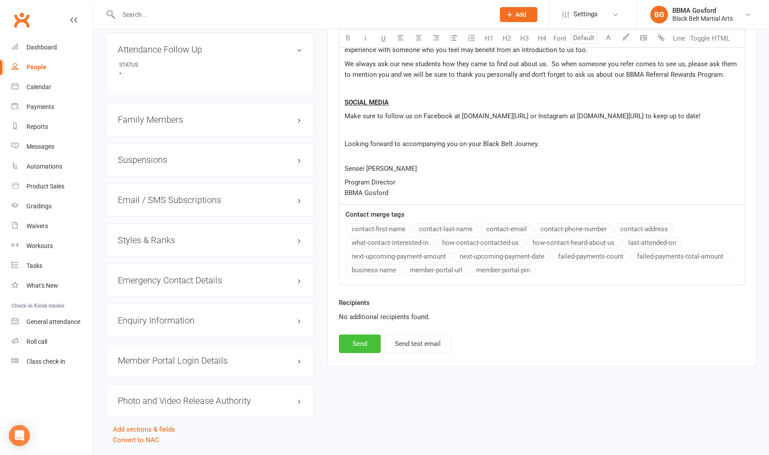
scroll to position [669, 0]
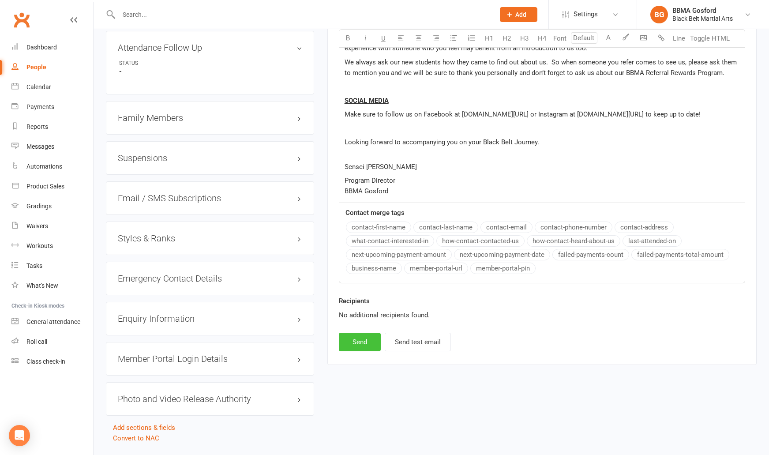
click at [360, 351] on button "Send" at bounding box center [360, 342] width 42 height 19
select select
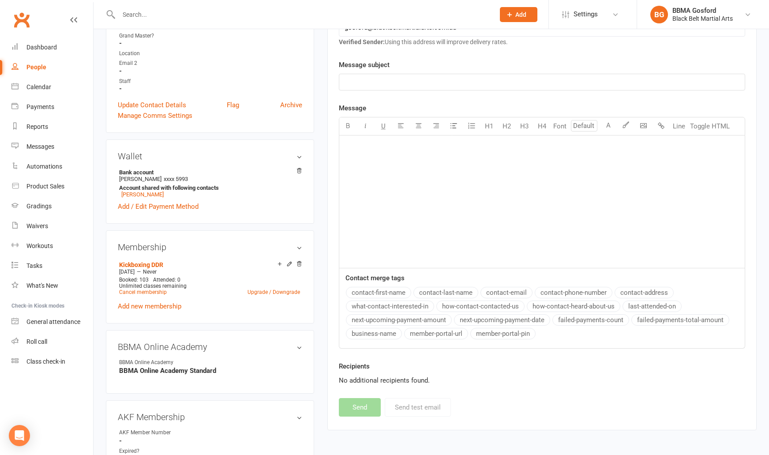
scroll to position [0, 0]
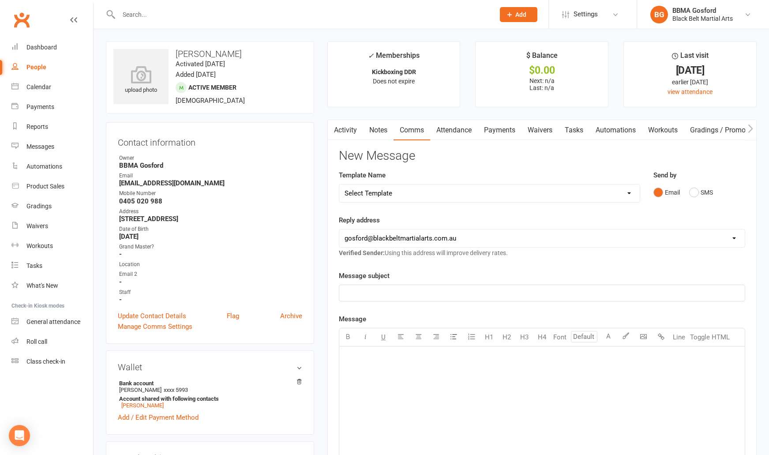
click at [344, 132] on link "Activity" at bounding box center [345, 130] width 35 height 20
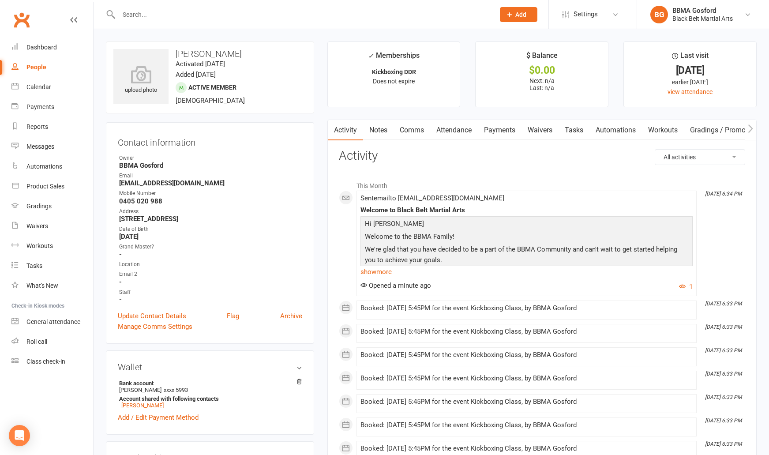
click at [145, 15] on input "text" at bounding box center [302, 14] width 372 height 12
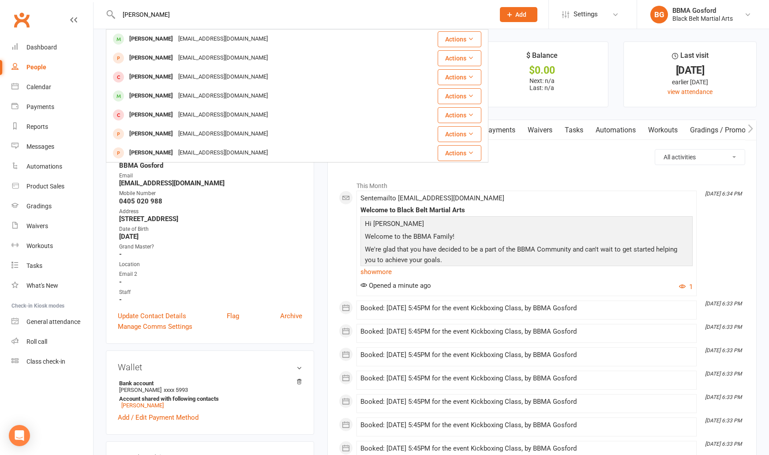
type input "ronav"
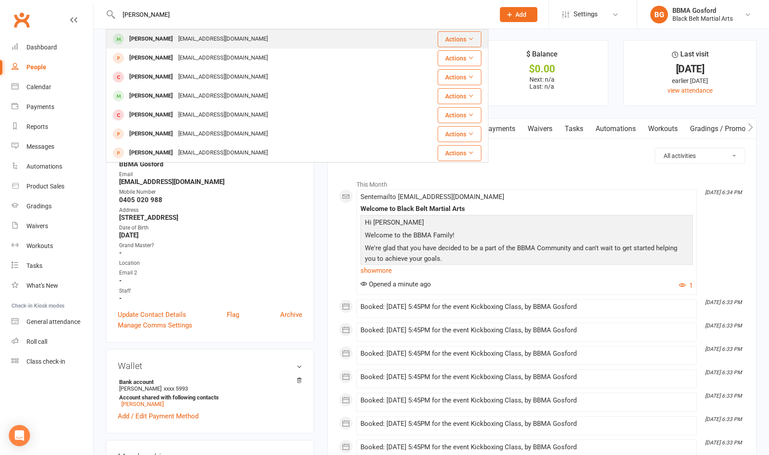
click at [141, 39] on div "Ronav Belur" at bounding box center [151, 39] width 49 height 13
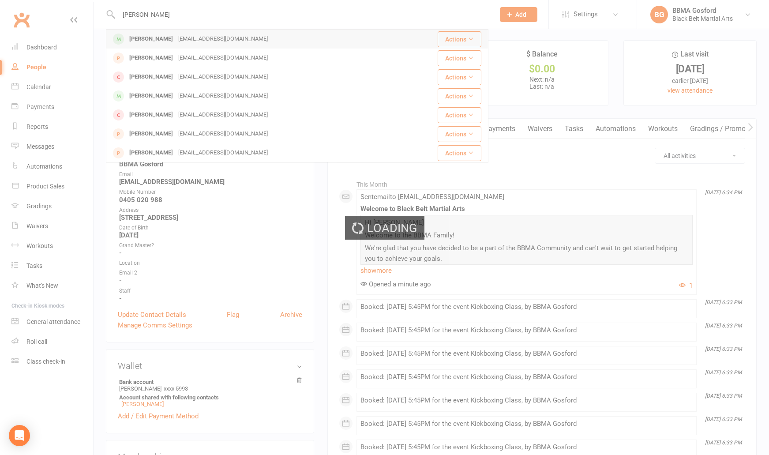
scroll to position [2, 0]
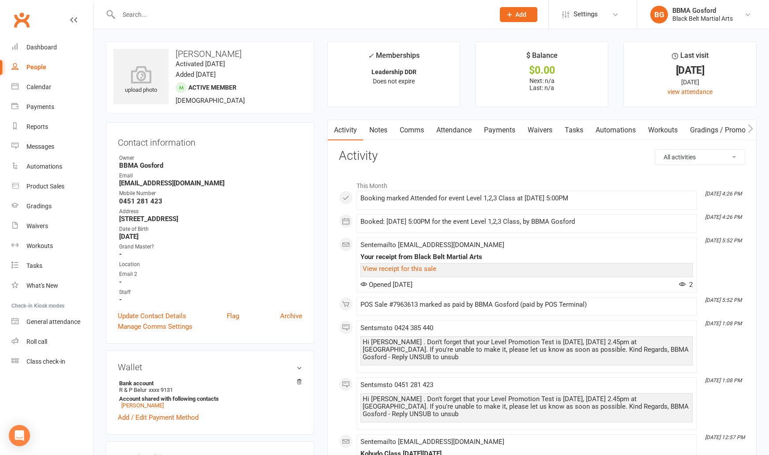
click at [500, 128] on link "Payments" at bounding box center [500, 130] width 44 height 20
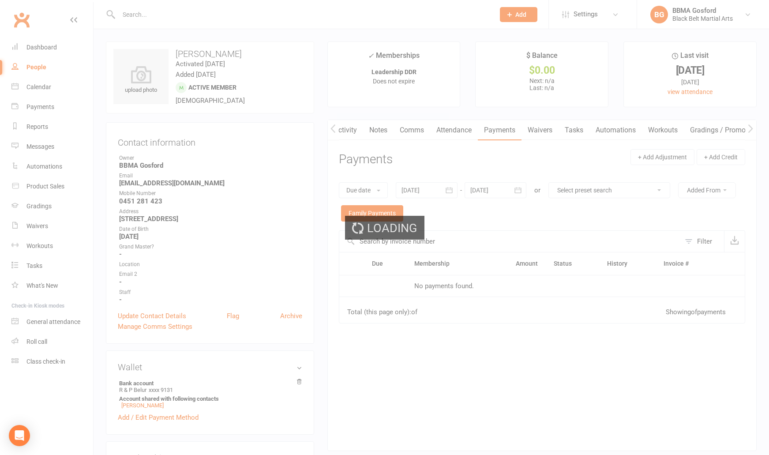
scroll to position [0, 0]
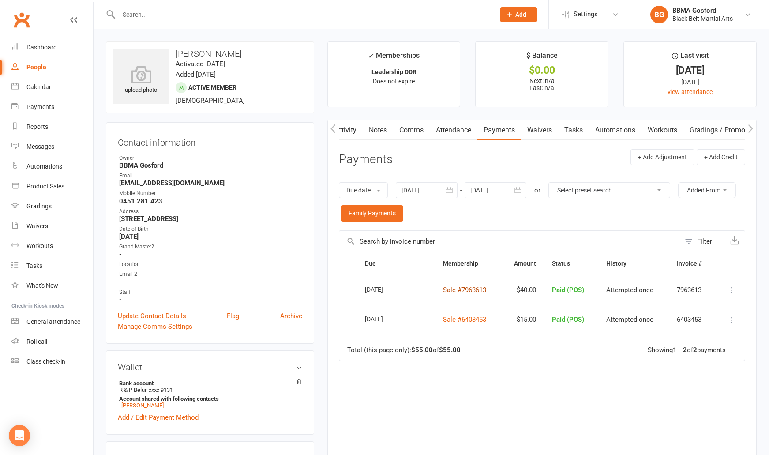
click at [474, 290] on link "Sale #7963613" at bounding box center [464, 290] width 43 height 8
drag, startPoint x: 450, startPoint y: 187, endPoint x: 446, endPoint y: 199, distance: 12.6
click at [450, 187] on icon "button" at bounding box center [449, 190] width 9 height 9
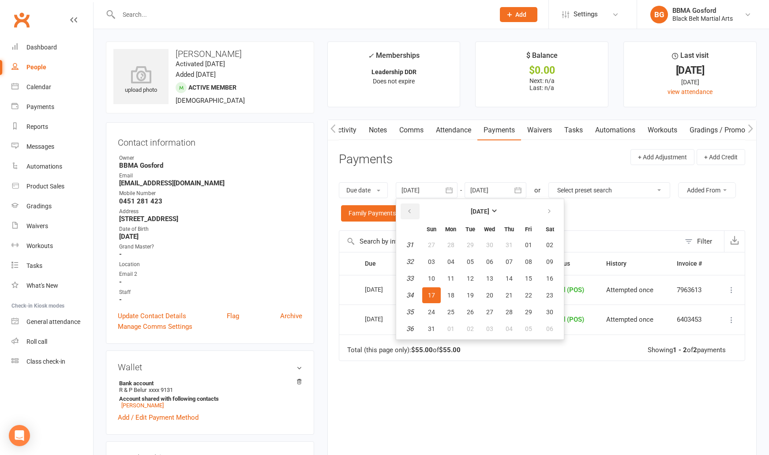
click at [410, 213] on icon "button" at bounding box center [409, 211] width 6 height 7
click at [517, 244] on button "01" at bounding box center [509, 245] width 19 height 16
type input "01 May 2025"
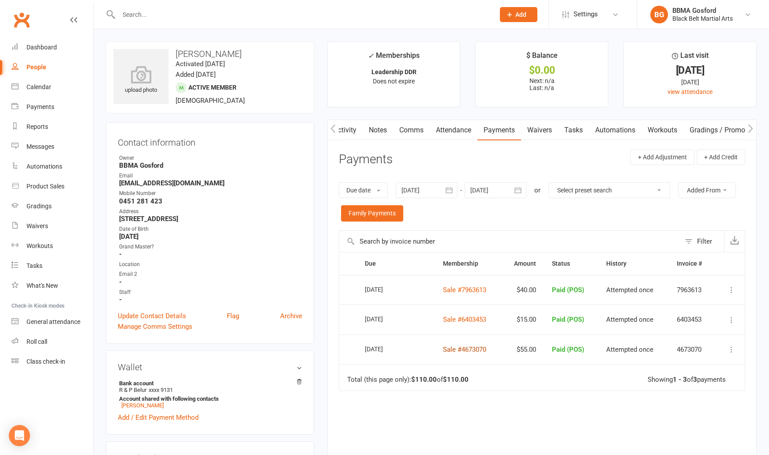
click at [464, 349] on link "Sale #4673070" at bounding box center [464, 349] width 43 height 8
click at [153, 15] on input "text" at bounding box center [302, 14] width 372 height 12
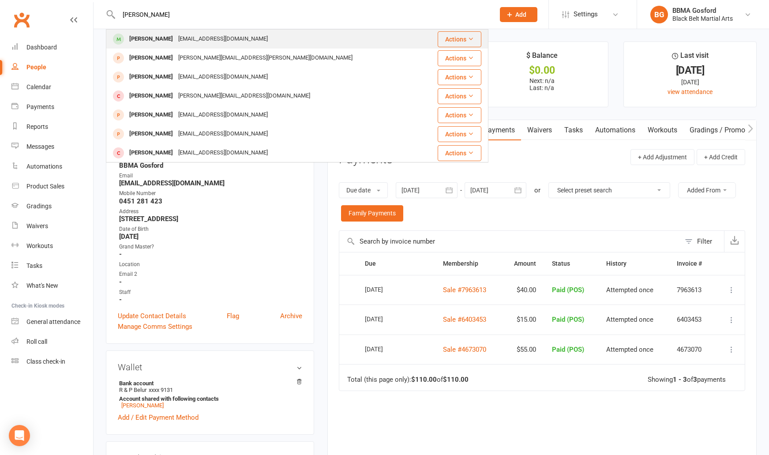
type input "alexander fatone"
click at [161, 34] on div "Alexander Fatone" at bounding box center [151, 39] width 49 height 13
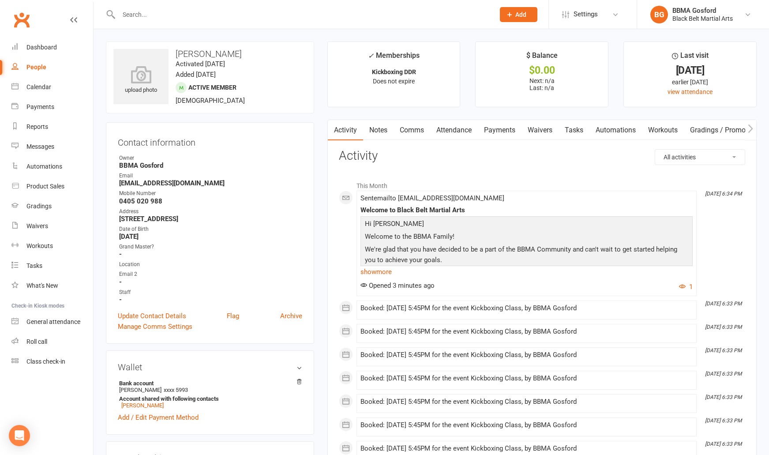
click at [168, 185] on strong "contempo.painting@gmail.com" at bounding box center [210, 183] width 183 height 8
click at [43, 188] on div "Product Sales" at bounding box center [45, 186] width 38 height 7
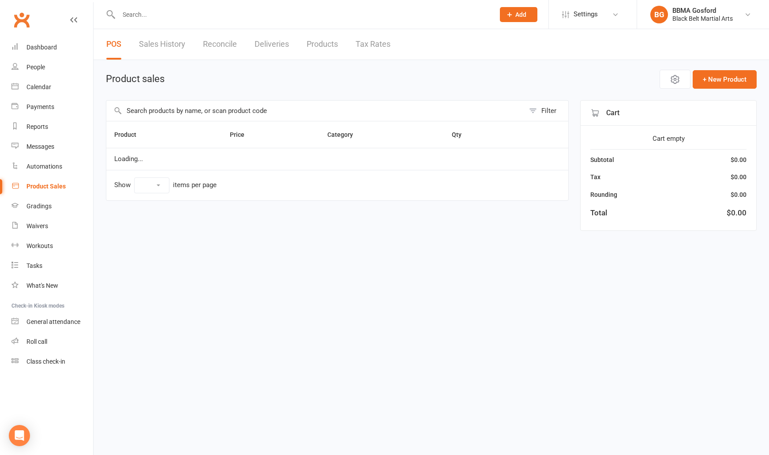
select select "100"
click at [176, 109] on input "text" at bounding box center [315, 111] width 418 height 20
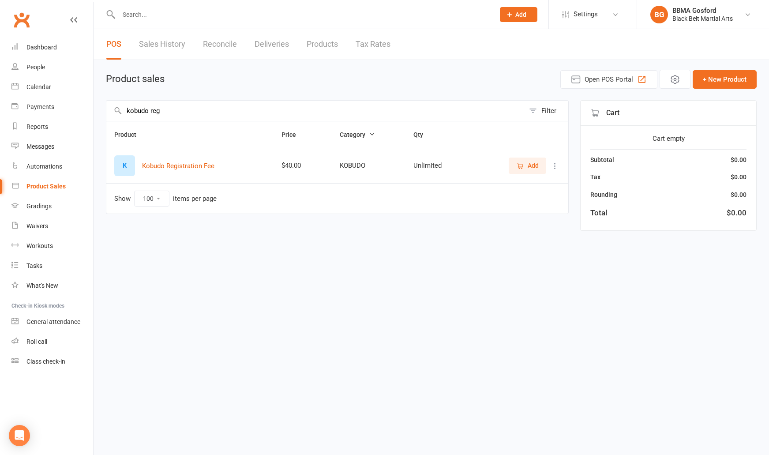
type input "kobudo reg"
click at [532, 163] on span "Add" at bounding box center [533, 166] width 11 height 10
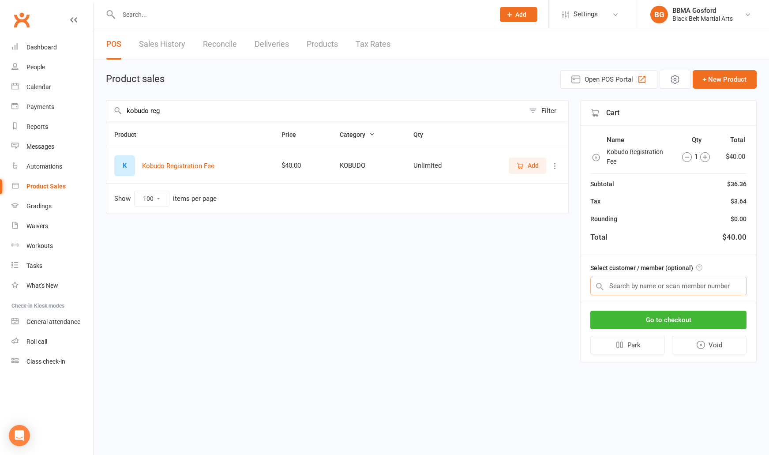
click at [645, 284] on input "text" at bounding box center [668, 286] width 156 height 19
type input "ronav belur"
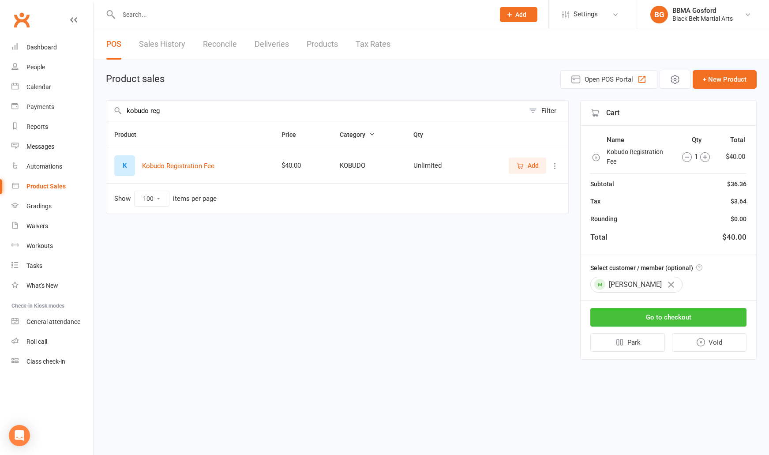
click at [675, 316] on button "Go to checkout" at bounding box center [668, 317] width 156 height 19
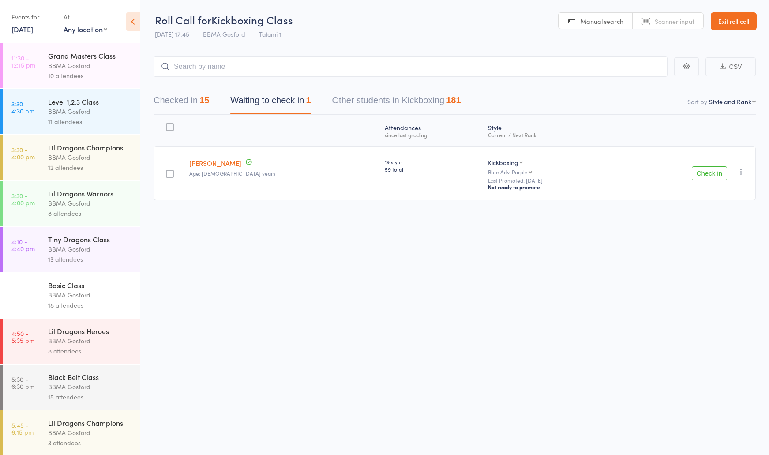
drag, startPoint x: 0, startPoint y: 0, endPoint x: 222, endPoint y: 68, distance: 232.5
click at [222, 68] on input "search" at bounding box center [411, 66] width 514 height 20
type input "[PERSON_NAME]"
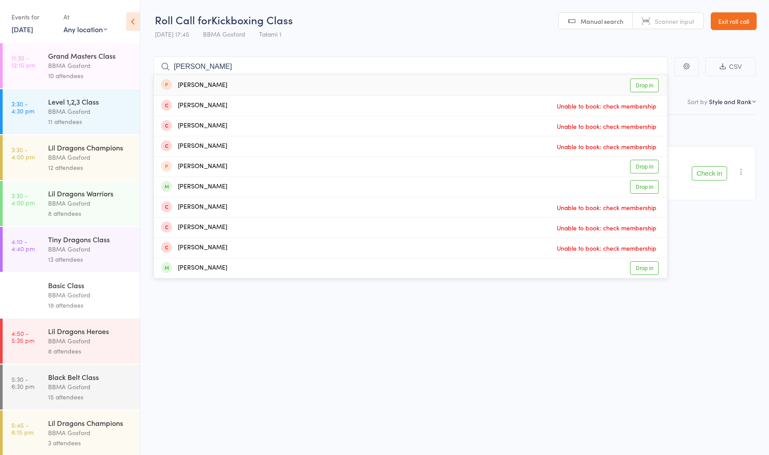
type input "[PERSON_NAME]"
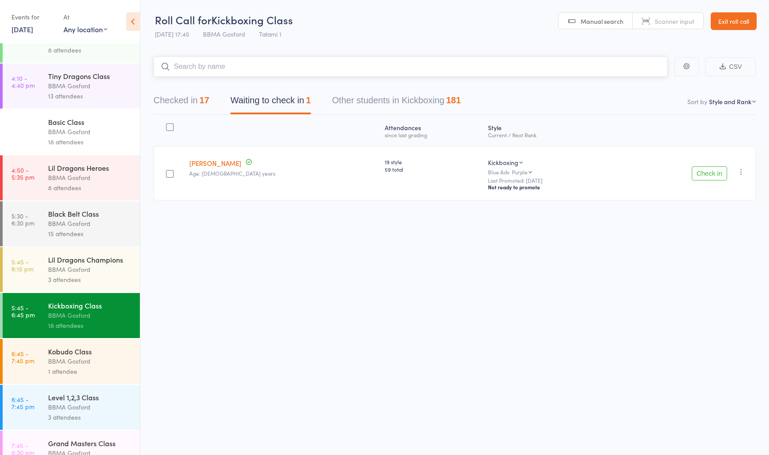
scroll to position [164, 0]
click at [74, 355] on div "Kobudo Class" at bounding box center [90, 350] width 84 height 10
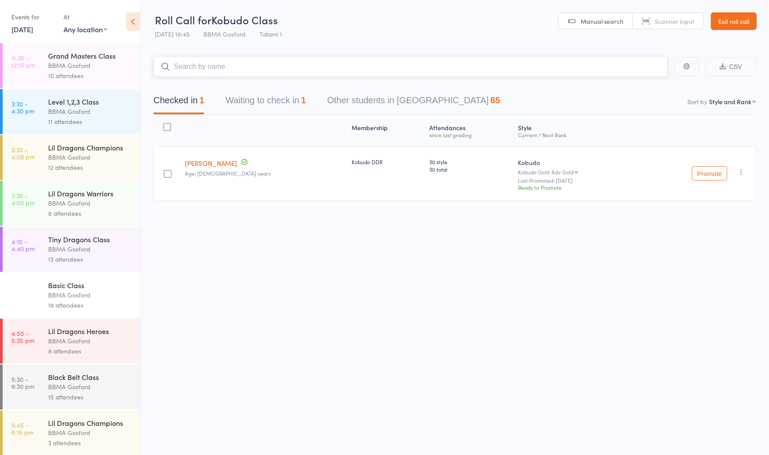
click at [210, 71] on input "search" at bounding box center [411, 66] width 514 height 20
type input "[PERSON_NAME]"
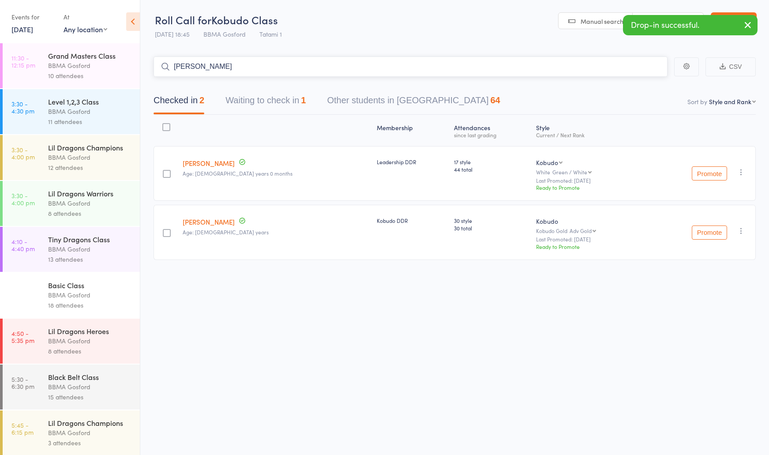
type input "[PERSON_NAME]"
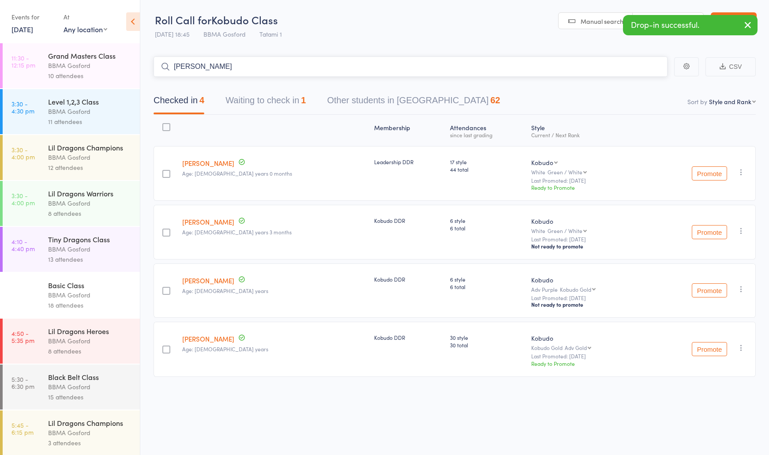
type input "[PERSON_NAME]"
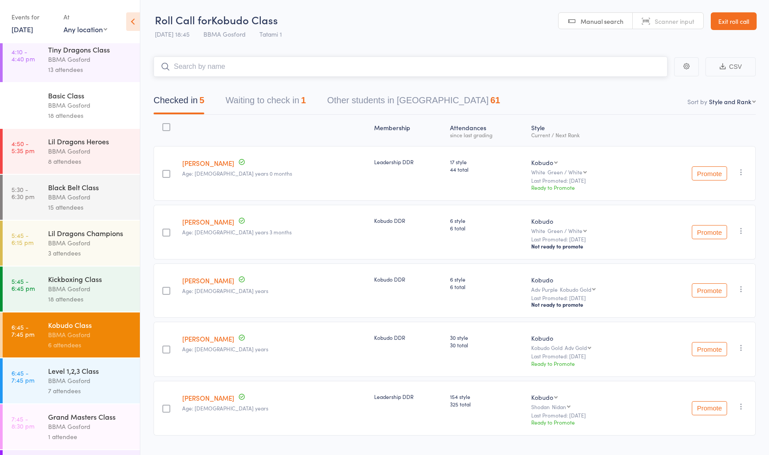
scroll to position [193, 0]
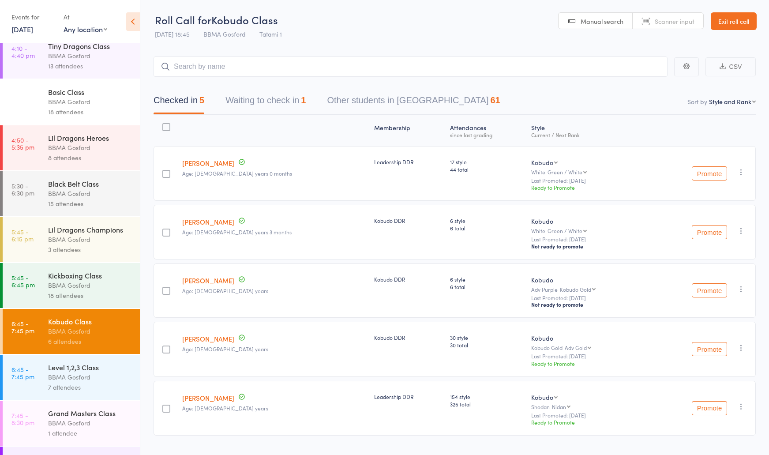
click at [80, 199] on div "BBMA Gosford" at bounding box center [90, 193] width 84 height 10
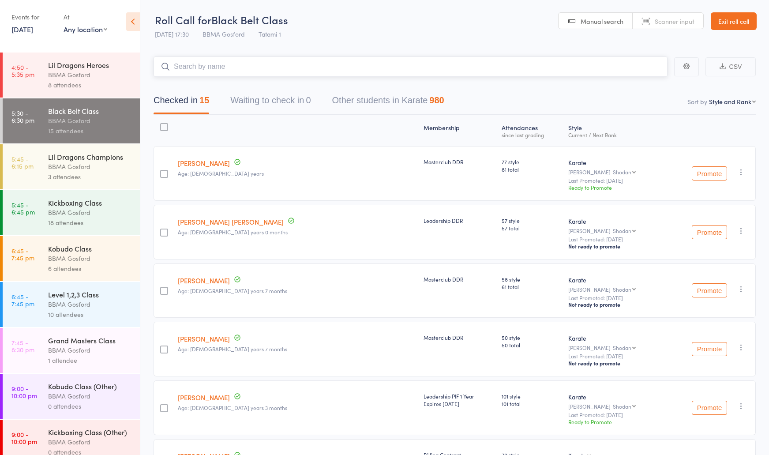
scroll to position [268, 0]
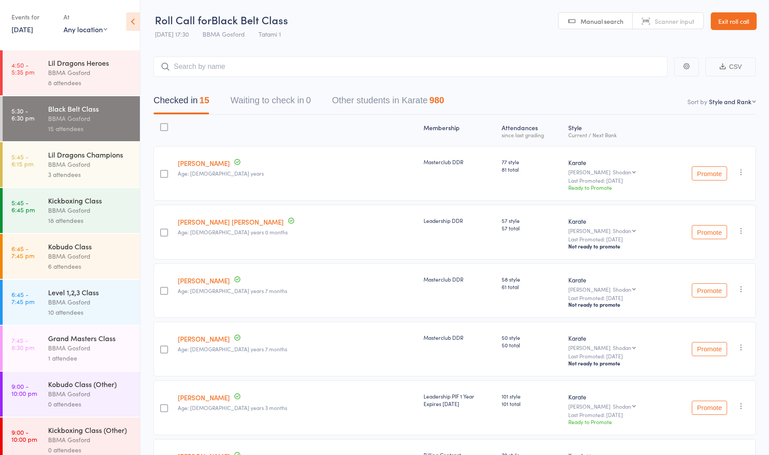
click at [56, 251] on div "Kobudo Class" at bounding box center [90, 246] width 84 height 10
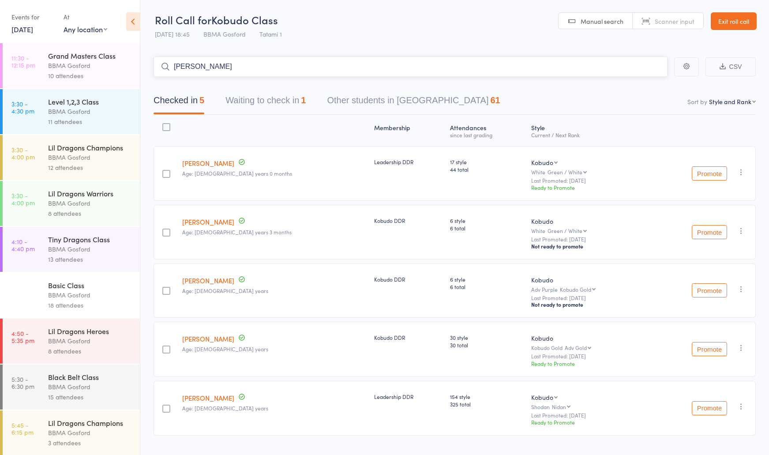
type input "[PERSON_NAME]"
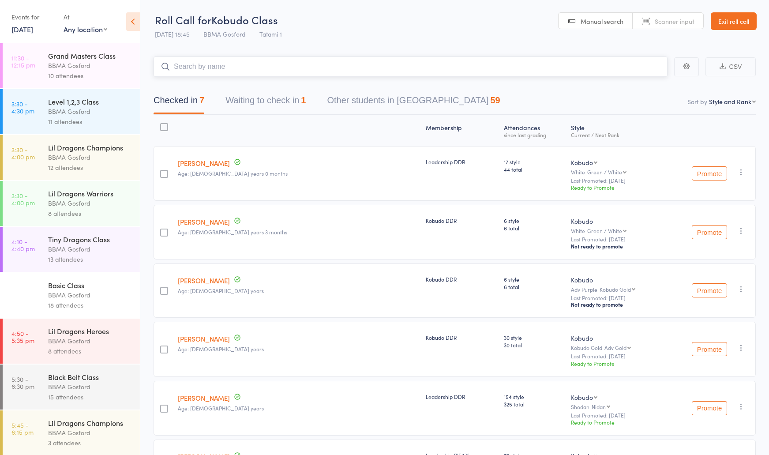
click at [265, 105] on button "Waiting to check in 1" at bounding box center [265, 102] width 80 height 23
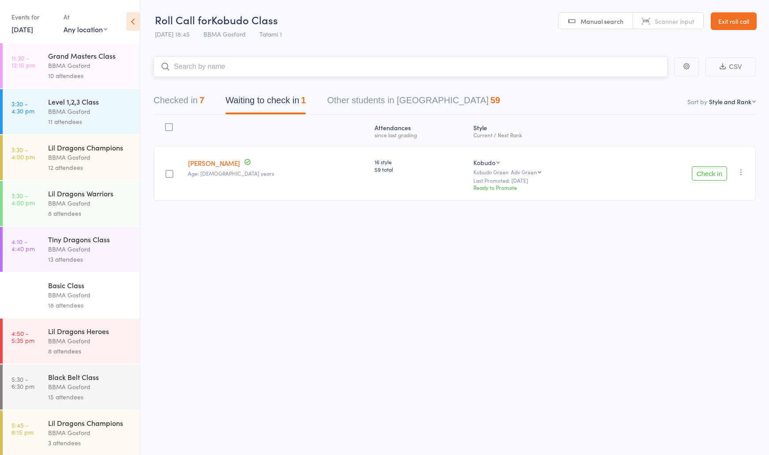
click at [180, 106] on button "Checked in 7" at bounding box center [179, 102] width 51 height 23
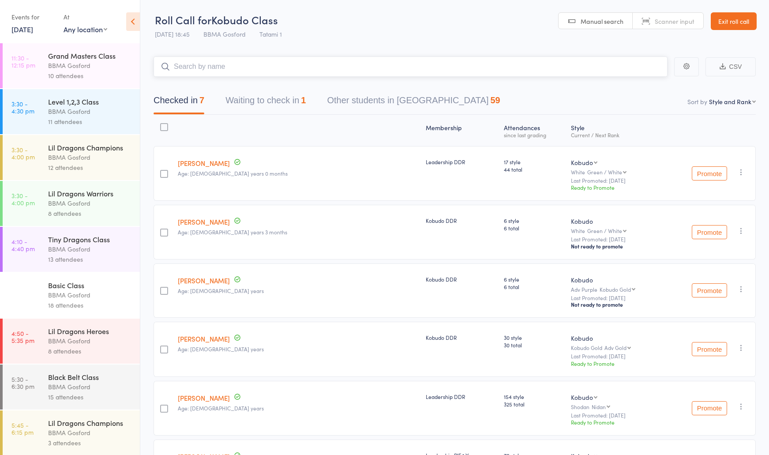
click at [214, 75] on input "search" at bounding box center [411, 66] width 514 height 20
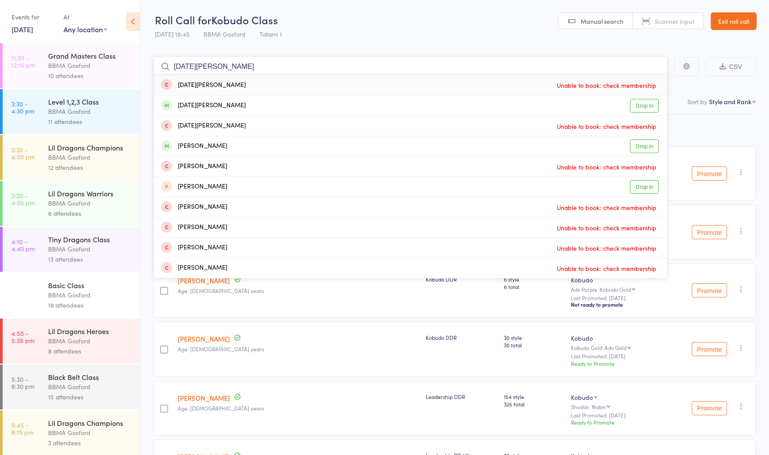
type input "lucia mand"
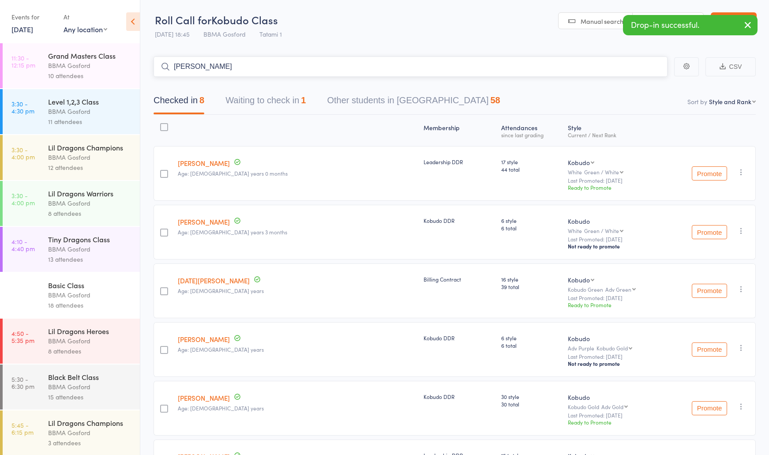
type input "danielle drew"
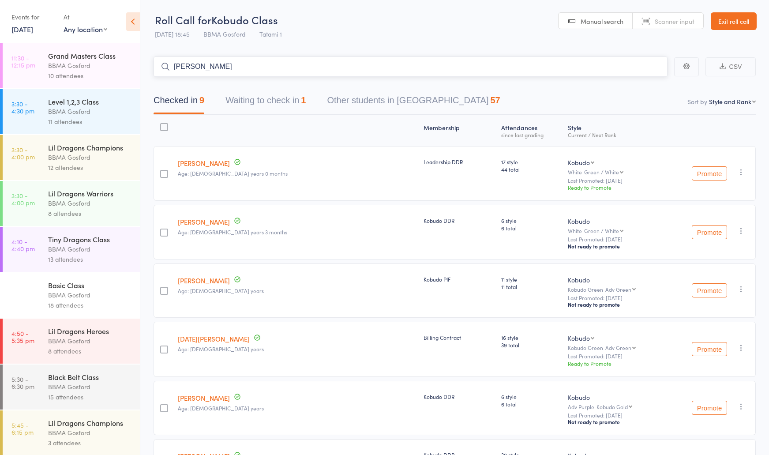
type input "andrew french"
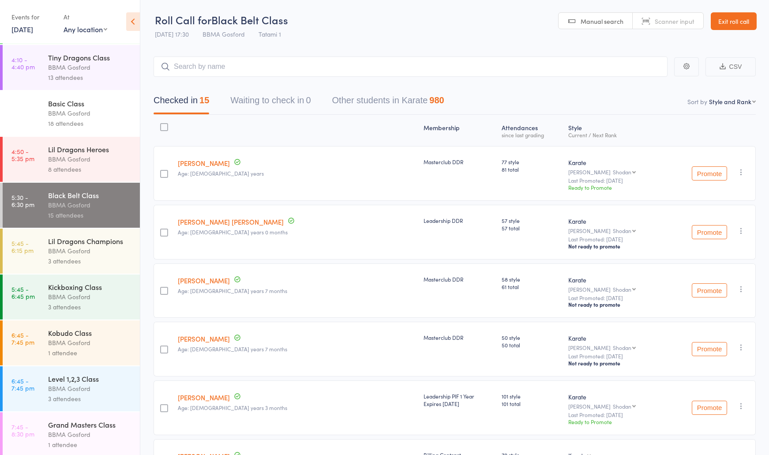
scroll to position [182, 0]
click at [93, 388] on div "BBMA Gosford" at bounding box center [90, 388] width 84 height 10
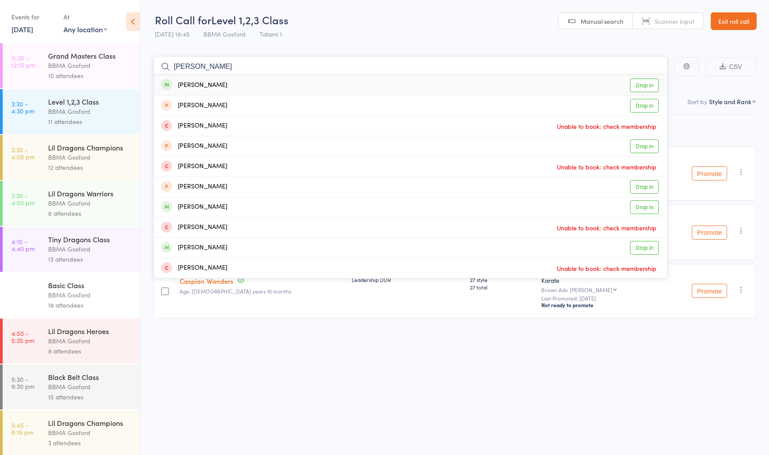
type input "[PERSON_NAME]"
click at [202, 88] on div "[PERSON_NAME]" at bounding box center [194, 85] width 66 height 10
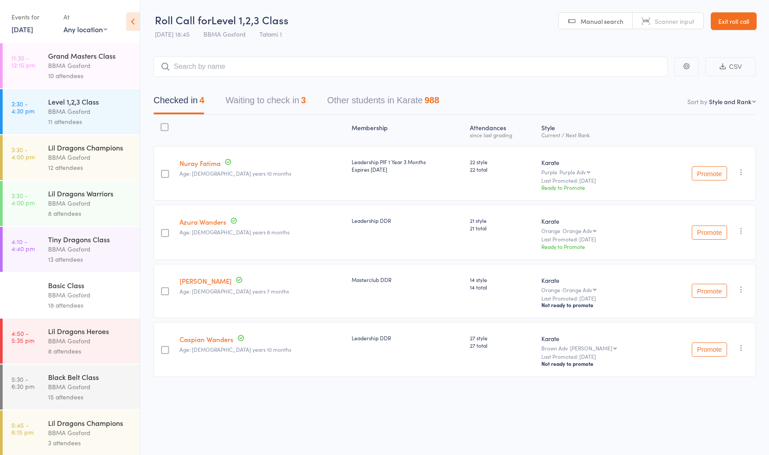
click at [86, 332] on div "Lil Dragons Heroes" at bounding box center [90, 331] width 84 height 10
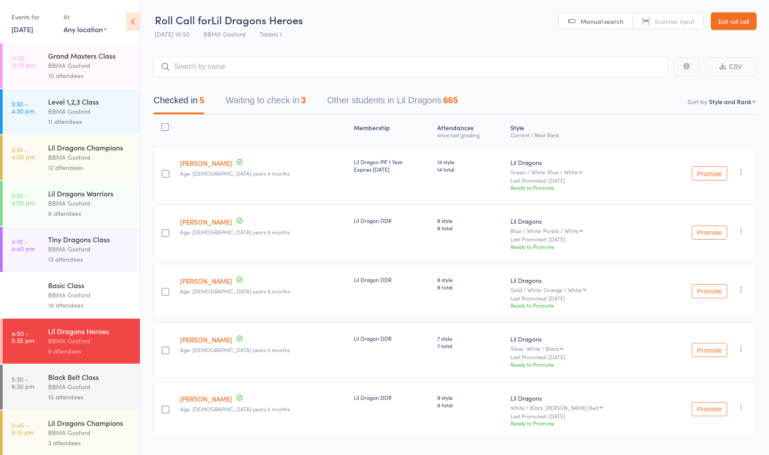
click at [90, 253] on div "BBMA Gosford" at bounding box center [90, 249] width 84 height 10
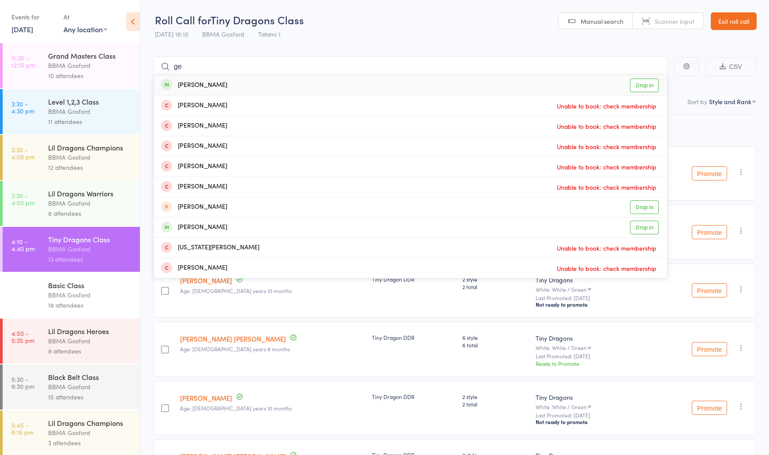
type input "g"
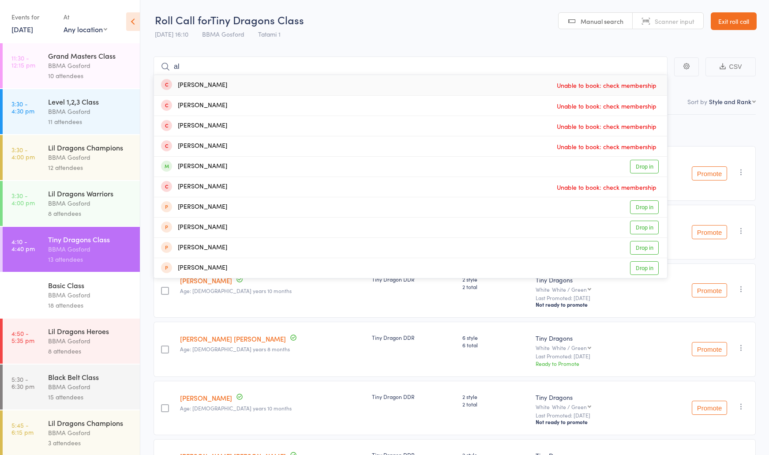
type input "a"
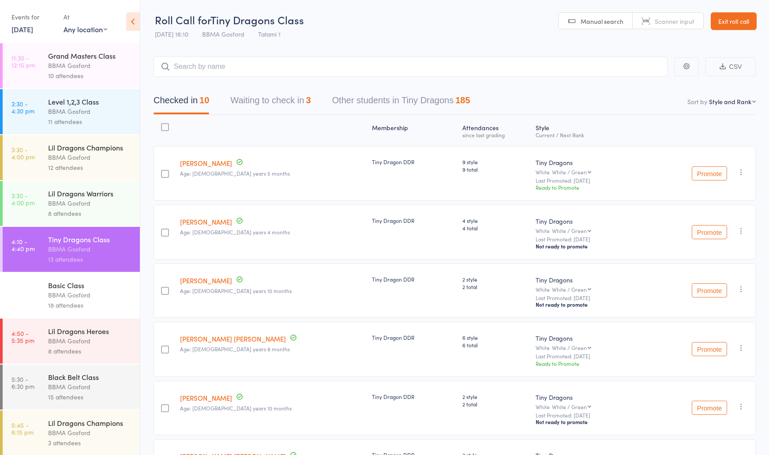
click at [71, 113] on div "BBMA Gosford" at bounding box center [90, 111] width 84 height 10
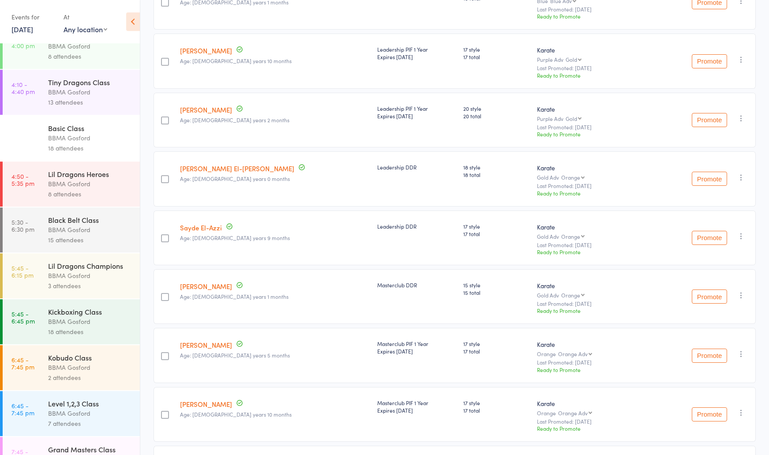
scroll to position [158, 0]
click at [76, 408] on div "Level 1,2,3 Class" at bounding box center [90, 403] width 84 height 10
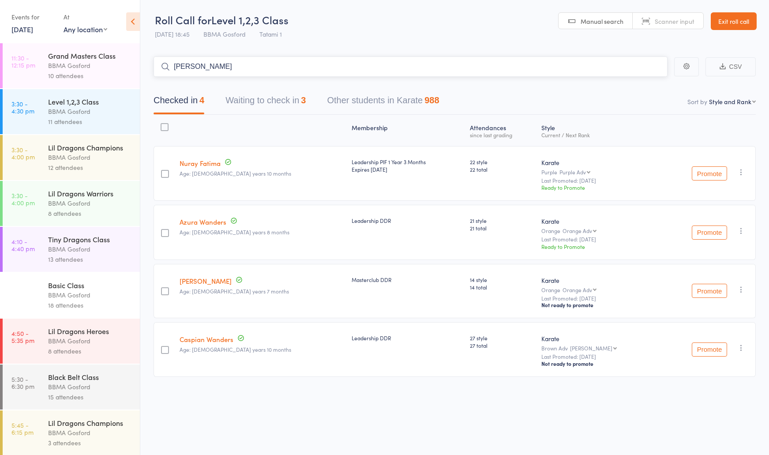
type input "[PERSON_NAME]"
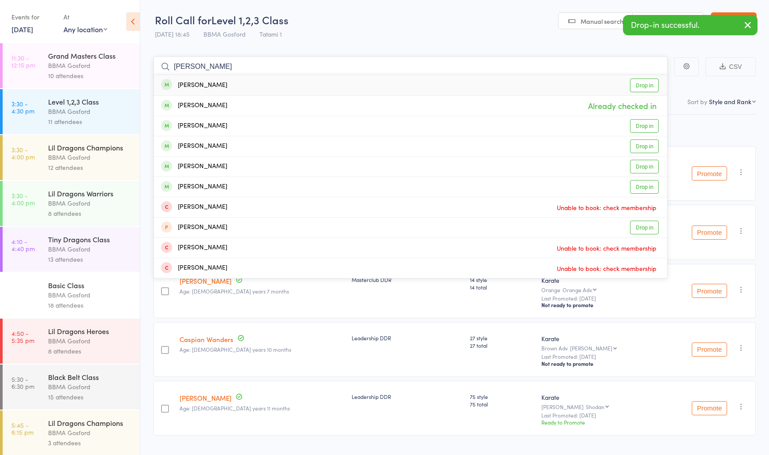
type input "jess ayres"
click at [388, 84] on div "Jessica Ayres Drop in" at bounding box center [410, 85] width 513 height 20
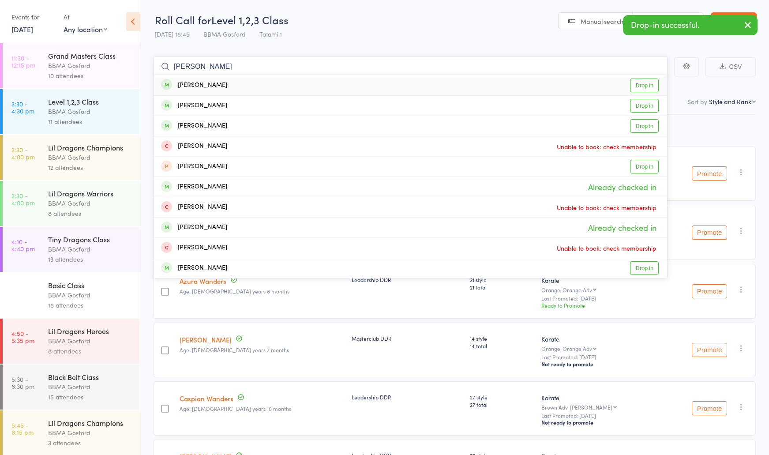
type input "adam ayres"
click at [285, 88] on div "Adam Ayres Drop in" at bounding box center [410, 85] width 513 height 20
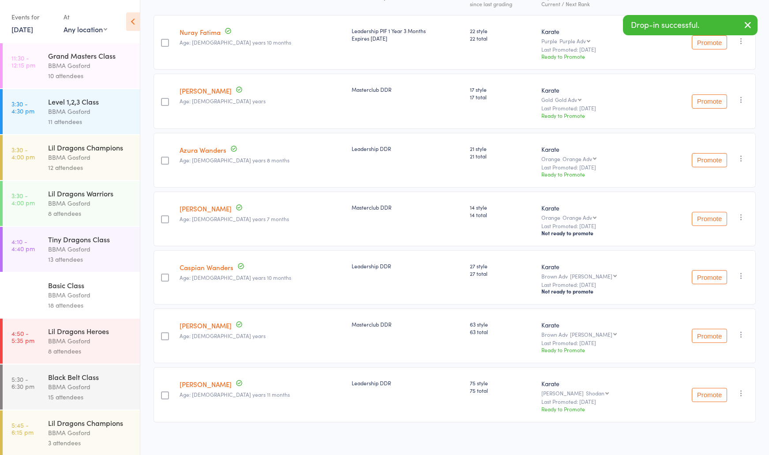
scroll to position [141, 0]
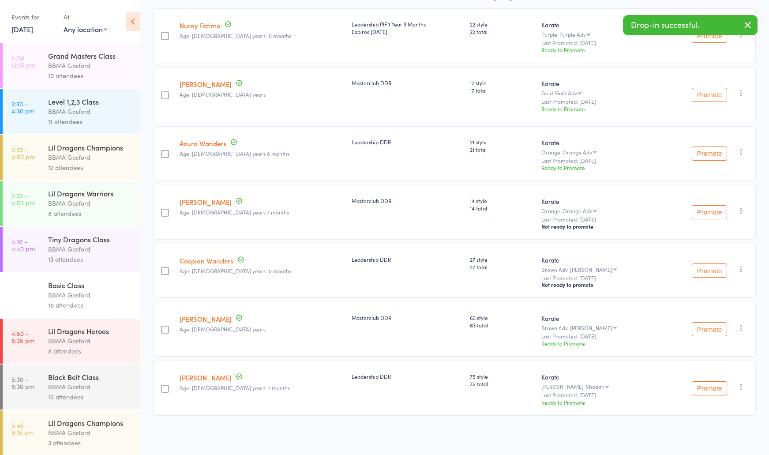
click at [741, 383] on icon "button" at bounding box center [741, 386] width 9 height 9
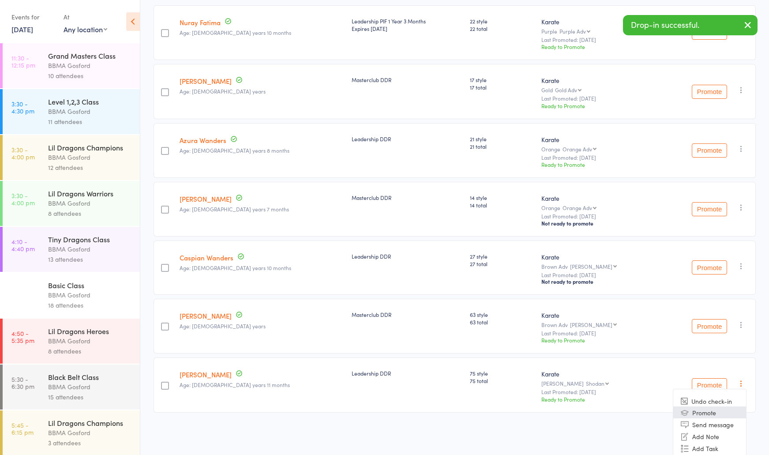
scroll to position [185, 0]
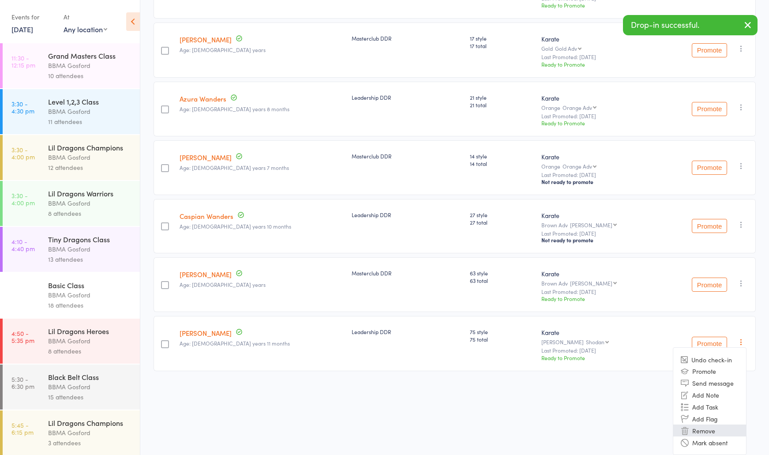
click at [706, 431] on li "Remove" at bounding box center [709, 430] width 73 height 12
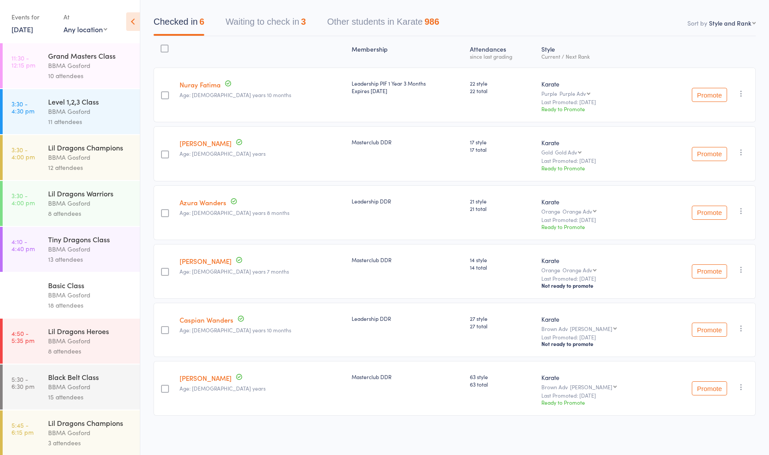
scroll to position [0, 0]
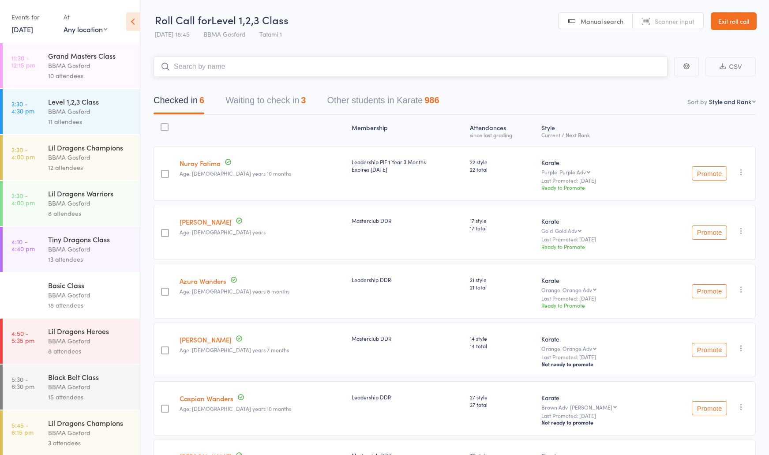
click at [224, 73] on input "search" at bounding box center [411, 66] width 514 height 20
type input "autumn dimmock"
click at [245, 64] on input "search" at bounding box center [411, 66] width 514 height 20
type input "janine elms"
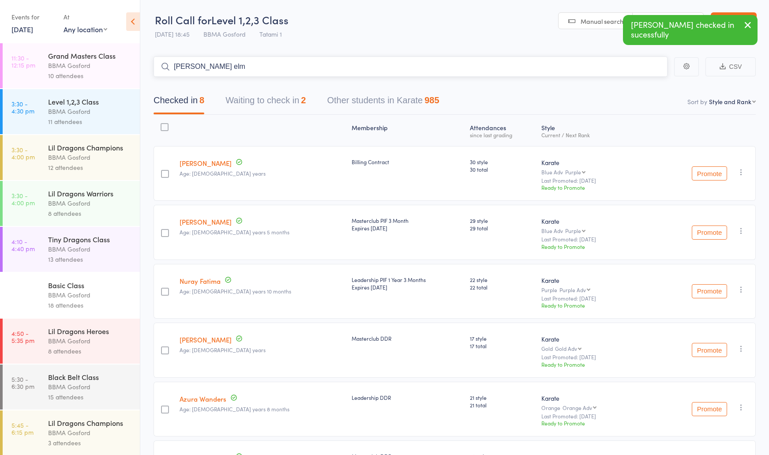
type input "jensen elms"
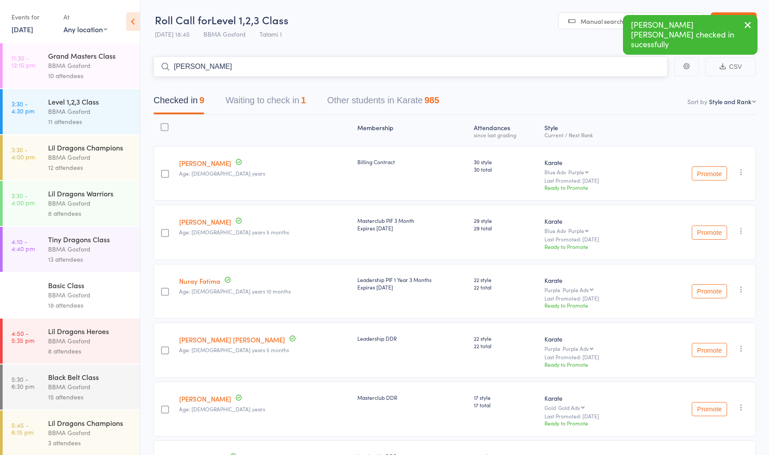
type input "lucian far"
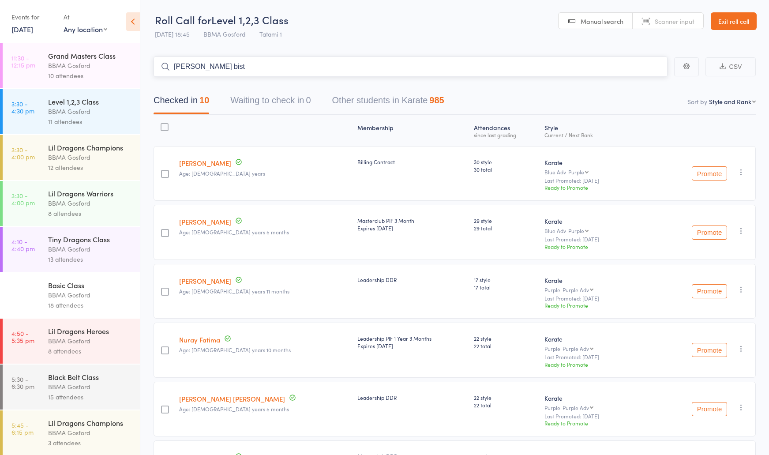
type input "alisha bista"
type input "declna vivier"
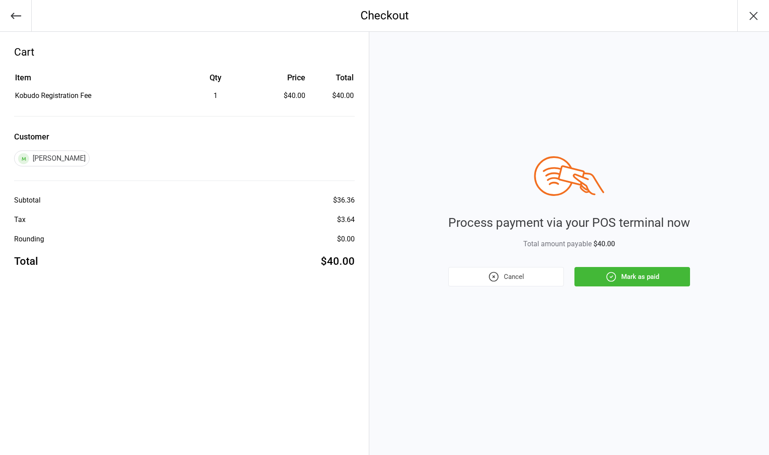
click at [627, 272] on button "Mark as paid" at bounding box center [632, 276] width 116 height 19
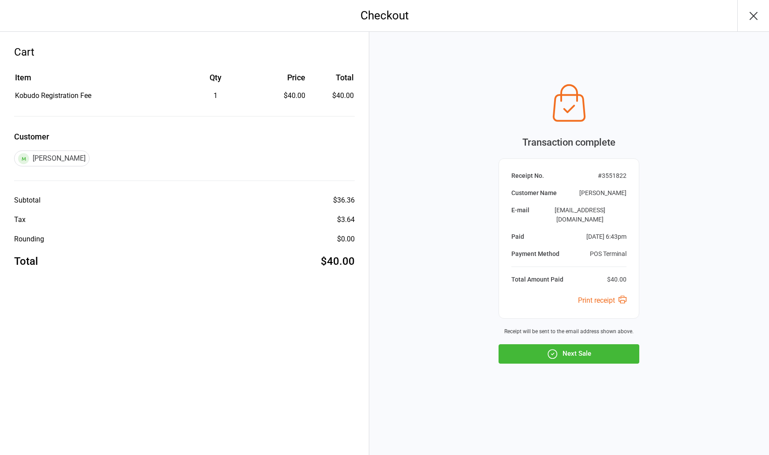
click at [583, 355] on button "Next Sale" at bounding box center [569, 353] width 141 height 19
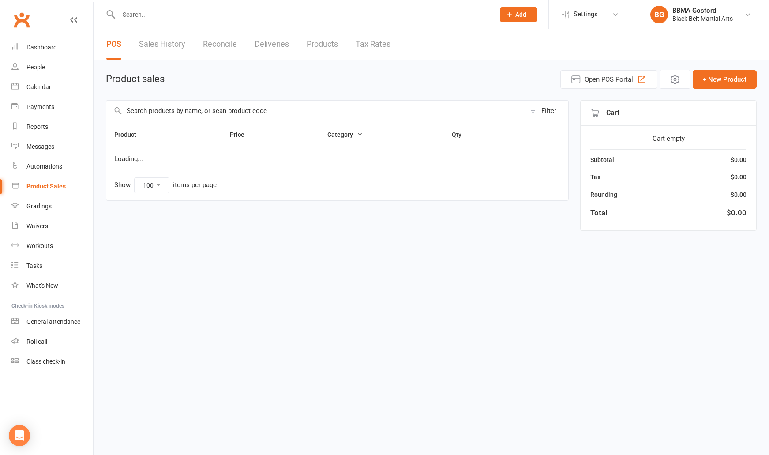
select select "100"
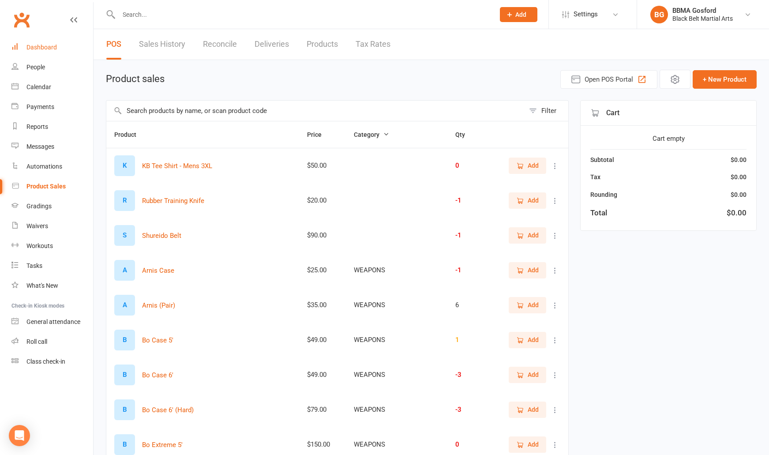
click at [56, 44] on div "Dashboard" at bounding box center [41, 47] width 30 height 7
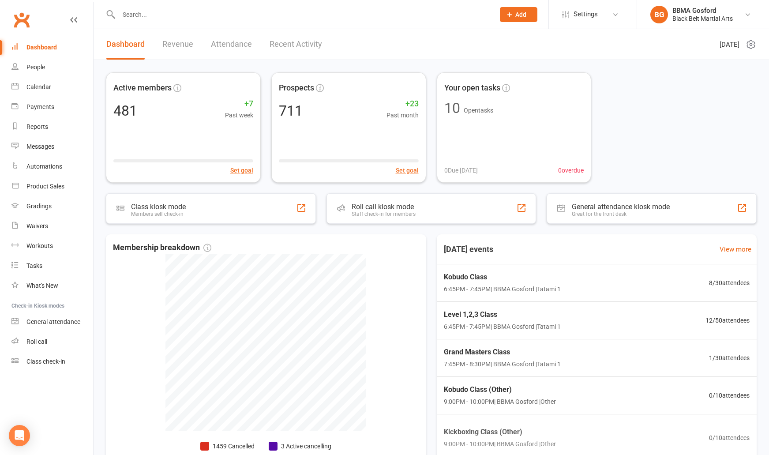
click at [191, 13] on input "text" at bounding box center [302, 14] width 372 height 12
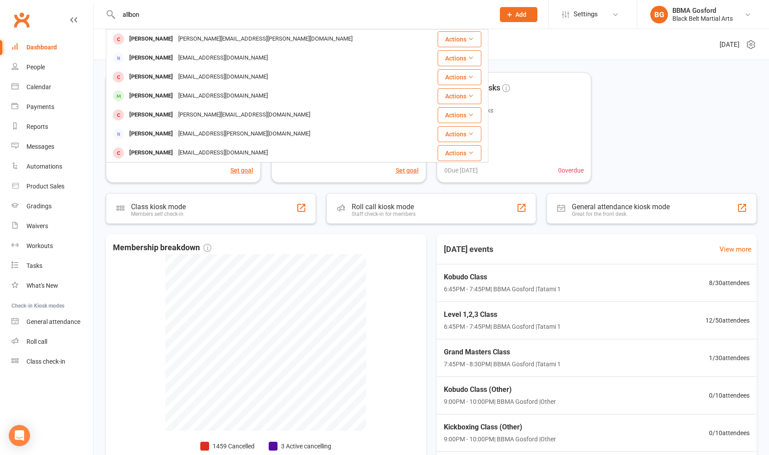
type input "allbon"
click at [516, 15] on span "Add" at bounding box center [520, 14] width 11 height 7
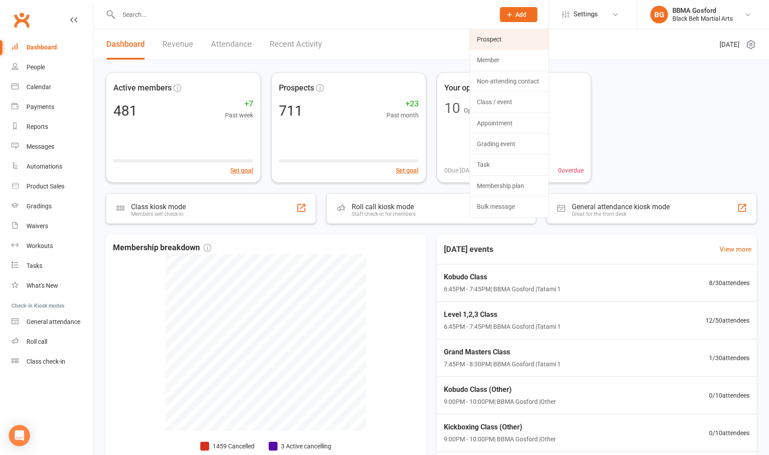
click at [506, 44] on link "Prospect" at bounding box center [509, 39] width 79 height 20
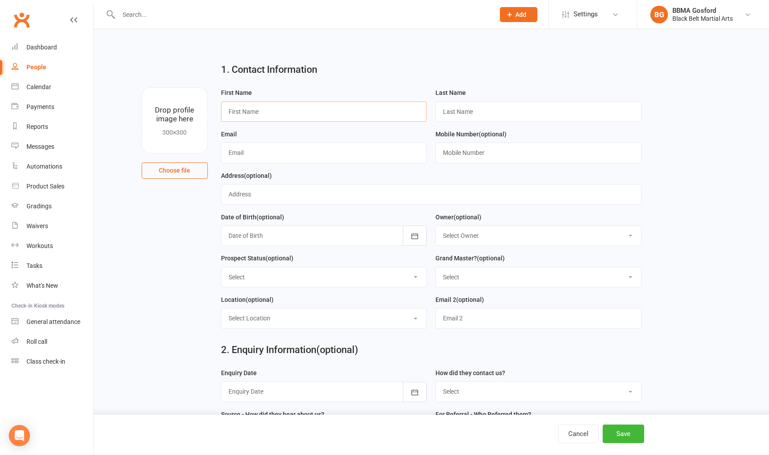
click at [267, 110] on input "text" at bounding box center [324, 111] width 206 height 20
type input "[PERSON_NAME]"
type input "Allbon"
type input "[EMAIL_ADDRESS][DOMAIN_NAME]"
type input "0421 175 751"
